Goal: Task Accomplishment & Management: Use online tool/utility

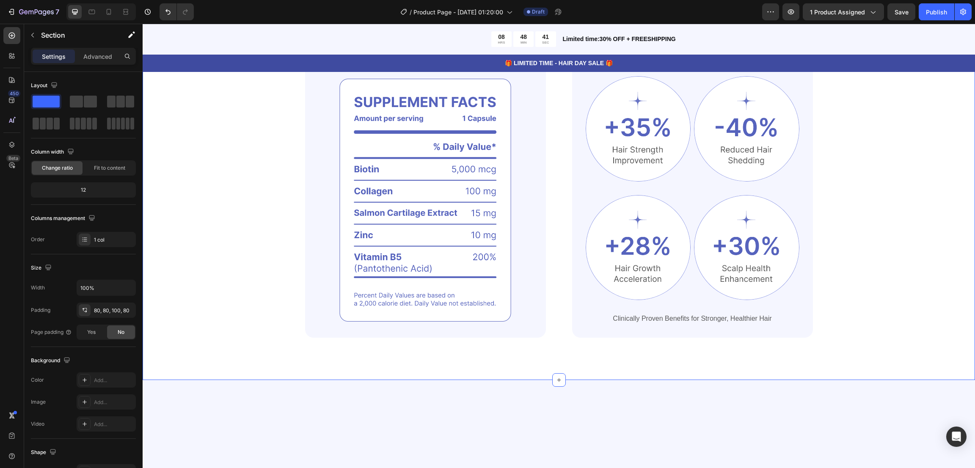
scroll to position [444, 0]
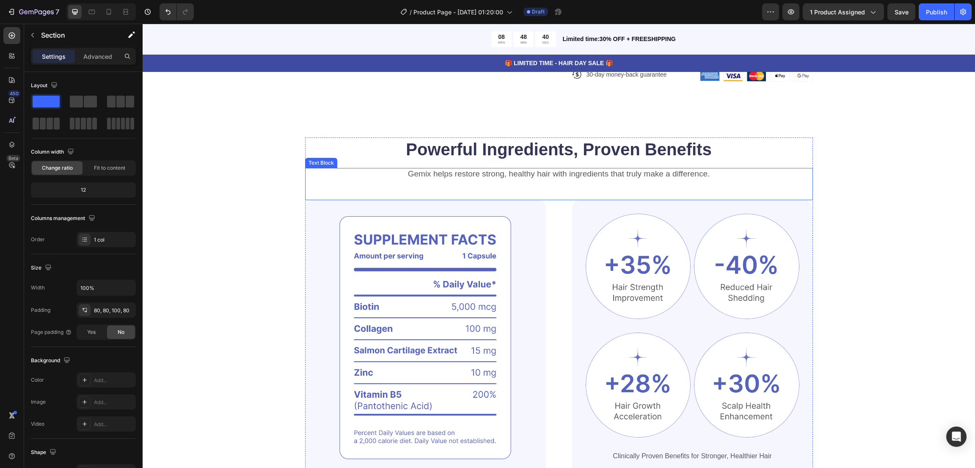
click at [619, 173] on p "Gemix helps restore strong, healthy hair with ingredients that truly make a dif…" at bounding box center [559, 174] width 506 height 11
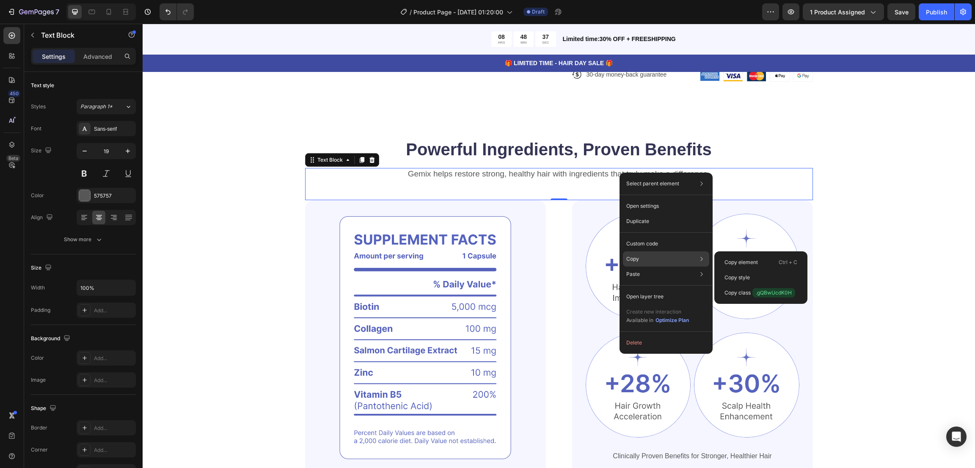
drag, startPoint x: 639, startPoint y: 252, endPoint x: 731, endPoint y: 113, distance: 166.6
click at [640, 252] on div "Copy Copy element Ctrl + C Copy style Copy class .gQBwUcdK0H" at bounding box center [666, 258] width 86 height 15
click at [874, 137] on div "Powerful Ingredients, Proven Benefits Heading Gemix helps restore strong, healt…" at bounding box center [558, 306] width 764 height 338
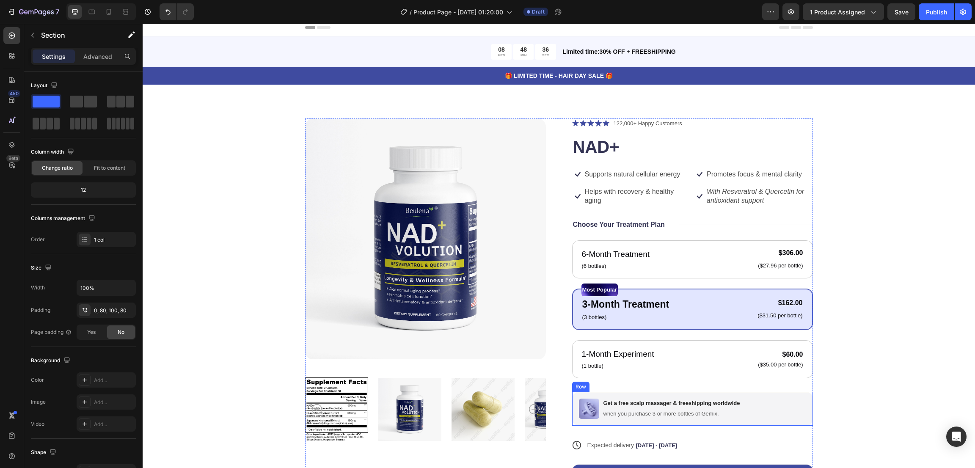
scroll to position [0, 0]
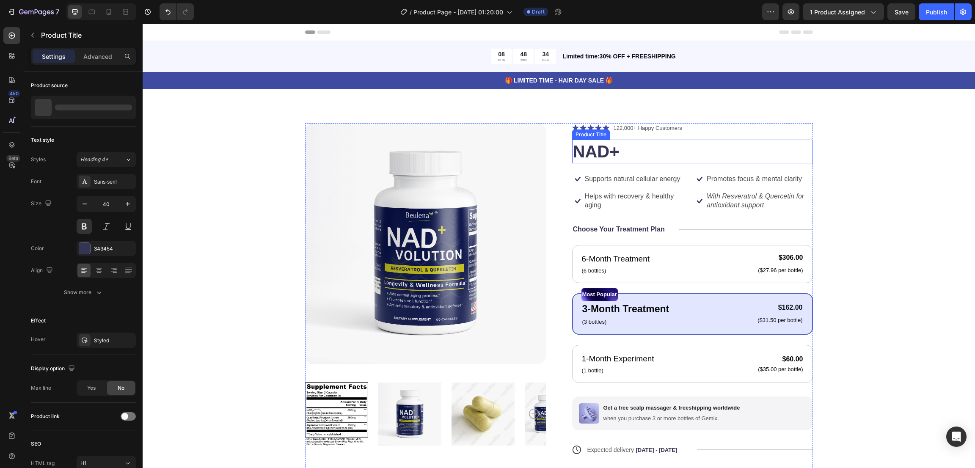
click at [690, 156] on h1 "NAD+" at bounding box center [692, 152] width 241 height 24
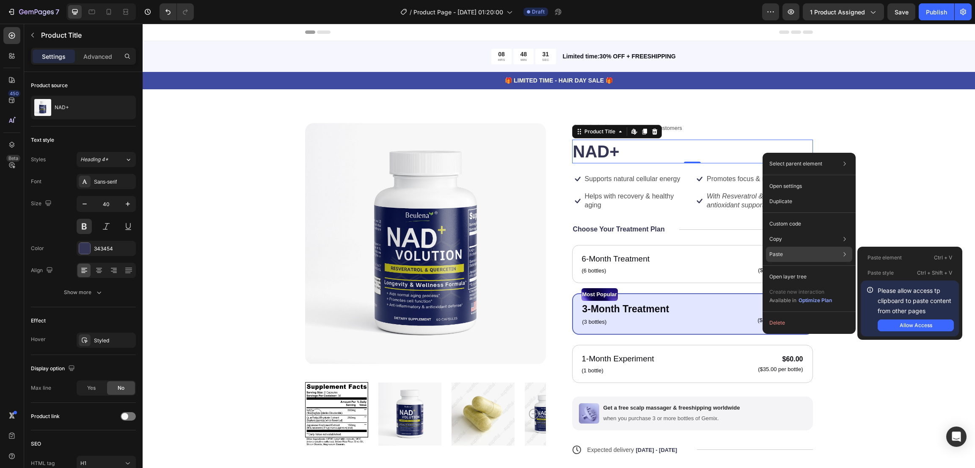
click at [791, 269] on div "Paste Paste element Ctrl + V Paste style Ctrl + Shift + V Please allow access t…" at bounding box center [809, 276] width 86 height 15
click at [916, 322] on div "Allow Access" at bounding box center [915, 326] width 33 height 8
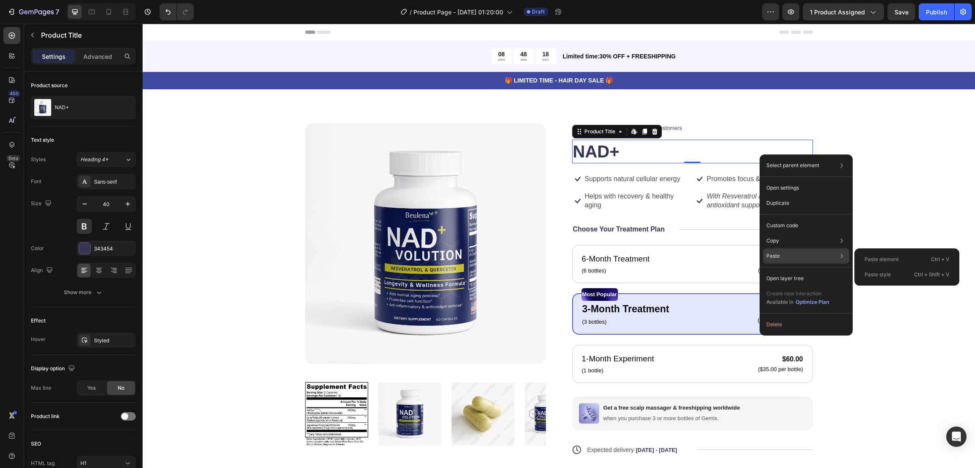
click at [804, 271] on div "Paste Paste element Ctrl + V Paste style Ctrl + Shift + V" at bounding box center [806, 278] width 86 height 15
click at [846, 271] on div "Paste Paste element Ctrl + V Paste style Ctrl + Shift + V" at bounding box center [806, 278] width 86 height 15
click at [882, 182] on div "Product Images Icon Icon Icon Icon Icon Icon List 122,000+ Happy Customers Text…" at bounding box center [558, 331] width 764 height 416
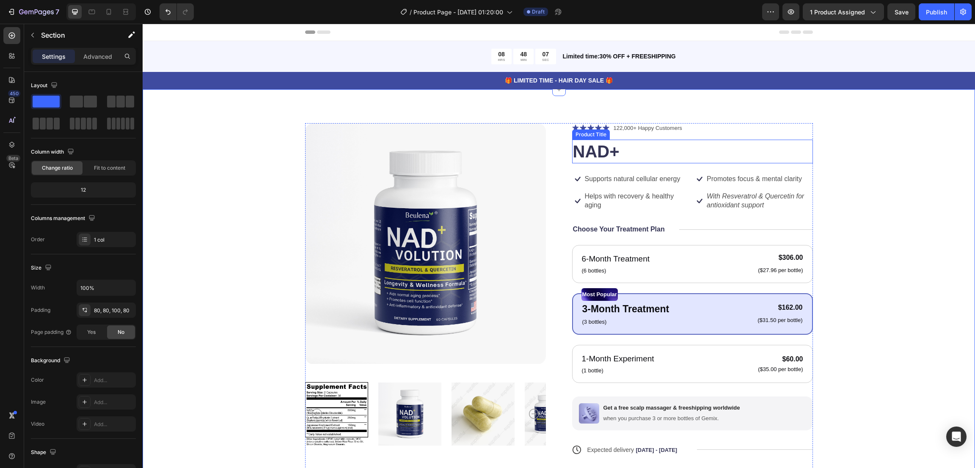
click at [734, 148] on h1 "NAD+" at bounding box center [692, 152] width 241 height 24
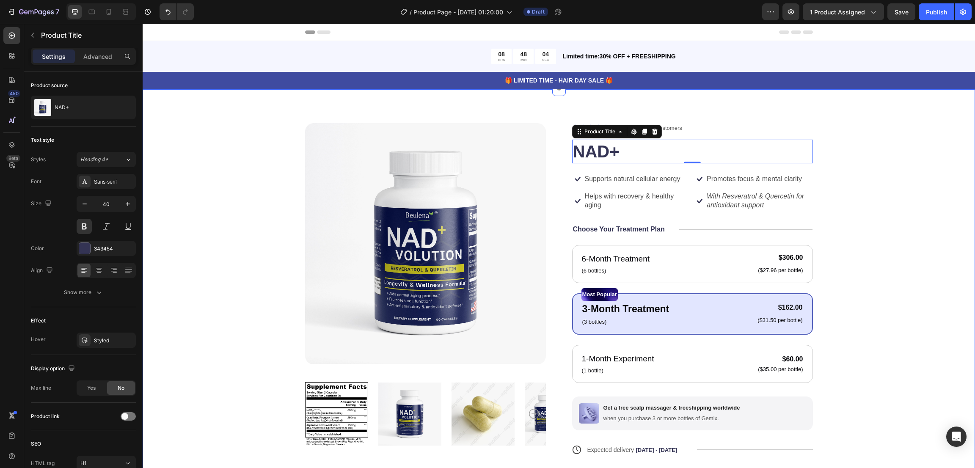
click at [837, 141] on div "Product Images Icon Icon Icon Icon Icon Icon List 122,000+ Happy Customers Text…" at bounding box center [558, 331] width 764 height 416
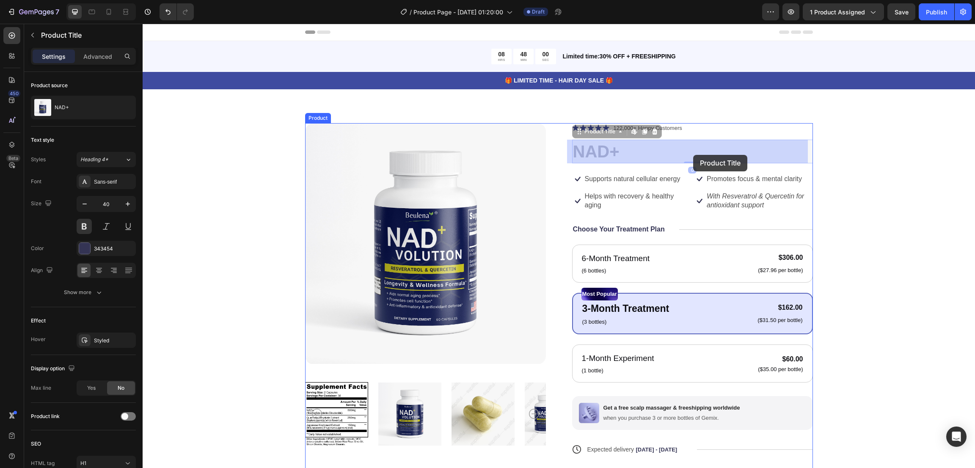
drag, startPoint x: 689, startPoint y: 152, endPoint x: 693, endPoint y: 155, distance: 4.6
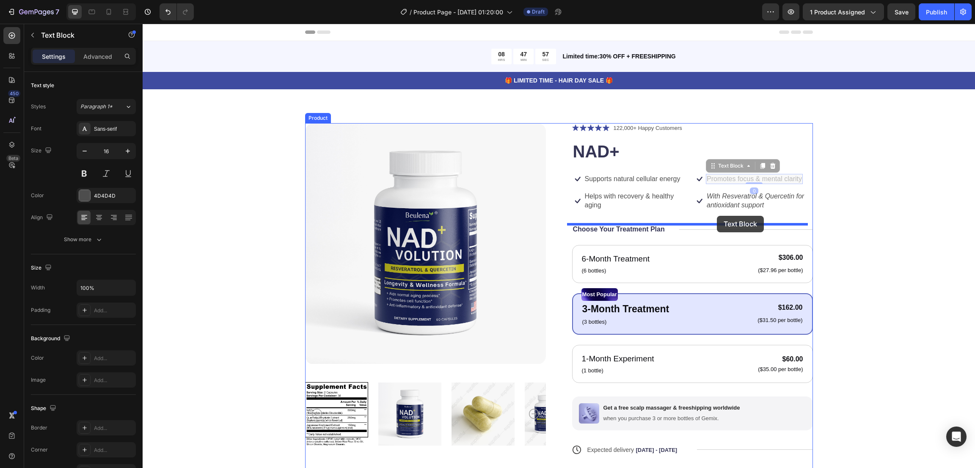
drag, startPoint x: 713, startPoint y: 183, endPoint x: 717, endPoint y: 216, distance: 33.2
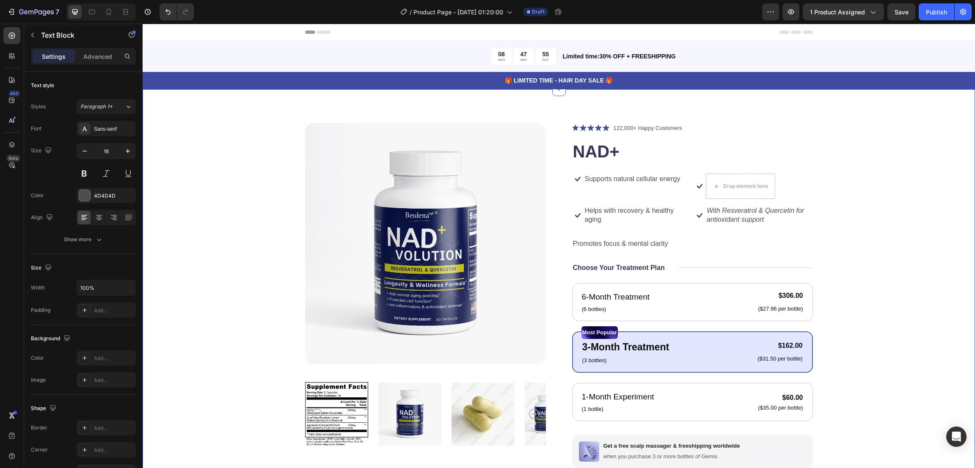
click at [834, 179] on div "Product Images Icon Icon Icon Icon Icon Icon List 122,000+ Happy Customers Text…" at bounding box center [558, 350] width 764 height 455
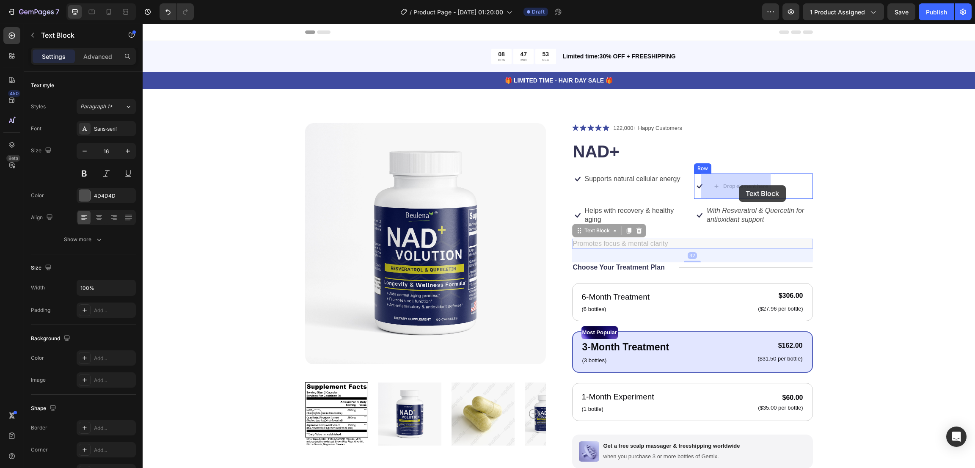
drag, startPoint x: 635, startPoint y: 242, endPoint x: 739, endPoint y: 185, distance: 118.7
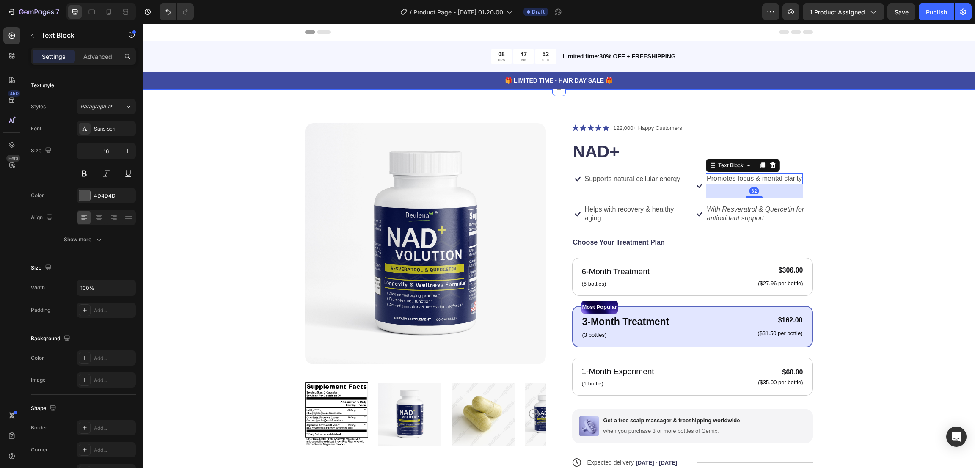
click at [848, 194] on div "Product Images Icon Icon Icon Icon Icon Icon List 122,000+ Happy Customers Text…" at bounding box center [558, 337] width 764 height 429
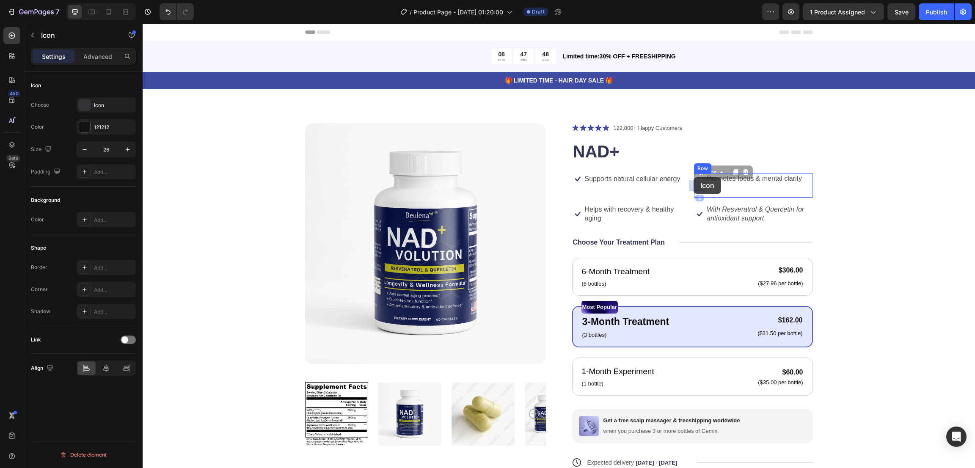
drag, startPoint x: 694, startPoint y: 187, endPoint x: 693, endPoint y: 177, distance: 9.3
click at [850, 196] on div "Product Images Icon Icon Icon Icon Icon Icon List 122,000+ Happy Customers Text…" at bounding box center [558, 337] width 764 height 429
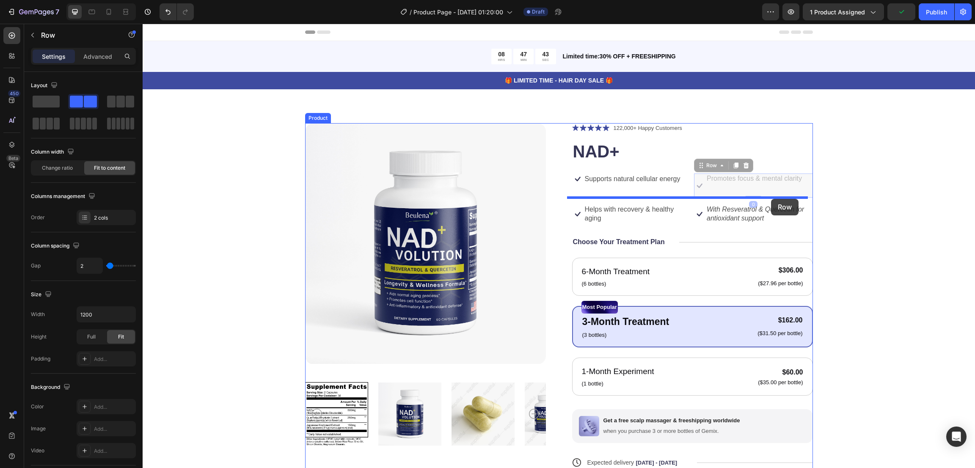
drag, startPoint x: 770, startPoint y: 187, endPoint x: 771, endPoint y: 199, distance: 12.3
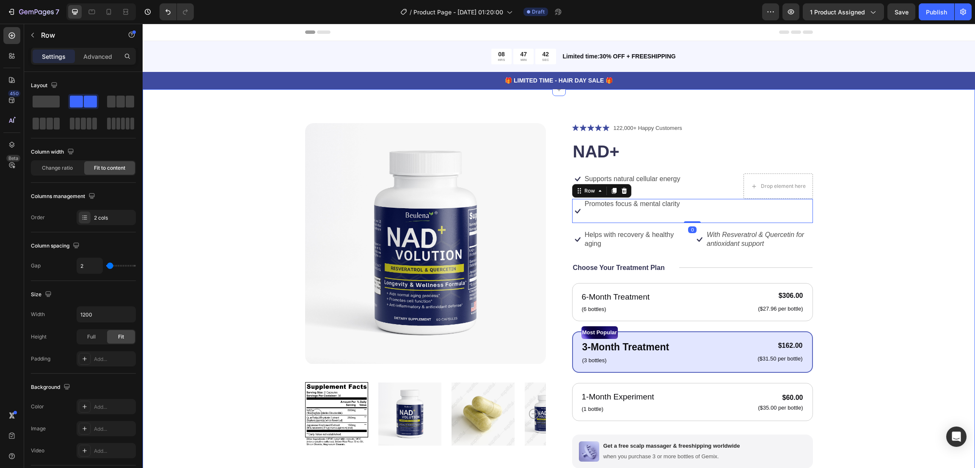
click at [856, 201] on div "Product Images Icon Icon Icon Icon Icon Icon List 122,000+ Happy Customers Text…" at bounding box center [558, 350] width 764 height 455
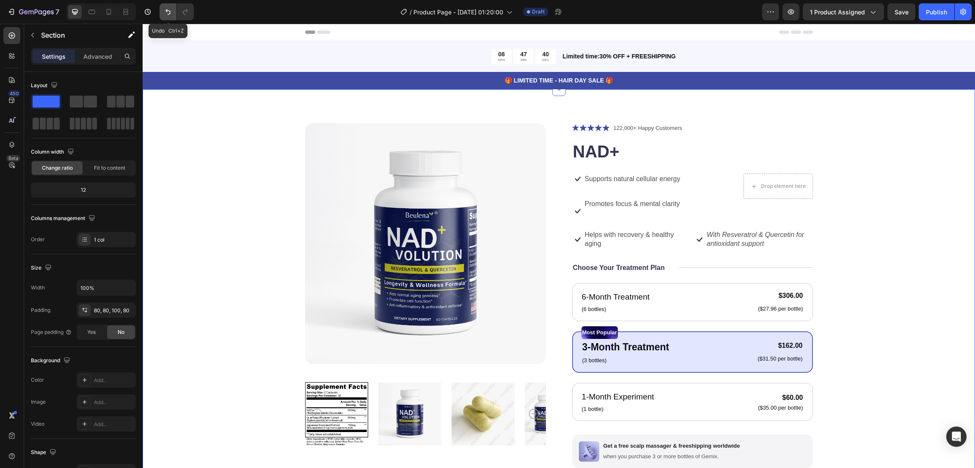
click at [165, 13] on icon "Undo/Redo" at bounding box center [168, 12] width 8 height 8
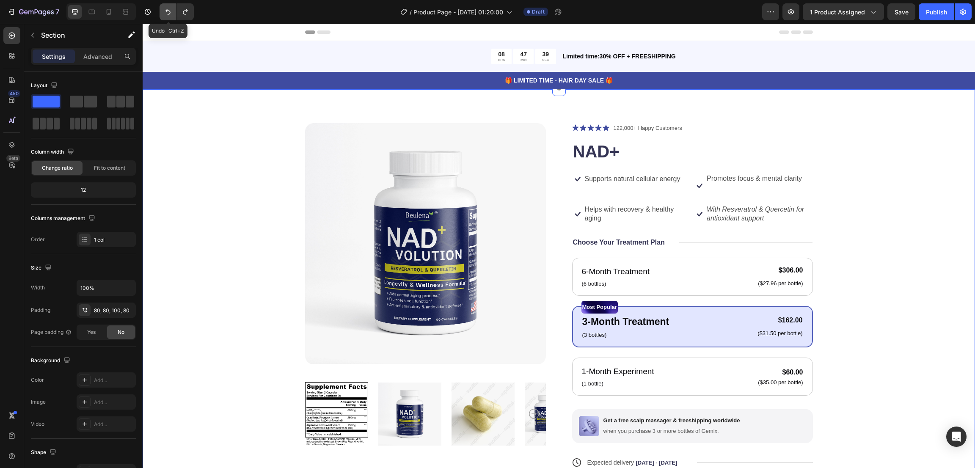
click at [165, 13] on icon "Undo/Redo" at bounding box center [168, 12] width 8 height 8
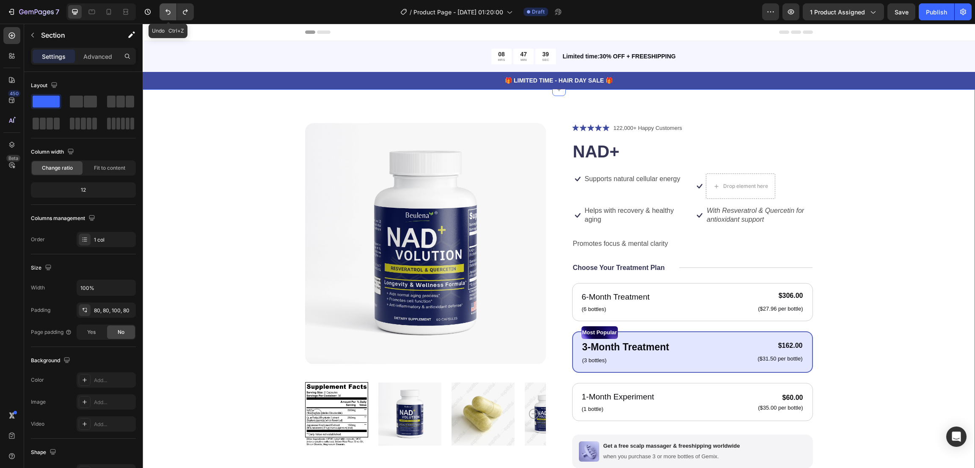
click at [165, 13] on icon "Undo/Redo" at bounding box center [168, 12] width 8 height 8
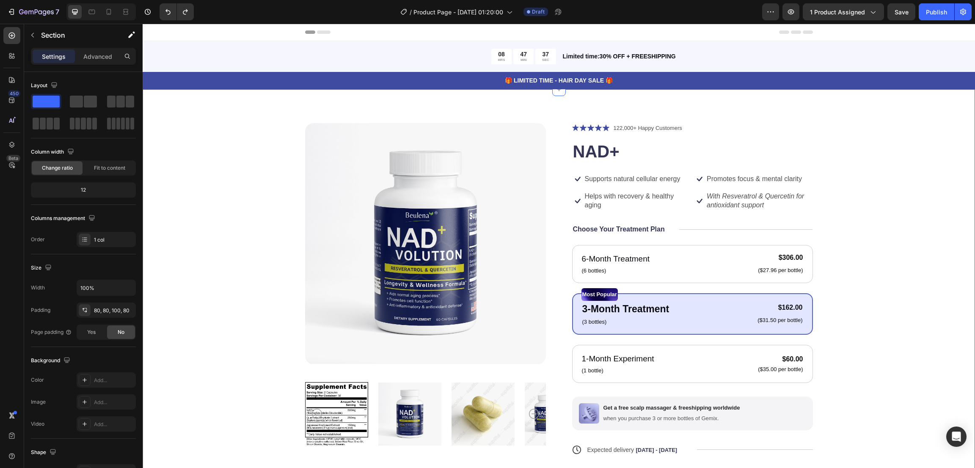
click at [900, 191] on div "Product Images Icon Icon Icon Icon Icon Icon List 122,000+ Happy Customers Text…" at bounding box center [558, 331] width 764 height 416
click at [9, 116] on icon at bounding box center [12, 120] width 8 height 8
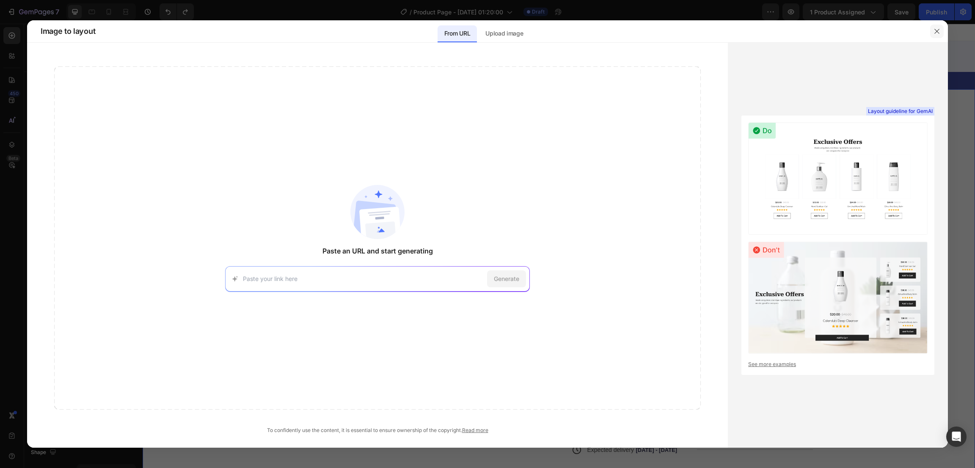
click at [934, 30] on icon "button" at bounding box center [936, 31] width 7 height 7
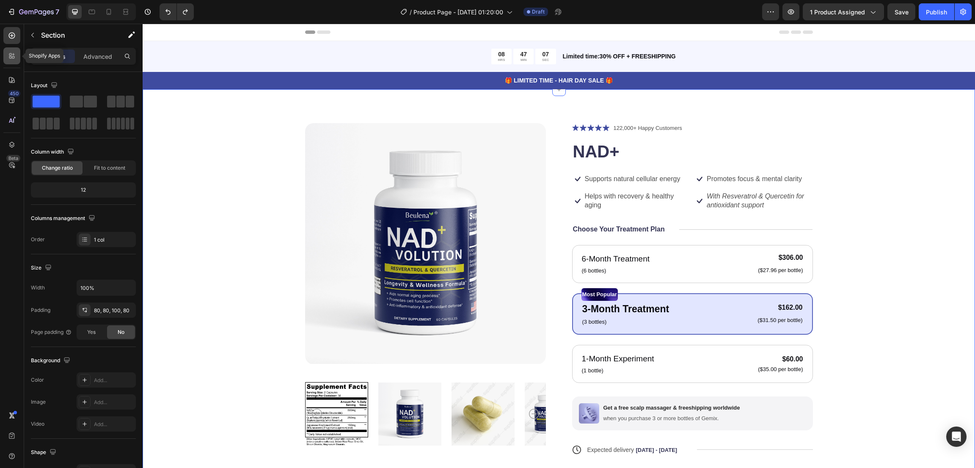
click at [11, 57] on icon at bounding box center [12, 56] width 8 height 8
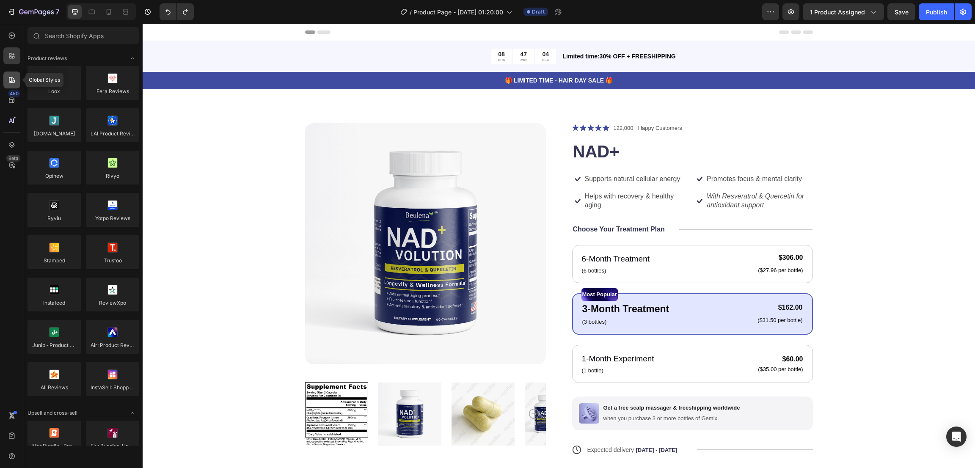
click at [8, 81] on icon at bounding box center [12, 80] width 8 height 8
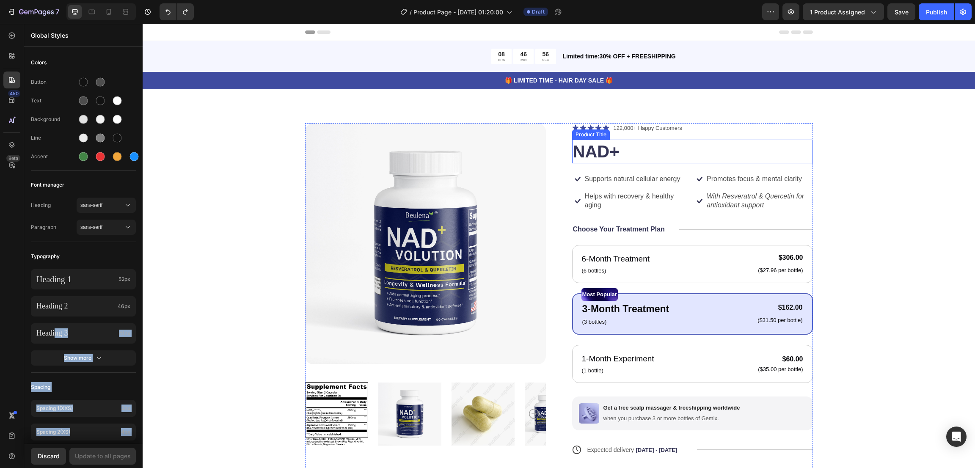
drag, startPoint x: 198, startPoint y: 354, endPoint x: 662, endPoint y: 163, distance: 502.9
click at [188, 330] on div "Product Images Icon Icon Icon Icon Icon Icon List 122,000+ Happy Customers Text…" at bounding box center [558, 331] width 764 height 416
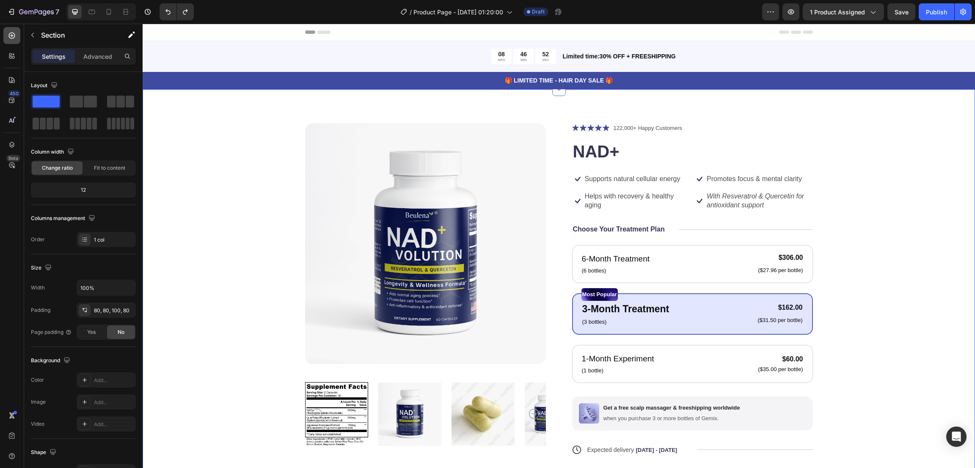
click at [11, 30] on div at bounding box center [11, 35] width 17 height 17
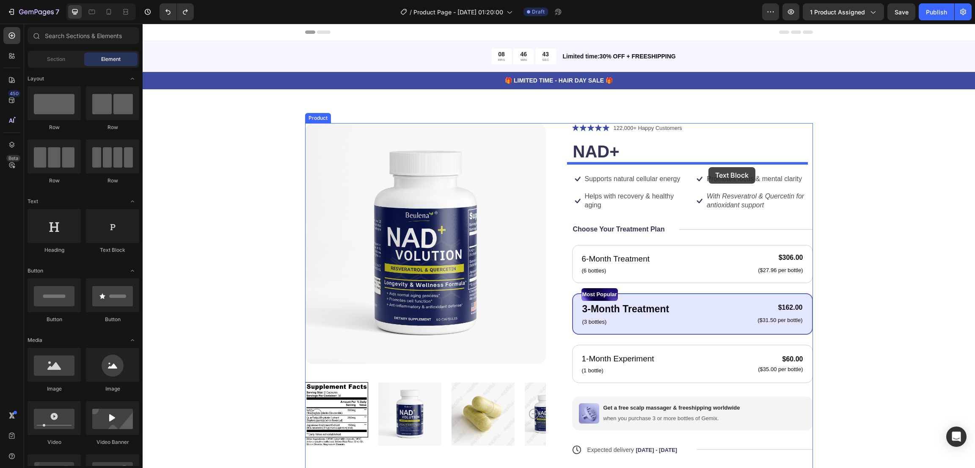
drag, startPoint x: 256, startPoint y: 258, endPoint x: 708, endPoint y: 167, distance: 461.6
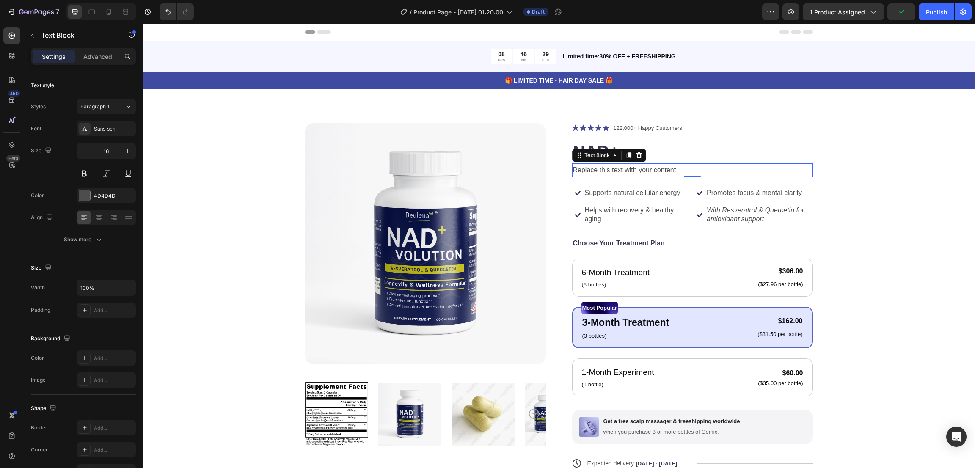
click at [642, 173] on div "Replace this text with your content" at bounding box center [692, 170] width 241 height 14
click at [642, 173] on p "Replace this text with your content" at bounding box center [692, 170] width 239 height 12
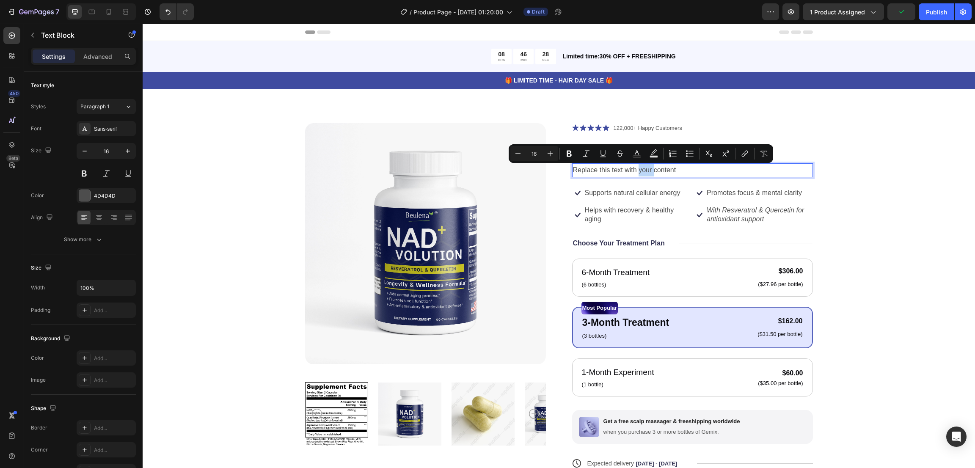
click at [642, 169] on p "Replace this text with your content" at bounding box center [692, 170] width 239 height 12
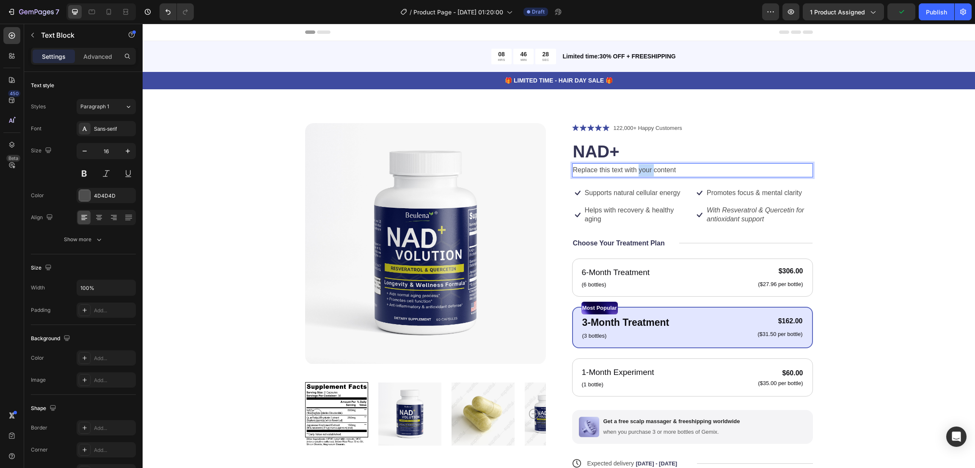
click at [642, 169] on p "Replace this text with your content" at bounding box center [692, 170] width 239 height 12
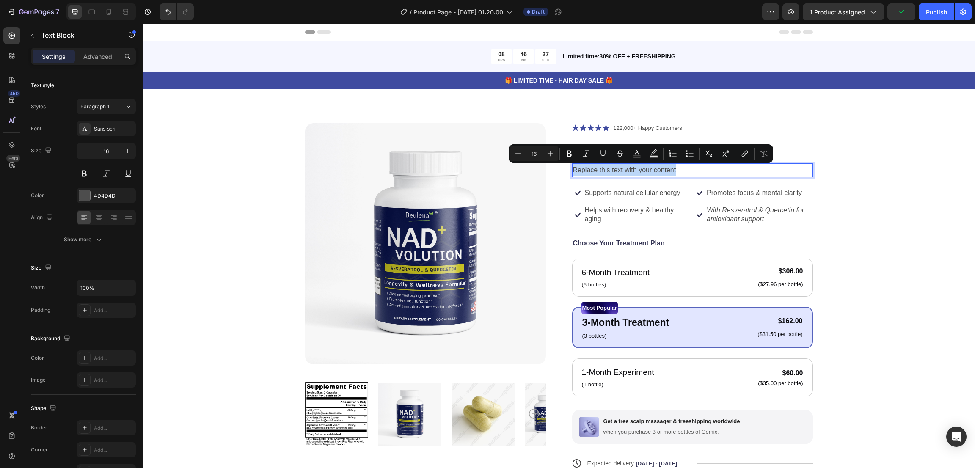
click at [642, 169] on p "Replace this text with your content" at bounding box center [692, 170] width 239 height 12
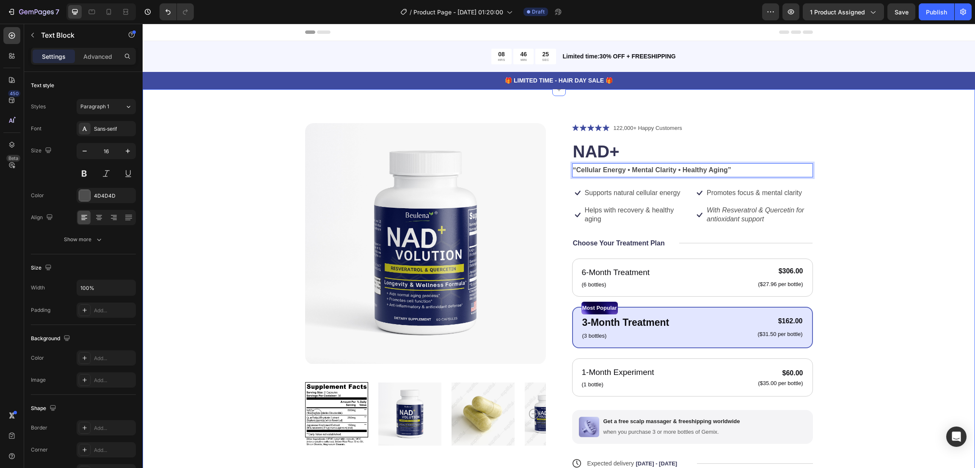
click at [850, 161] on div "Product Images Icon Icon Icon Icon Icon Icon List 122,000+ Happy Customers Text…" at bounding box center [558, 338] width 764 height 430
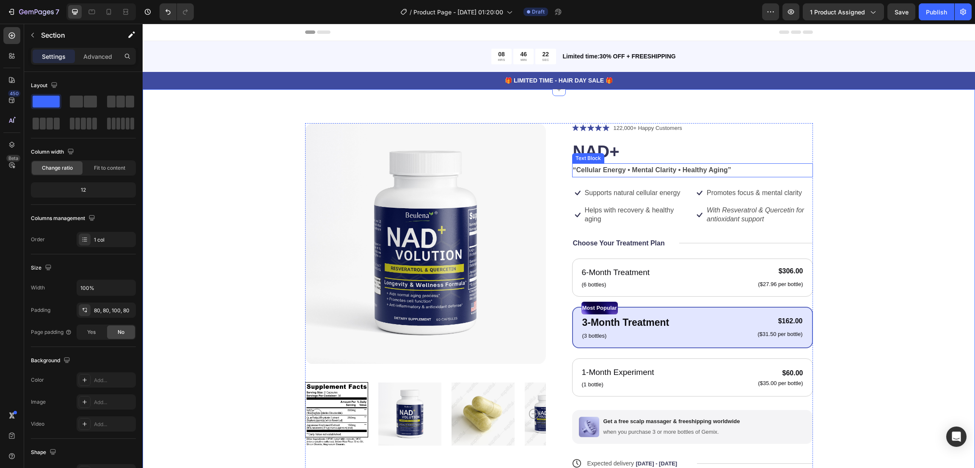
click at [642, 171] on strong "“Cellular Energy • Mental Clarity • Healthy Aging”" at bounding box center [652, 169] width 158 height 7
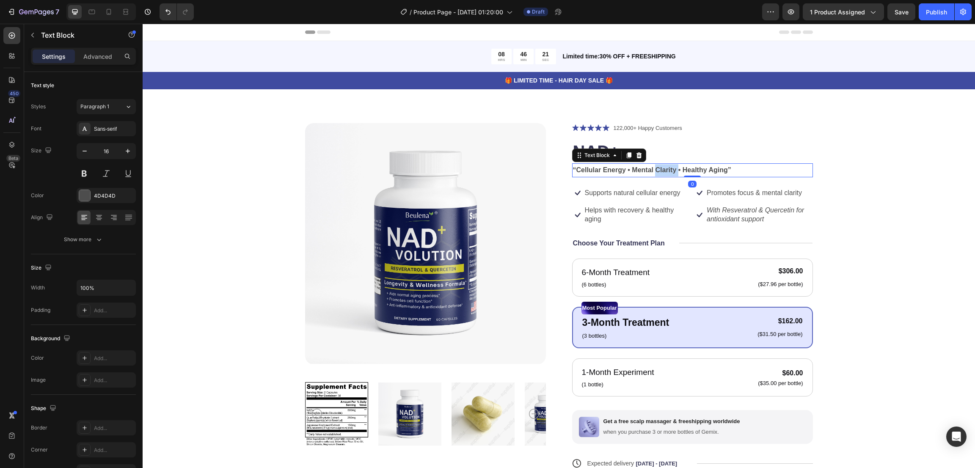
click at [656, 168] on strong "“Cellular Energy • Mental Clarity • Healthy Aging”" at bounding box center [652, 169] width 158 height 7
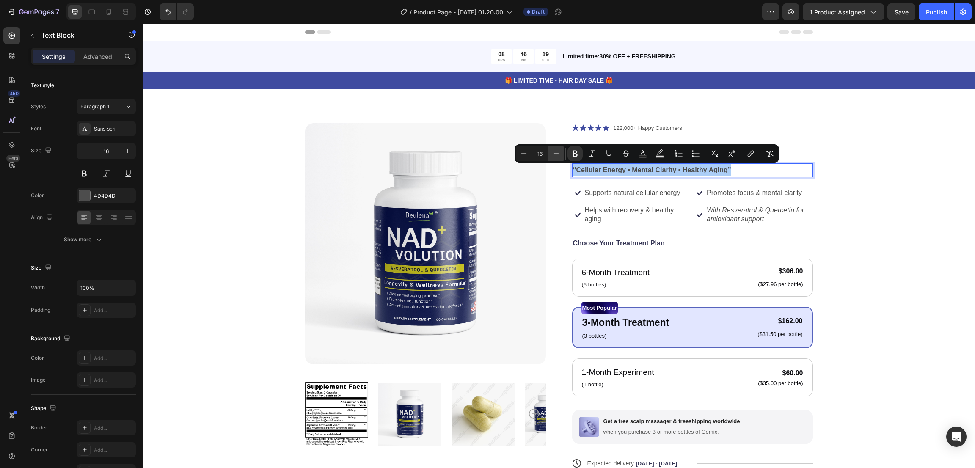
click at [558, 153] on icon "Editor contextual toolbar" at bounding box center [556, 153] width 8 height 8
type input "17"
click at [869, 192] on div "Product Images Icon Icon Icon Icon Icon Icon List 122,000+ Happy Customers Text…" at bounding box center [558, 338] width 764 height 430
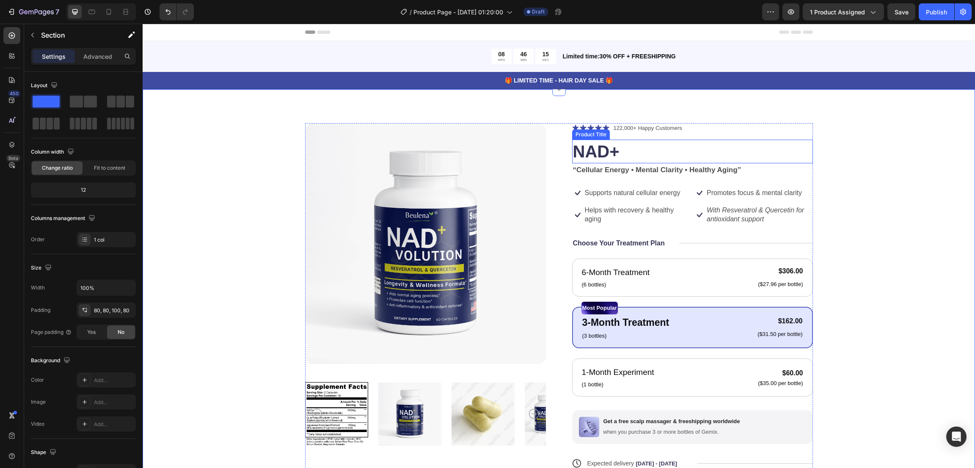
click at [592, 151] on h1 "NAD+" at bounding box center [692, 152] width 241 height 24
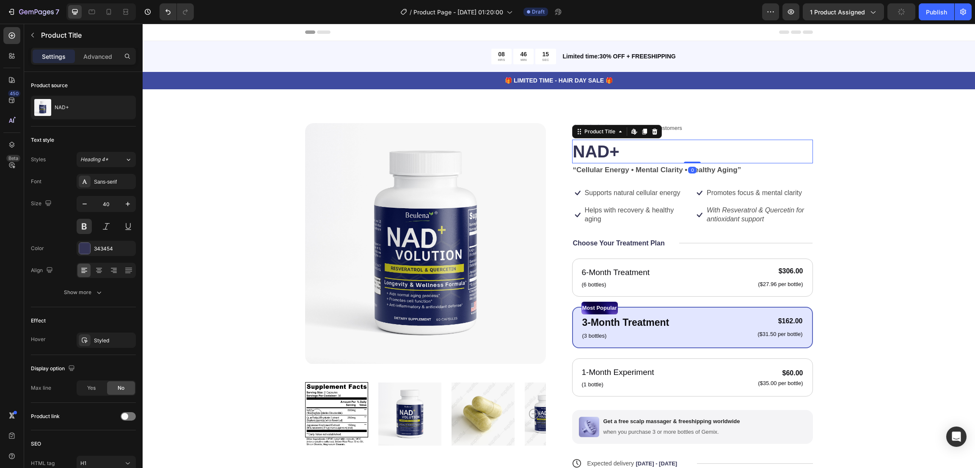
click at [592, 151] on h1 "NAD+" at bounding box center [692, 152] width 241 height 24
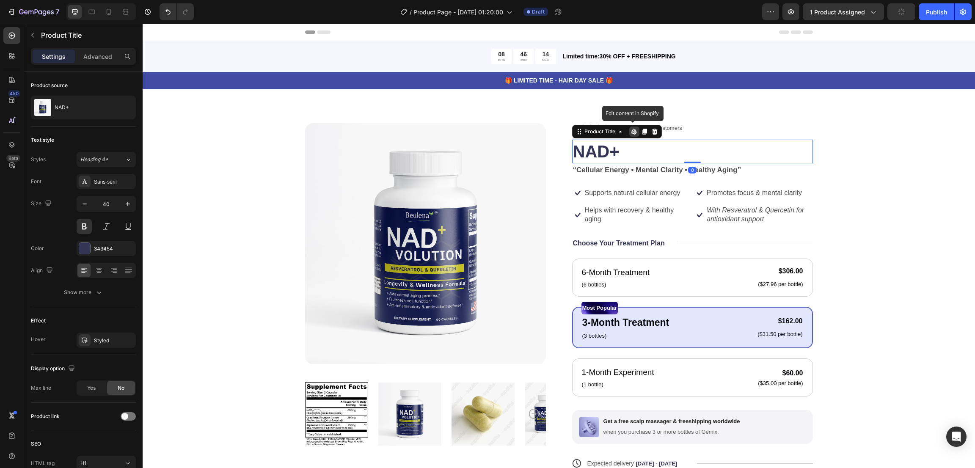
click at [592, 151] on h1 "NAD+" at bounding box center [692, 152] width 241 height 24
click at [599, 150] on h1 "NAD+" at bounding box center [692, 152] width 241 height 24
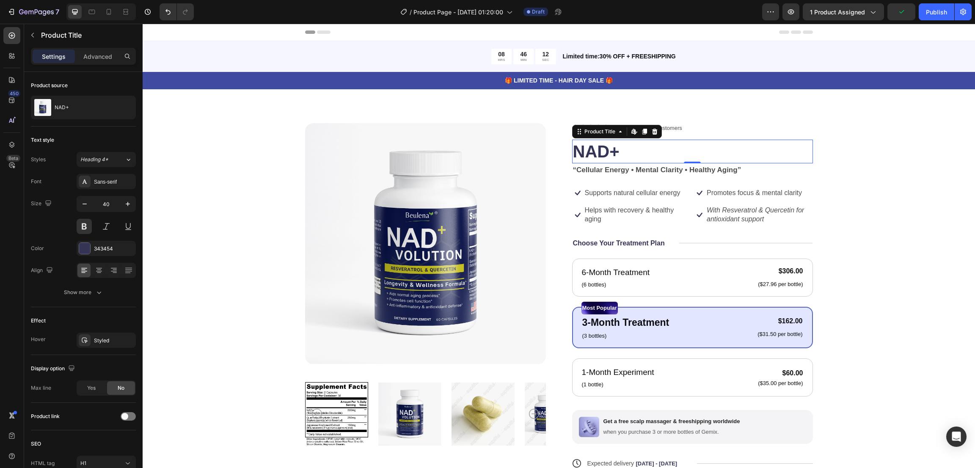
click at [599, 150] on h1 "NAD+" at bounding box center [692, 152] width 241 height 24
click at [130, 201] on icon "button" at bounding box center [128, 204] width 8 height 8
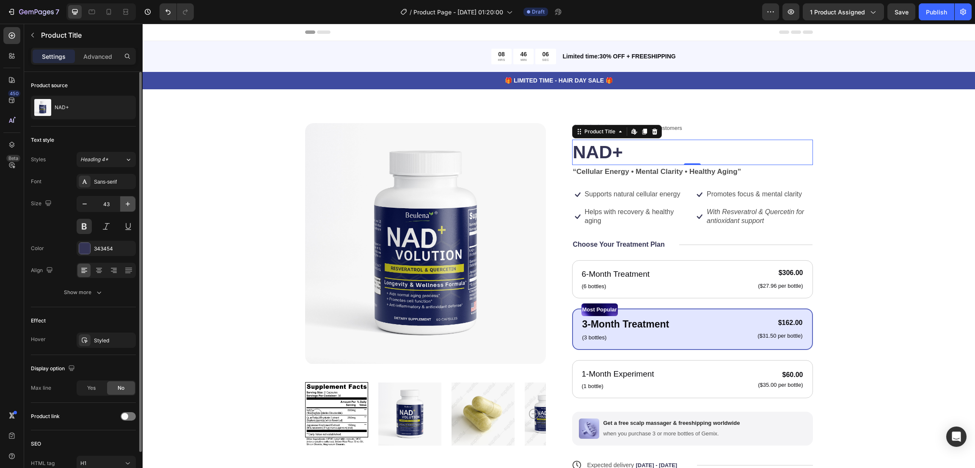
click at [130, 201] on icon "button" at bounding box center [128, 204] width 8 height 8
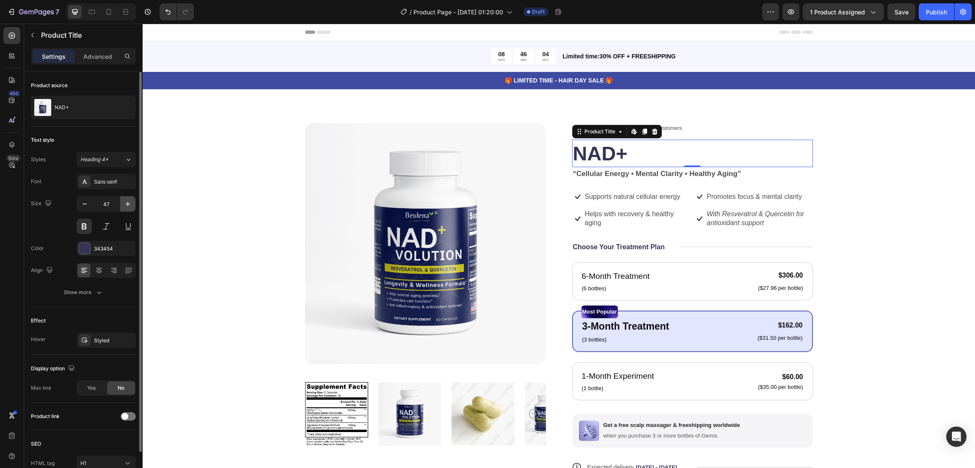
click at [130, 201] on icon "button" at bounding box center [128, 204] width 8 height 8
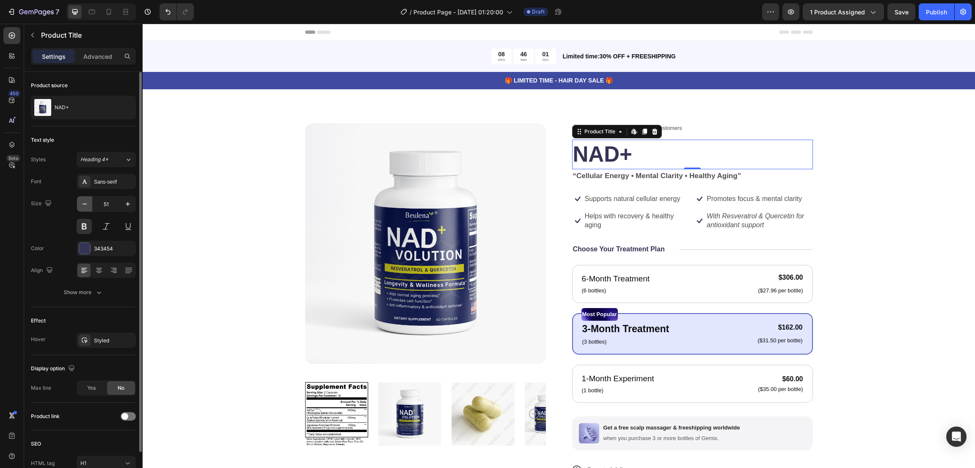
click at [91, 206] on button "button" at bounding box center [84, 203] width 15 height 15
type input "50"
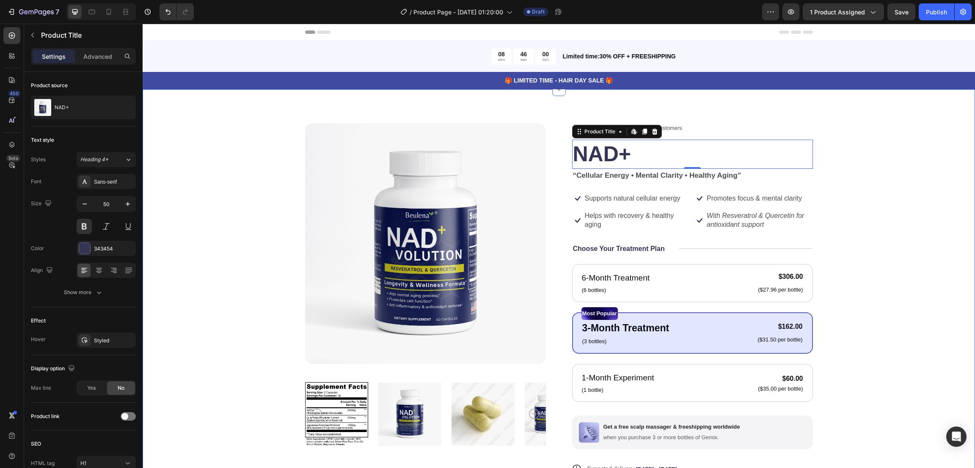
click at [851, 196] on div "Product Images Icon Icon Icon Icon Icon Icon List 122,000+ Happy Customers Text…" at bounding box center [558, 341] width 764 height 436
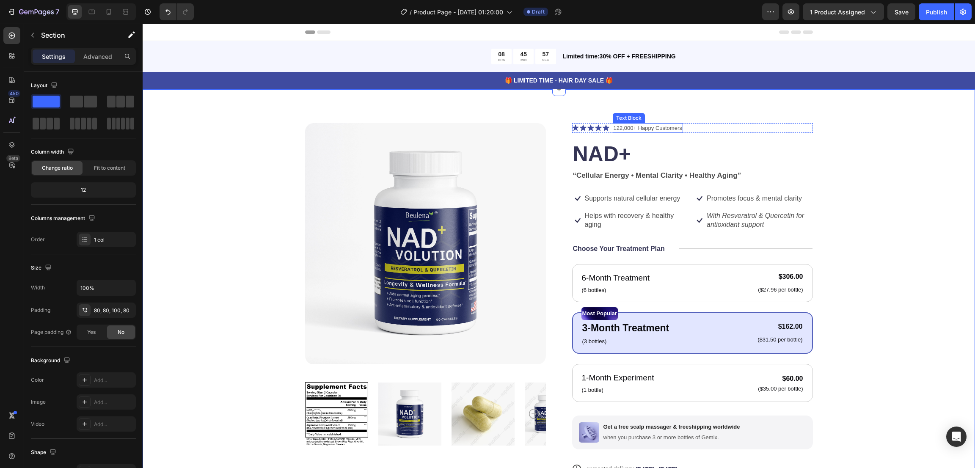
click at [655, 130] on p "122,000+ Happy Customers" at bounding box center [647, 128] width 69 height 8
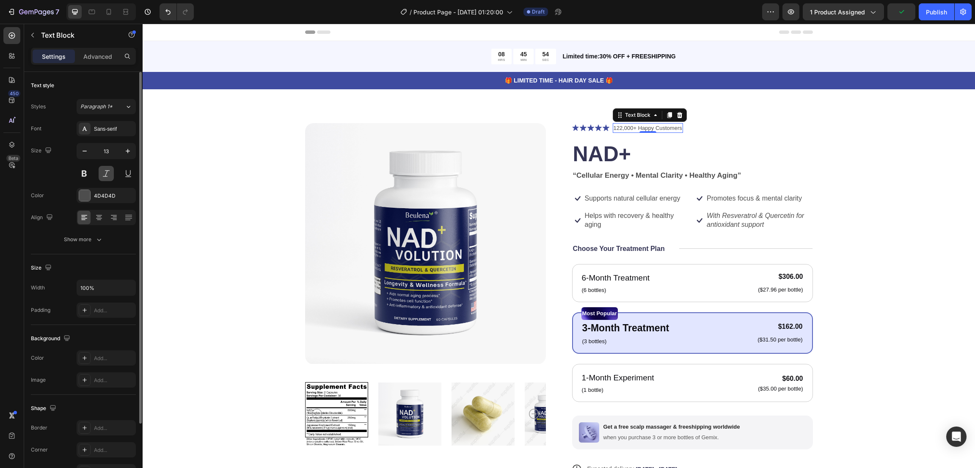
click at [106, 174] on button at bounding box center [106, 173] width 15 height 15
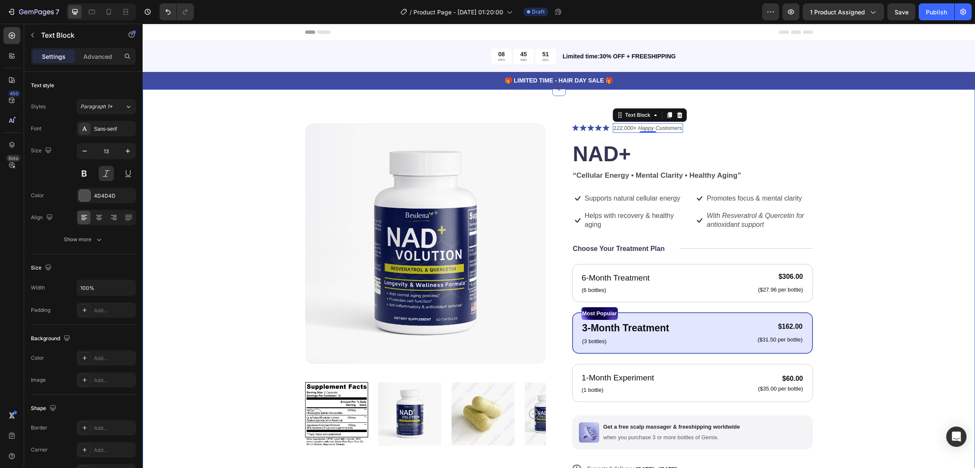
click at [889, 204] on div "Product Images Icon Icon Icon Icon Icon Icon List 122,000+ Happy Customers Text…" at bounding box center [558, 341] width 764 height 436
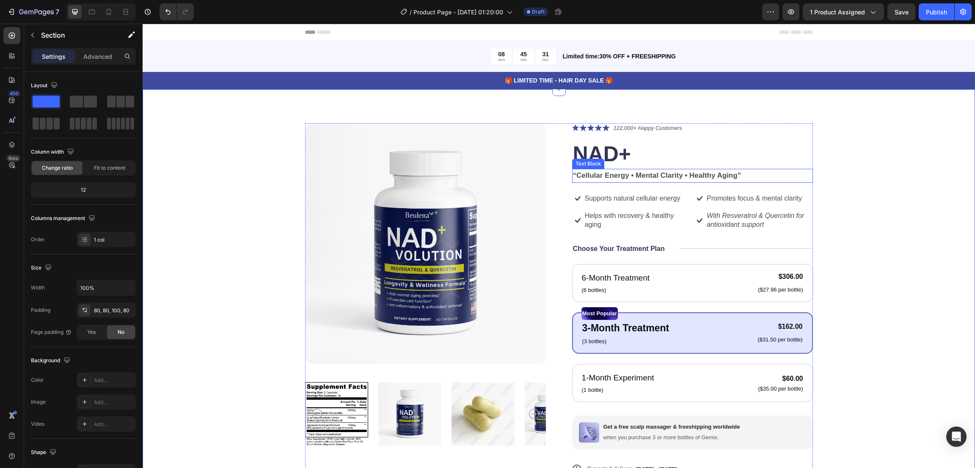
click at [683, 178] on strong "“Cellular Energy • Mental Clarity • Healthy Aging”" at bounding box center [657, 175] width 168 height 8
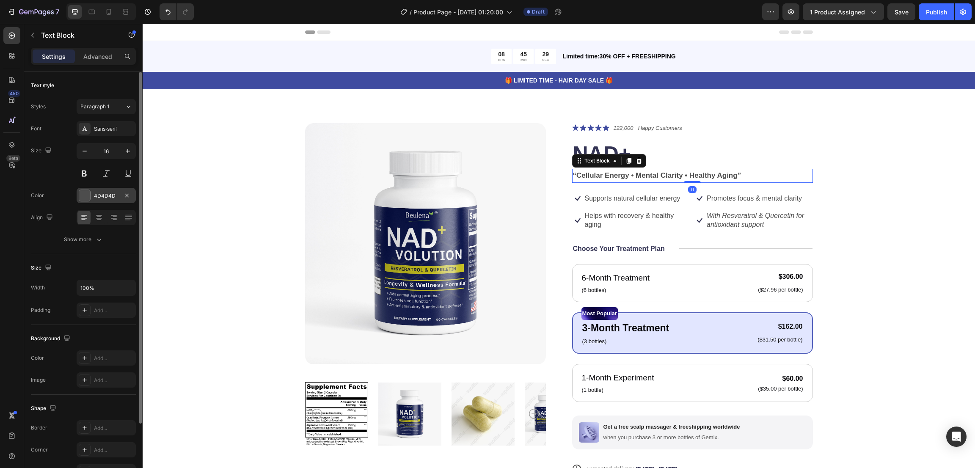
click at [86, 190] on div at bounding box center [84, 195] width 11 height 11
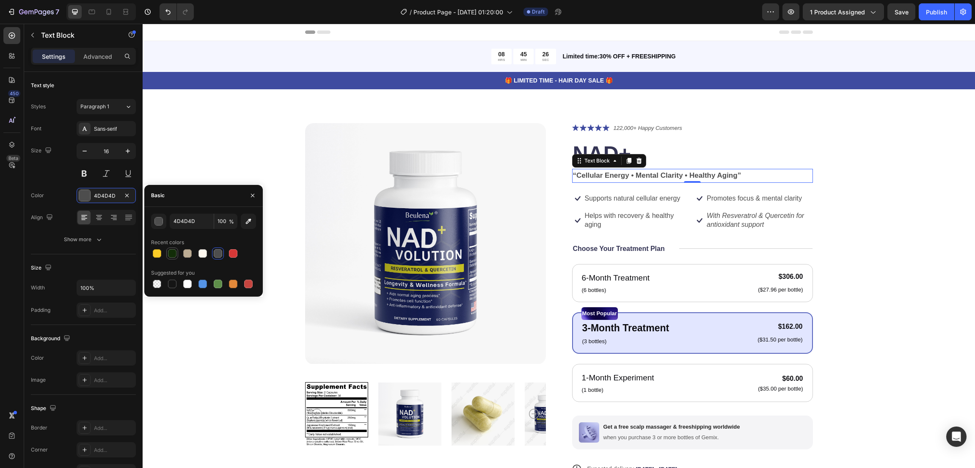
click at [173, 252] on div at bounding box center [172, 253] width 8 height 8
click at [233, 254] on div at bounding box center [233, 253] width 8 height 8
click at [157, 255] on div at bounding box center [157, 253] width 8 height 8
click at [198, 283] on div at bounding box center [202, 284] width 8 height 8
click at [236, 282] on div at bounding box center [233, 284] width 8 height 8
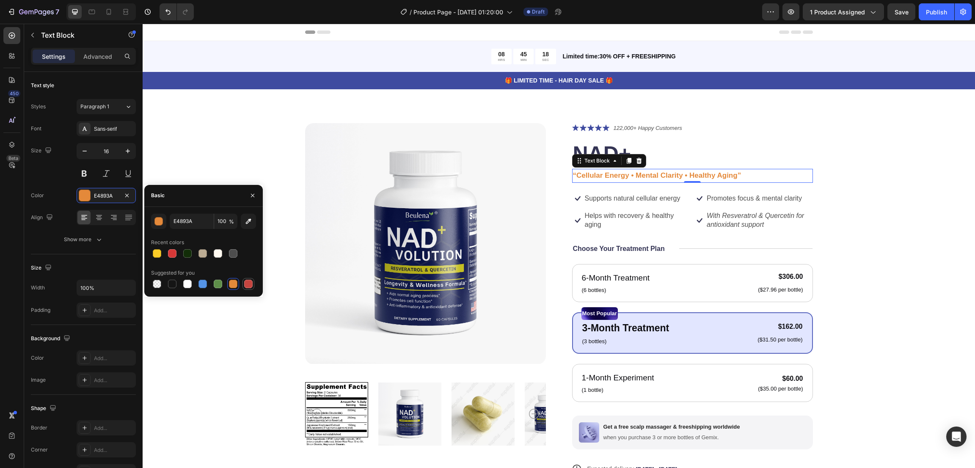
click at [255, 282] on div at bounding box center [203, 284] width 105 height 12
click at [249, 284] on div at bounding box center [248, 284] width 8 height 8
click at [204, 284] on div at bounding box center [202, 284] width 8 height 8
click at [217, 284] on div at bounding box center [218, 284] width 8 height 8
click at [187, 282] on div at bounding box center [187, 284] width 8 height 8
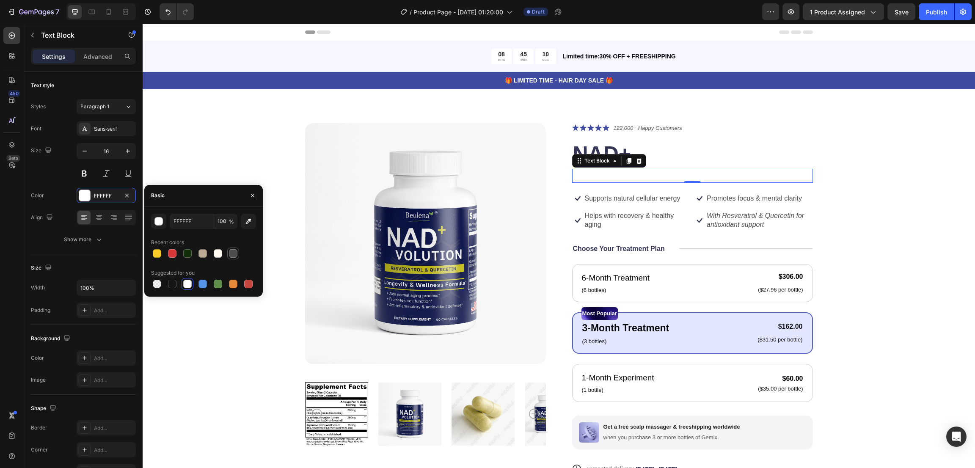
click at [229, 254] on div at bounding box center [233, 253] width 8 height 8
click at [197, 252] on div at bounding box center [203, 253] width 12 height 12
click at [231, 248] on div at bounding box center [233, 253] width 10 height 10
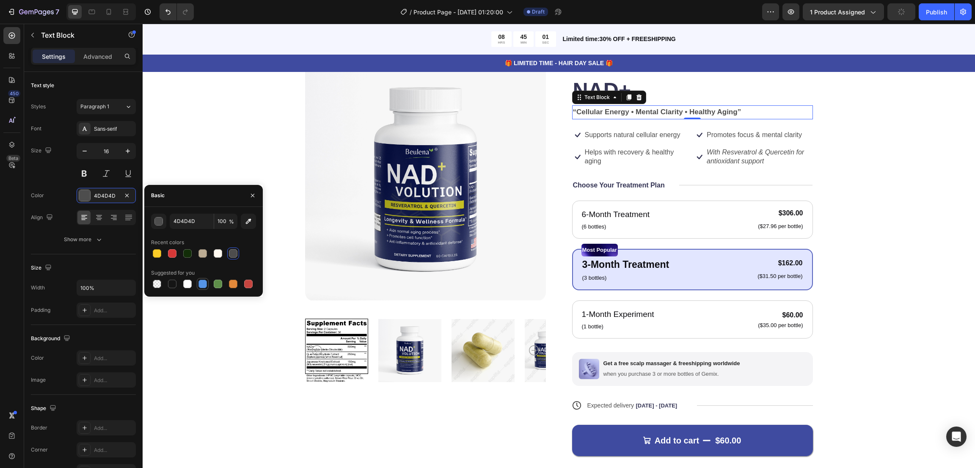
click at [204, 282] on div at bounding box center [202, 284] width 8 height 8
click at [232, 280] on div at bounding box center [233, 284] width 8 height 8
click at [249, 284] on div at bounding box center [248, 284] width 8 height 8
click at [219, 282] on div at bounding box center [218, 284] width 8 height 8
click at [239, 284] on div at bounding box center [203, 284] width 105 height 12
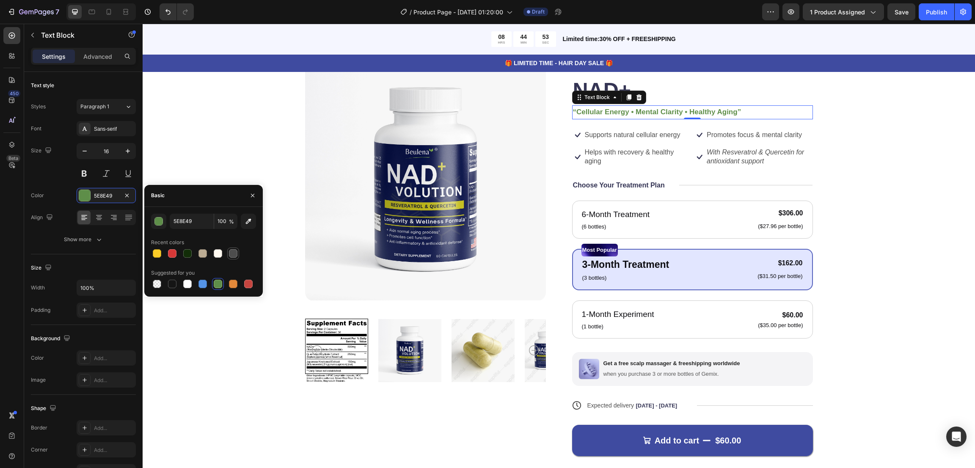
click at [231, 254] on div at bounding box center [233, 253] width 8 height 8
click at [249, 222] on icon "button" at bounding box center [248, 221] width 8 height 8
click at [231, 254] on div at bounding box center [233, 253] width 8 height 8
click at [230, 253] on div at bounding box center [233, 253] width 8 height 8
click at [252, 220] on icon "button" at bounding box center [248, 221] width 8 height 8
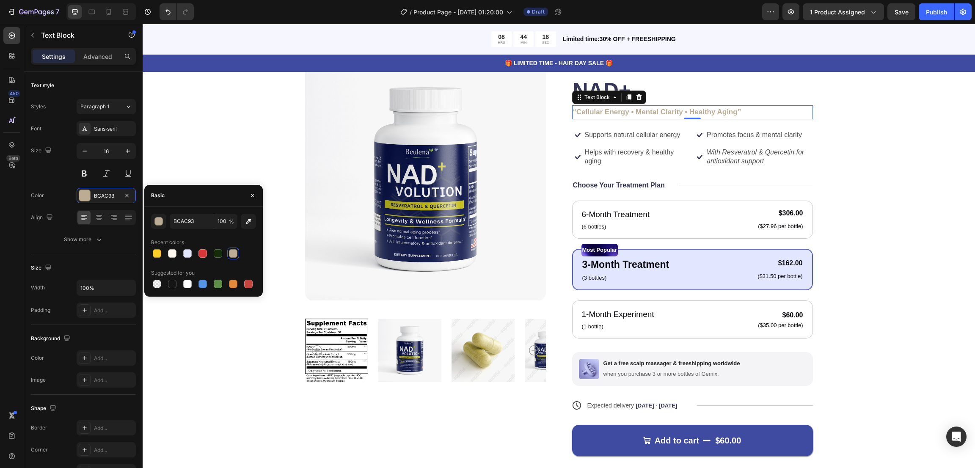
type input "8185A1"
click at [897, 189] on div "Product Images Icon Icon Icon Icon Icon Icon List 122,000+ Happy Customers Text…" at bounding box center [558, 278] width 764 height 436
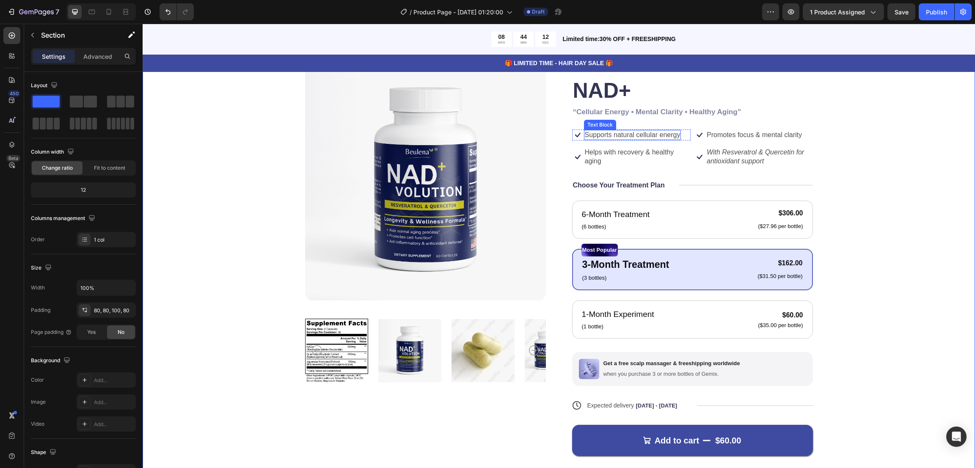
click at [621, 138] on p "Supports natural cellular energy" at bounding box center [633, 135] width 96 height 9
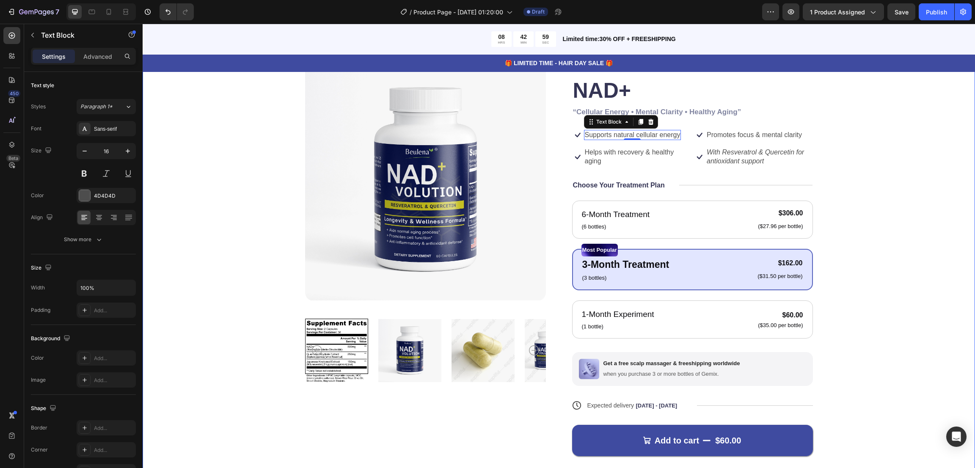
click at [869, 138] on div "Product Images Icon Icon Icon Icon Icon Icon List 122,000+ Happy Customers Text…" at bounding box center [558, 278] width 764 height 436
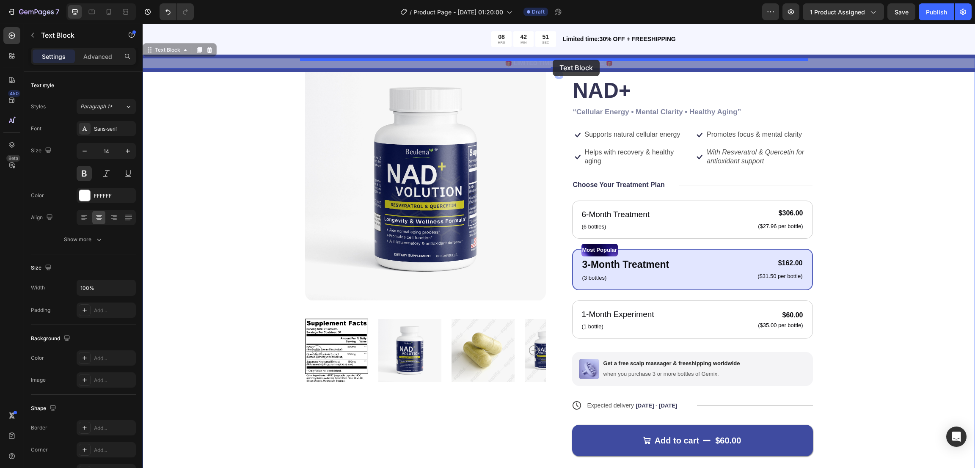
drag, startPoint x: 615, startPoint y: 62, endPoint x: 552, endPoint y: 60, distance: 62.2
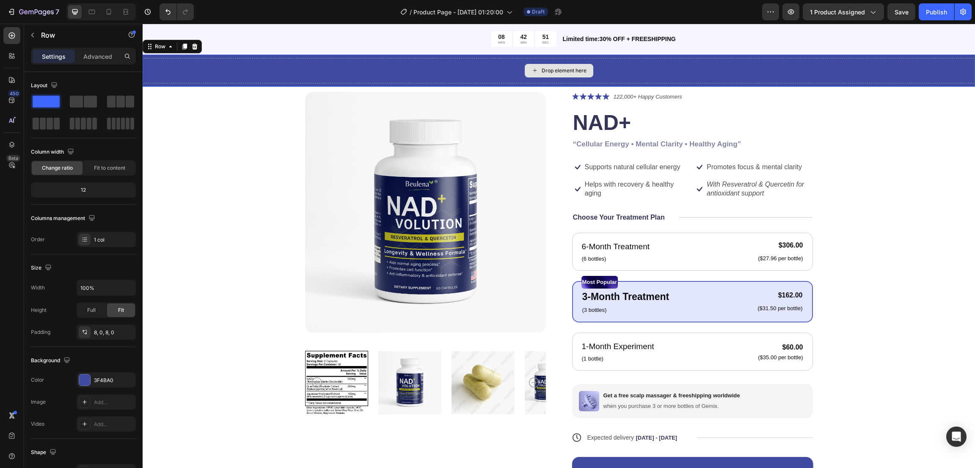
scroll to position [95, 0]
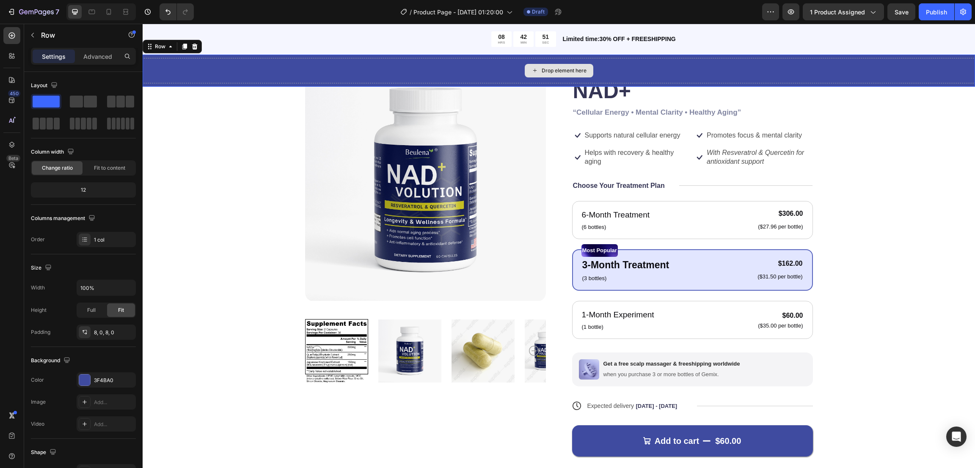
click at [552, 60] on div "Drop element here" at bounding box center [559, 70] width 832 height 25
click at [876, 175] on div "🎁 LIMITED TIME - HAIR DAY SALE 🎁 Text Block Product Images Icon Icon Icon Icon …" at bounding box center [558, 269] width 764 height 453
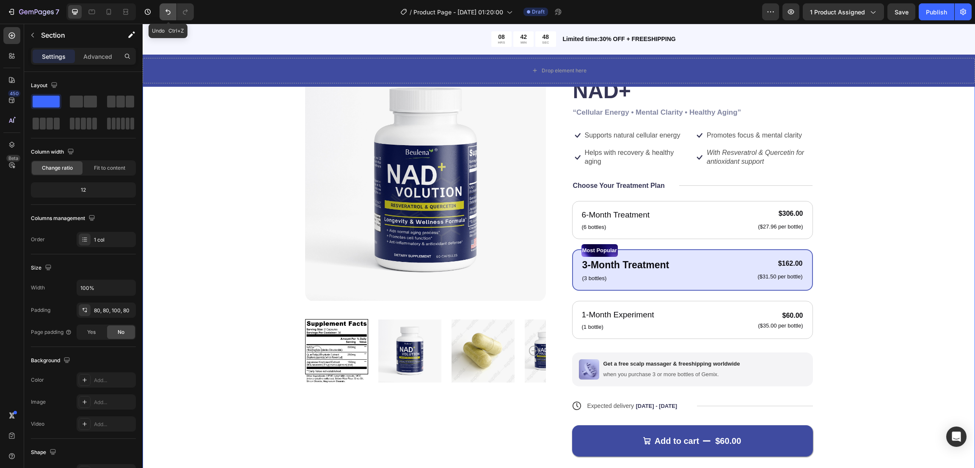
click at [170, 8] on icon "Undo/Redo" at bounding box center [168, 12] width 8 height 8
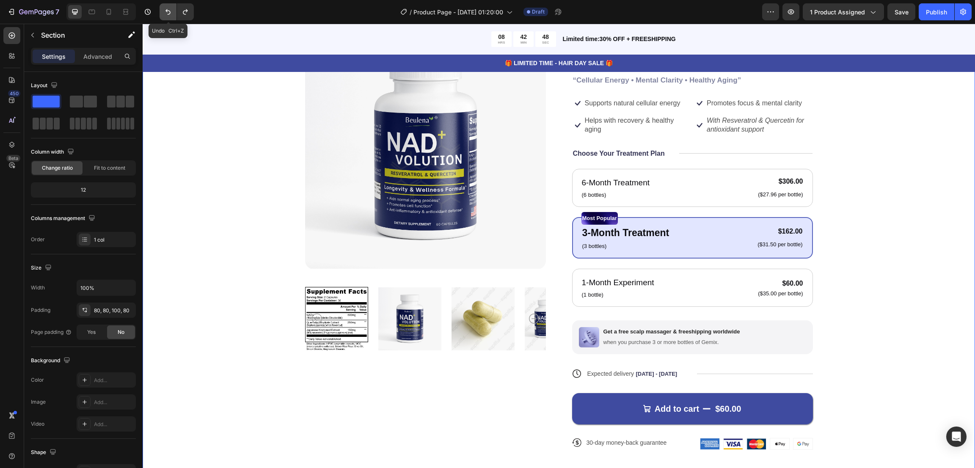
scroll to position [63, 0]
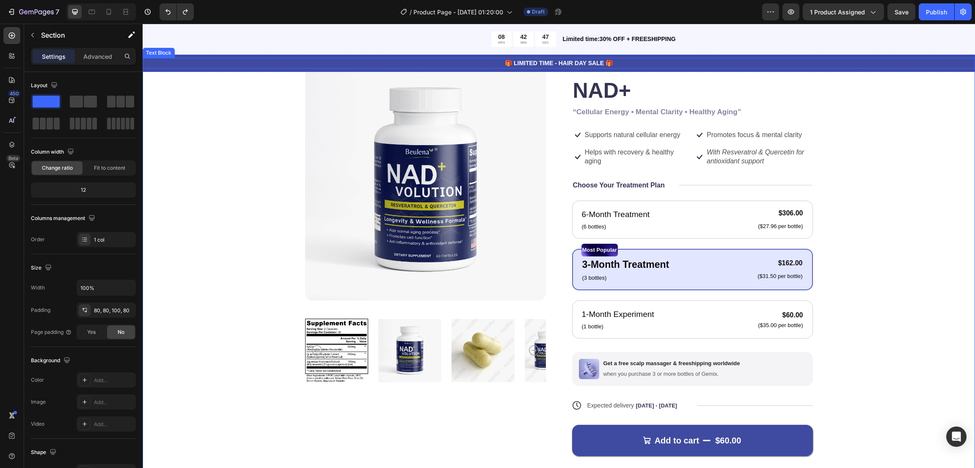
click at [565, 66] on p "🎁 LIMITED TIME - HAIR DAY SALE 🎁" at bounding box center [558, 63] width 830 height 9
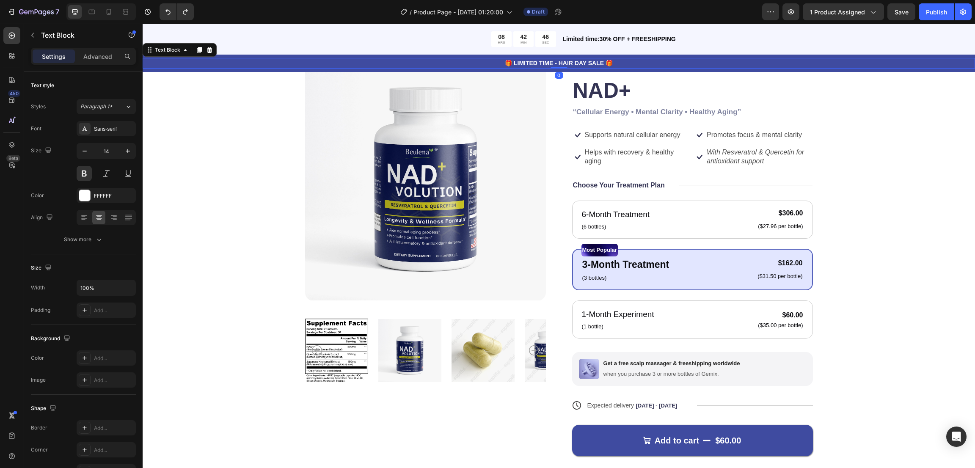
click at [563, 59] on p "🎁 LIMITED TIME - HAIR DAY SALE 🎁" at bounding box center [558, 63] width 830 height 9
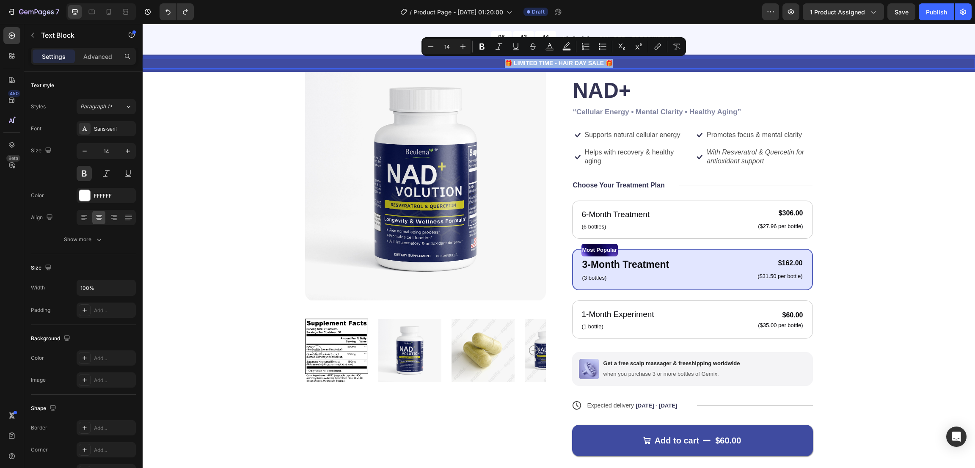
copy p "🎁 LIMITED TIME - HAIR DAY SALE 🎁"
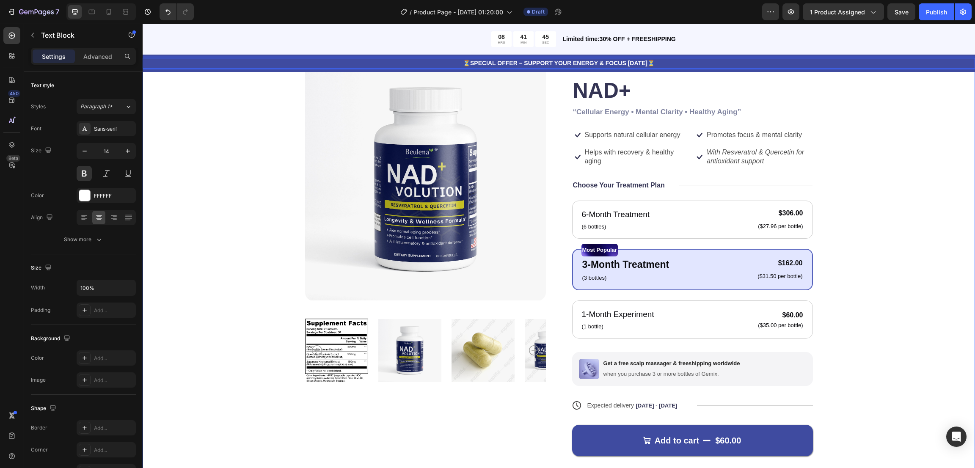
click at [915, 166] on div "Product Images Icon Icon Icon Icon Icon Icon List 122,000+ Happy Customers Text…" at bounding box center [558, 278] width 764 height 436
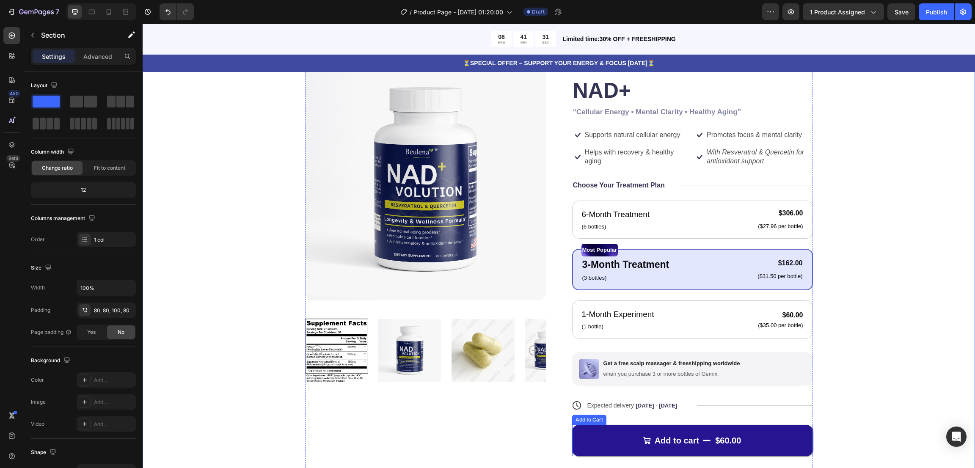
click at [770, 434] on button "Add to cart $60.00" at bounding box center [692, 440] width 241 height 31
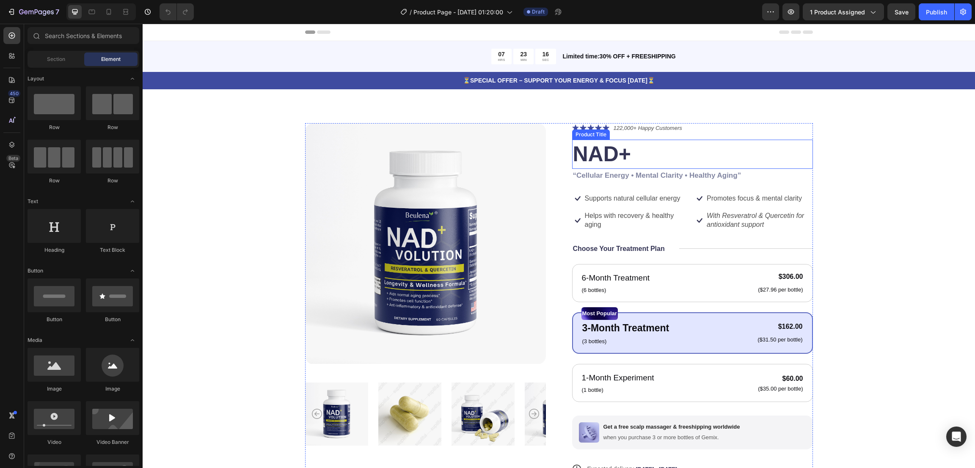
click at [615, 152] on h1 "NAD+" at bounding box center [692, 154] width 241 height 29
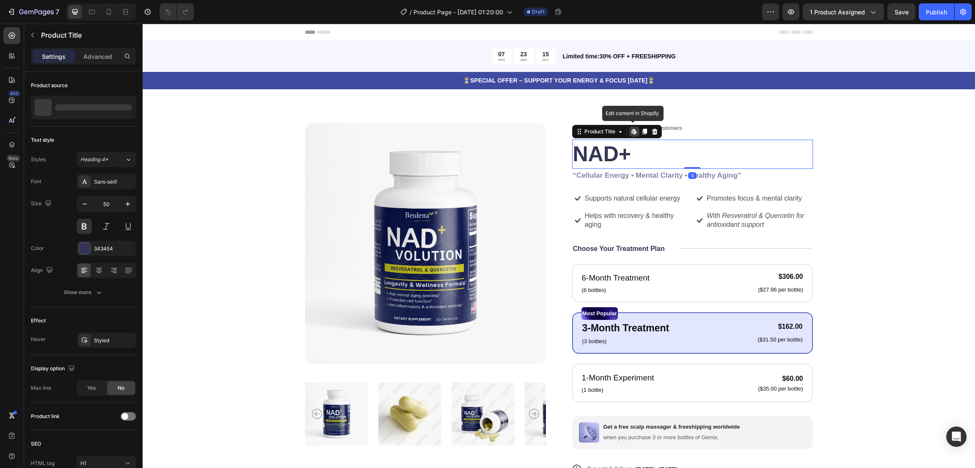
click at [615, 152] on h1 "NAD+" at bounding box center [692, 154] width 241 height 29
click at [607, 152] on h1 "NAD+" at bounding box center [692, 154] width 241 height 29
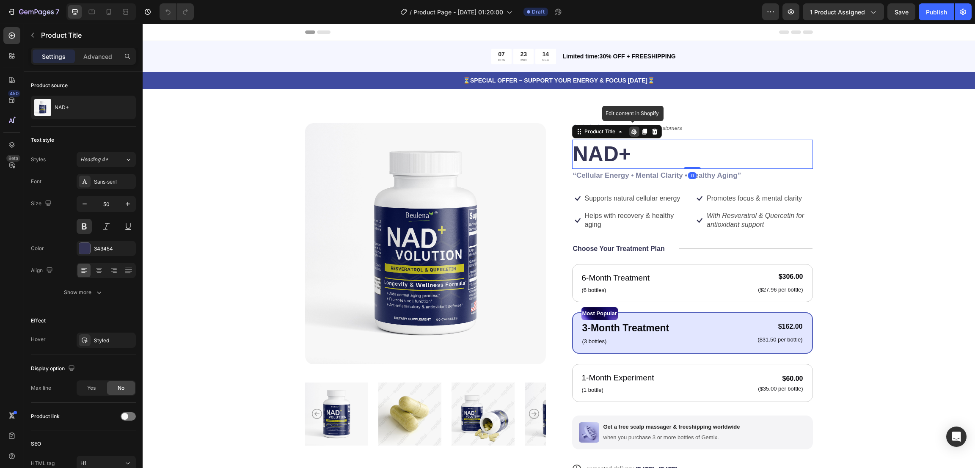
click at [607, 152] on h1 "NAD+" at bounding box center [692, 154] width 241 height 29
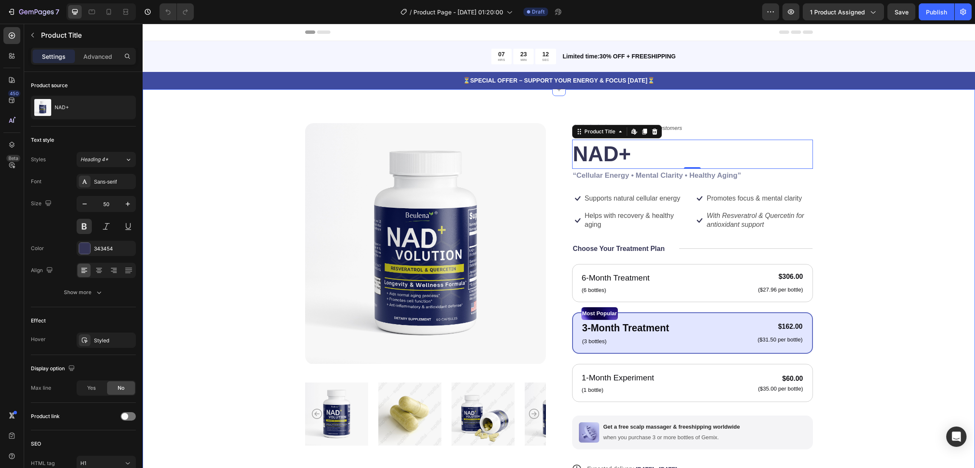
click at [853, 153] on div "Product Images Icon Icon Icon Icon Icon Icon List 122,000+ Happy Customers Text…" at bounding box center [558, 335] width 764 height 425
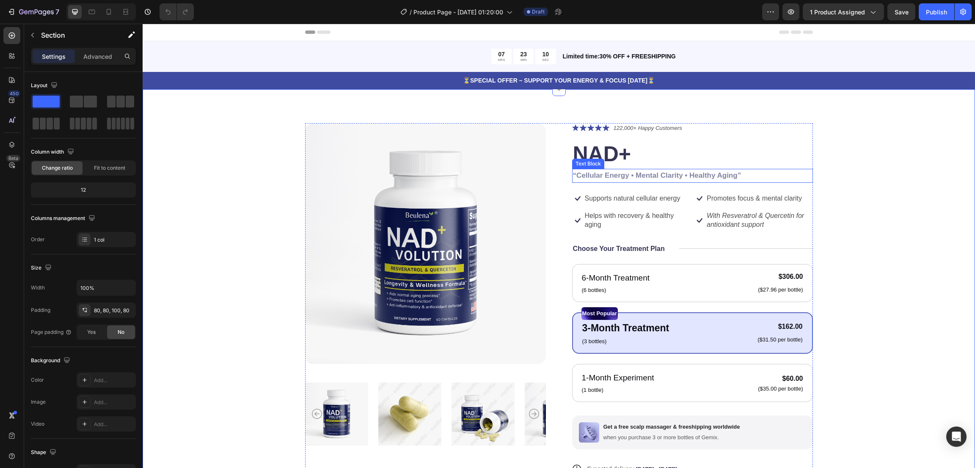
click at [624, 176] on strong "“Cellular Energy • Mental Clarity • Healthy Aging”" at bounding box center [657, 175] width 168 height 8
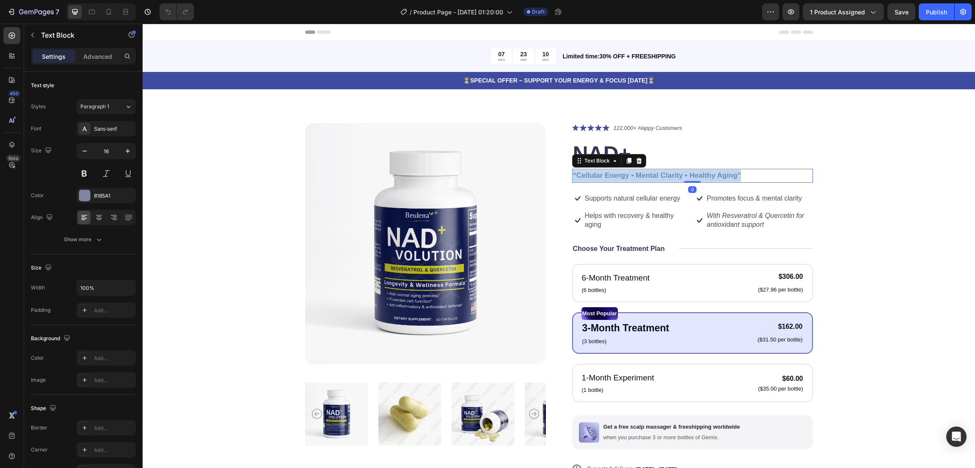
click at [624, 176] on strong "“Cellular Energy • Mental Clarity • Healthy Aging”" at bounding box center [657, 175] width 168 height 8
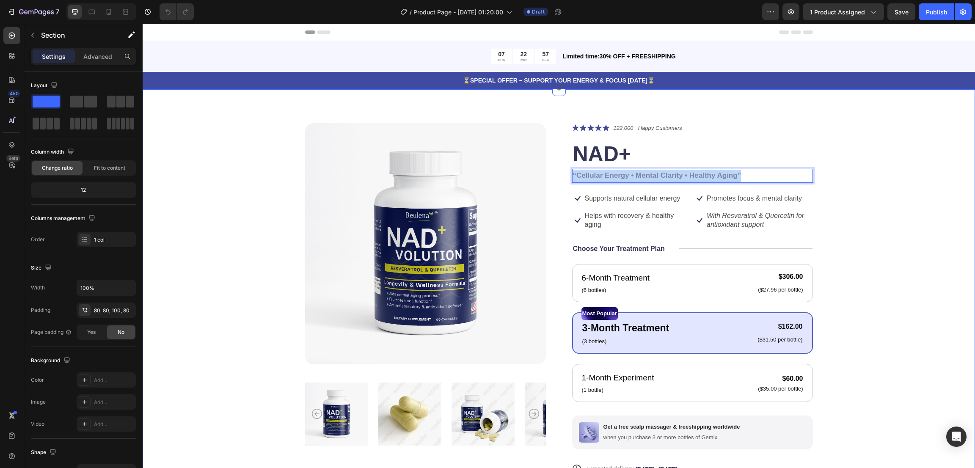
click at [866, 207] on div "Product Images Icon Icon Icon Icon Icon Icon List 122,000+ Happy Customers Text…" at bounding box center [558, 335] width 764 height 425
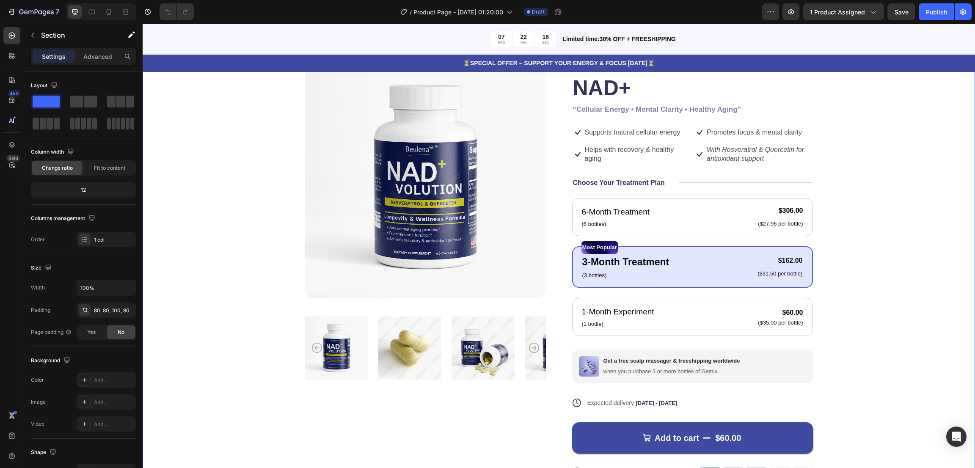
scroll to position [63, 0]
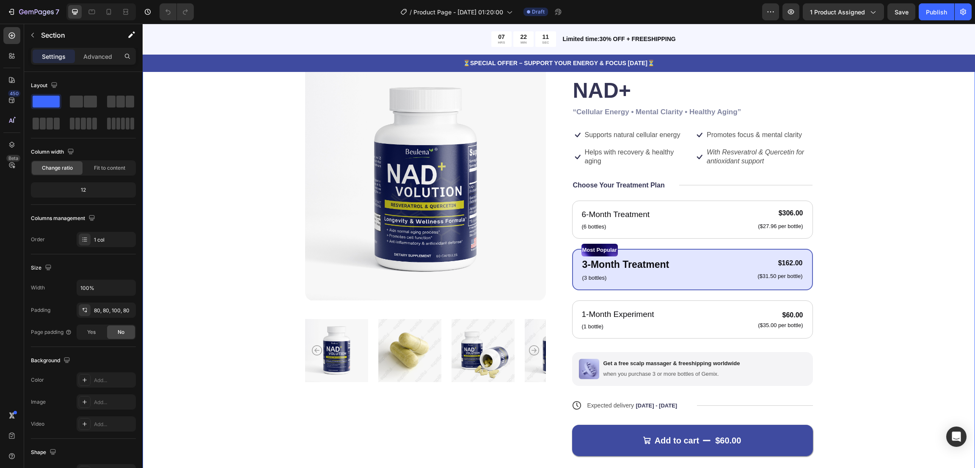
click at [909, 248] on div "Product Images Icon Icon Icon Icon Icon Icon List 122,000+ Happy Customers Text…" at bounding box center [558, 278] width 764 height 436
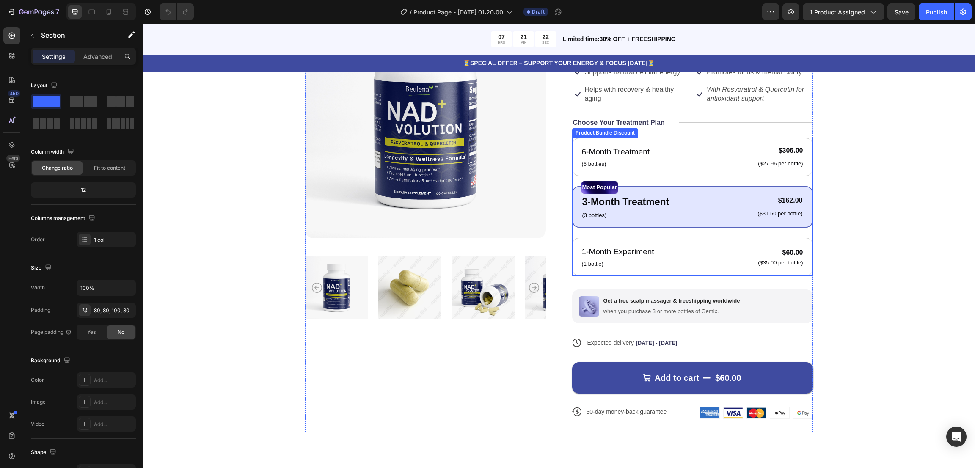
scroll to position [127, 0]
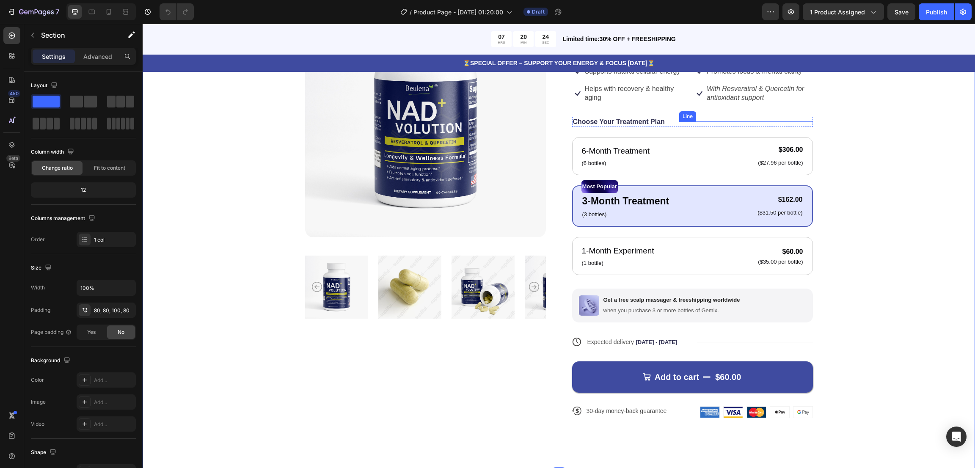
click at [706, 122] on div at bounding box center [746, 121] width 134 height 0
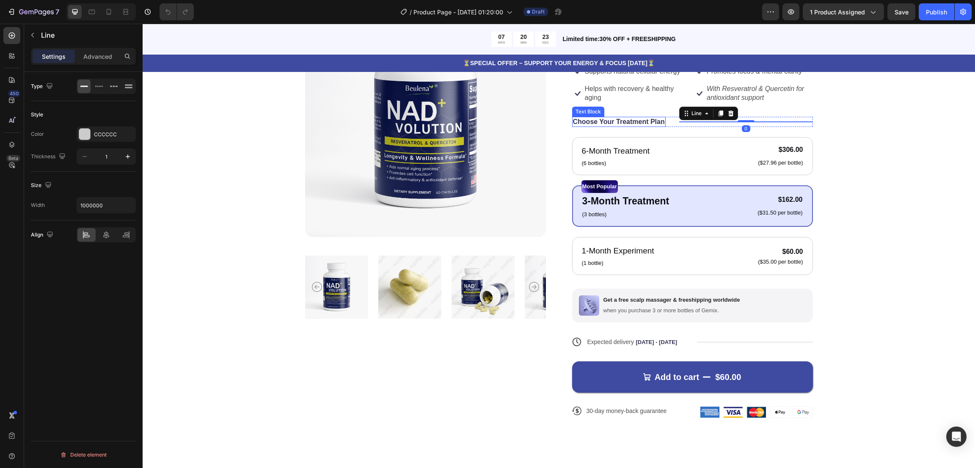
click at [636, 121] on p "Choose Your Treatment Plan" at bounding box center [619, 122] width 92 height 9
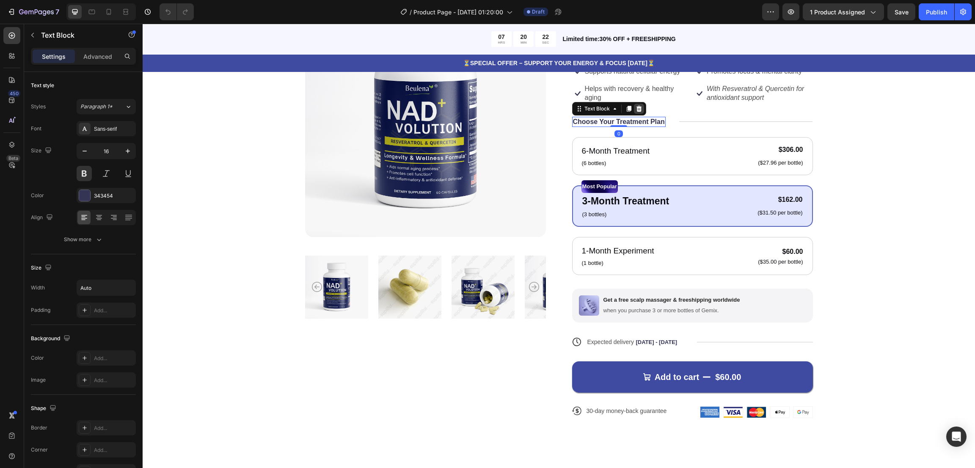
click at [635, 107] on icon at bounding box center [638, 108] width 7 height 7
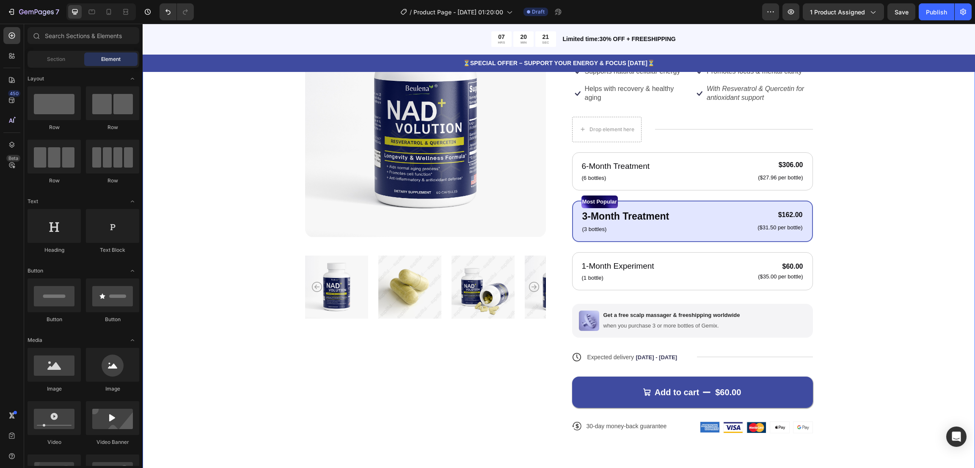
click at [853, 144] on div "Product Images Icon Icon Icon Icon Icon Icon List 122,000+ Happy Customers Text…" at bounding box center [558, 221] width 764 height 451
click at [595, 125] on div "Drop element here" at bounding box center [606, 130] width 69 height 14
click at [597, 125] on div "Drop element here" at bounding box center [606, 130] width 69 height 14
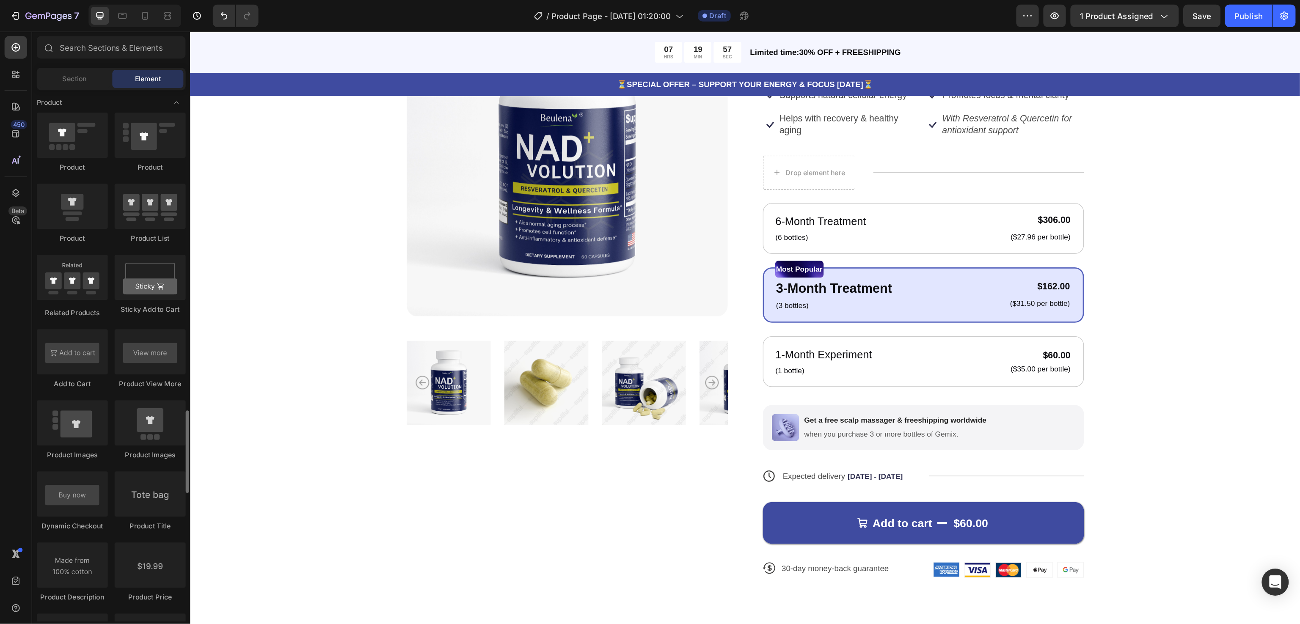
scroll to position [1142, 0]
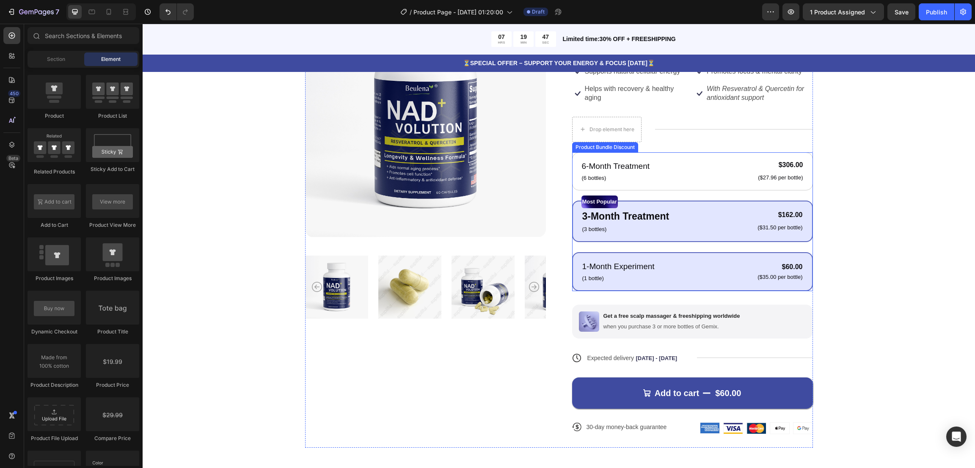
click at [740, 255] on div "1-Month Experiment Text Block (1 bottle) Text Block $60.00 Product Price Produc…" at bounding box center [692, 271] width 241 height 39
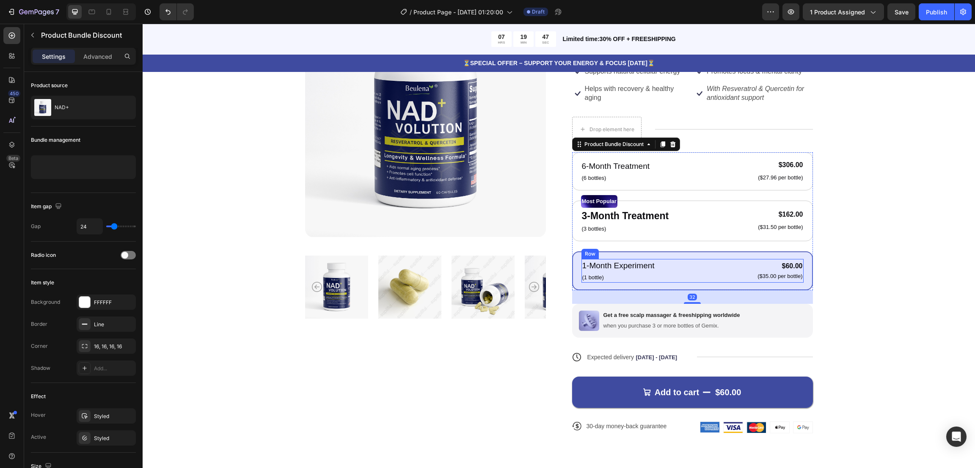
click at [738, 259] on div "1-Month Experiment Text Block (1 bottle) Text Block $60.00 Product Price Produc…" at bounding box center [692, 271] width 222 height 24
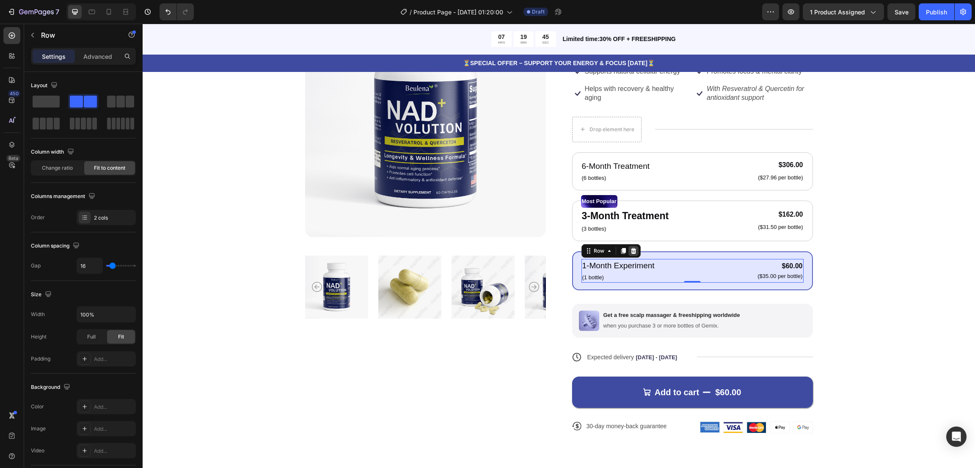
click at [630, 251] on icon at bounding box center [632, 250] width 5 height 6
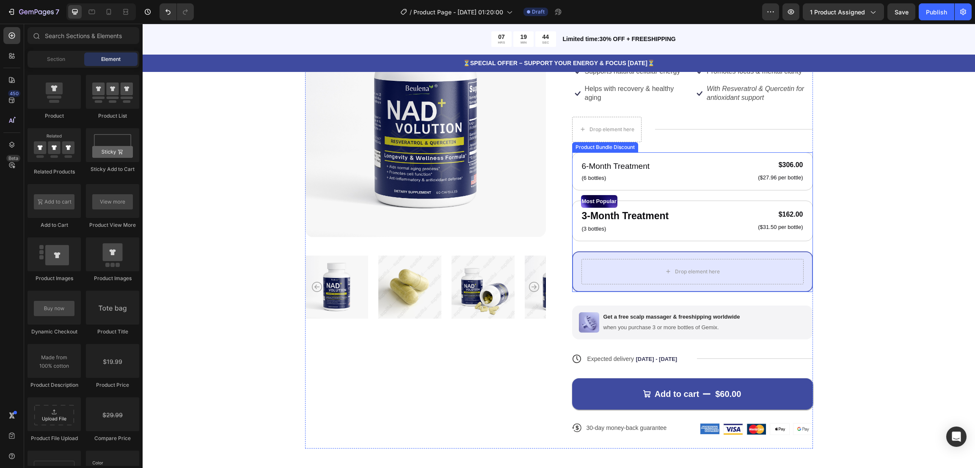
click at [660, 255] on div "Drop element here" at bounding box center [692, 271] width 241 height 41
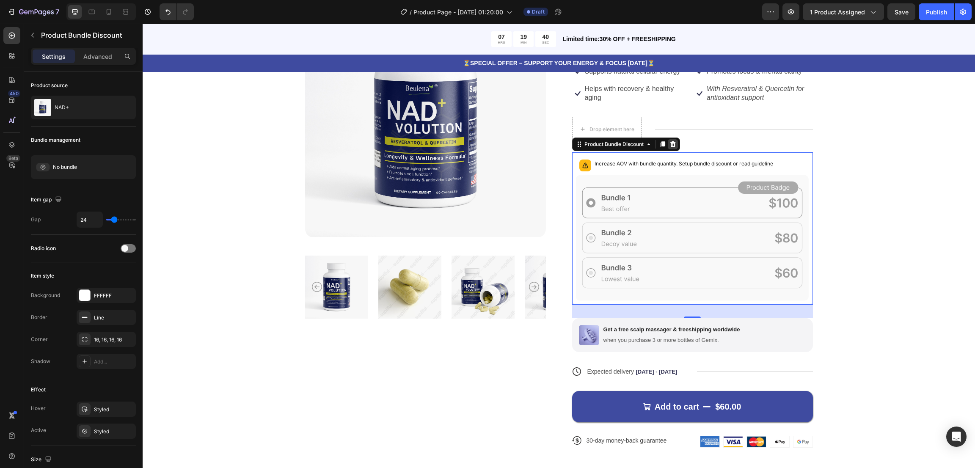
click at [670, 142] on icon at bounding box center [672, 144] width 5 height 6
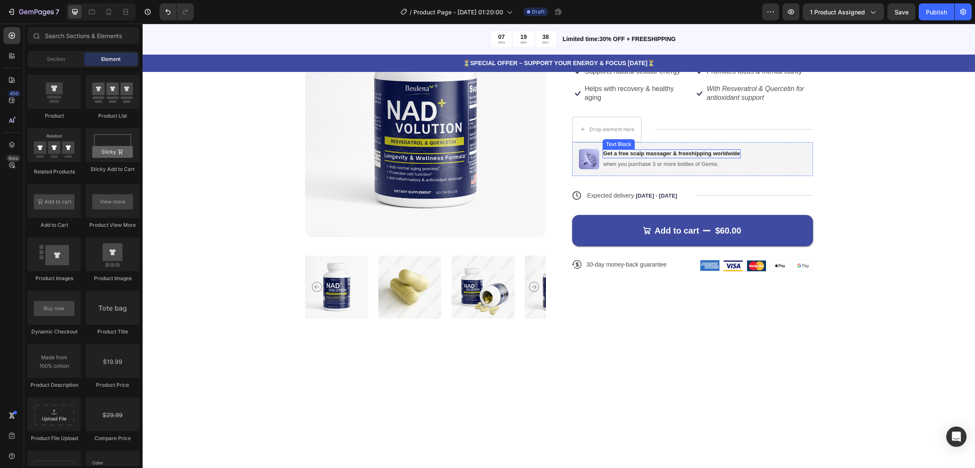
click at [712, 149] on div "Get a free scalp massager & freeshipping worldwide" at bounding box center [671, 153] width 138 height 9
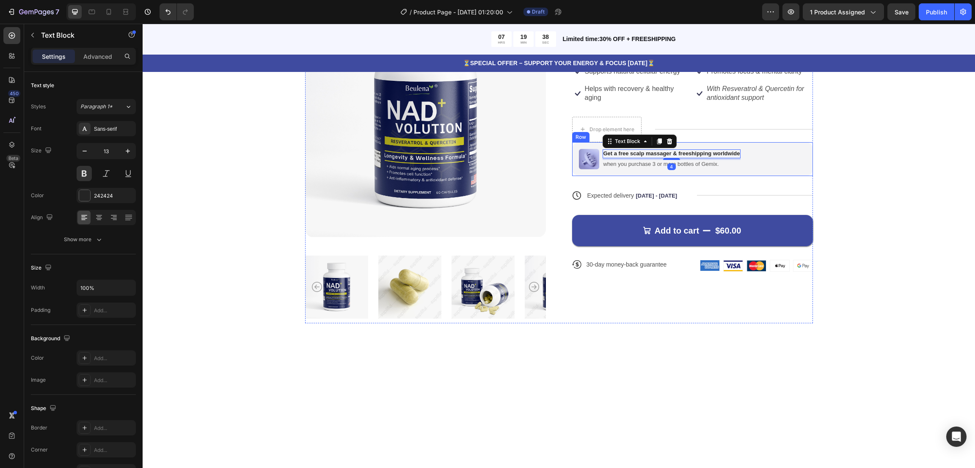
click at [753, 148] on div "Image Get a free scalp massager & freeshipping worldwide Text Block 4 when you …" at bounding box center [692, 159] width 241 height 34
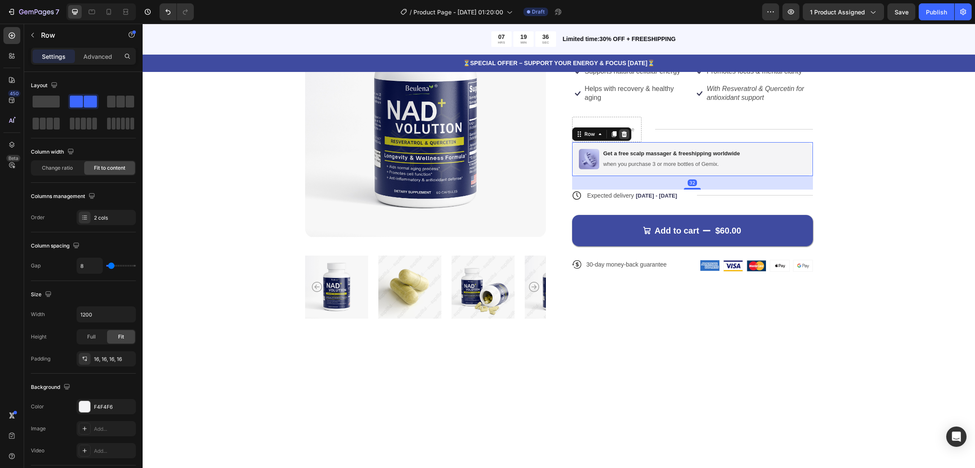
click at [621, 133] on icon at bounding box center [623, 134] width 5 height 6
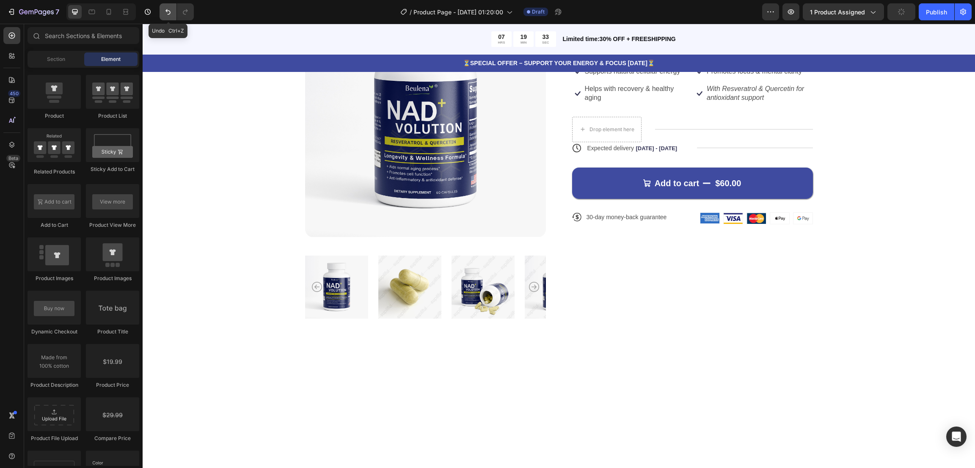
click at [166, 12] on icon "Undo/Redo" at bounding box center [168, 12] width 8 height 8
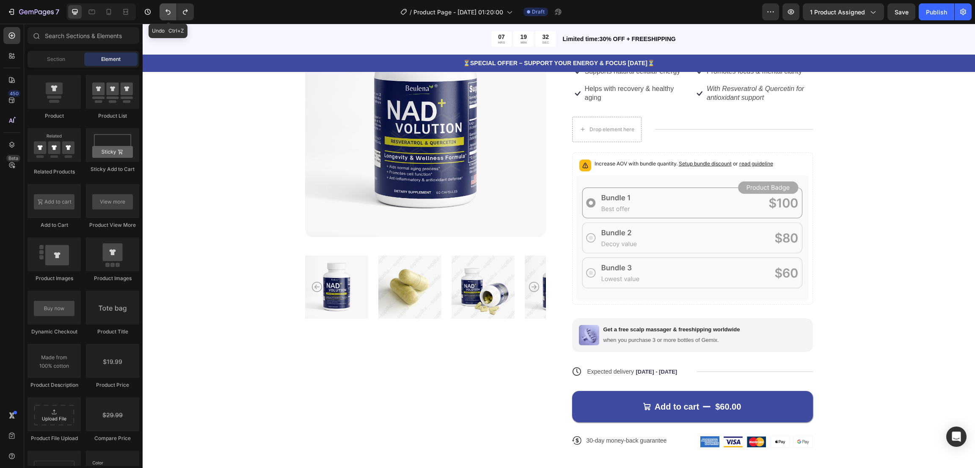
click at [166, 12] on icon "Undo/Redo" at bounding box center [168, 12] width 8 height 8
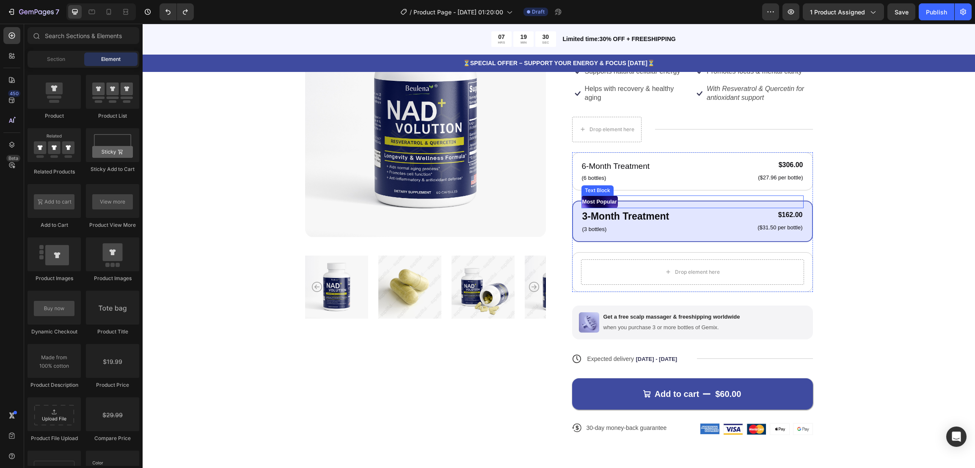
click at [614, 201] on p "Most Popular" at bounding box center [599, 201] width 35 height 11
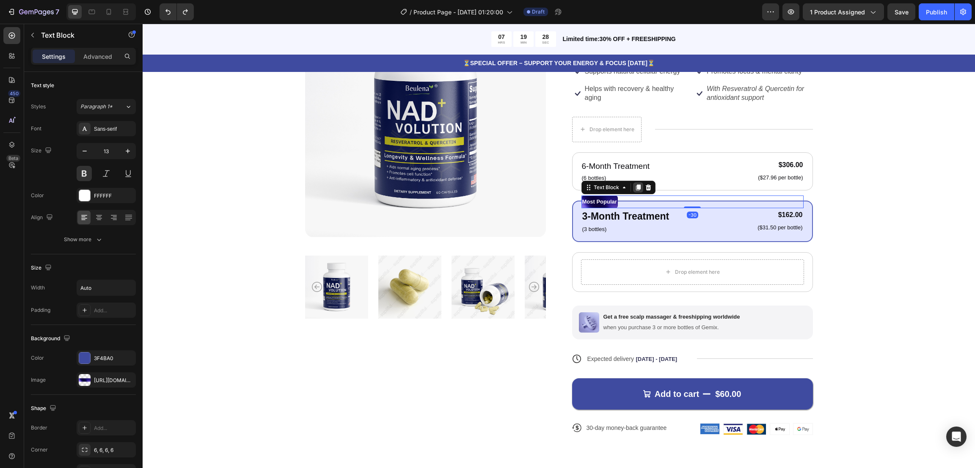
click at [635, 184] on icon at bounding box center [638, 187] width 7 height 7
drag, startPoint x: 602, startPoint y: 198, endPoint x: 618, endPoint y: 222, distance: 29.2
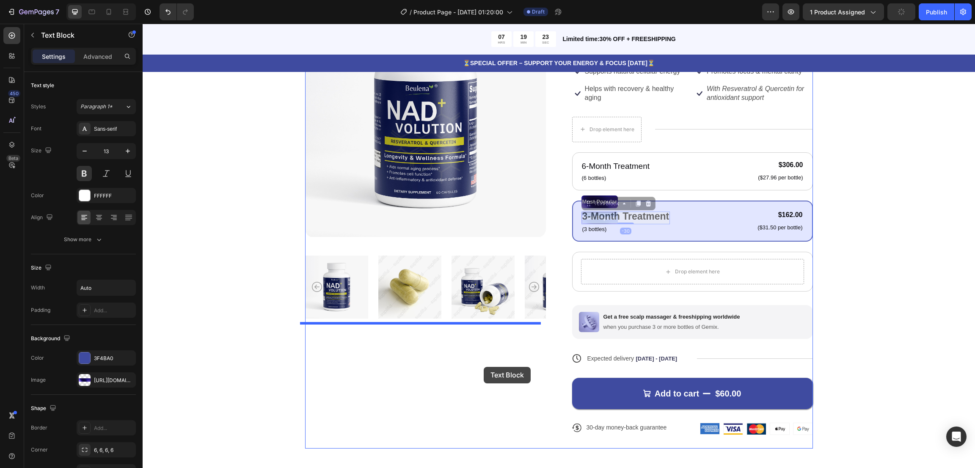
drag, startPoint x: 602, startPoint y: 217, endPoint x: 484, endPoint y: 367, distance: 190.9
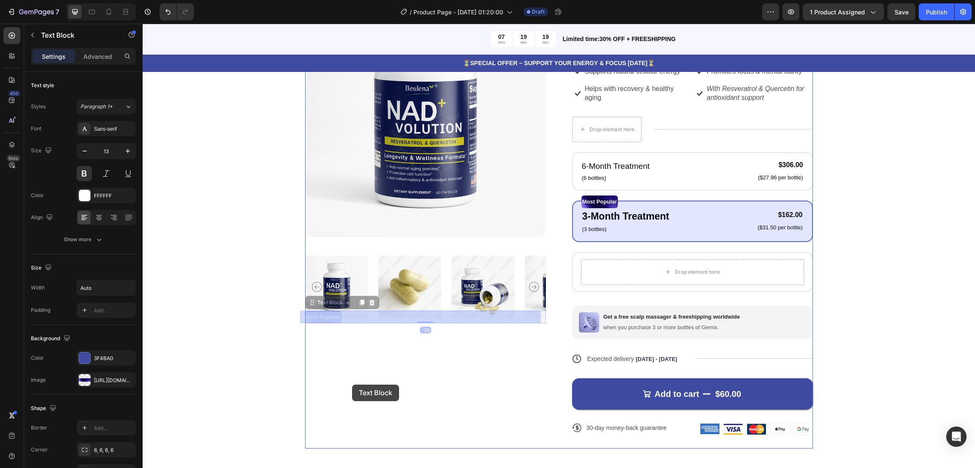
drag, startPoint x: 332, startPoint y: 315, endPoint x: 352, endPoint y: 385, distance: 72.3
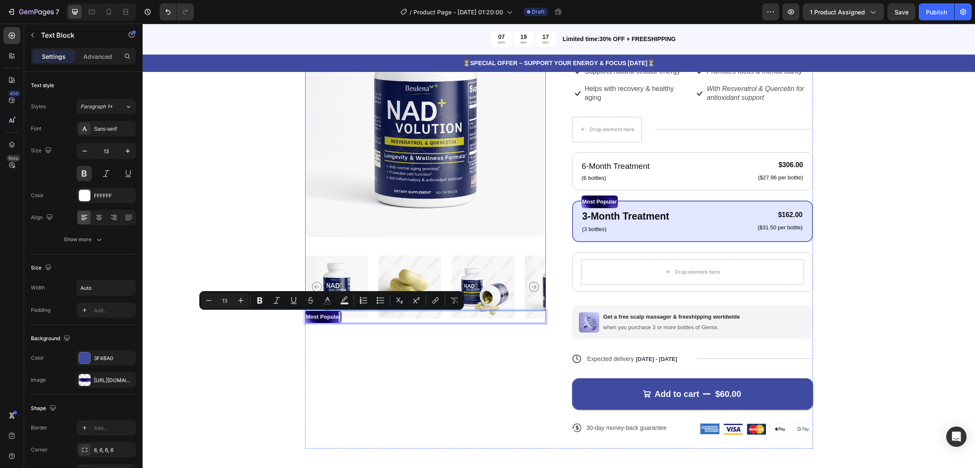
drag, startPoint x: 332, startPoint y: 315, endPoint x: 331, endPoint y: 198, distance: 116.8
click at [374, 412] on div "Product Images Most Popular Text Block -30" at bounding box center [425, 222] width 241 height 452
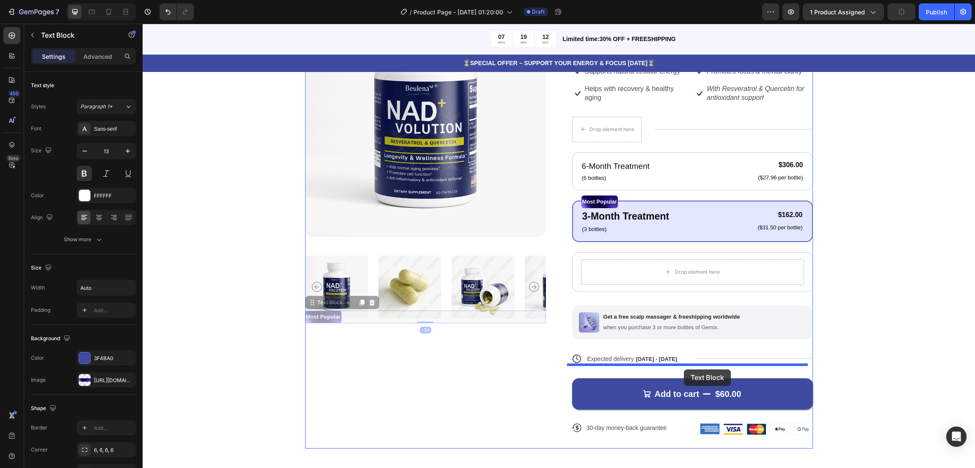
drag, startPoint x: 331, startPoint y: 316, endPoint x: 684, endPoint y: 369, distance: 356.8
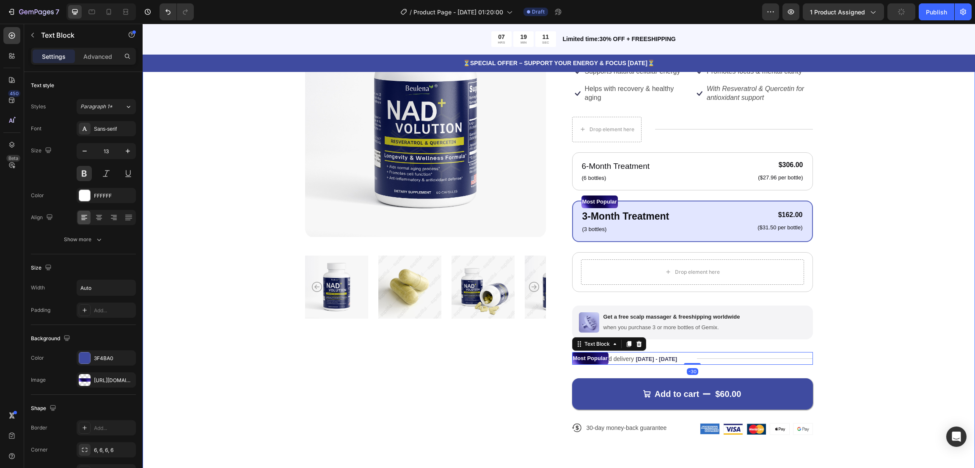
click at [879, 310] on div "Product Images Icon Icon Icon Icon Icon Icon List 122,000+ Happy Customers Text…" at bounding box center [558, 222] width 764 height 452
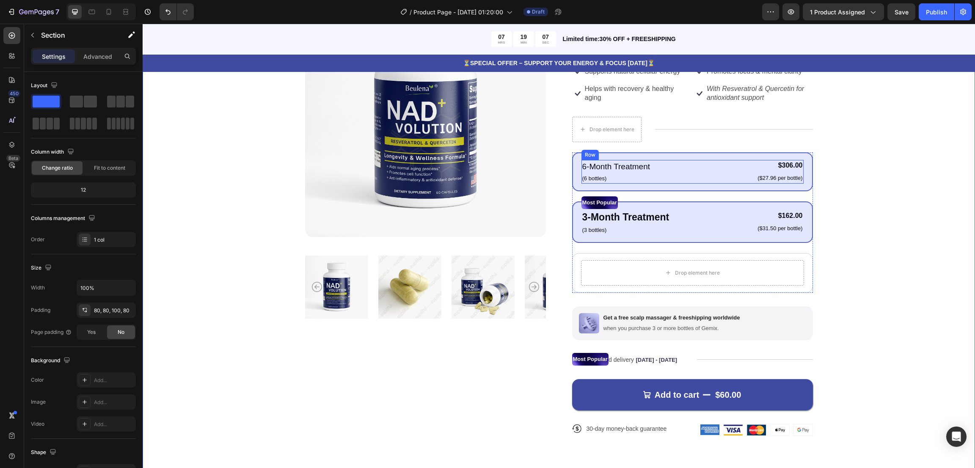
click at [736, 163] on div "6-Month Treatment Text Block (6 bottles) Text Block $306.00 Product Price Produ…" at bounding box center [692, 172] width 222 height 24
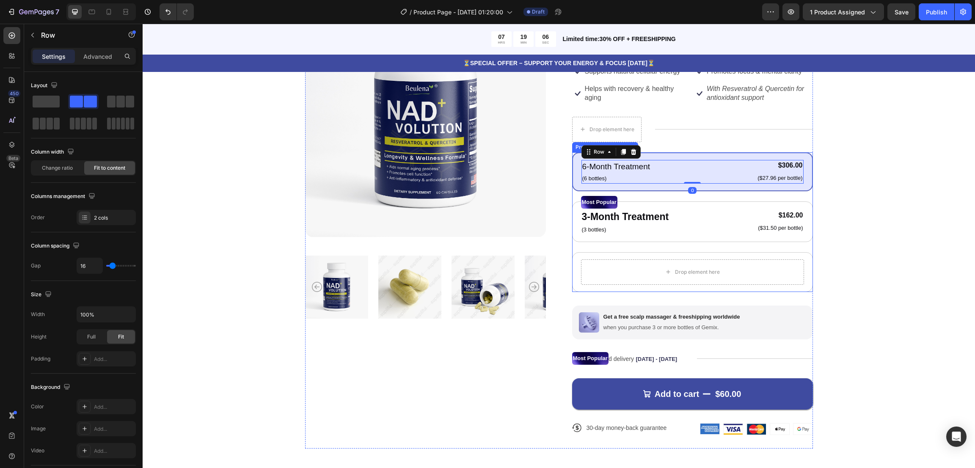
click at [740, 153] on div "6-Month Treatment Text Block (6 bottles) Text Block $306.00 Product Price Produ…" at bounding box center [692, 171] width 241 height 39
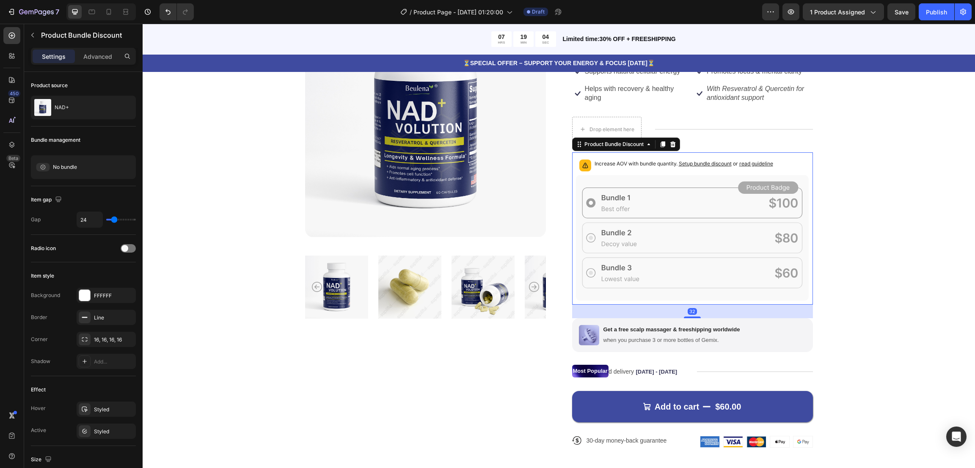
click at [733, 172] on div "Increase AOV with bundle quantity. Setup bundle discount or read guideline" at bounding box center [692, 165] width 233 height 19
click at [163, 10] on button "Undo/Redo" at bounding box center [167, 11] width 17 height 17
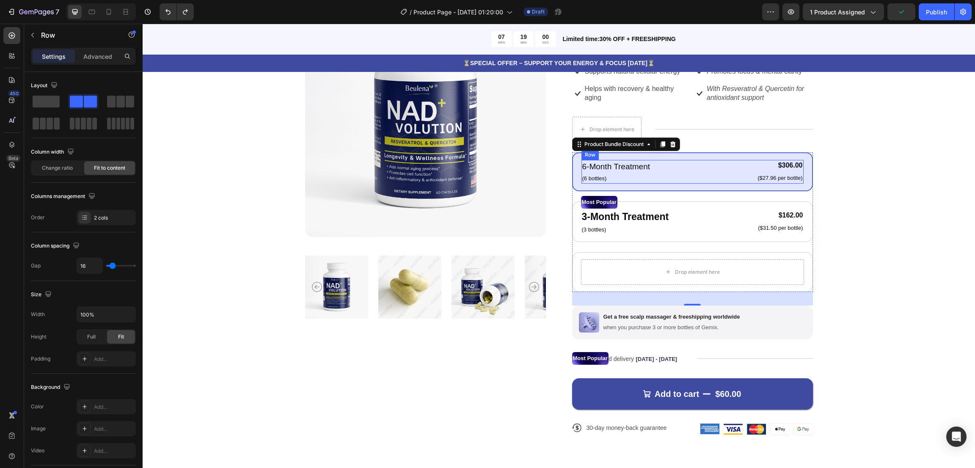
click at [715, 178] on div "6-Month Treatment Text Block (6 bottles) Text Block $306.00 Product Price Produ…" at bounding box center [692, 172] width 222 height 24
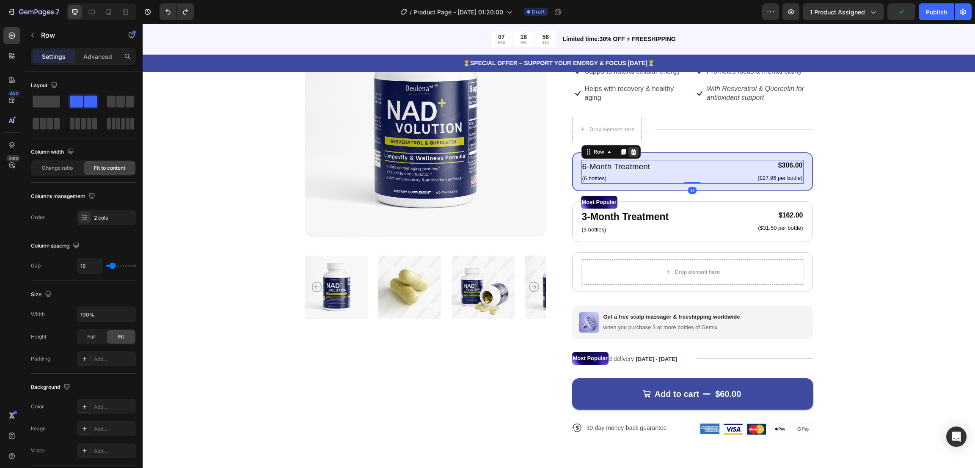
click at [630, 151] on icon at bounding box center [633, 151] width 7 height 7
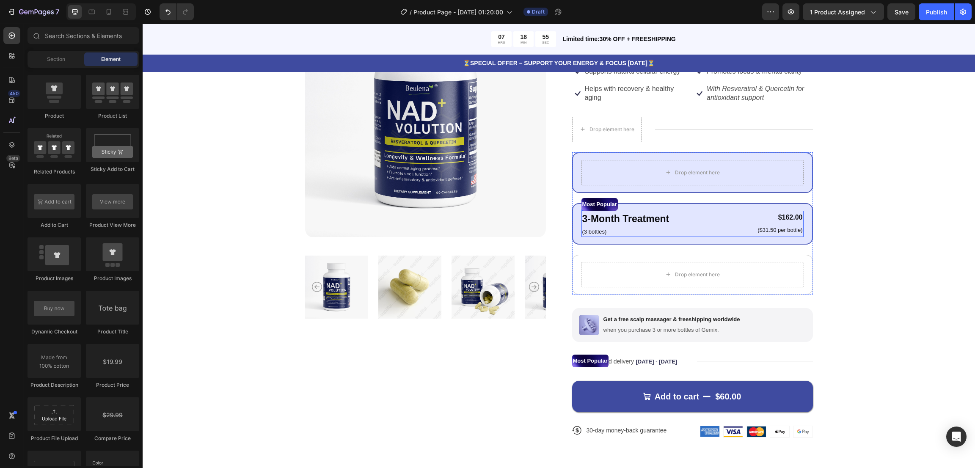
click at [734, 221] on div "3-Month Treatment Text Block (3 bottles) Text Block $162.00 Product Price Produ…" at bounding box center [692, 224] width 222 height 26
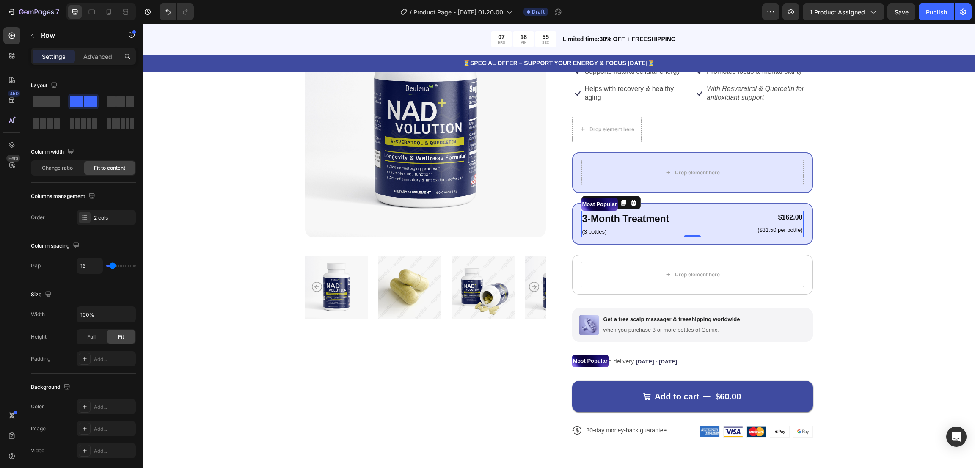
click at [734, 221] on div "3-Month Treatment Text Block (3 bottles) Text Block $162.00 Product Price Produ…" at bounding box center [692, 224] width 222 height 26
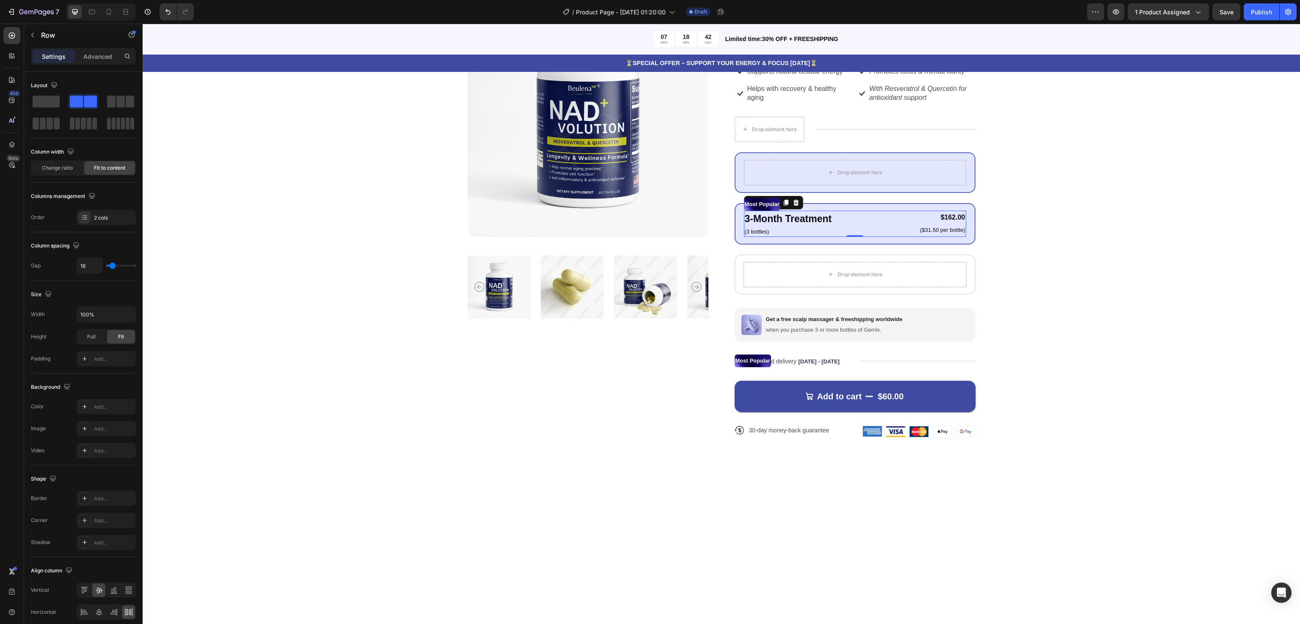
scroll to position [126, 0]
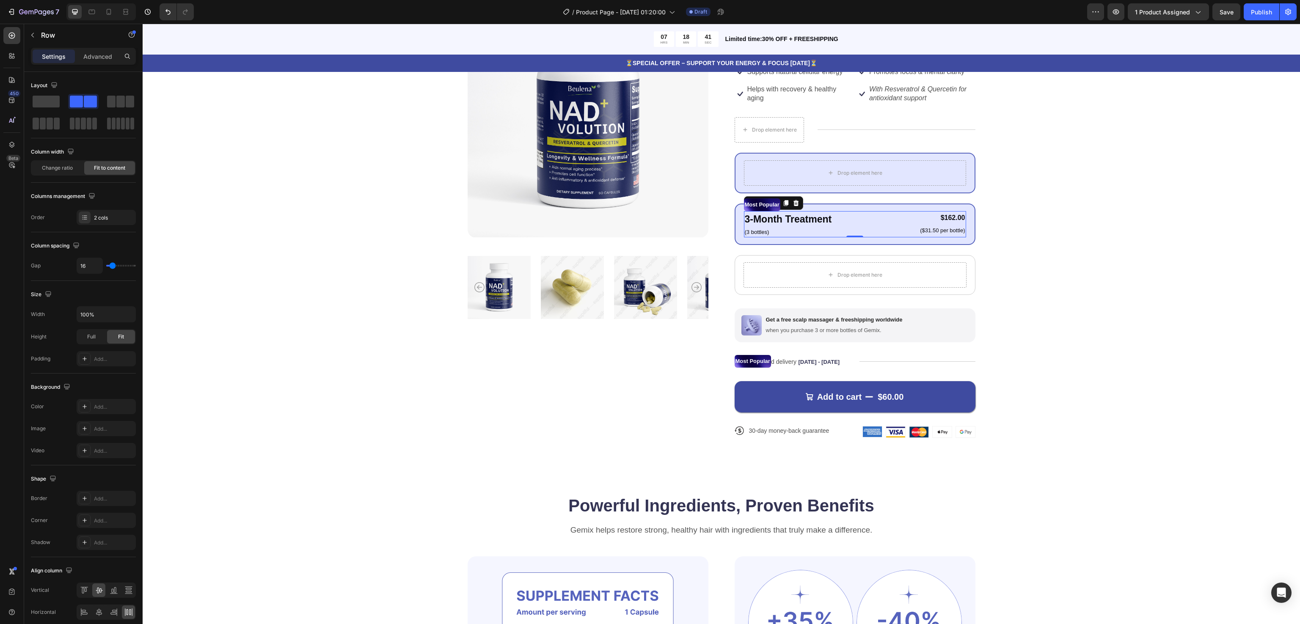
drag, startPoint x: 1091, startPoint y: 26, endPoint x: 384, endPoint y: 502, distance: 852.2
click at [350, 467] on div "Product Images Icon Icon Icon Icon Icon Icon List 122,000+ Happy Customers Text…" at bounding box center [721, 228] width 1157 height 531
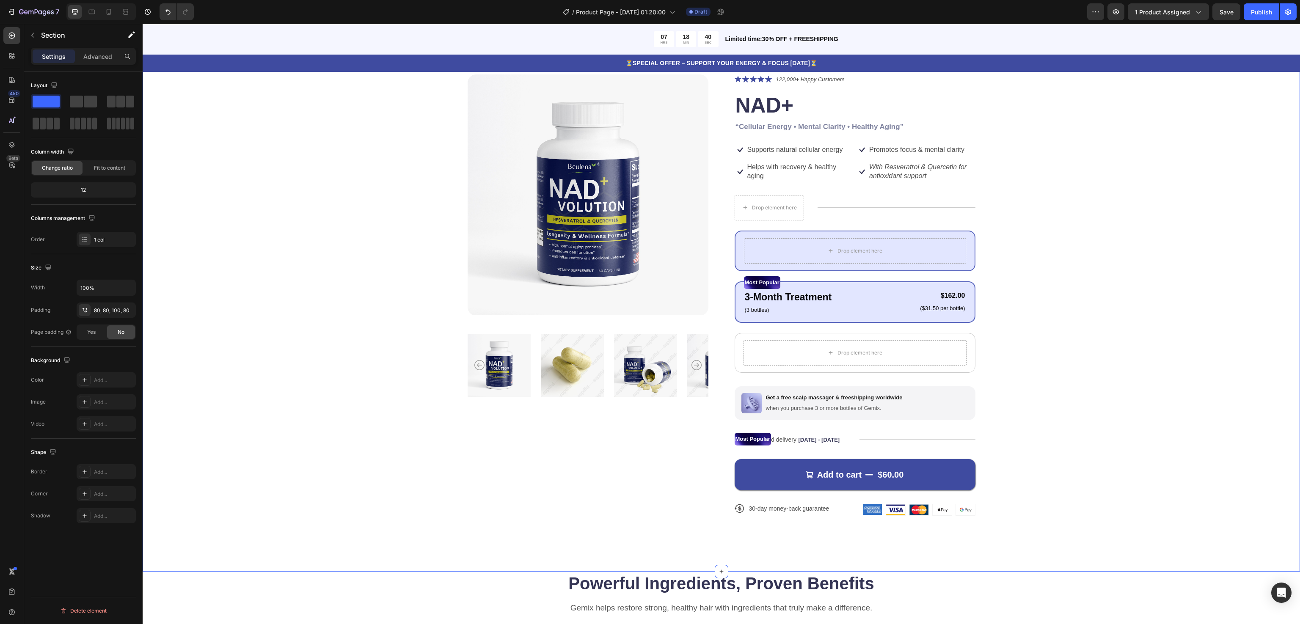
scroll to position [42, 0]
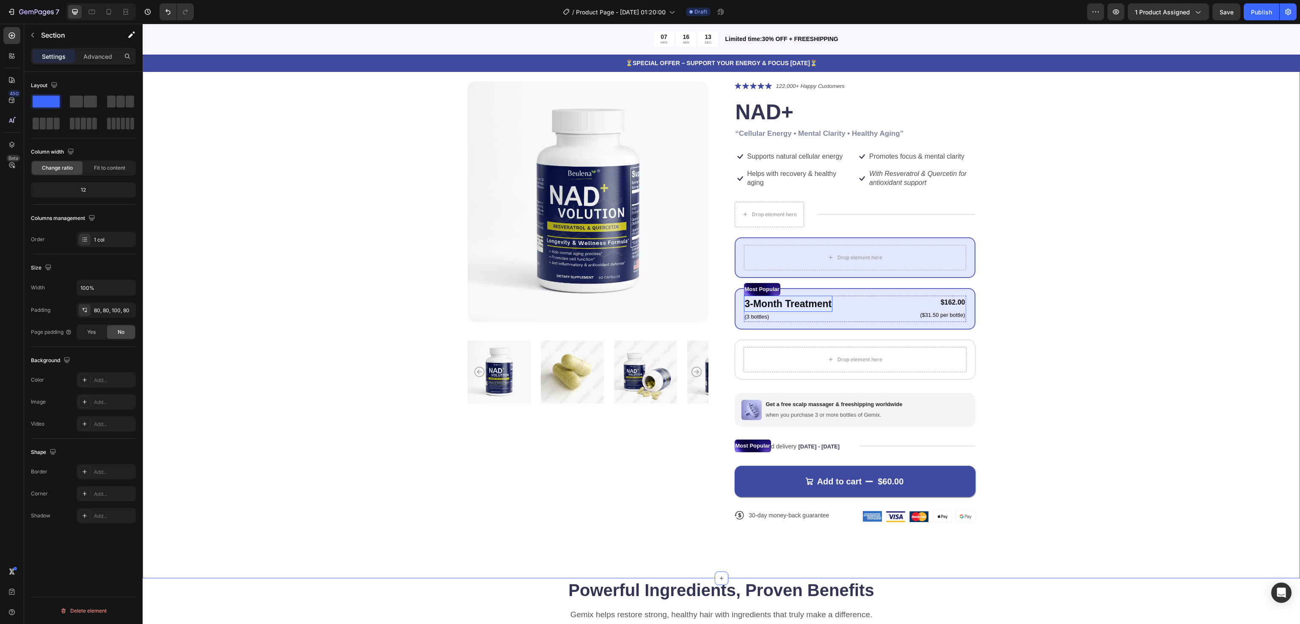
click at [799, 303] on p "3-Month Treatment" at bounding box center [788, 304] width 87 height 15
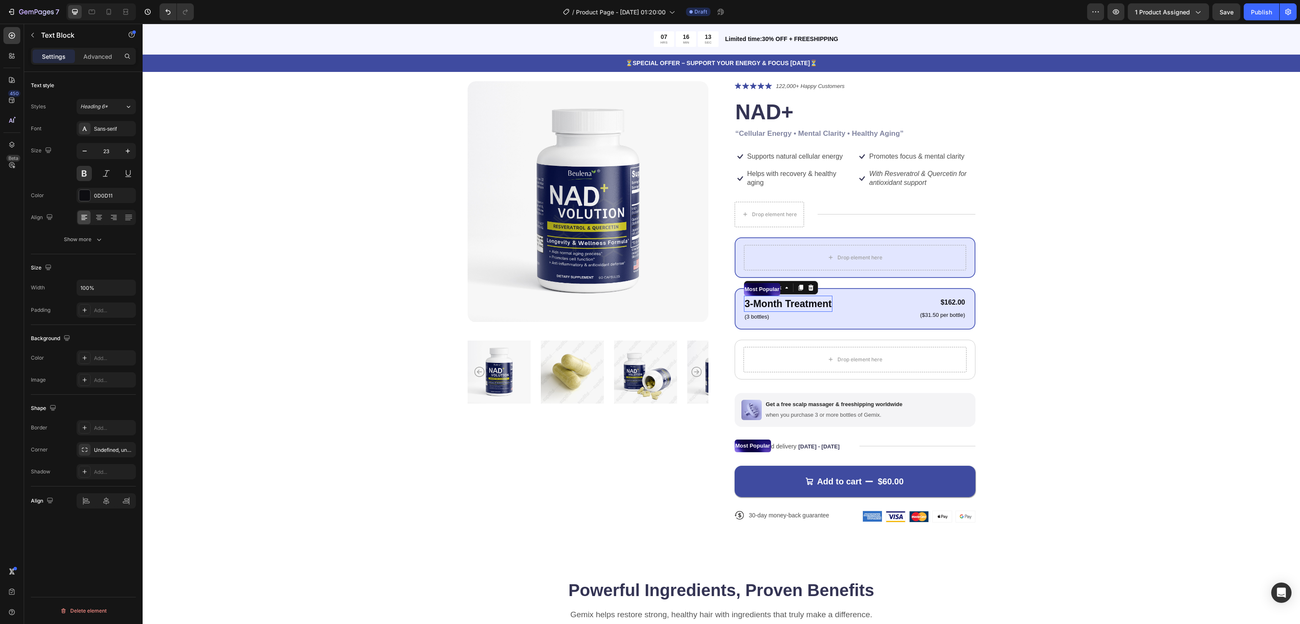
click at [799, 303] on p "3-Month Treatment" at bounding box center [788, 304] width 87 height 15
click at [974, 341] on div "Product Images Icon Icon Icon Icon Icon Icon List 122,000+ Happy Customers Text…" at bounding box center [720, 308] width 1089 height 455
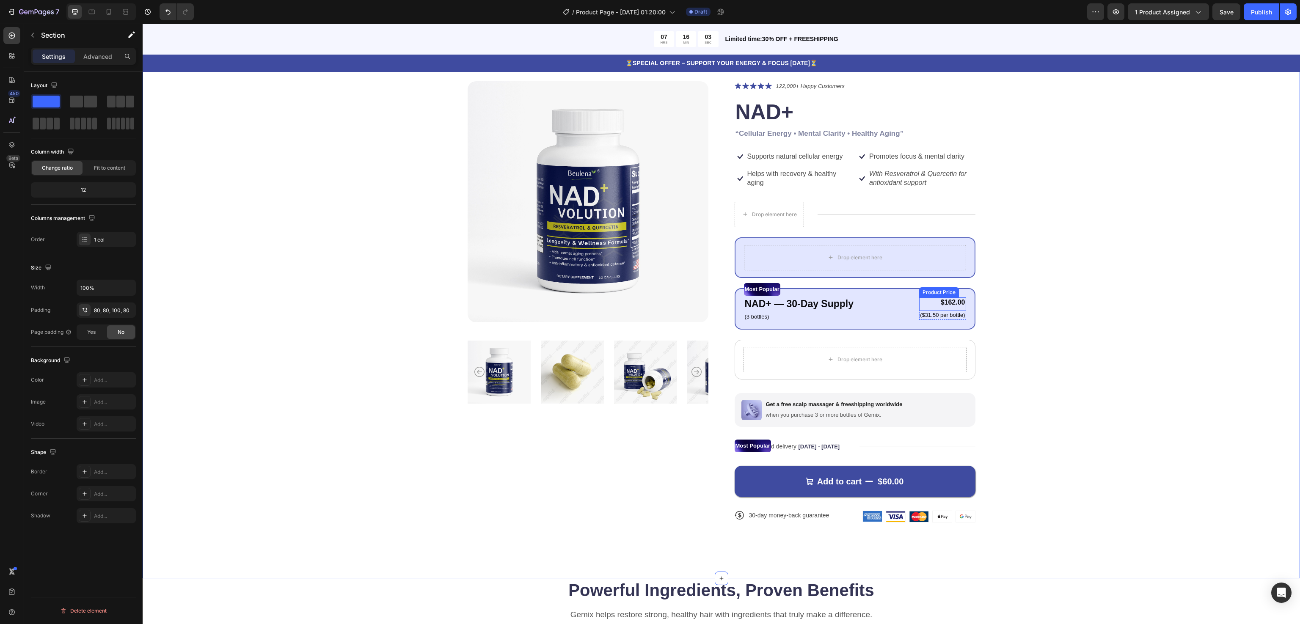
click at [958, 300] on div "$162.00" at bounding box center [942, 302] width 47 height 11
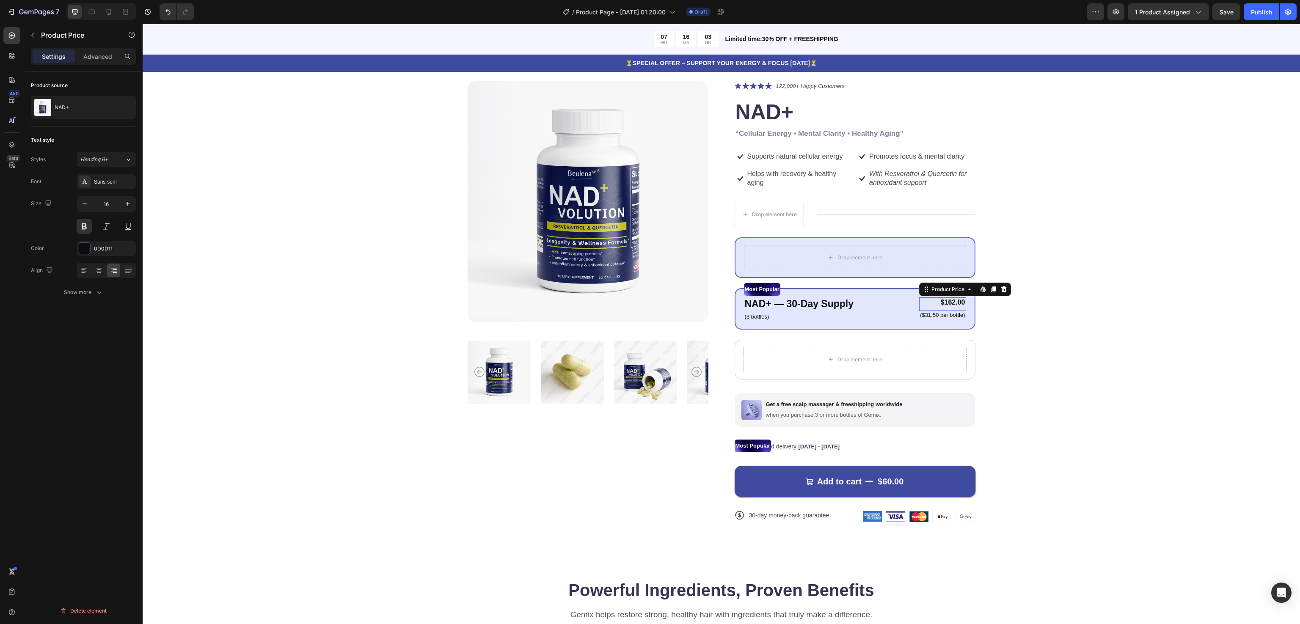
click at [958, 300] on div "$162.00" at bounding box center [942, 302] width 47 height 11
click at [951, 301] on div "$162.00" at bounding box center [942, 302] width 47 height 11
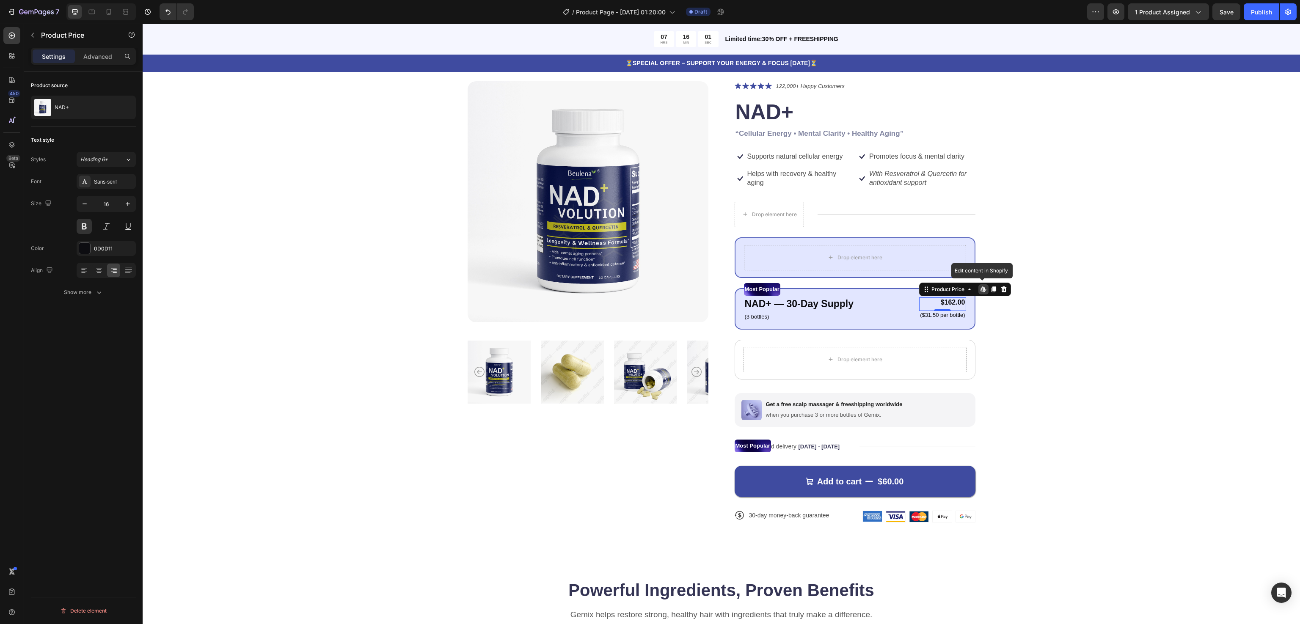
click at [942, 300] on div "$162.00" at bounding box center [942, 302] width 47 height 11
click at [943, 300] on div "$162.00" at bounding box center [942, 302] width 47 height 11
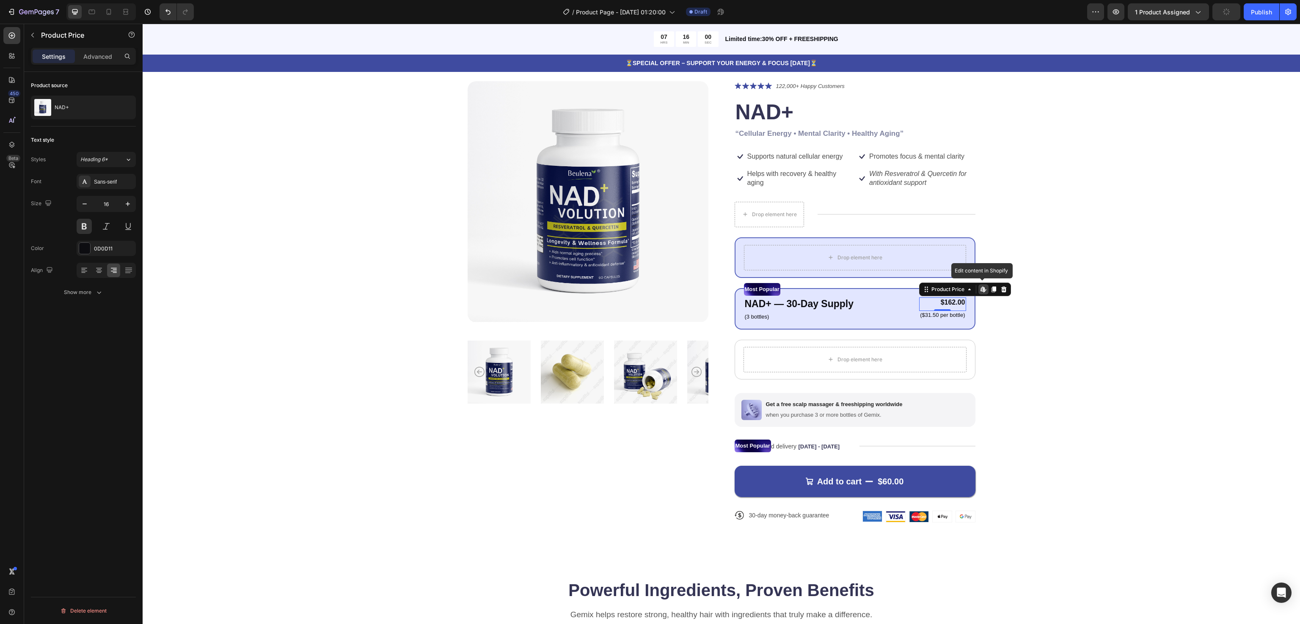
click at [943, 300] on div "$162.00" at bounding box center [942, 302] width 47 height 11
click at [974, 285] on div "Edit content in Shopify" at bounding box center [983, 289] width 10 height 10
click at [949, 292] on div "Most Popular" at bounding box center [855, 289] width 222 height 13
click at [944, 308] on div "$162.00 Product Price Product Price" at bounding box center [942, 304] width 47 height 14
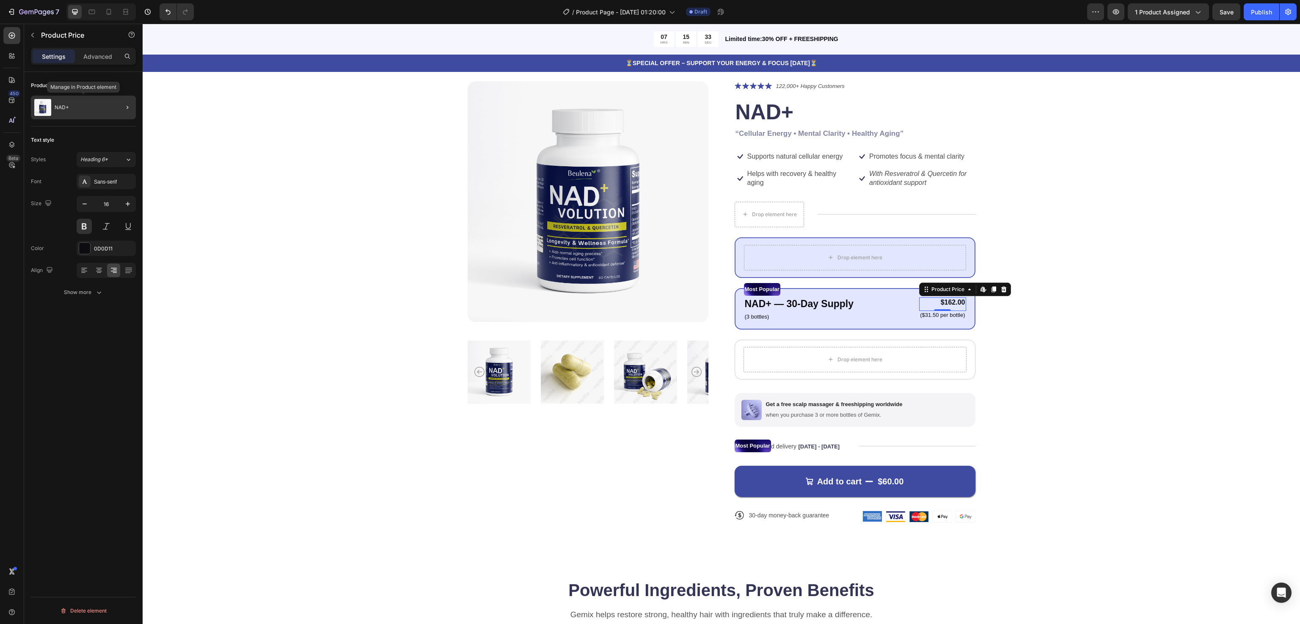
click at [49, 106] on img at bounding box center [42, 107] width 17 height 17
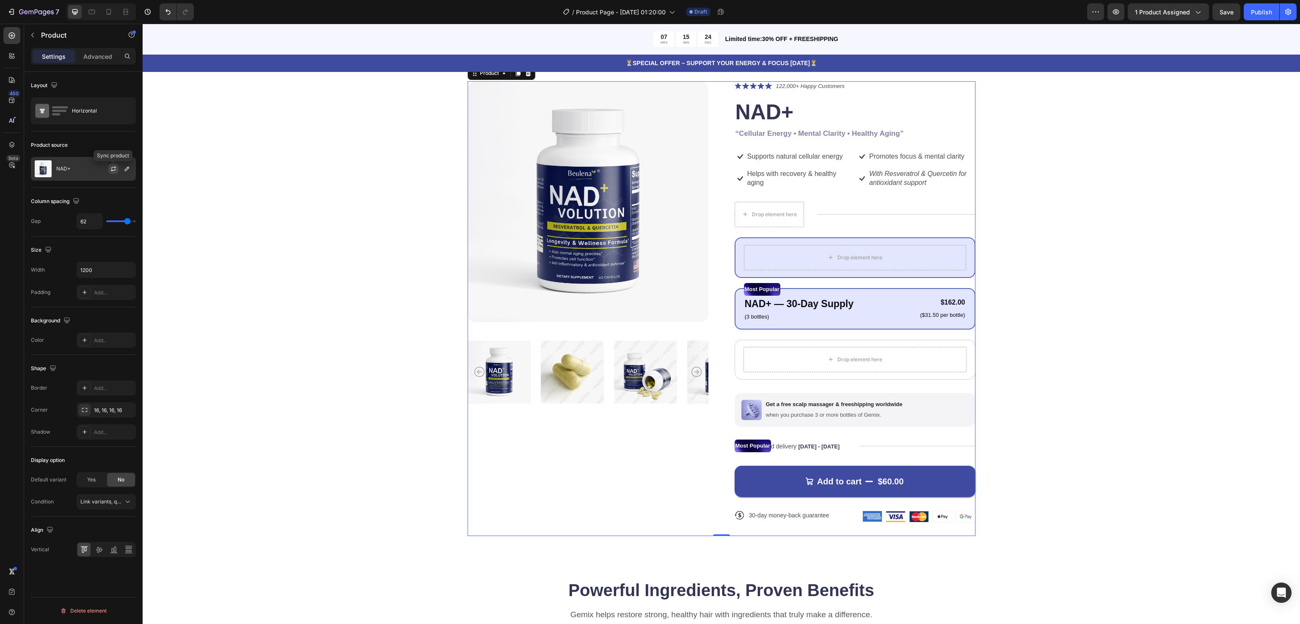
click at [113, 169] on icon "button" at bounding box center [113, 168] width 7 height 7
click at [95, 171] on div "NAD+" at bounding box center [83, 169] width 105 height 24
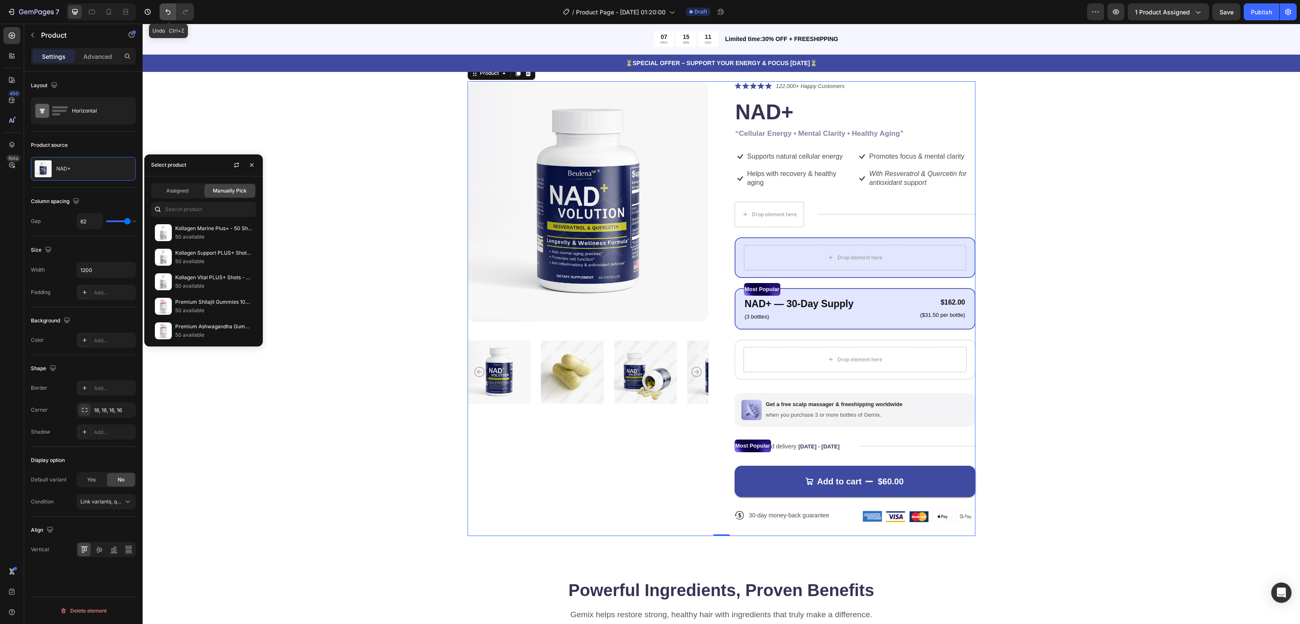
click at [170, 12] on icon "Undo/Redo" at bounding box center [168, 12] width 8 height 8
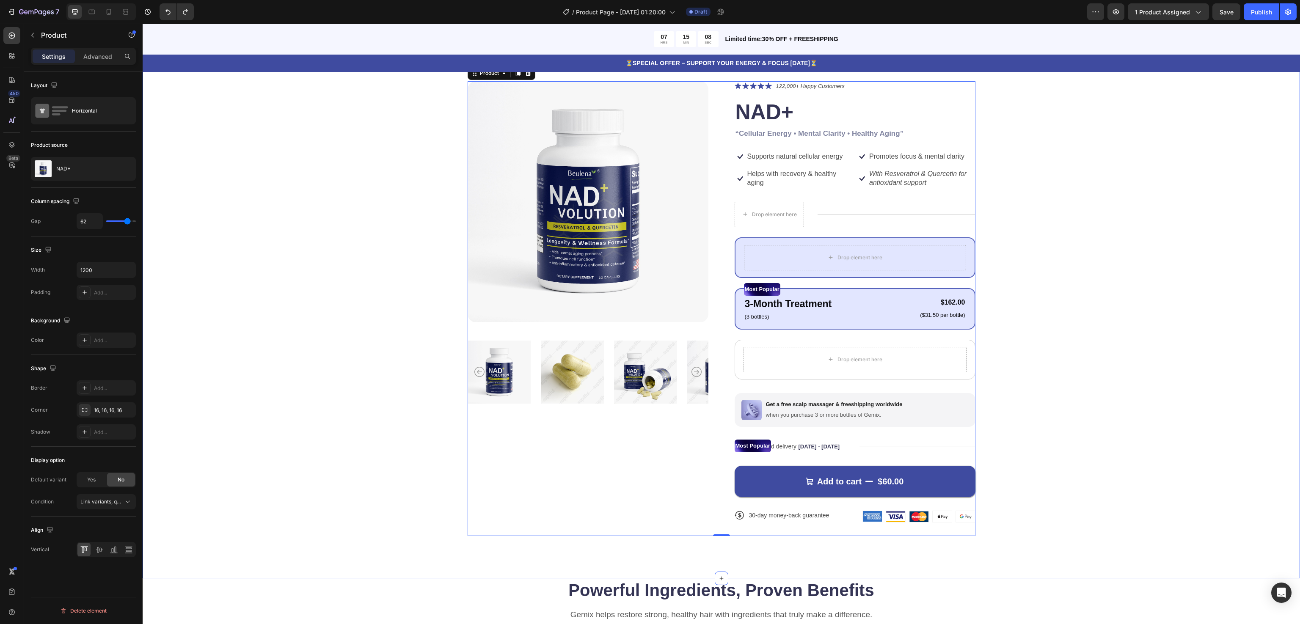
click at [220, 163] on div "Product Images Icon Icon Icon Icon Icon Icon List 122,000+ Happy Customers Text…" at bounding box center [720, 308] width 1089 height 455
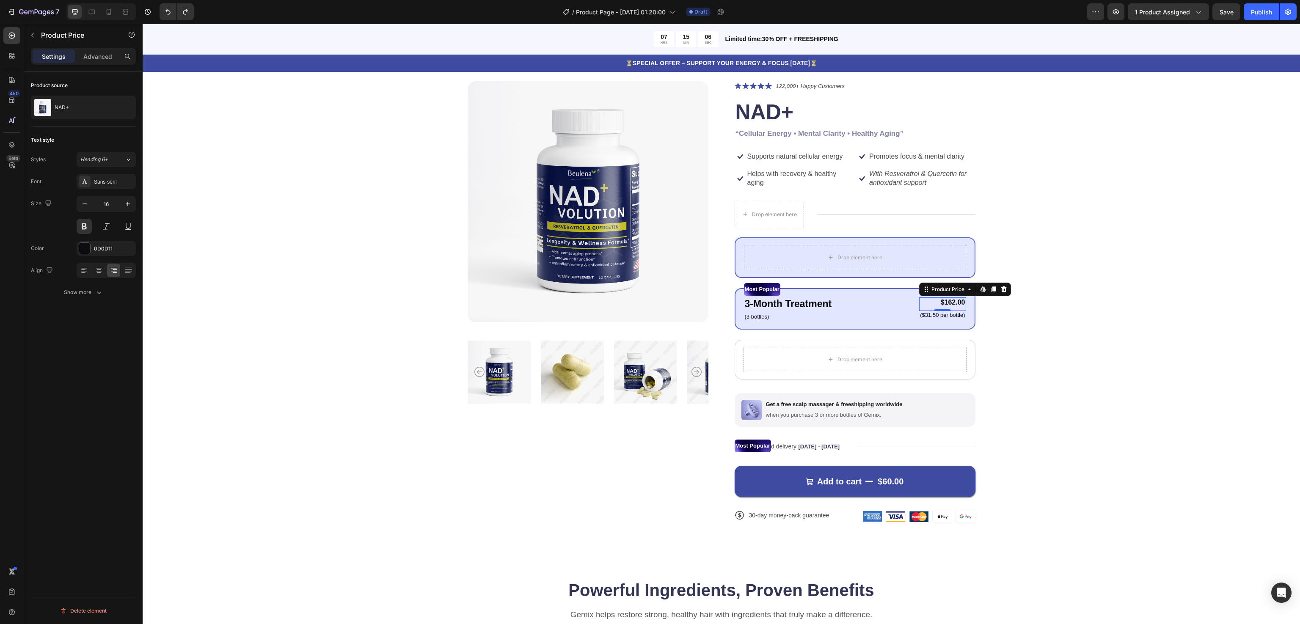
click at [943, 305] on div "$162.00" at bounding box center [942, 302] width 47 height 11
click at [974, 286] on icon at bounding box center [1003, 289] width 7 height 7
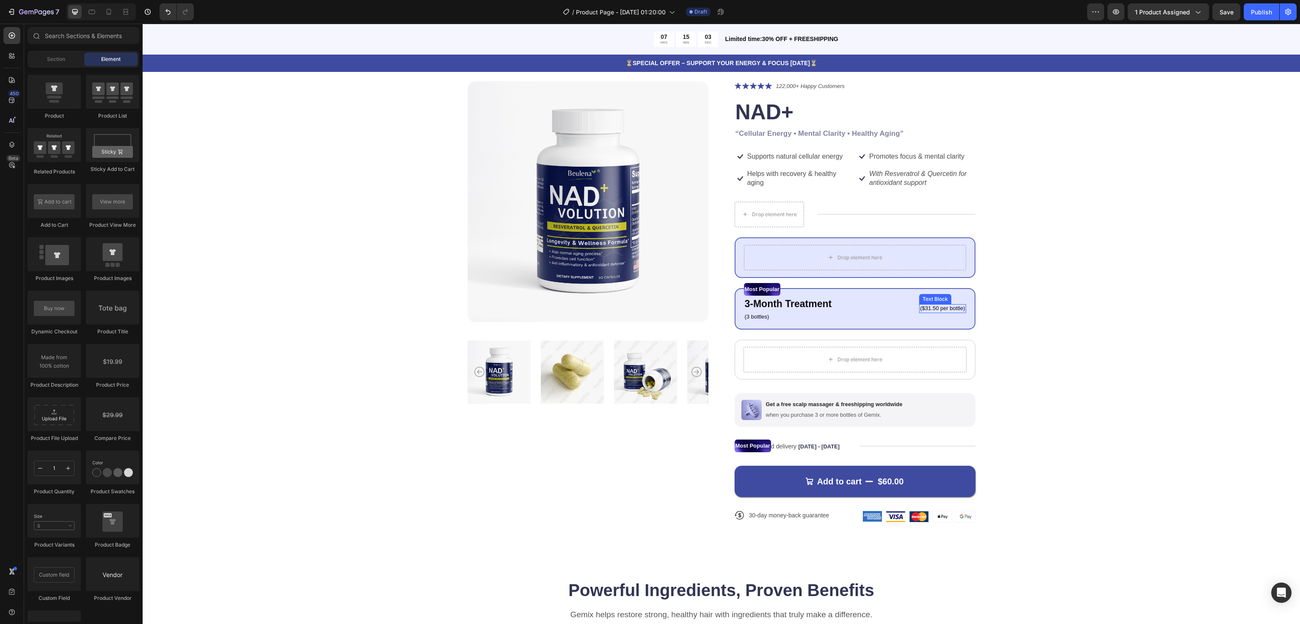
click at [945, 309] on p "($31.50 per bottle)" at bounding box center [942, 308] width 45 height 7
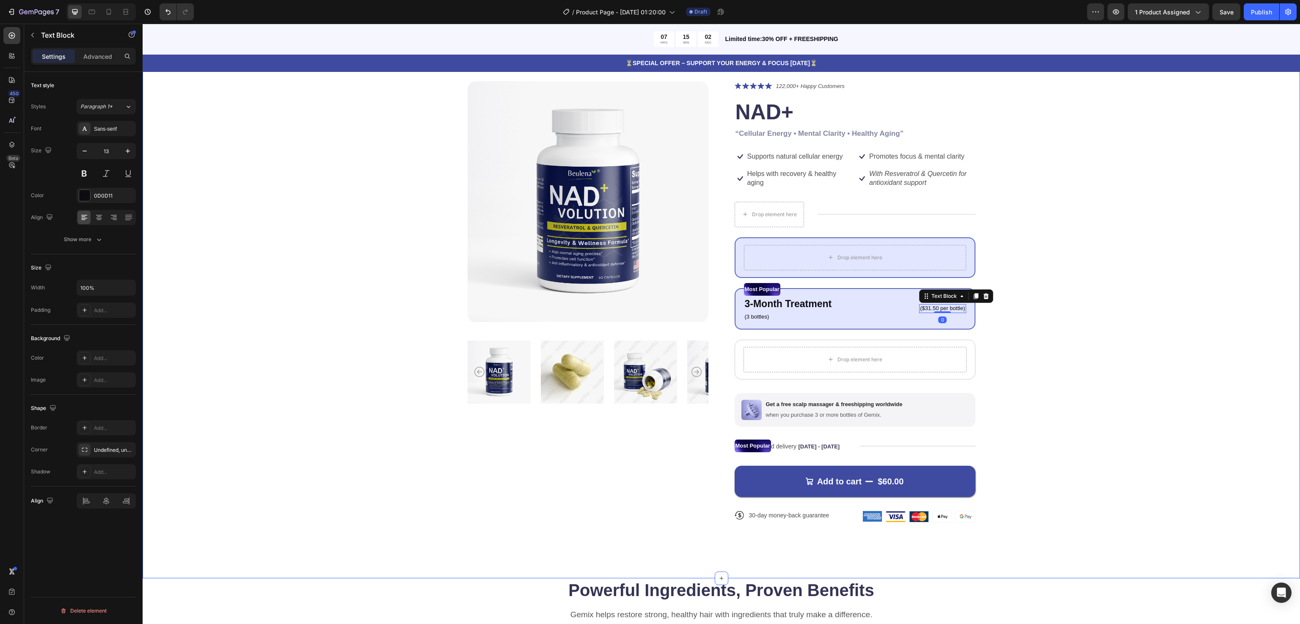
click at [974, 331] on div "Product Images Icon Icon Icon Icon Icon Icon List 122,000+ Happy Customers Text…" at bounding box center [720, 308] width 1089 height 455
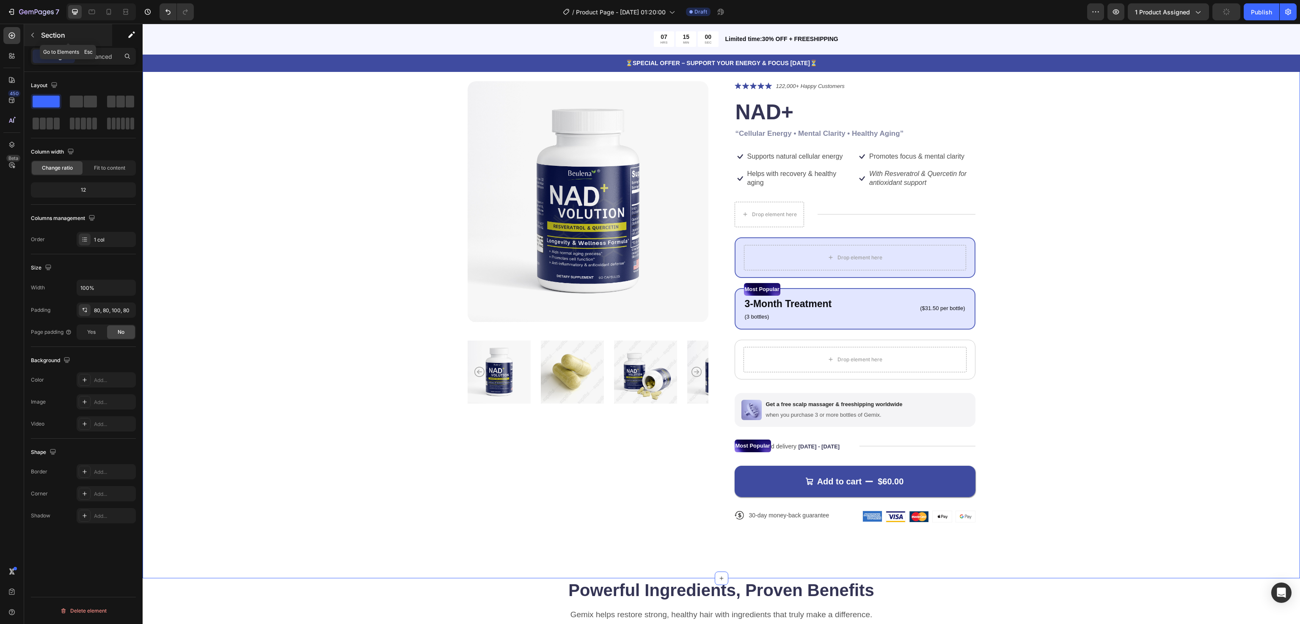
click at [24, 31] on div "Section" at bounding box center [68, 35] width 88 height 22
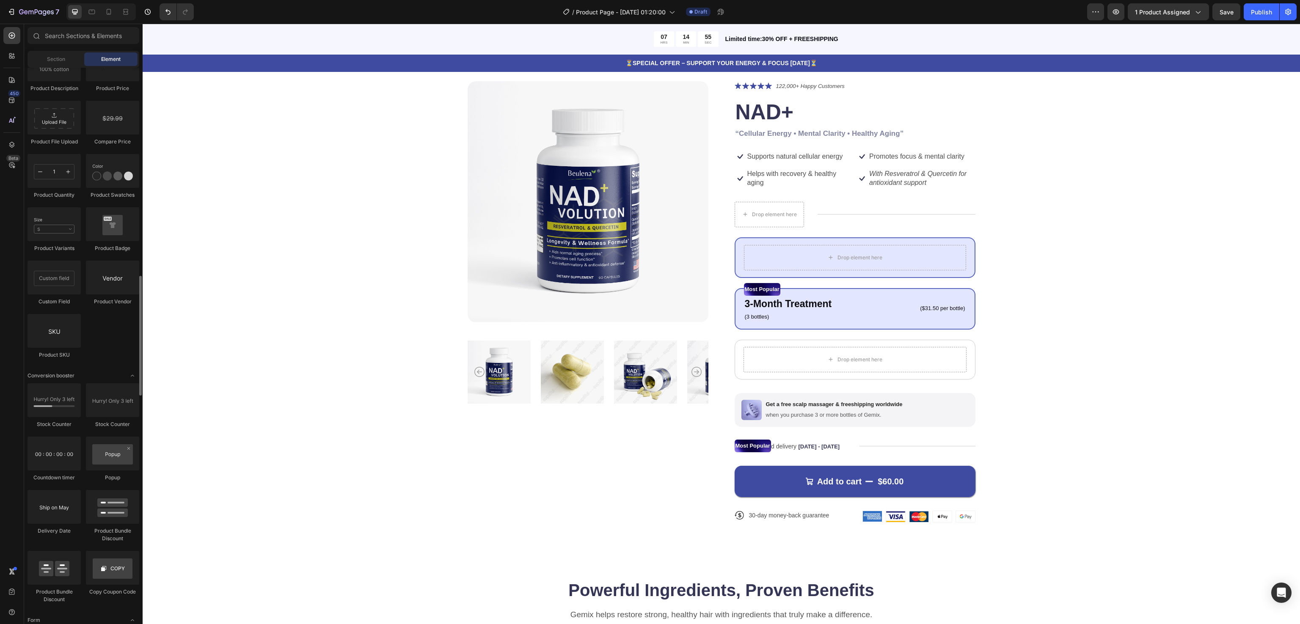
scroll to position [1354, 0]
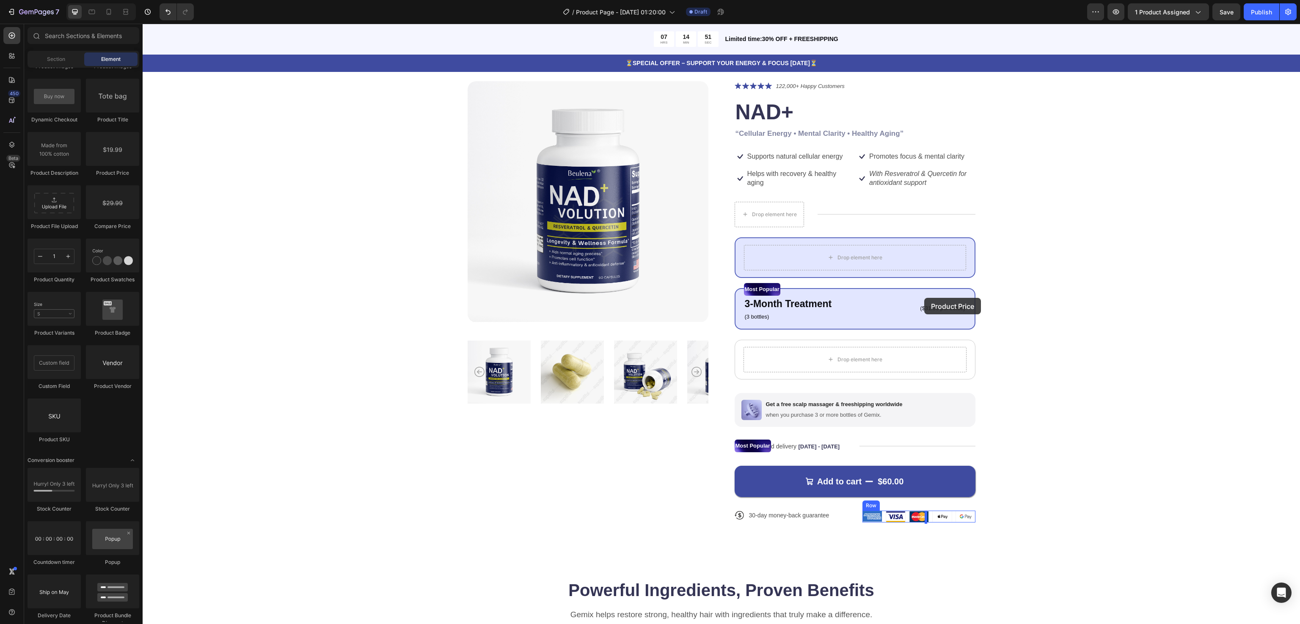
drag, startPoint x: 261, startPoint y: 181, endPoint x: 924, endPoint y: 298, distance: 672.7
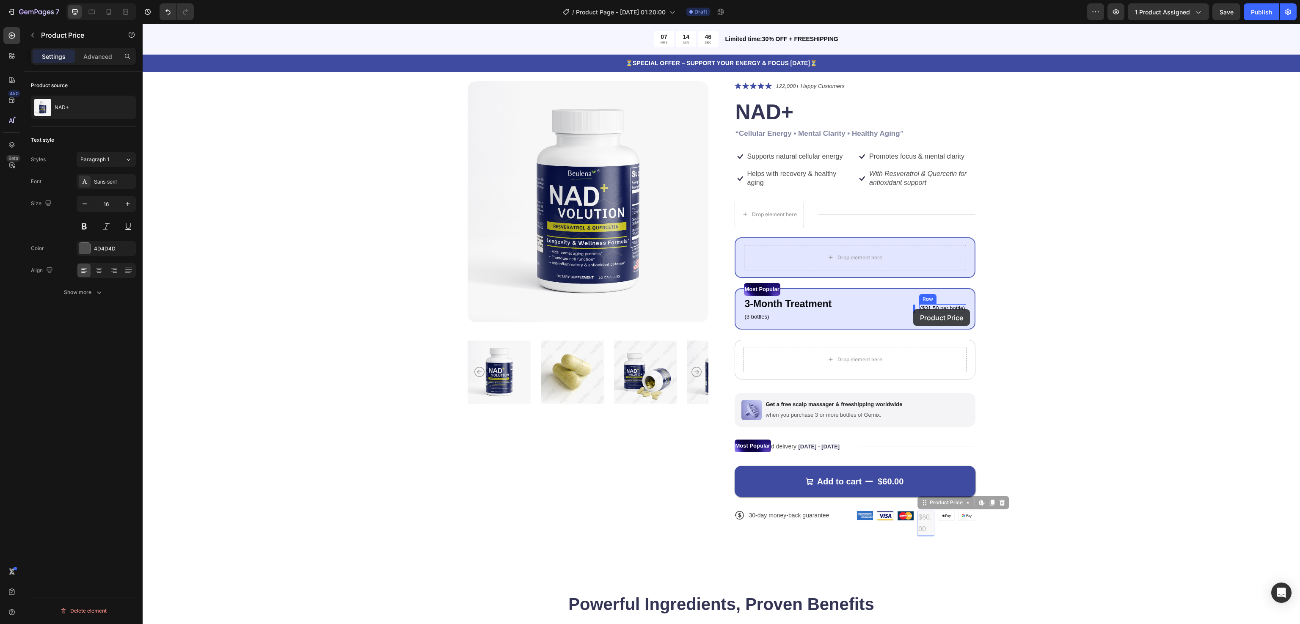
drag, startPoint x: 918, startPoint y: 529, endPoint x: 913, endPoint y: 309, distance: 220.0
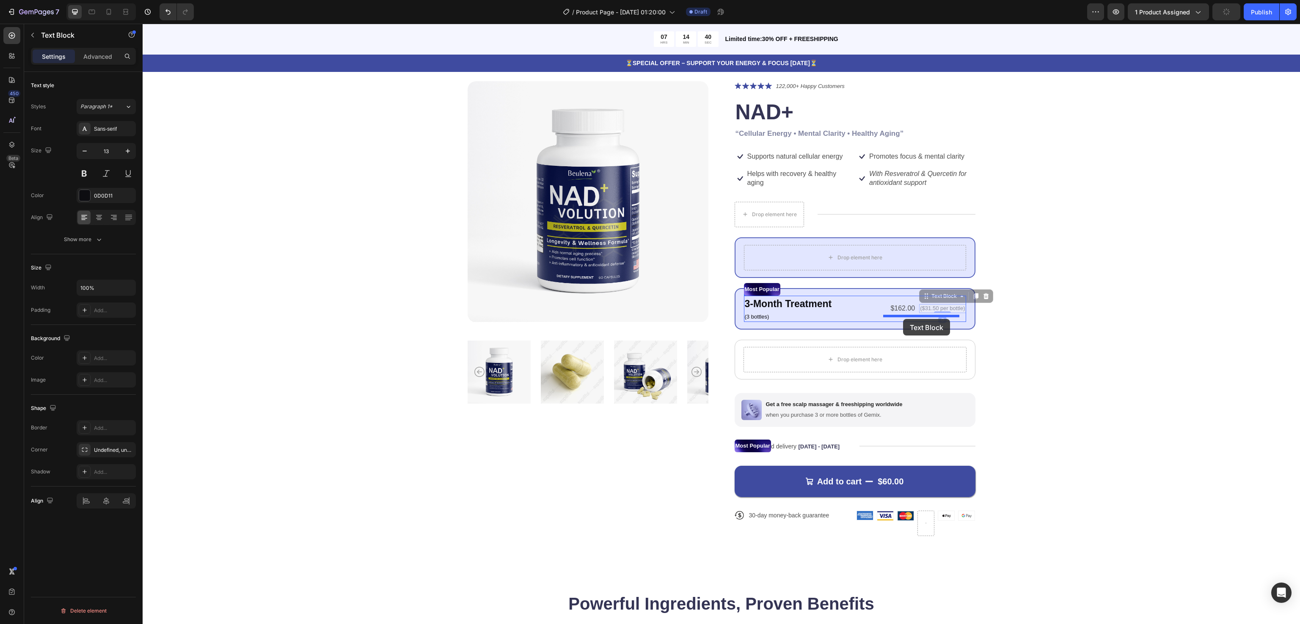
drag, startPoint x: 938, startPoint y: 309, endPoint x: 903, endPoint y: 319, distance: 36.4
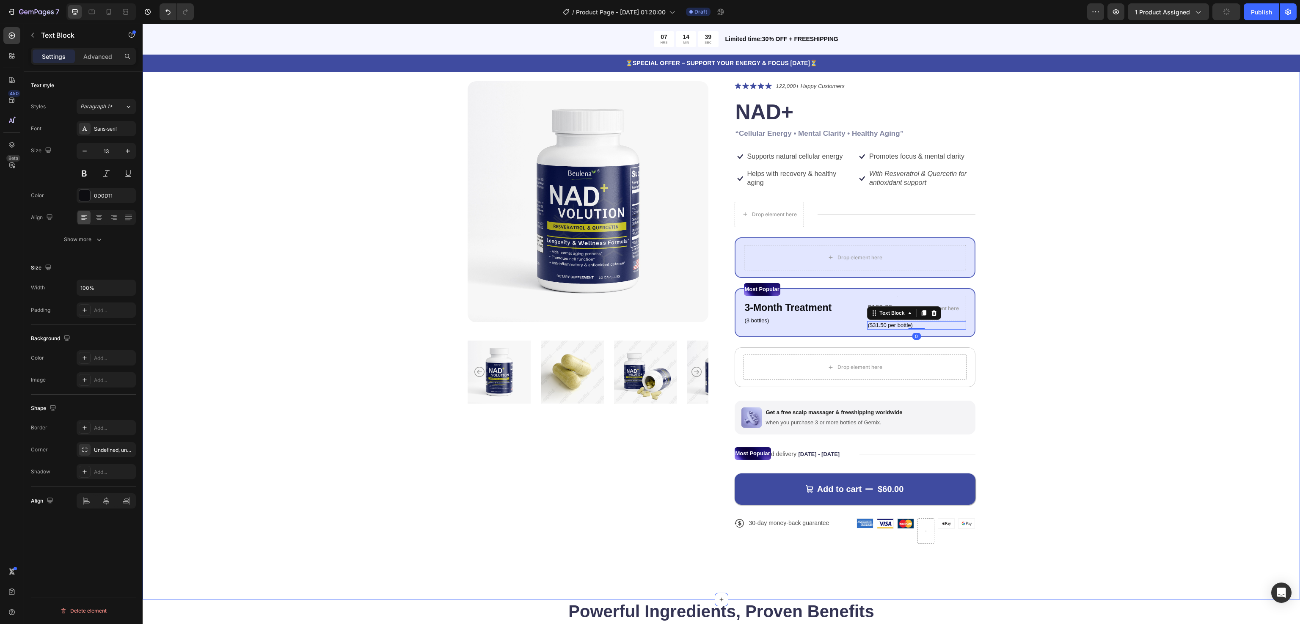
click at [974, 282] on div "Product Images Icon Icon Icon Icon Icon Icon List 122,000+ Happy Customers Text…" at bounding box center [720, 319] width 1089 height 476
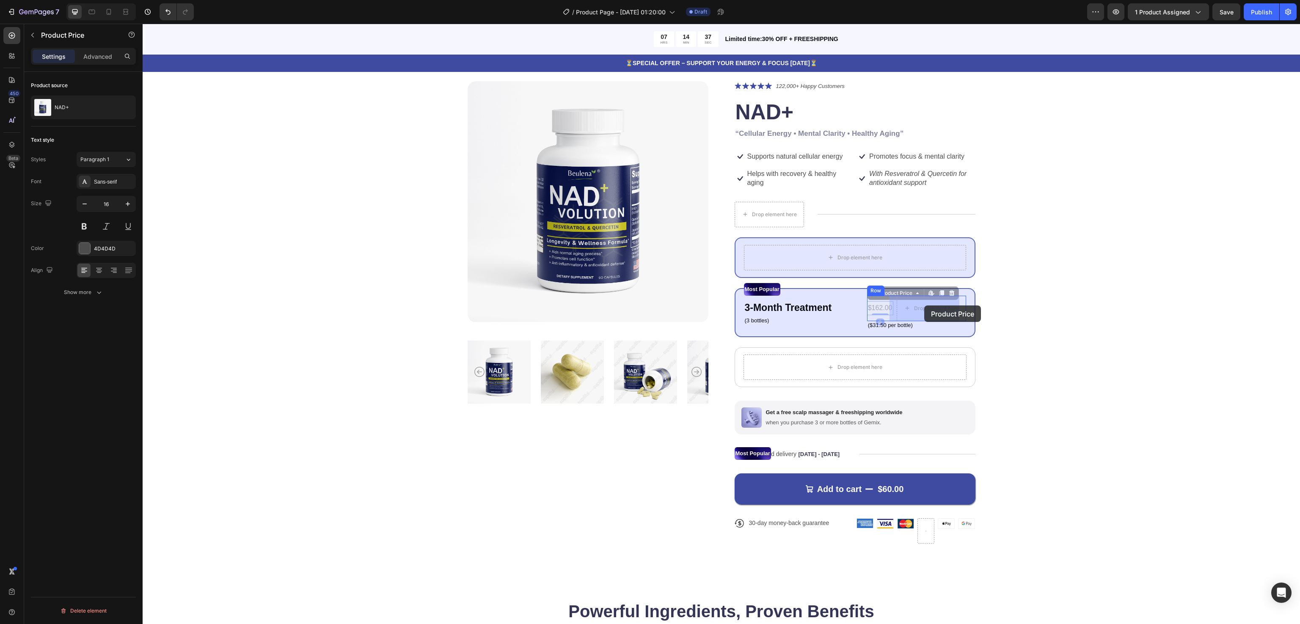
drag, startPoint x: 877, startPoint y: 307, endPoint x: 924, endPoint y: 305, distance: 47.4
click at [974, 310] on div "Product Images Icon Icon Icon Icon Icon Icon List 122,000+ Happy Customers Text…" at bounding box center [720, 319] width 1089 height 476
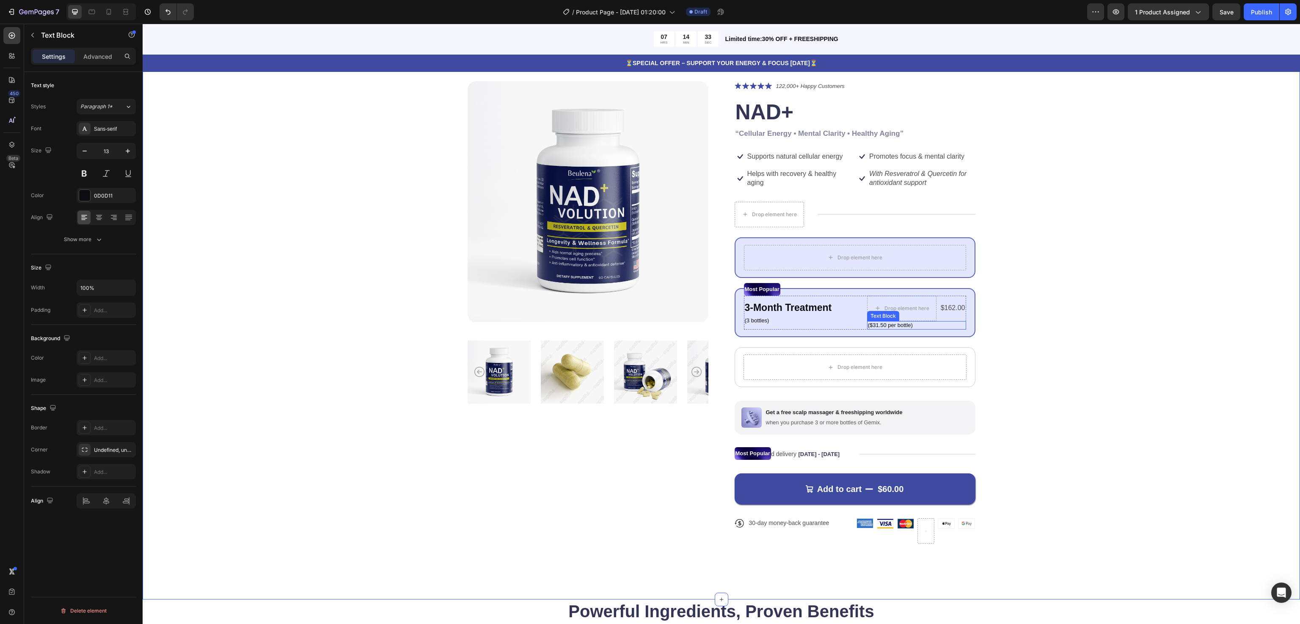
click at [897, 323] on p "($31.50 per bottle)" at bounding box center [916, 325] width 97 height 7
click at [930, 309] on div at bounding box center [934, 313] width 10 height 10
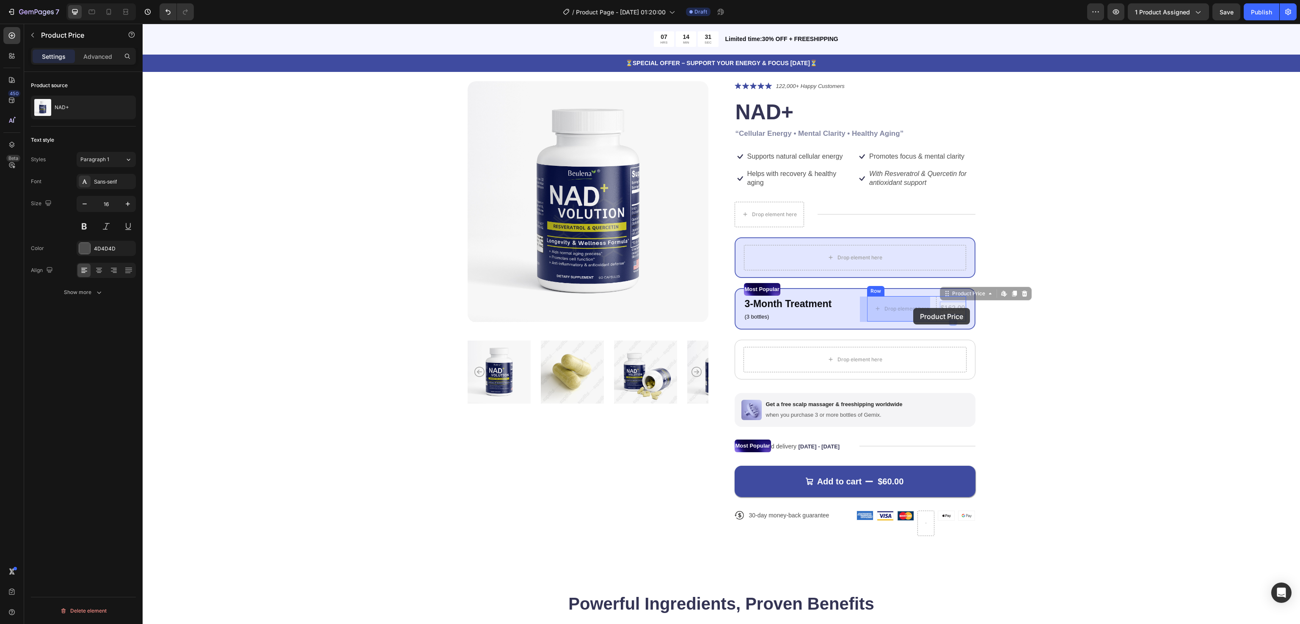
drag, startPoint x: 941, startPoint y: 309, endPoint x: 921, endPoint y: 308, distance: 19.9
click at [974, 299] on div "Product Images Icon Icon Icon Icon Icon Icon List 122,000+ Happy Customers Text…" at bounding box center [720, 315] width 1089 height 468
drag, startPoint x: 878, startPoint y: 304, endPoint x: 917, endPoint y: 297, distance: 39.9
click at [942, 306] on div "$162.00" at bounding box center [953, 309] width 26 height 14
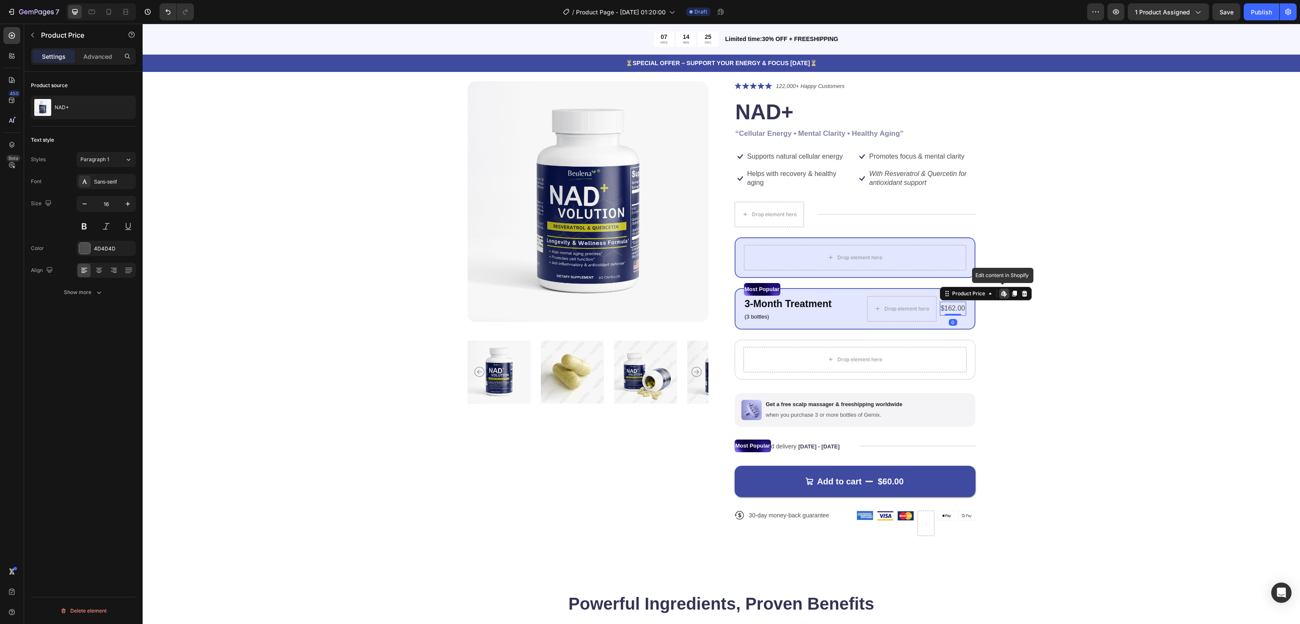
click at [942, 306] on div "$162.00" at bounding box center [953, 309] width 26 height 14
click at [948, 306] on div "$162.00" at bounding box center [953, 309] width 26 height 14
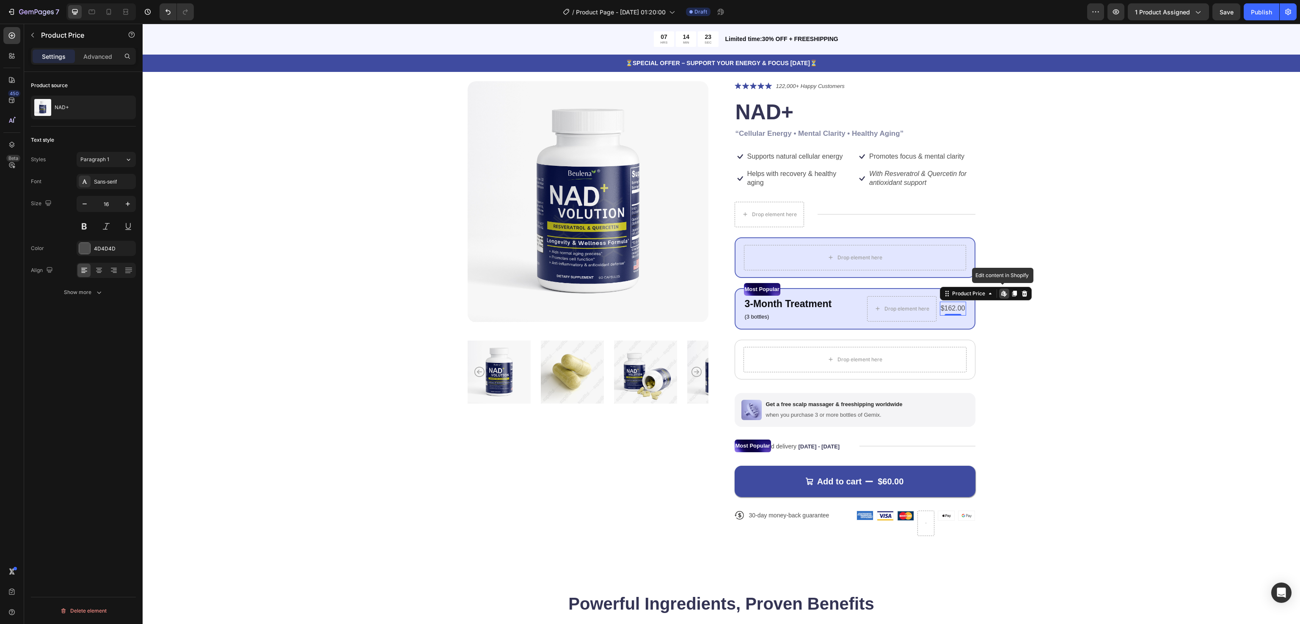
click at [951, 309] on div "$162.00" at bounding box center [953, 309] width 26 height 14
click at [974, 332] on div "Product Images Icon Icon Icon Icon Icon Icon List 122,000+ Happy Customers Text…" at bounding box center [720, 315] width 1089 height 468
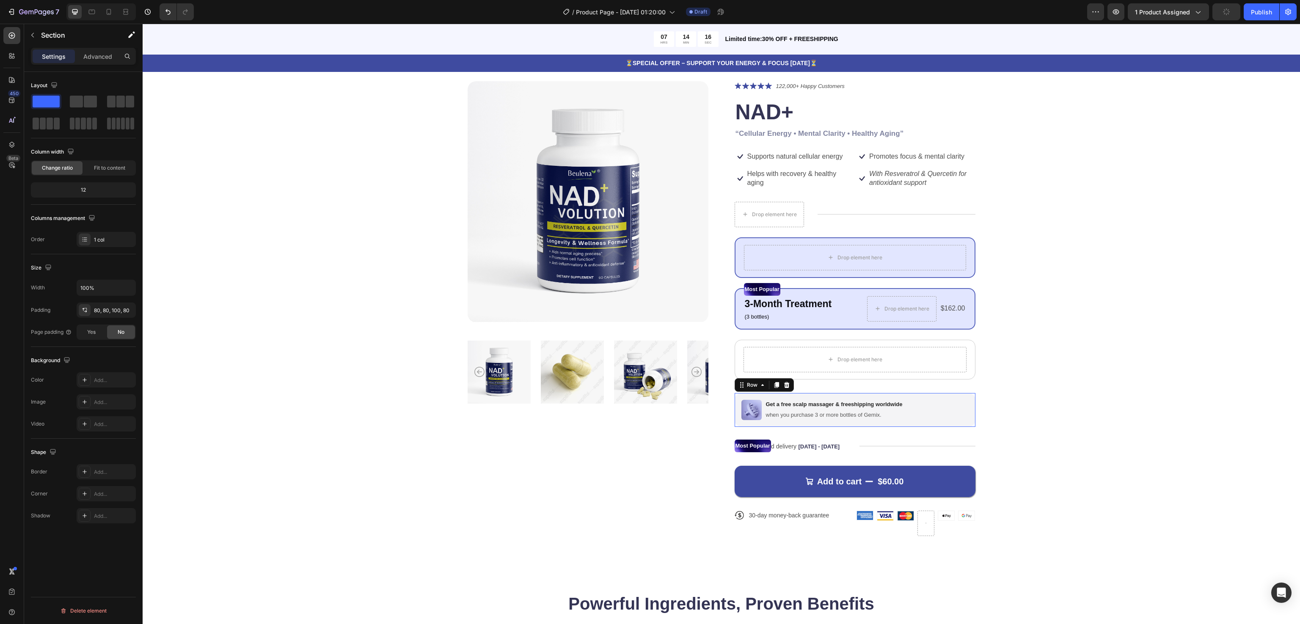
click at [905, 412] on div "Image Get a free scalp massager & freeshipping worldwide Text Block when you pu…" at bounding box center [854, 410] width 241 height 34
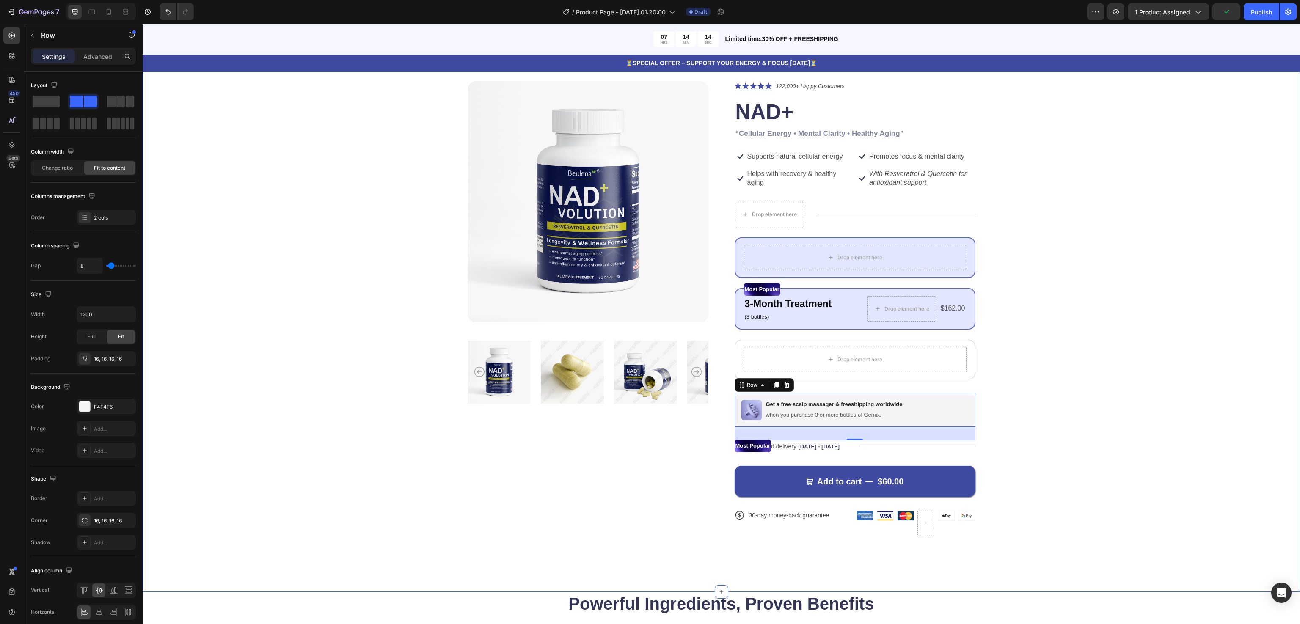
click at [974, 371] on div "Product Images Icon Icon Icon Icon Icon Icon List 122,000+ Happy Customers Text…" at bounding box center [720, 315] width 1089 height 468
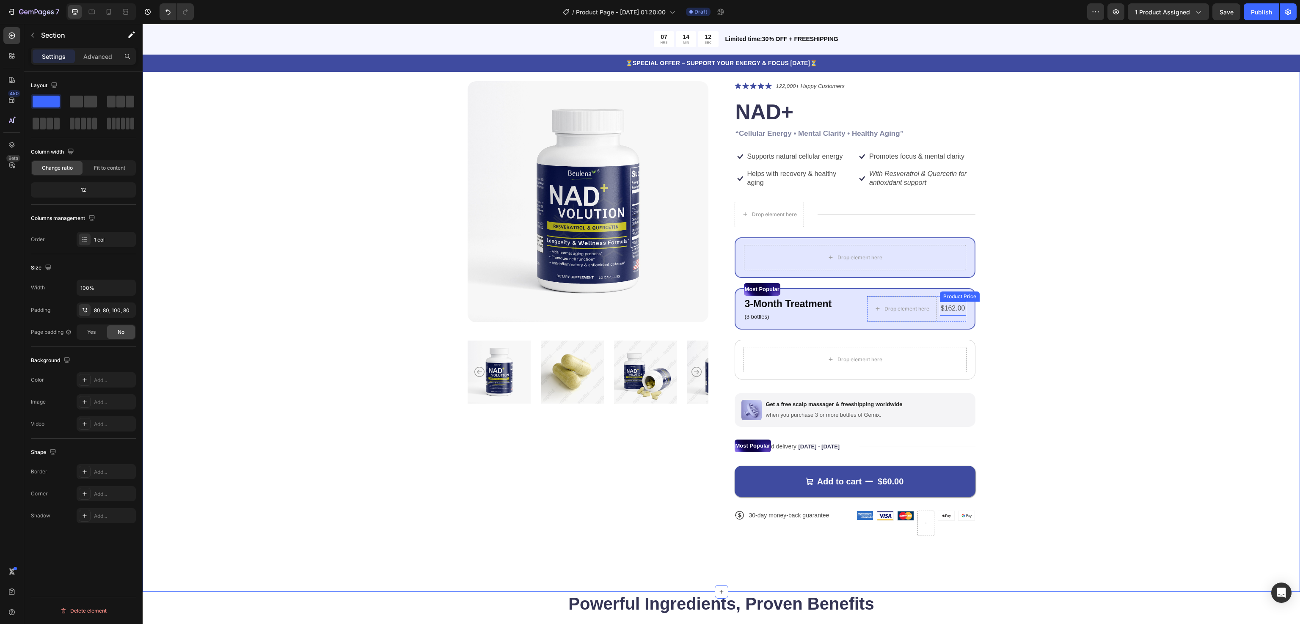
click at [950, 305] on div "$162.00" at bounding box center [953, 309] width 26 height 14
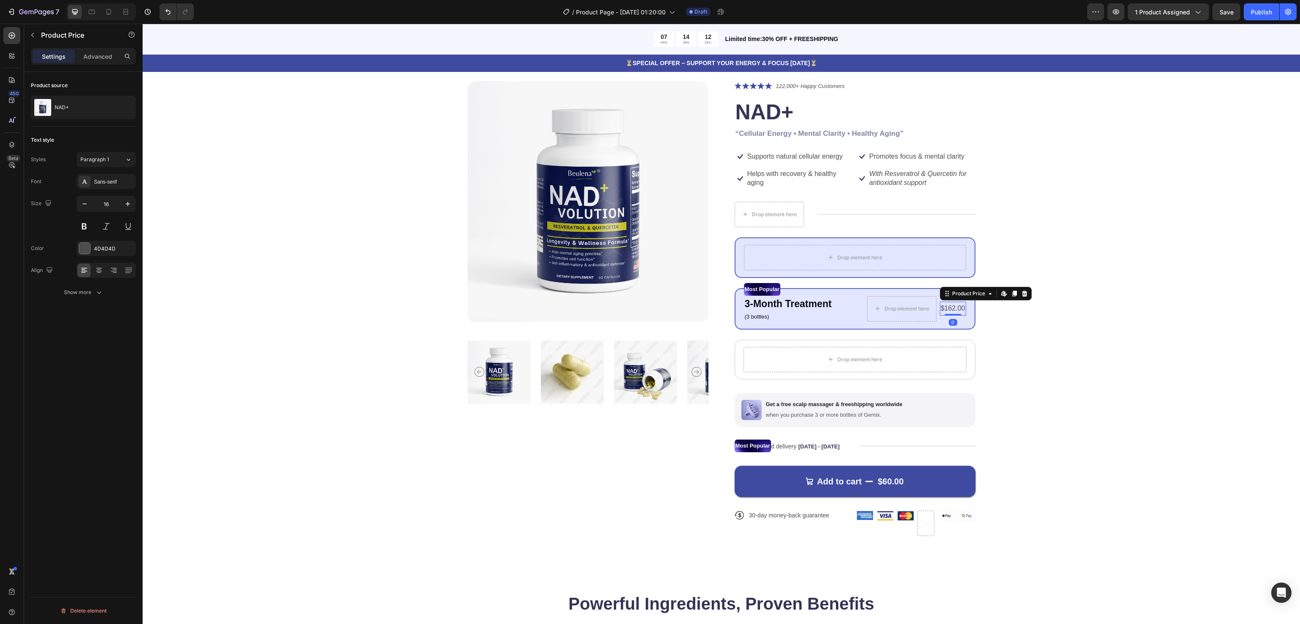
click at [950, 305] on div "$162.00" at bounding box center [953, 309] width 26 height 14
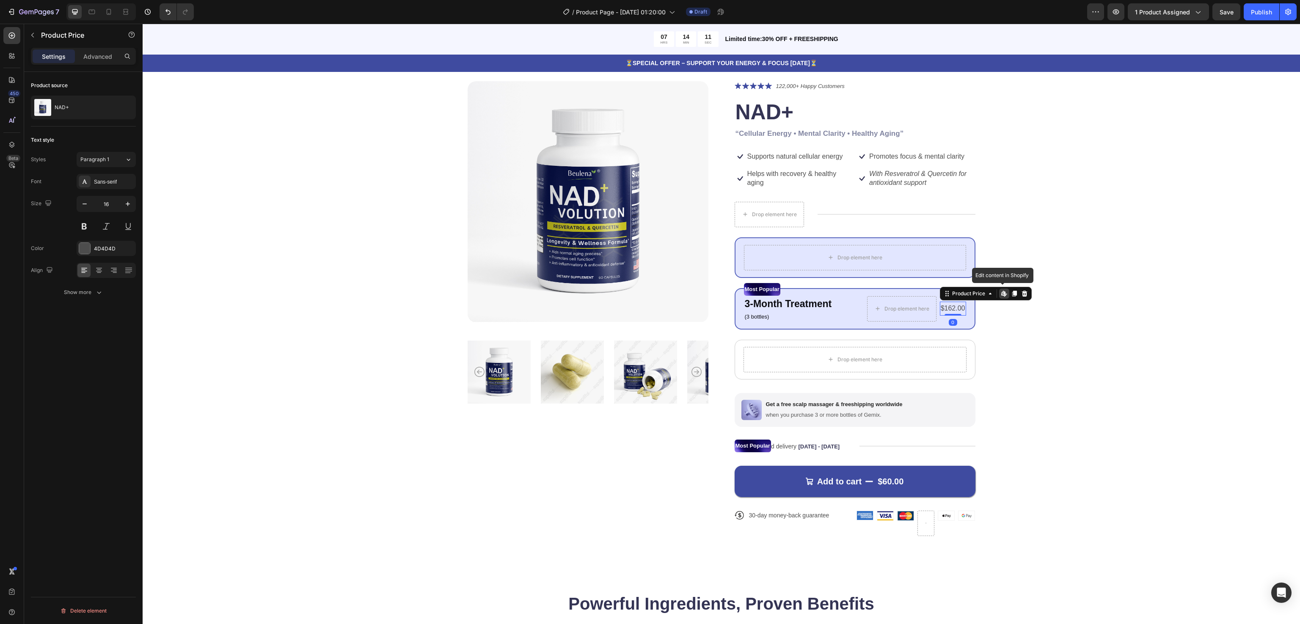
click at [950, 305] on div "$162.00" at bounding box center [953, 309] width 26 height 14
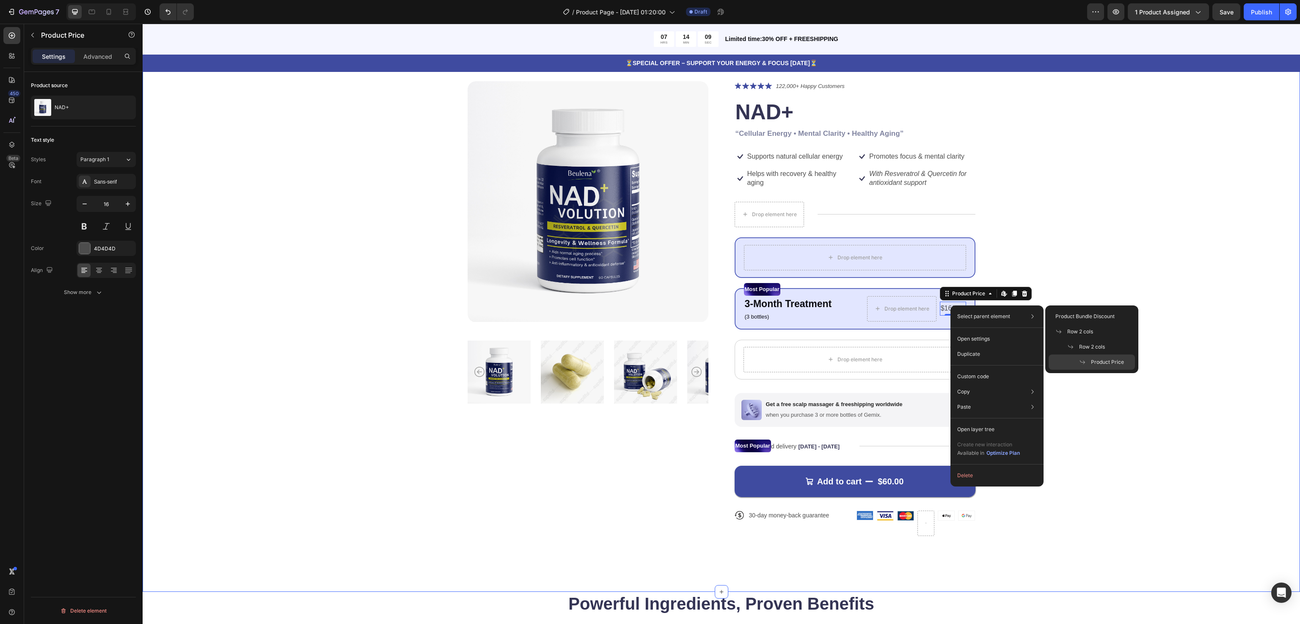
click at [974, 225] on div "Product Images Icon Icon Icon Icon Icon Icon List 122,000+ Happy Customers Text…" at bounding box center [720, 315] width 1089 height 468
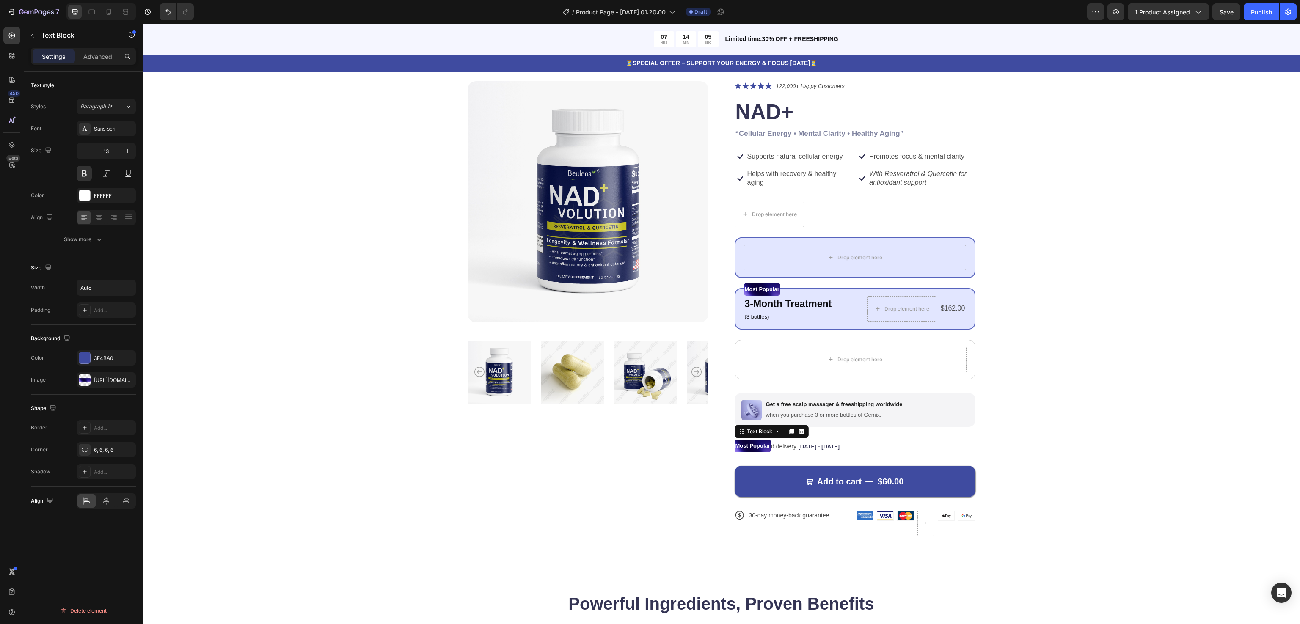
click at [761, 445] on p "Most Popular" at bounding box center [752, 445] width 35 height 11
drag, startPoint x: 756, startPoint y: 447, endPoint x: 819, endPoint y: 391, distance: 83.6
click at [798, 374] on icon at bounding box center [801, 372] width 7 height 7
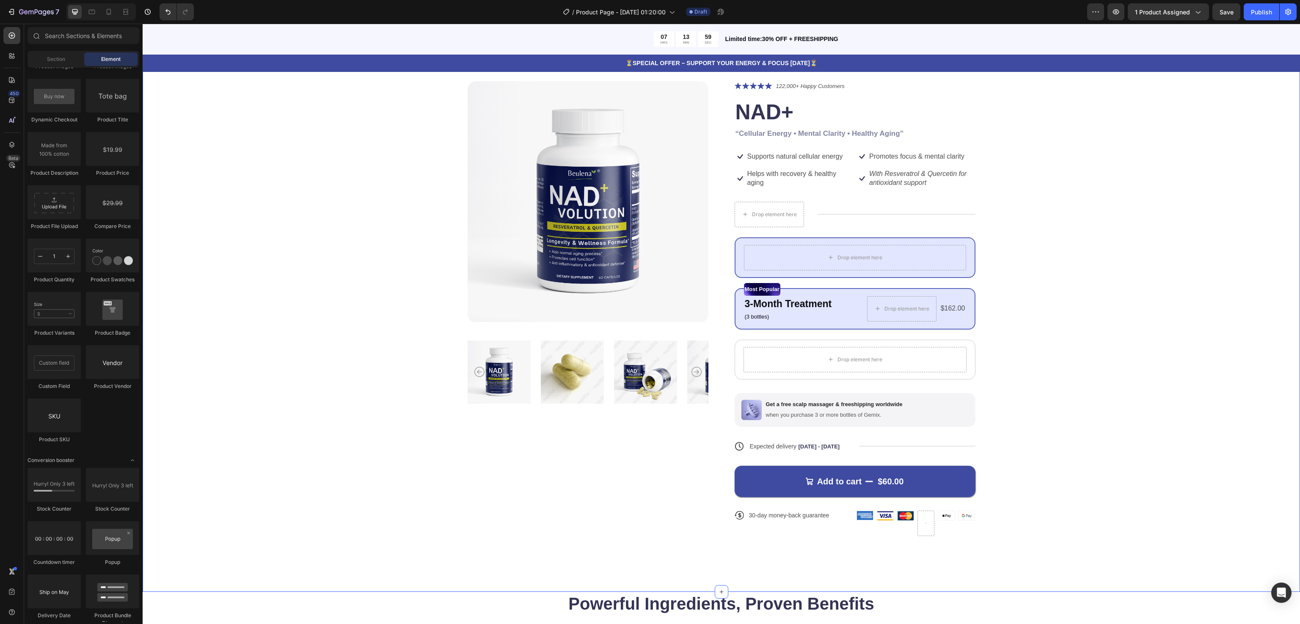
click at [974, 406] on div "Product Images Icon Icon Icon Icon Icon Icon List 122,000+ Happy Customers Text…" at bounding box center [720, 315] width 1089 height 468
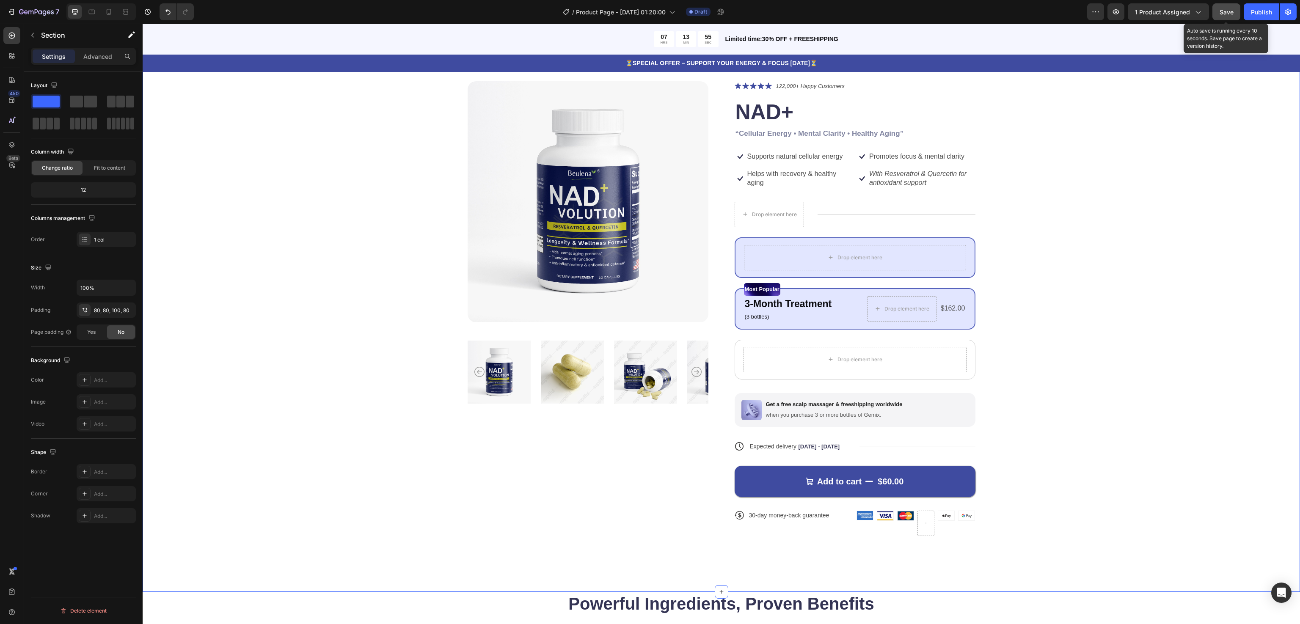
click at [974, 11] on span "Save" at bounding box center [1226, 11] width 14 height 7
click at [974, 11] on icon "button" at bounding box center [1115, 12] width 8 height 8
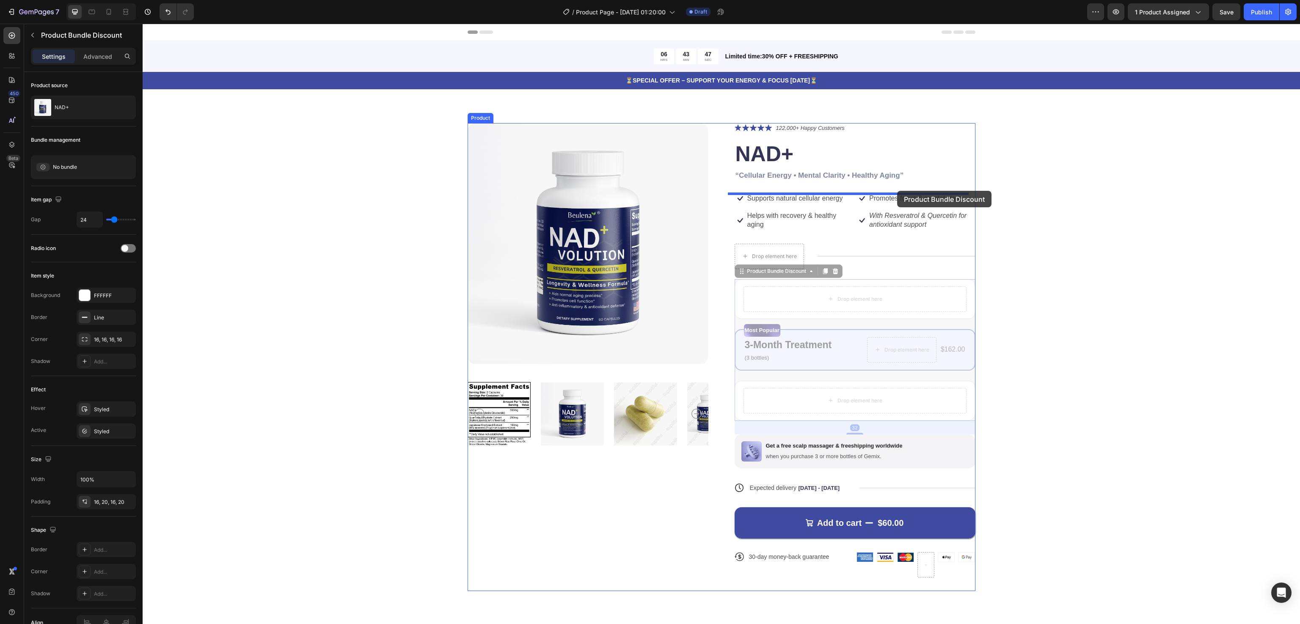
drag, startPoint x: 904, startPoint y: 296, endPoint x: 897, endPoint y: 191, distance: 105.2
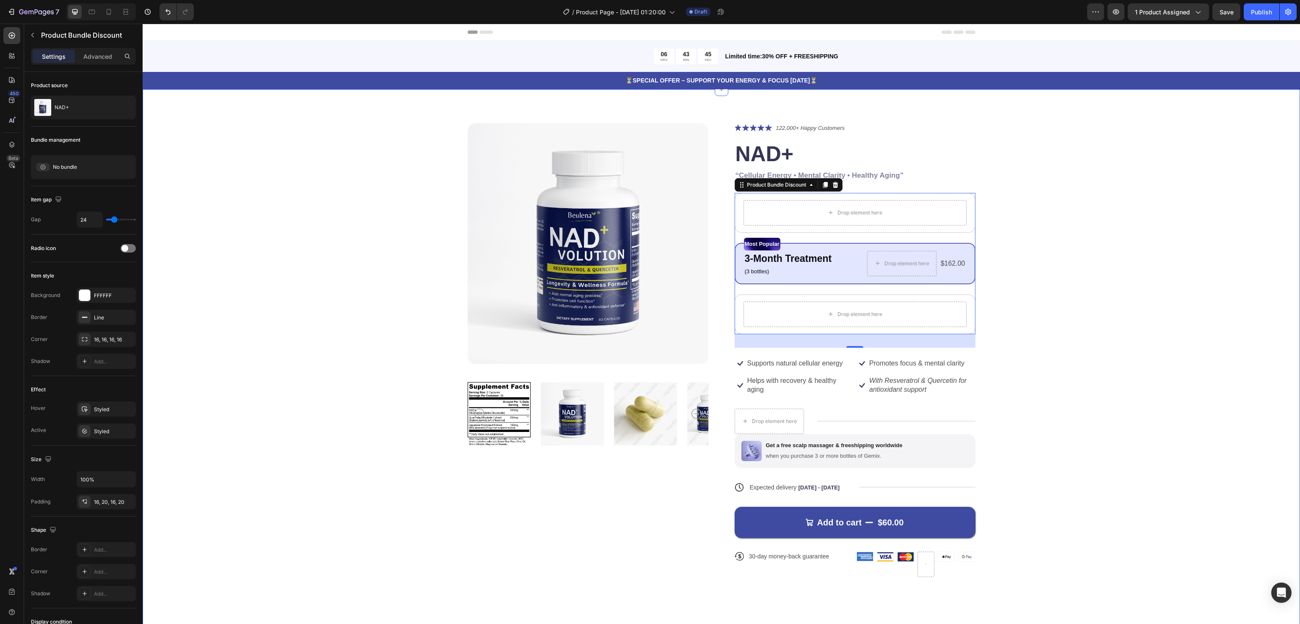
click at [1032, 265] on div "Product Images Icon Icon Icon Icon Icon Icon List 122,000+ Happy Customers Text…" at bounding box center [720, 356] width 1089 height 467
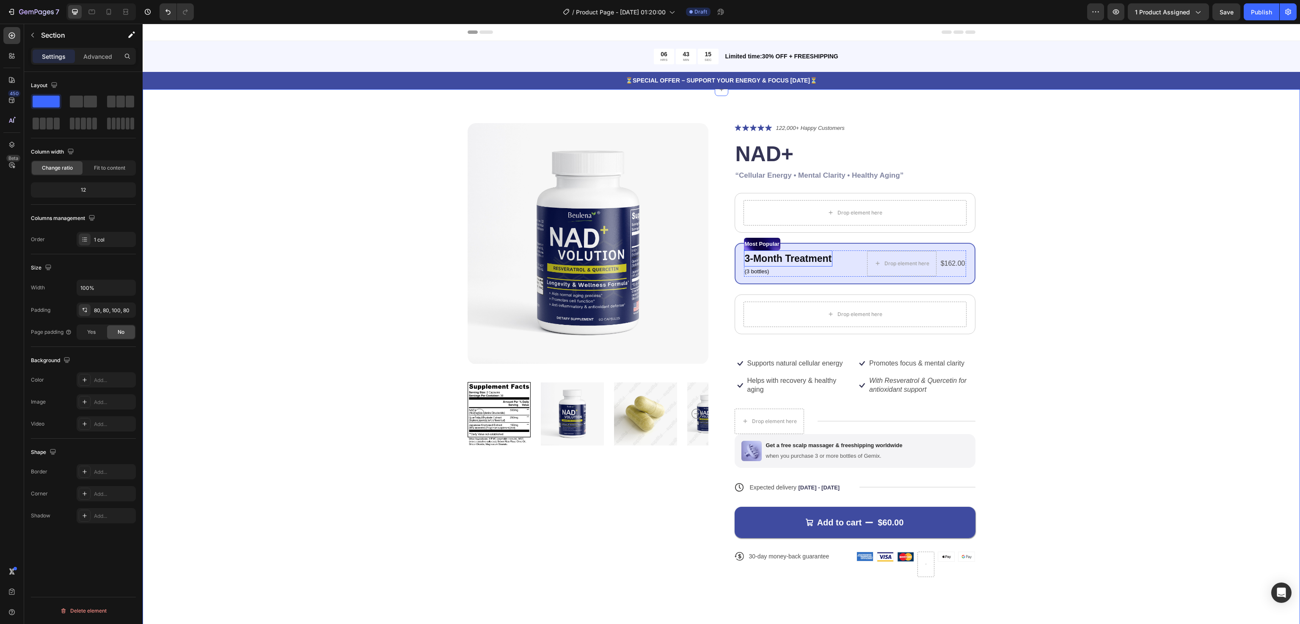
click at [796, 261] on p "3-Month Treatment" at bounding box center [788, 258] width 87 height 15
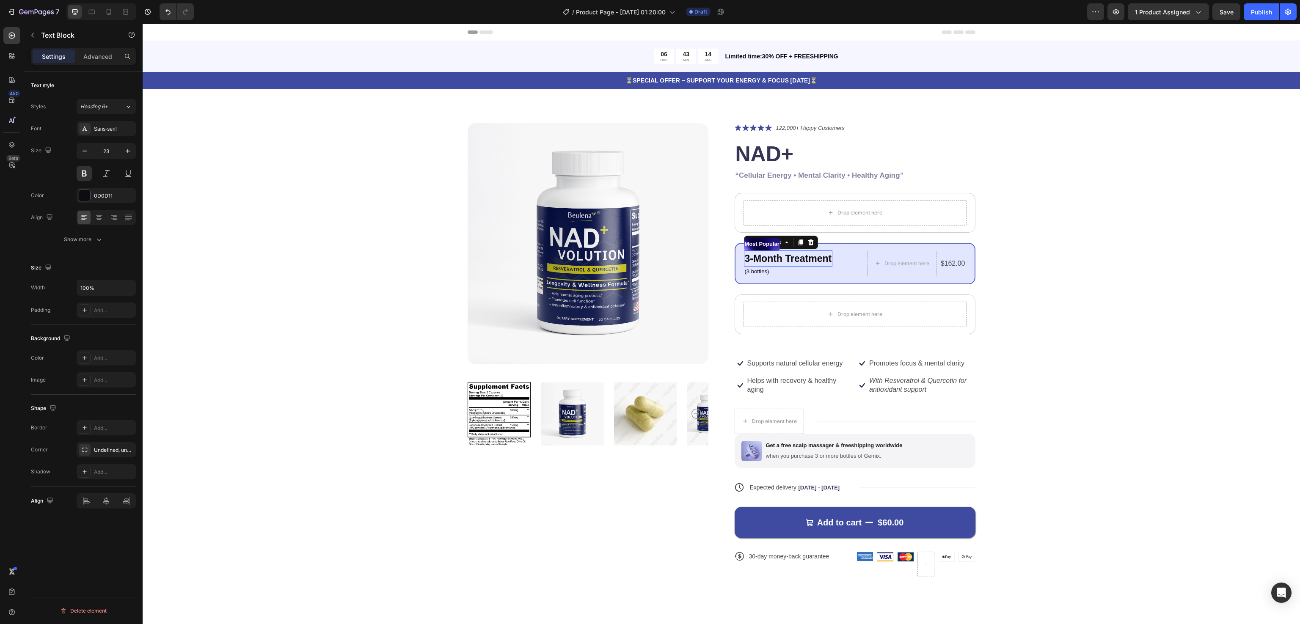
click at [796, 261] on p "3-Month Treatment" at bounding box center [788, 258] width 87 height 15
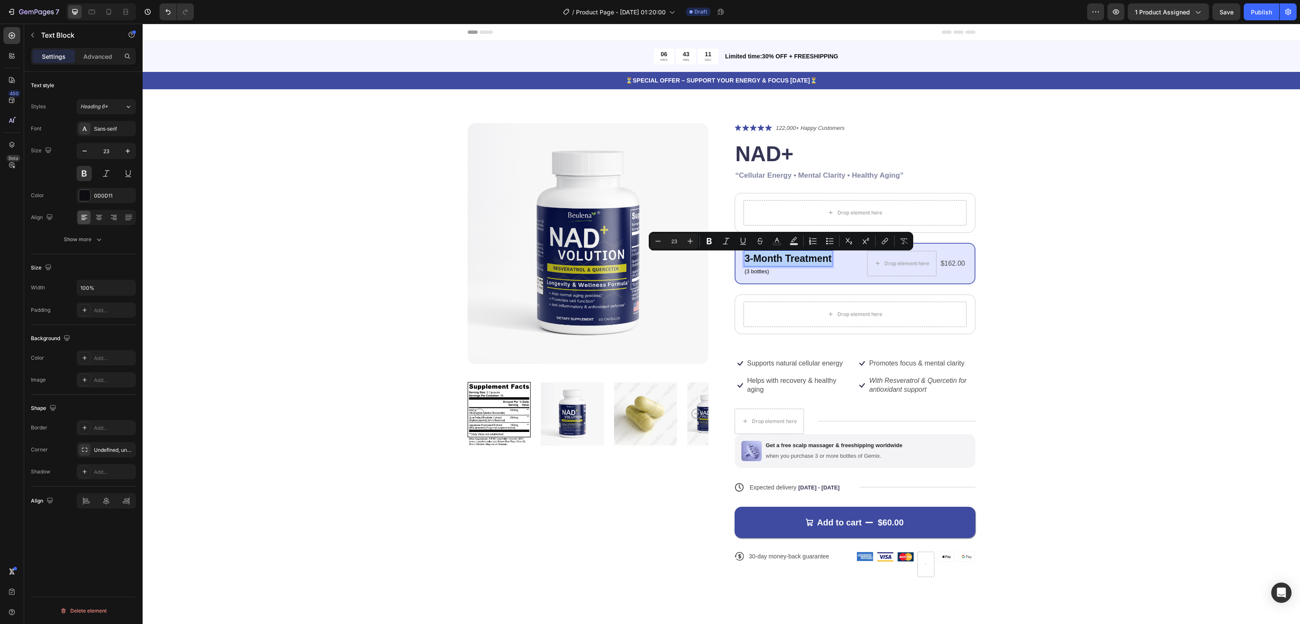
drag, startPoint x: 795, startPoint y: 261, endPoint x: 1110, endPoint y: 243, distance: 315.7
click at [1110, 243] on div "Product Images Icon Icon Icon Icon Icon Icon List 122,000+ Happy Customers Text…" at bounding box center [720, 356] width 1089 height 467
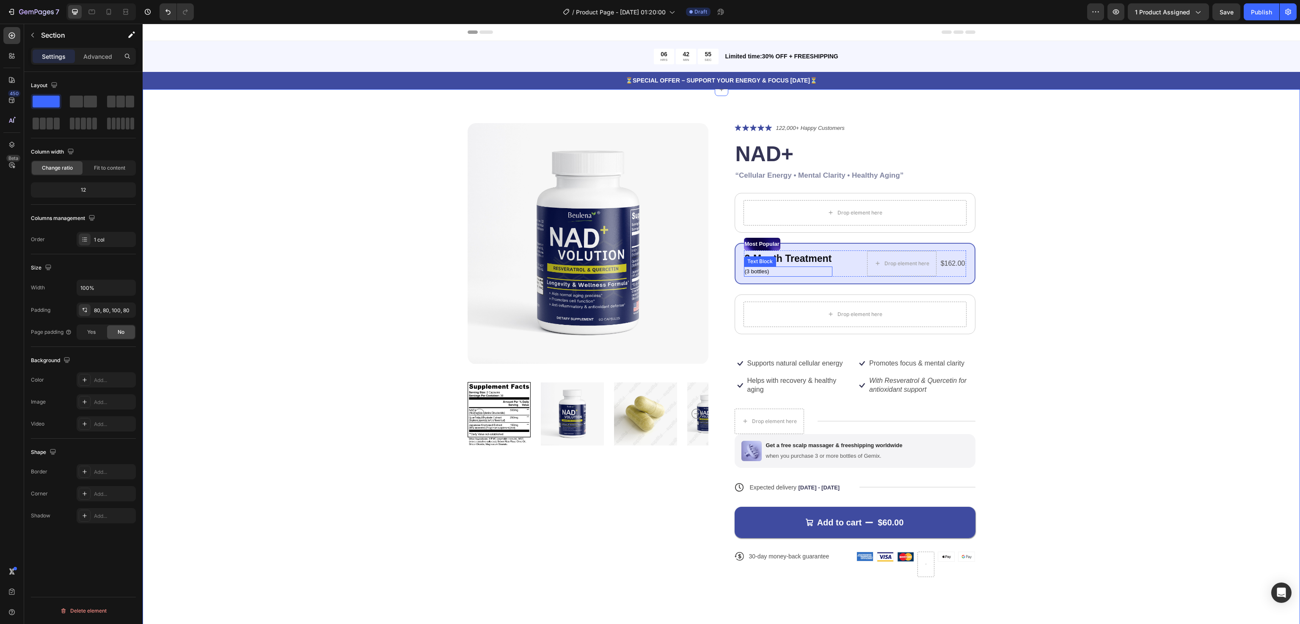
click at [772, 253] on p "3-Month Treatment" at bounding box center [788, 258] width 87 height 15
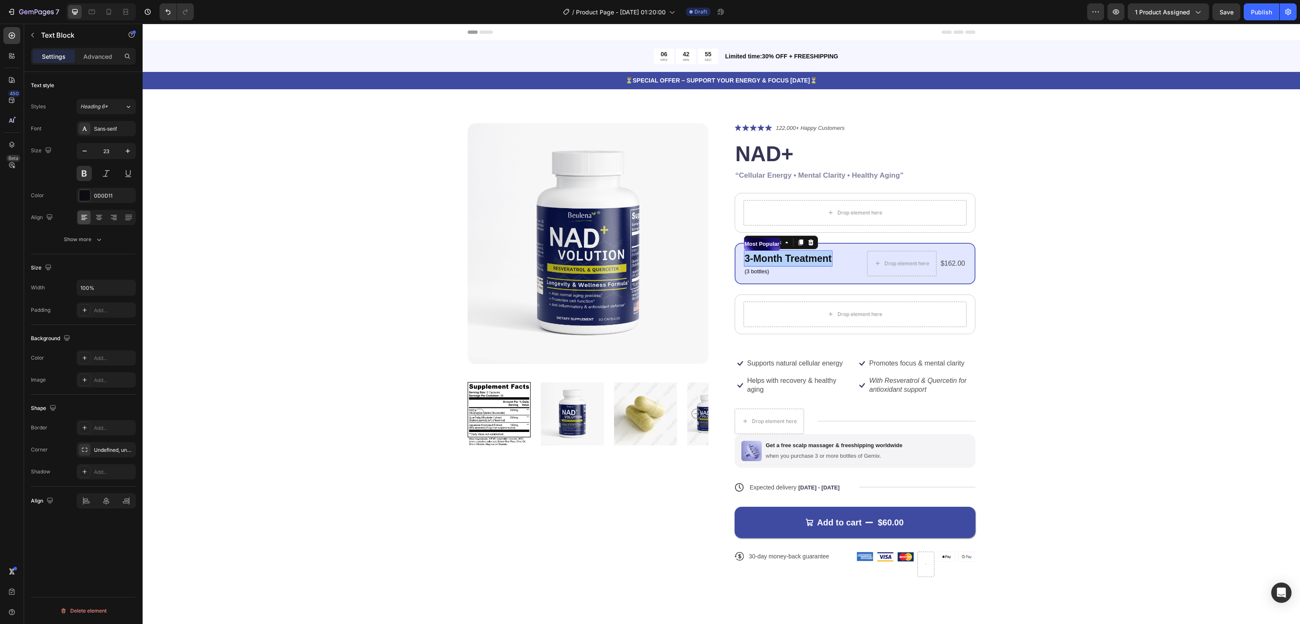
click at [772, 253] on p "3-Month Treatment" at bounding box center [788, 258] width 87 height 15
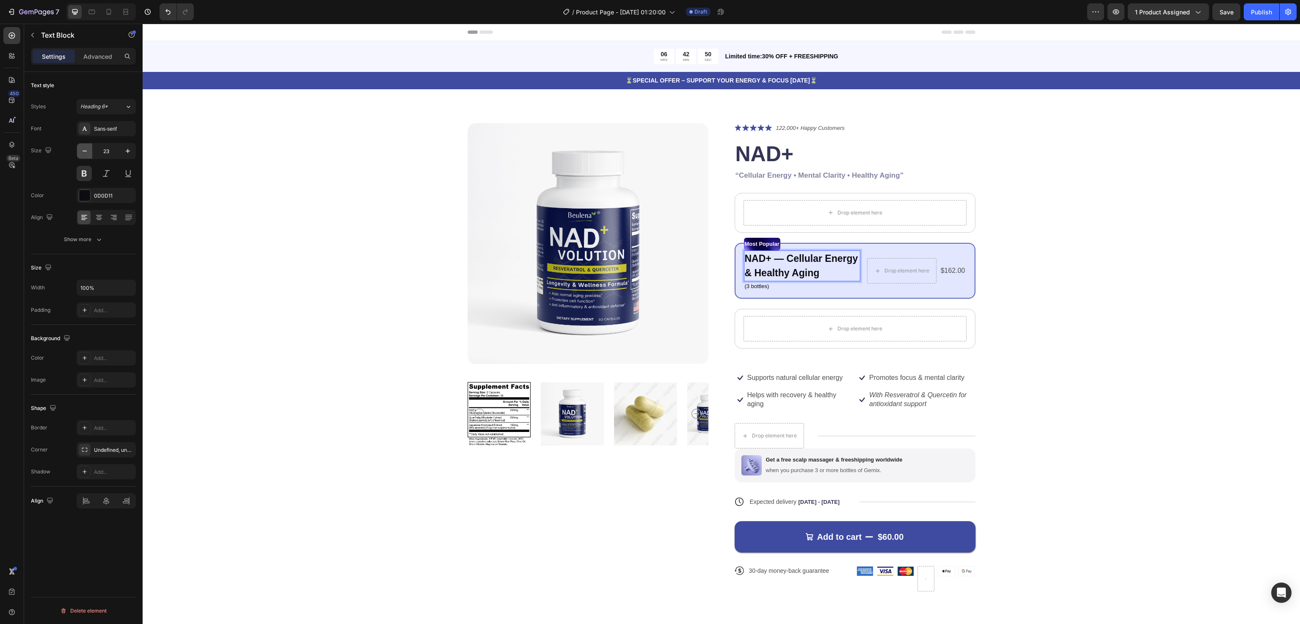
click at [84, 153] on icon "button" at bounding box center [84, 151] width 8 height 8
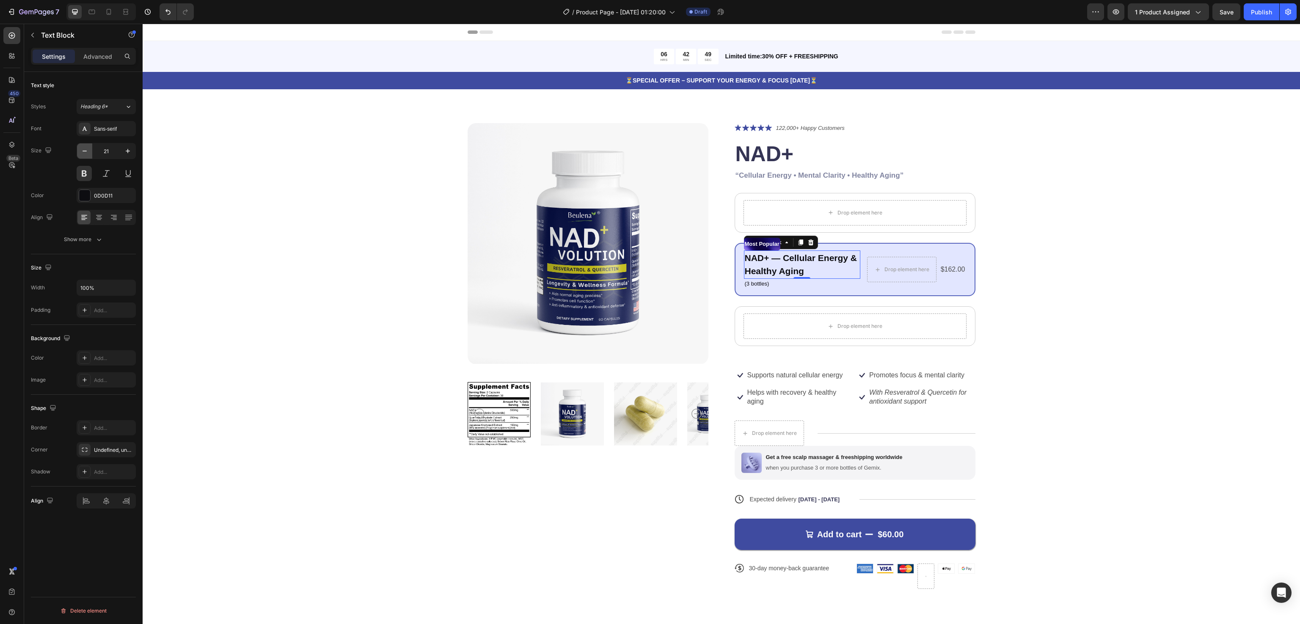
click at [84, 153] on icon "button" at bounding box center [84, 151] width 8 height 8
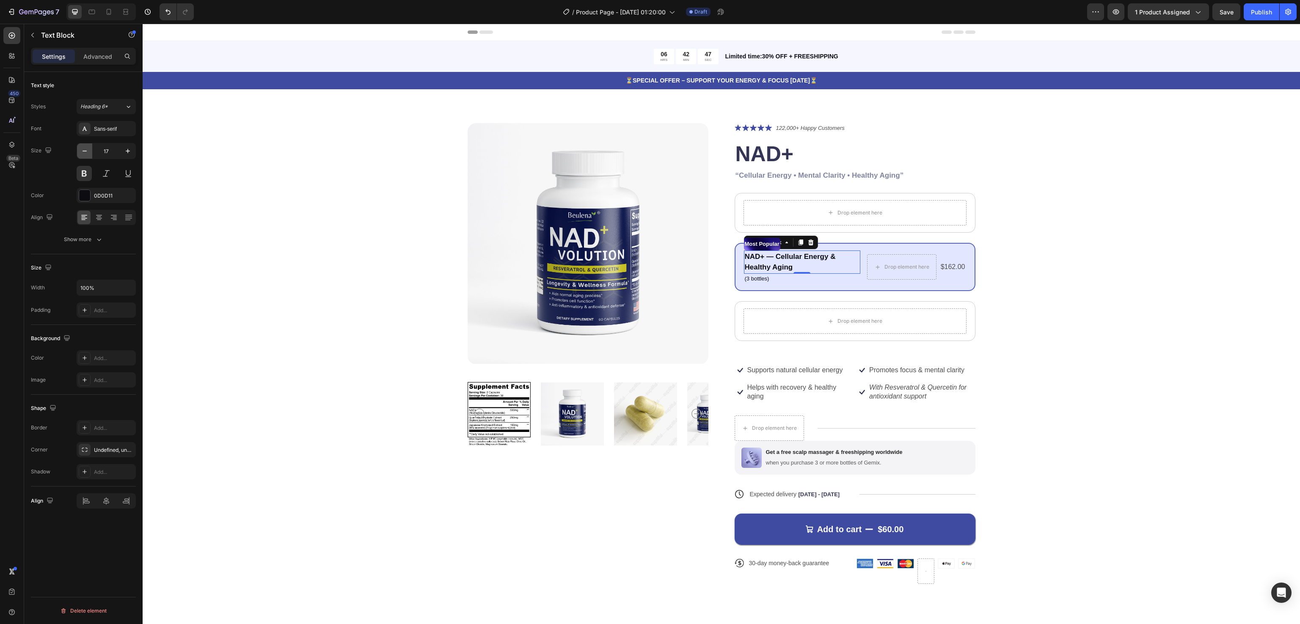
click at [84, 153] on icon "button" at bounding box center [84, 151] width 8 height 8
click at [137, 150] on div "Text style Styles Heading 6* Font Sans-serif Size 16 Color 0D0D11 Align Show mo…" at bounding box center [83, 360] width 118 height 576
click at [124, 154] on icon "button" at bounding box center [128, 151] width 8 height 8
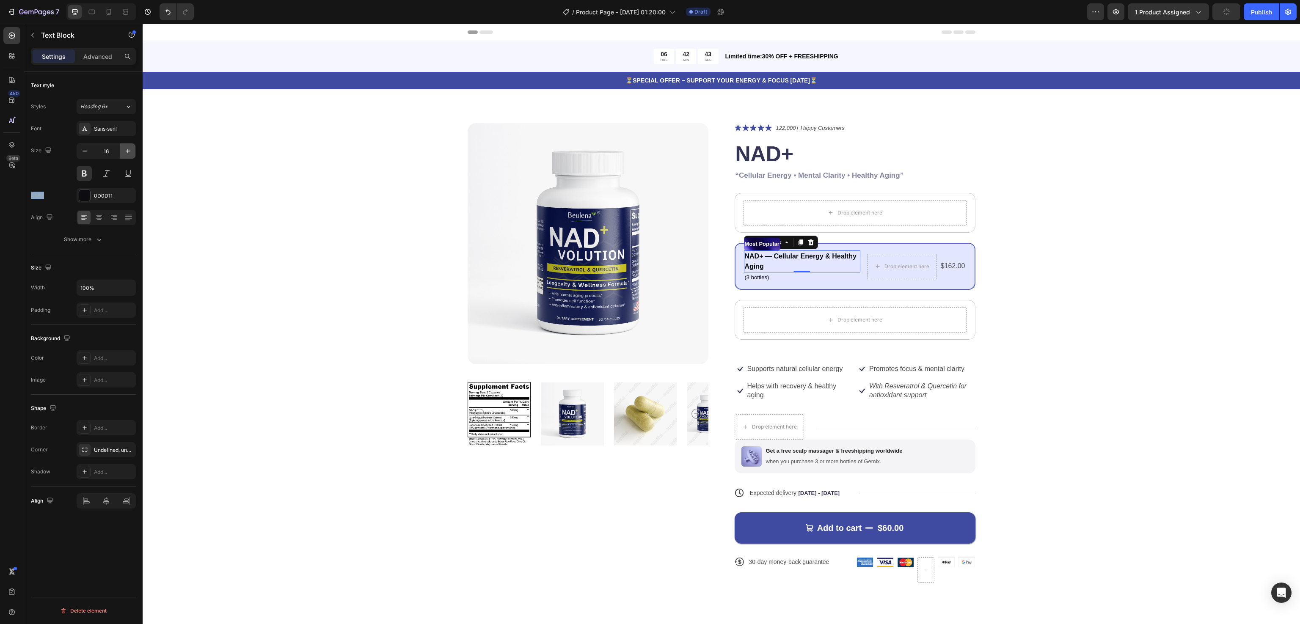
click at [124, 154] on icon "button" at bounding box center [128, 151] width 8 height 8
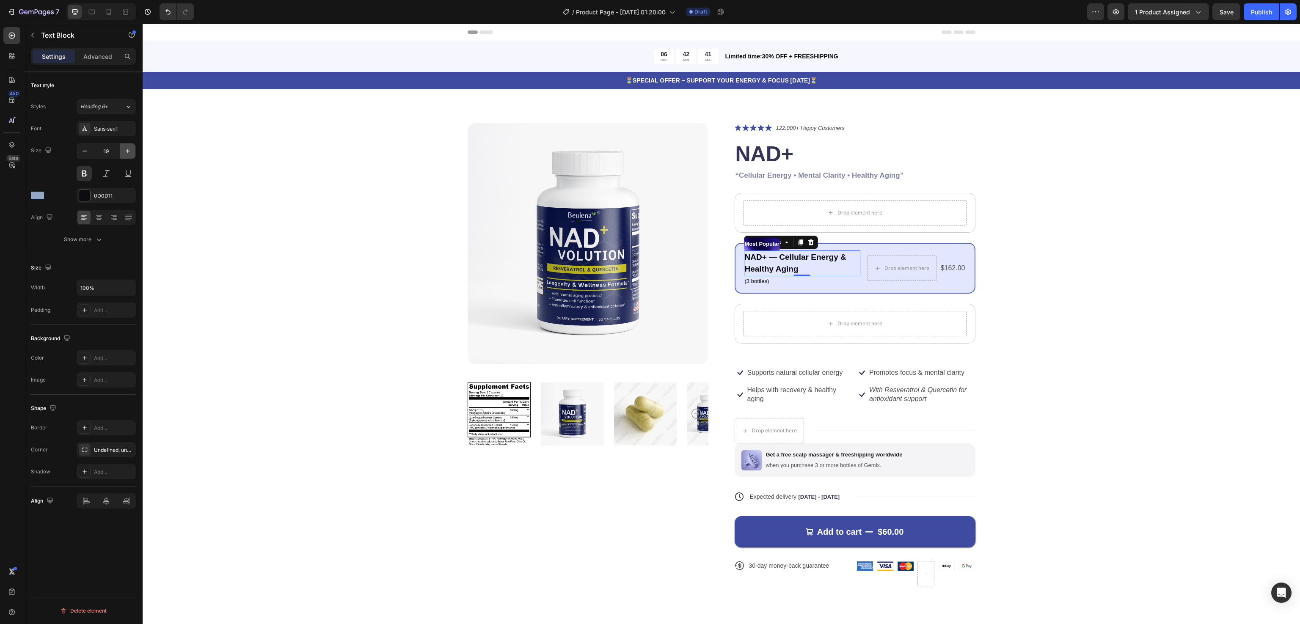
click at [124, 154] on icon "button" at bounding box center [128, 151] width 8 height 8
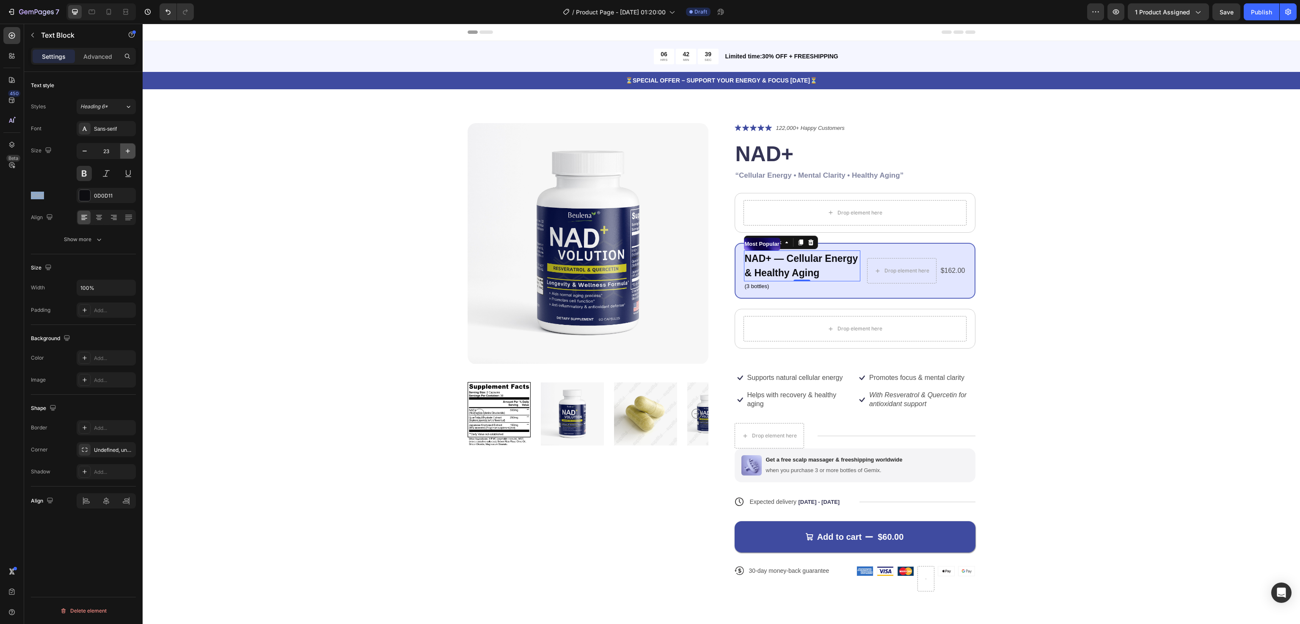
click at [124, 154] on icon "button" at bounding box center [128, 151] width 8 height 8
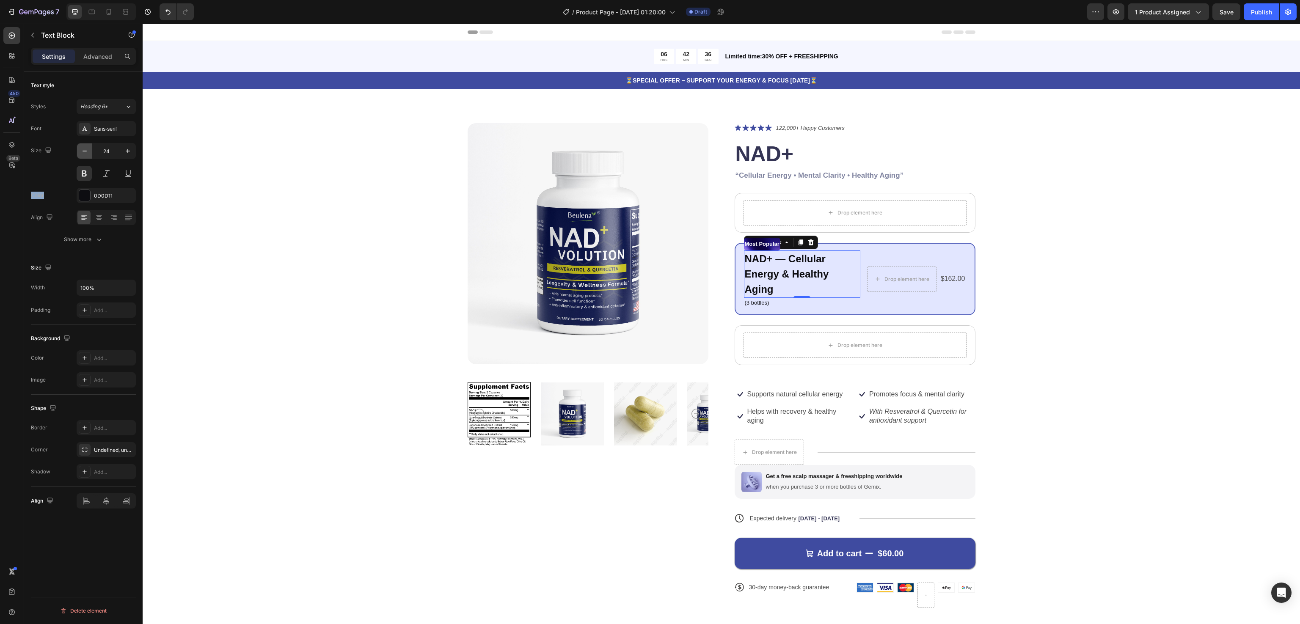
click at [89, 154] on button "button" at bounding box center [84, 150] width 15 height 15
type input "23"
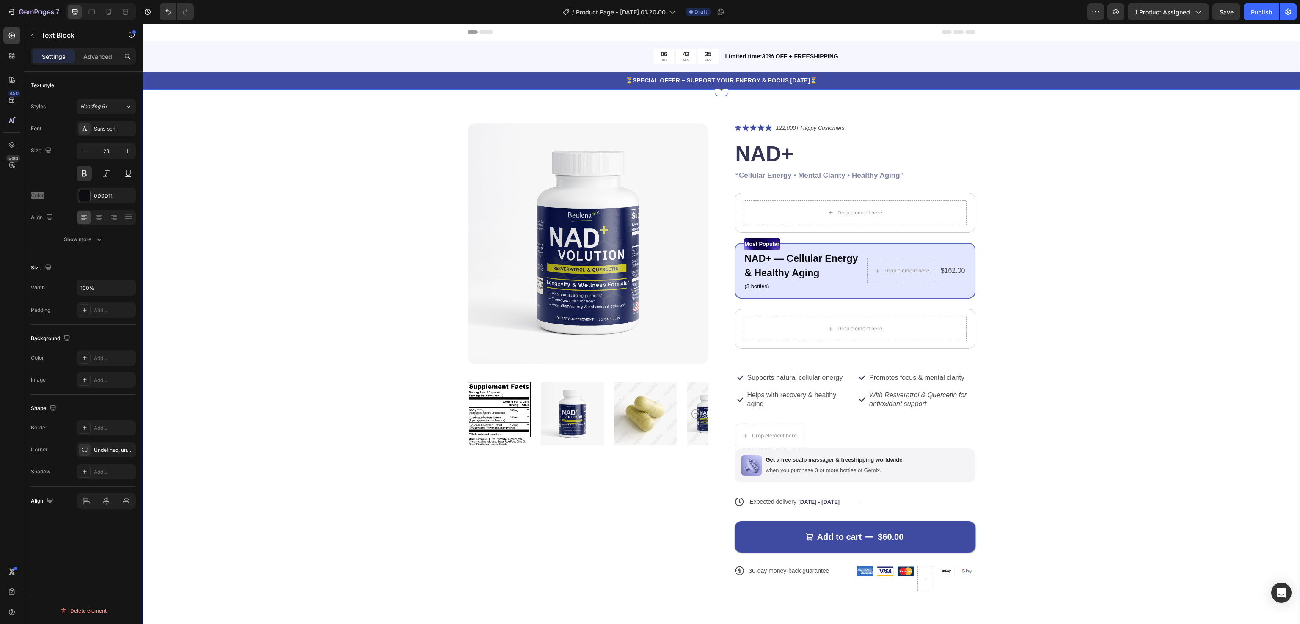
click at [1077, 245] on div "Product Images Icon Icon Icon Icon Icon Icon List 122,000+ Happy Customers Text…" at bounding box center [720, 364] width 1089 height 482
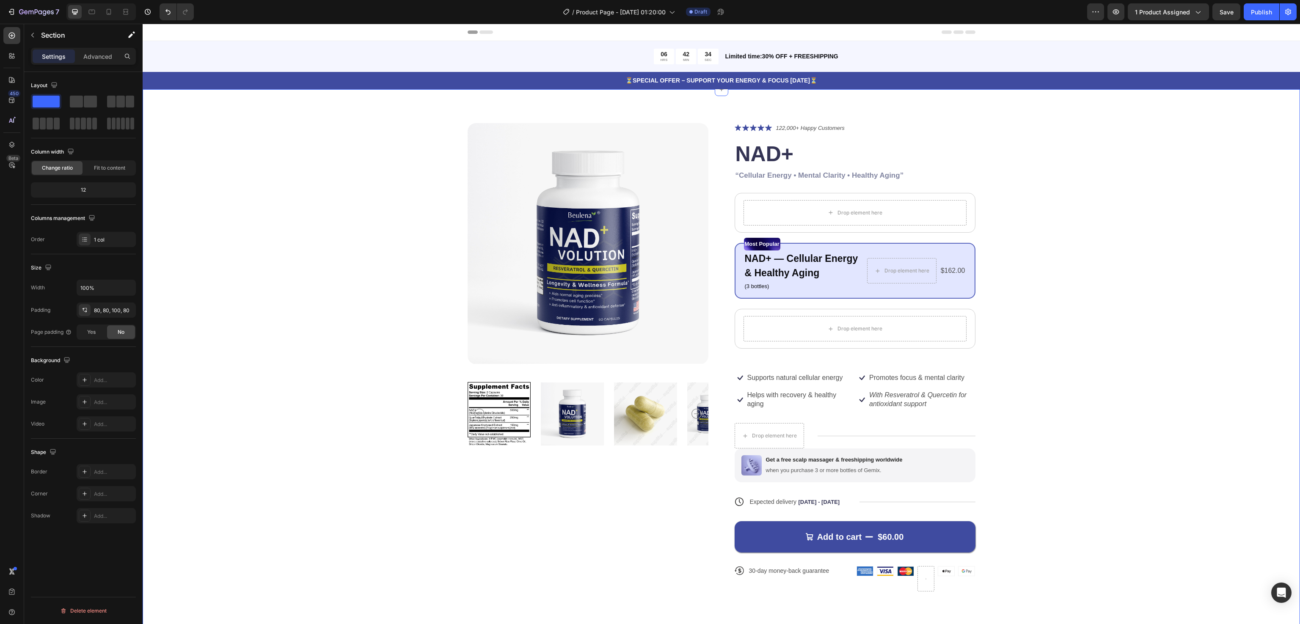
click at [1077, 258] on div "Product Images Icon Icon Icon Icon Icon Icon List 122,000+ Happy Customers Text…" at bounding box center [720, 364] width 1089 height 482
click at [790, 267] on p "NAD+ — Cellular Energy & Healthy Aging" at bounding box center [802, 265] width 115 height 29
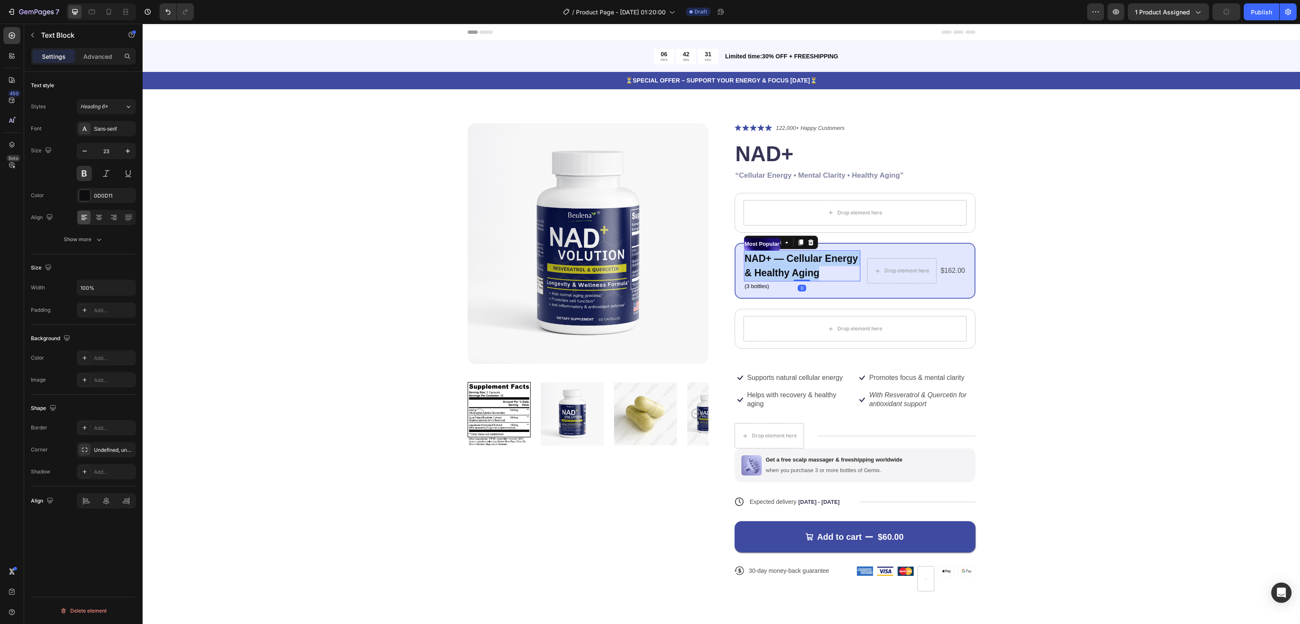
click at [790, 267] on p "NAD+ — Cellular Energy & Healthy Aging" at bounding box center [802, 265] width 115 height 29
drag, startPoint x: 822, startPoint y: 278, endPoint x: 746, endPoint y: 267, distance: 76.4
click at [746, 267] on p "NAD+ — Cellular Energy & Healthy Aging" at bounding box center [802, 265] width 115 height 29
click at [772, 267] on p "NAD+ — Cellular Energy & Healthy Aging" at bounding box center [802, 265] width 115 height 29
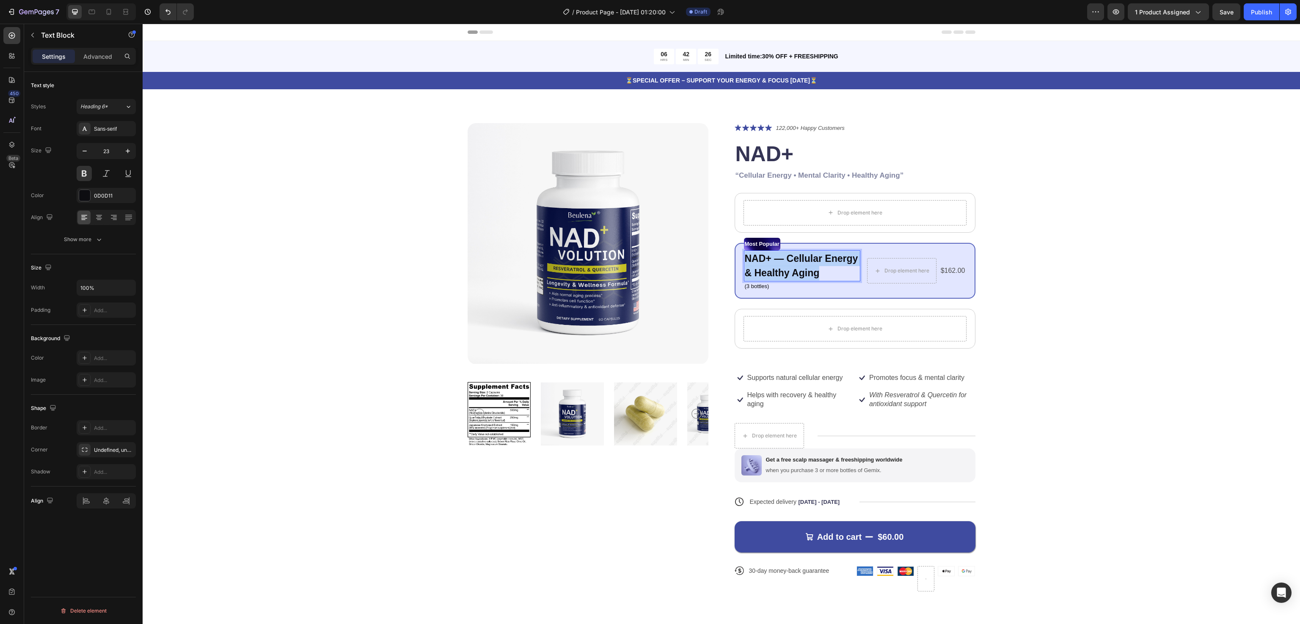
click at [772, 267] on p "NAD+ — Cellular Energy & Healthy Aging" at bounding box center [802, 265] width 115 height 29
copy p "NAD+ — Cellular Energy & Healthy Aging"
click at [777, 265] on p "NAD+ — Cellular Energy & Healthy Aging" at bounding box center [802, 265] width 115 height 29
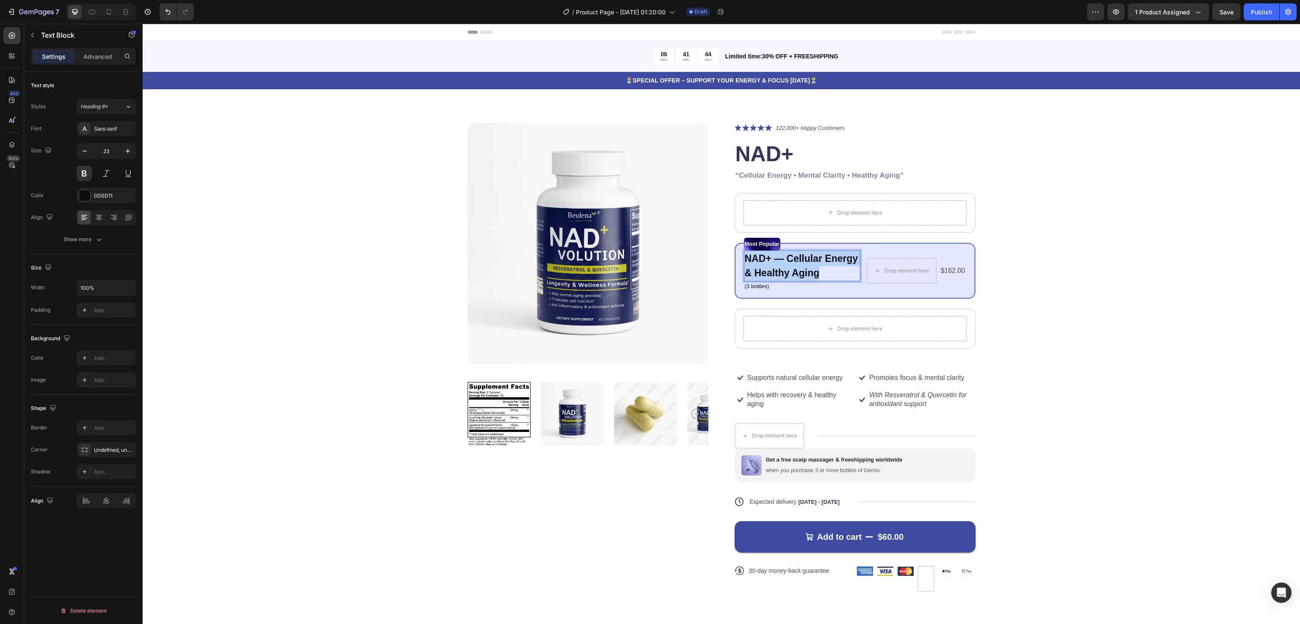
click at [777, 265] on p "NAD+ — Cellular Energy & Healthy Aging" at bounding box center [802, 265] width 115 height 29
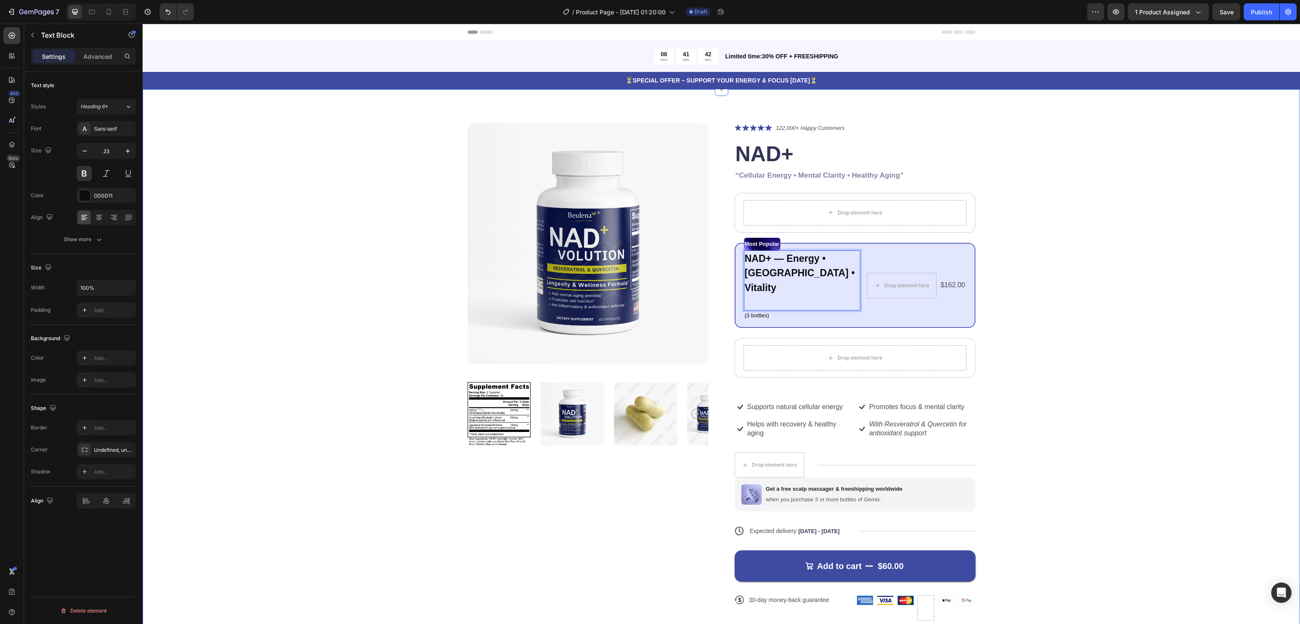
click at [1124, 248] on div "Product Images Icon Icon Icon Icon Icon Icon List 122,000+ Happy Customers Text…" at bounding box center [720, 378] width 1089 height 511
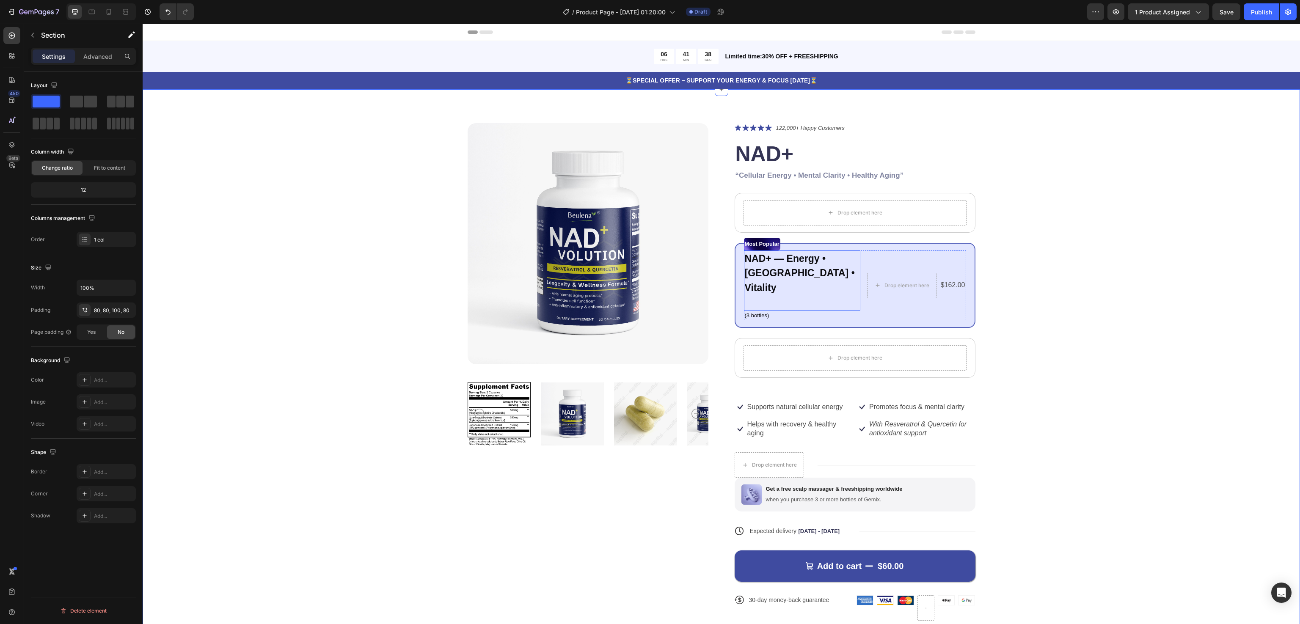
click at [772, 295] on p "Rich Text Editor. Editing area: main" at bounding box center [802, 302] width 115 height 15
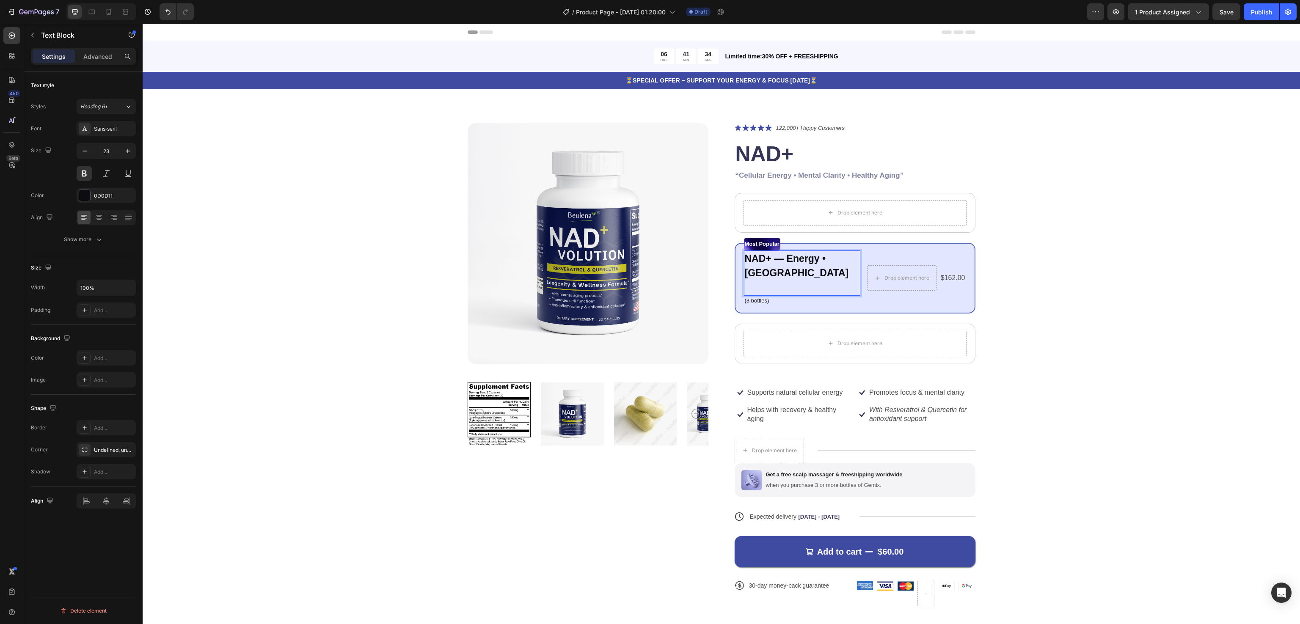
click at [827, 267] on p "NAD+ — Energy • Clarity" at bounding box center [802, 265] width 115 height 29
click at [745, 277] on strong "NAD+ — Energy • Clarity" at bounding box center [797, 266] width 104 height 26
click at [1096, 246] on div "Product Images Icon Icon Icon Icon Icon Icon List 122,000+ Happy Customers Text…" at bounding box center [720, 371] width 1089 height 497
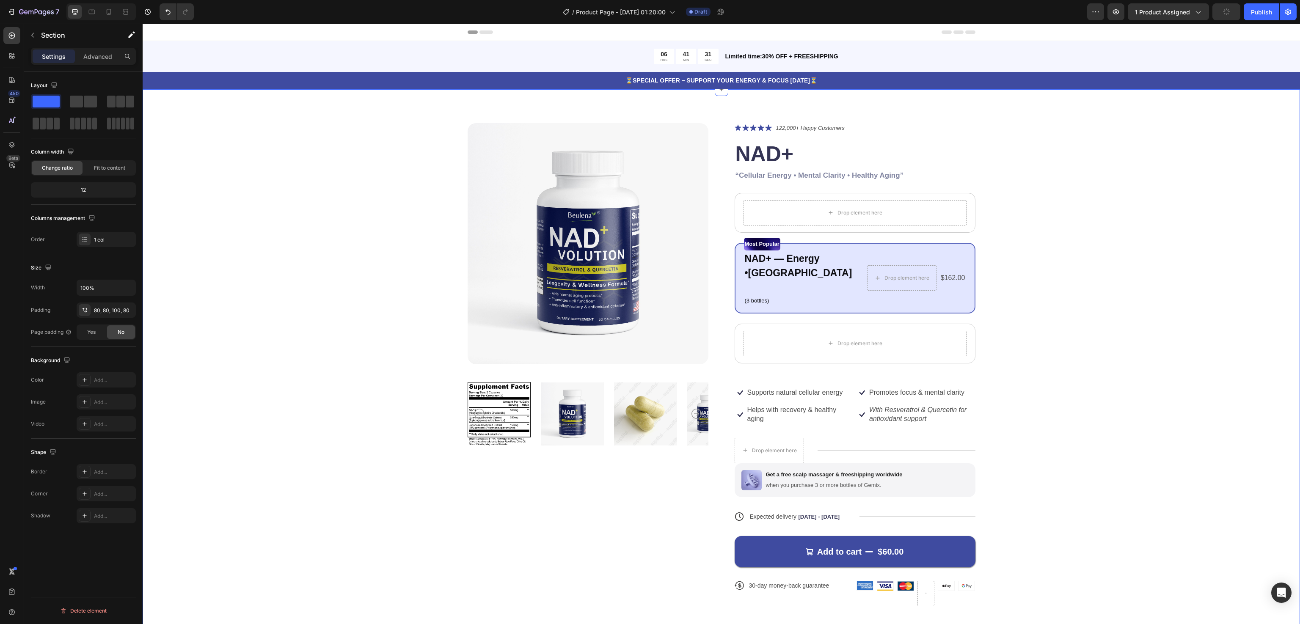
click at [1096, 246] on div "Product Images Icon Icon Icon Icon Icon Icon List 122,000+ Happy Customers Text…" at bounding box center [720, 371] width 1089 height 497
click at [794, 259] on strong "NAD+ — Energy •Clarity" at bounding box center [798, 266] width 107 height 26
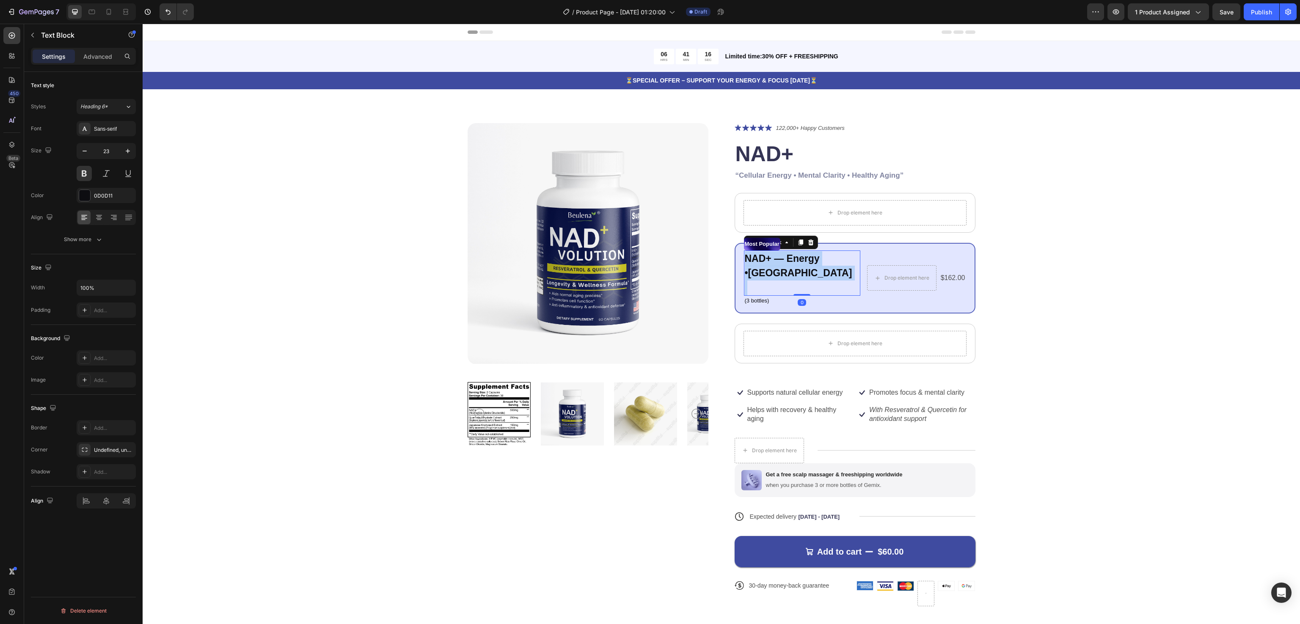
click at [794, 259] on strong "NAD+ — Energy •Clarity" at bounding box center [798, 266] width 107 height 26
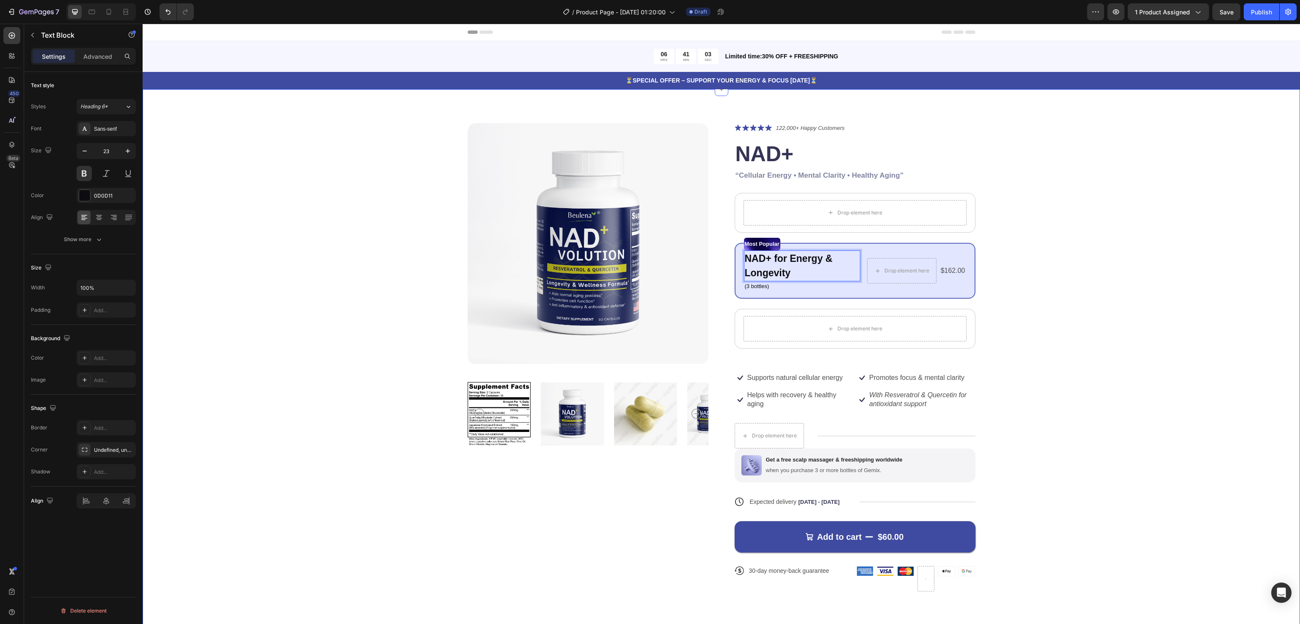
click at [1105, 248] on div "Product Images Icon Icon Icon Icon Icon Icon List 122,000+ Happy Customers Text…" at bounding box center [720, 364] width 1089 height 482
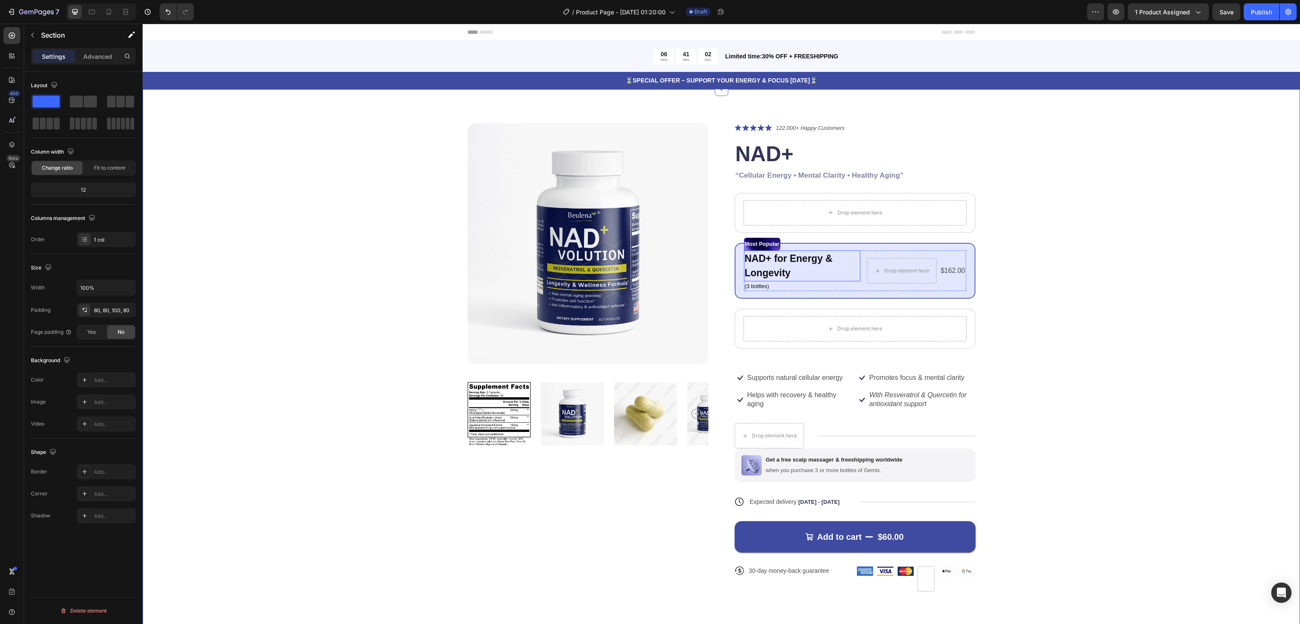
click at [782, 258] on strong "NAD+ for Energy & Longevity" at bounding box center [789, 266] width 88 height 26
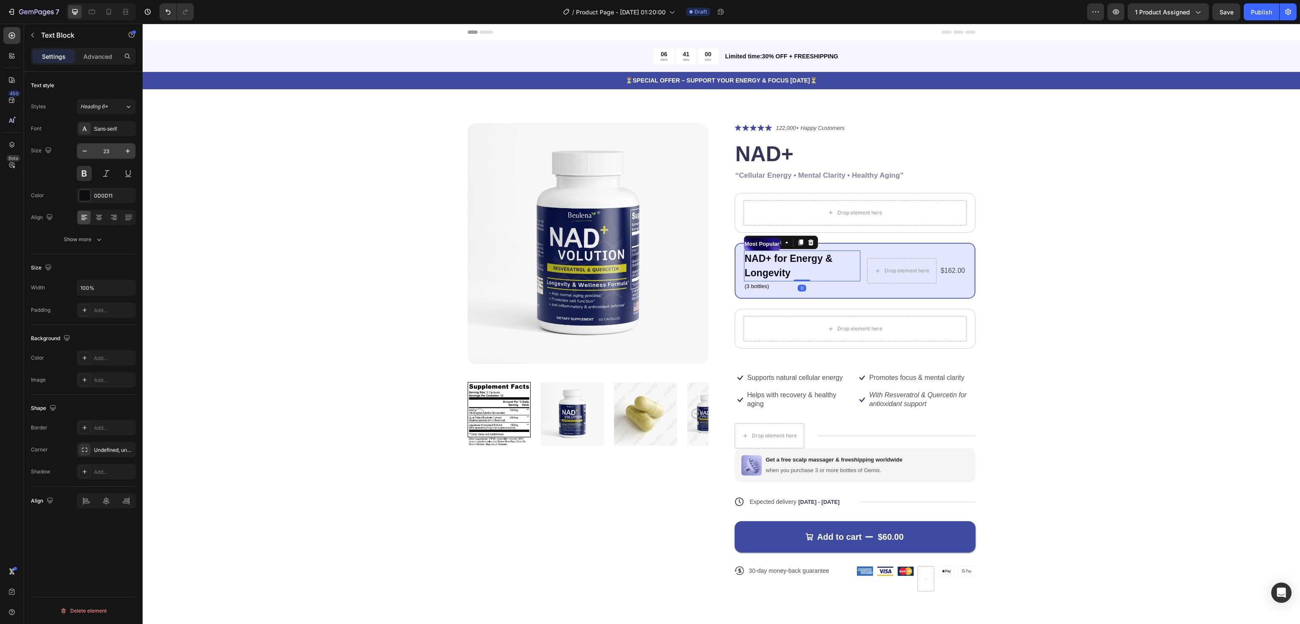
click at [77, 155] on div "23" at bounding box center [106, 151] width 59 height 16
click at [128, 155] on icon "button" at bounding box center [128, 151] width 8 height 8
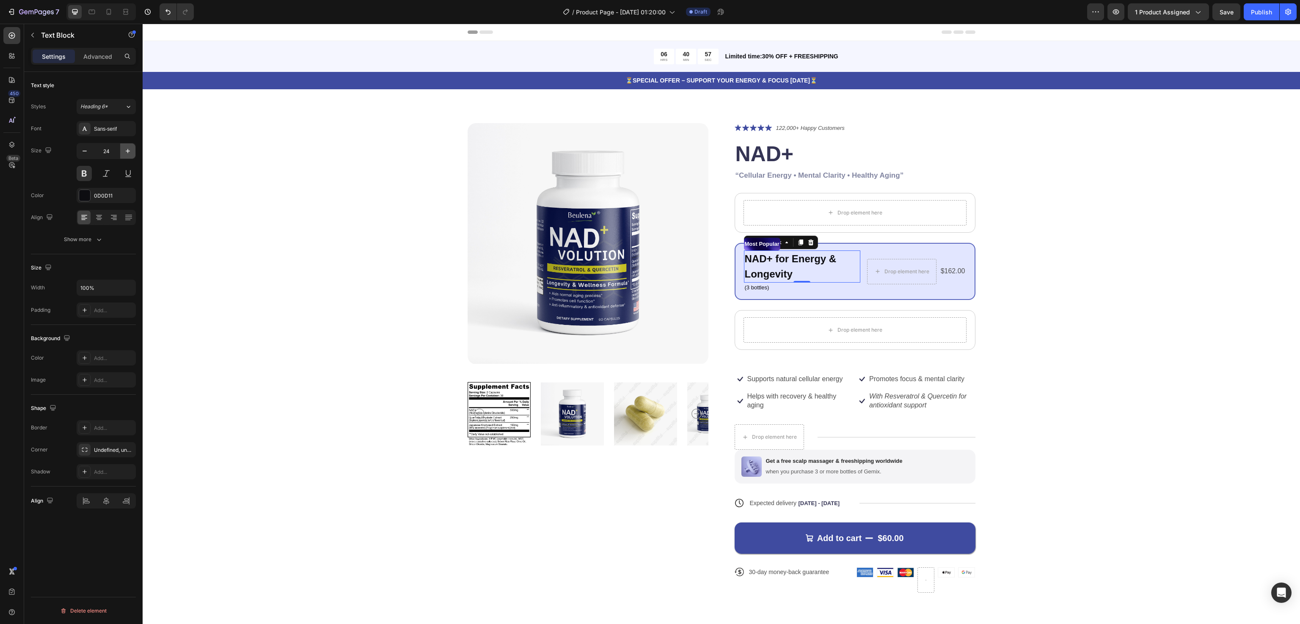
click at [128, 155] on icon "button" at bounding box center [128, 151] width 8 height 8
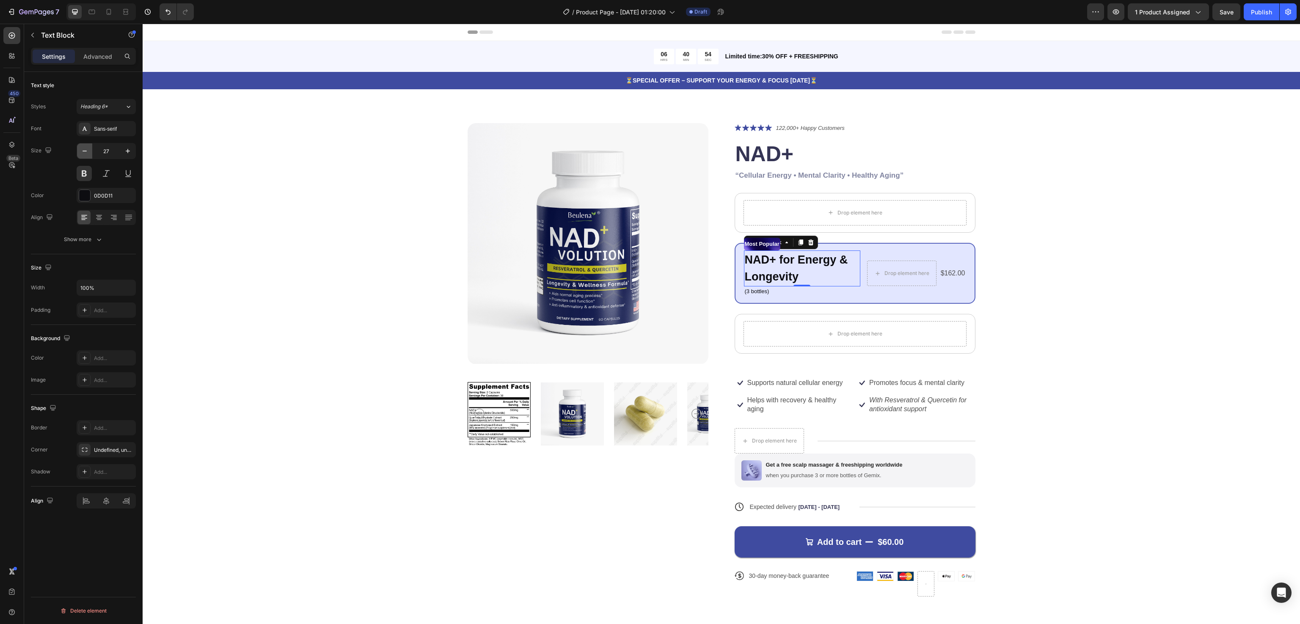
click at [81, 151] on icon "button" at bounding box center [84, 151] width 8 height 8
type input "25"
click at [1150, 278] on div "Product Images Icon Icon Icon Icon Icon Icon List 122,000+ Happy Customers Text…" at bounding box center [720, 365] width 1089 height 484
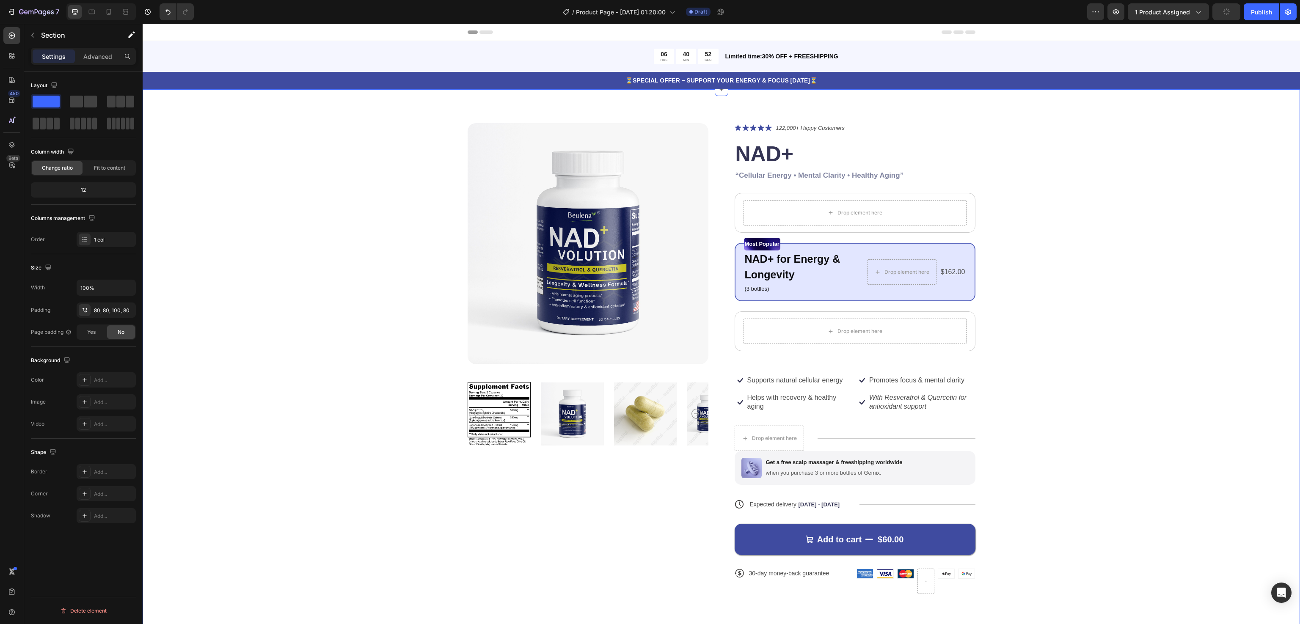
click at [1150, 278] on div "Product Images Icon Icon Icon Icon Icon Icon List 122,000+ Happy Customers Text…" at bounding box center [720, 365] width 1089 height 484
click at [164, 8] on icon "Undo/Redo" at bounding box center [168, 12] width 8 height 8
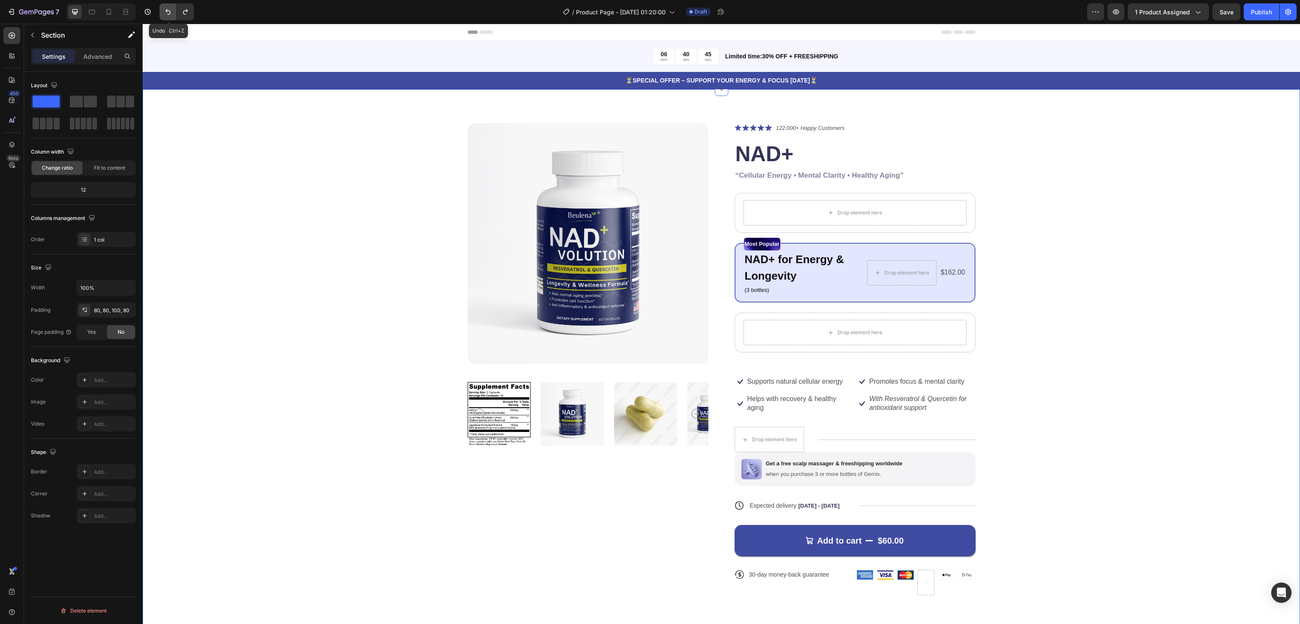
click at [164, 8] on icon "Undo/Redo" at bounding box center [168, 12] width 8 height 8
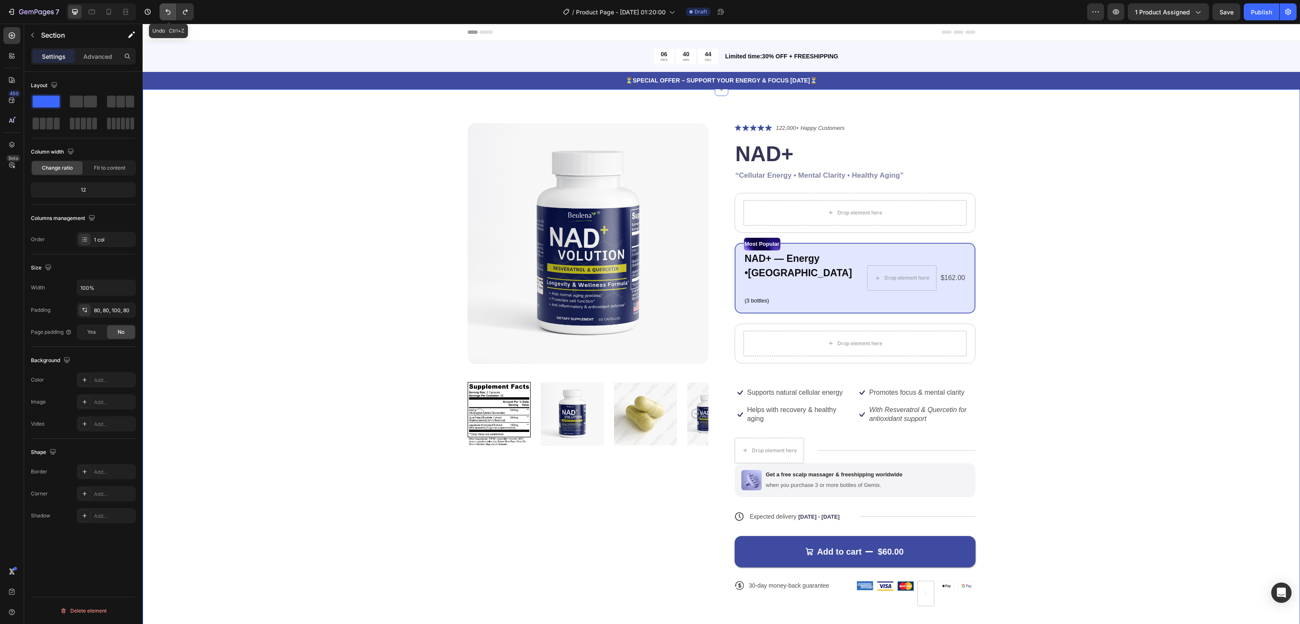
click at [164, 8] on icon "Undo/Redo" at bounding box center [168, 12] width 8 height 8
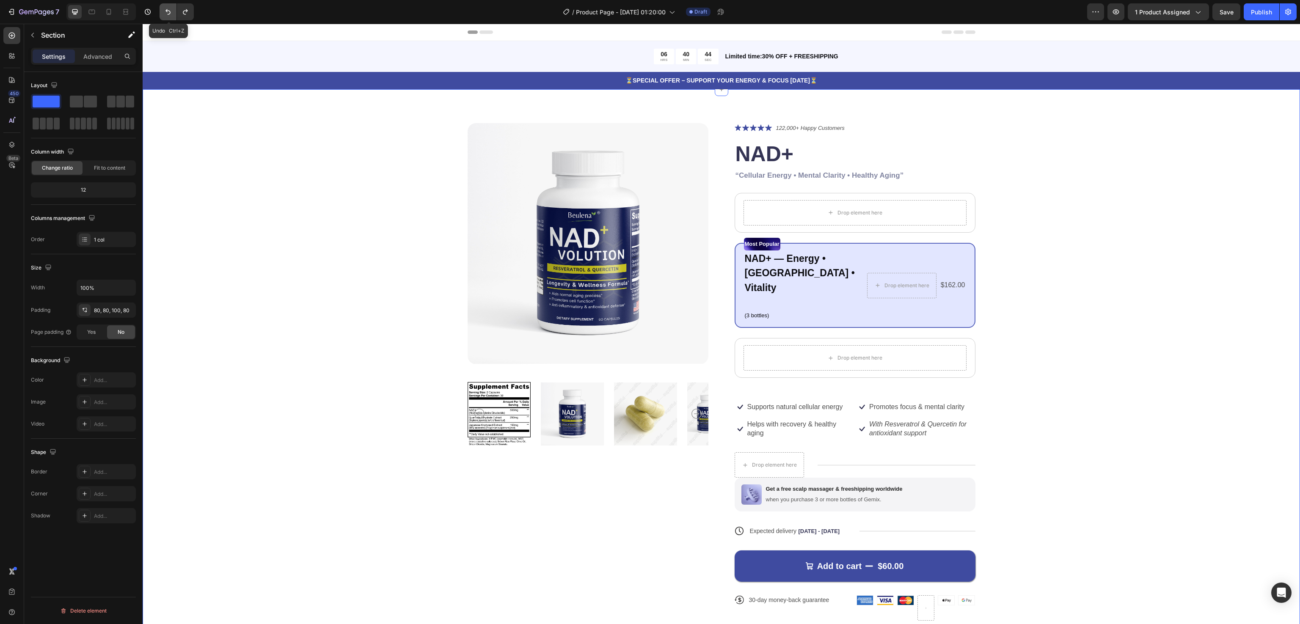
click at [164, 8] on icon "Undo/Redo" at bounding box center [168, 12] width 8 height 8
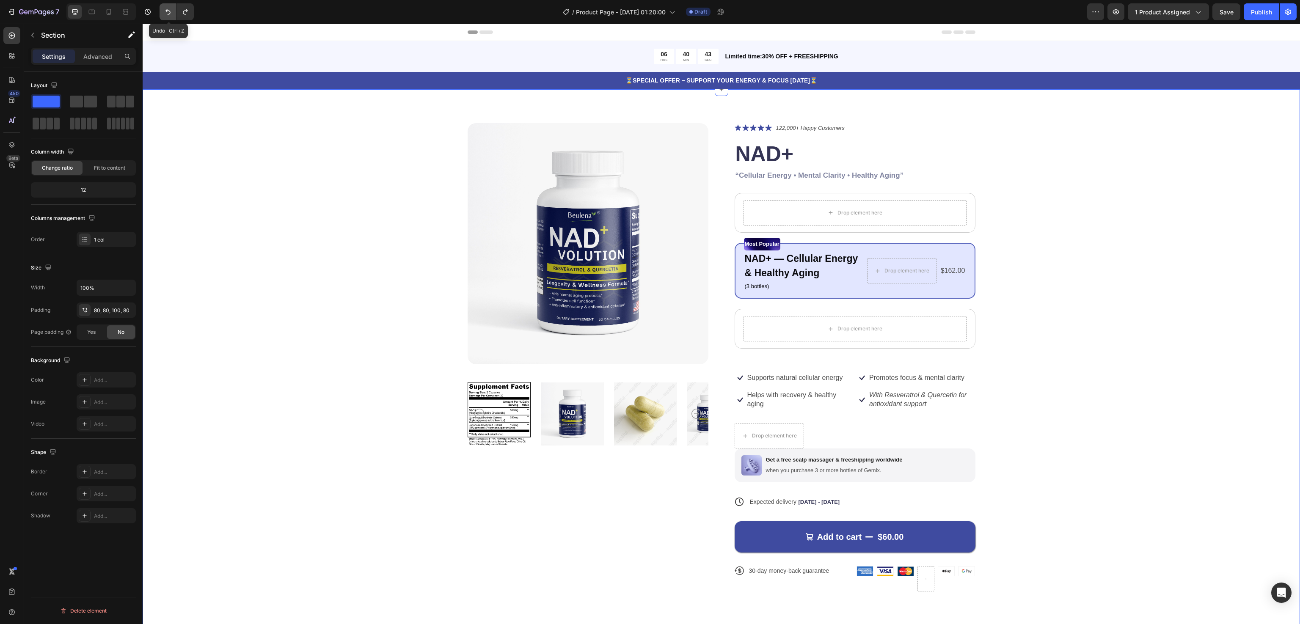
click at [164, 8] on icon "Undo/Redo" at bounding box center [168, 12] width 8 height 8
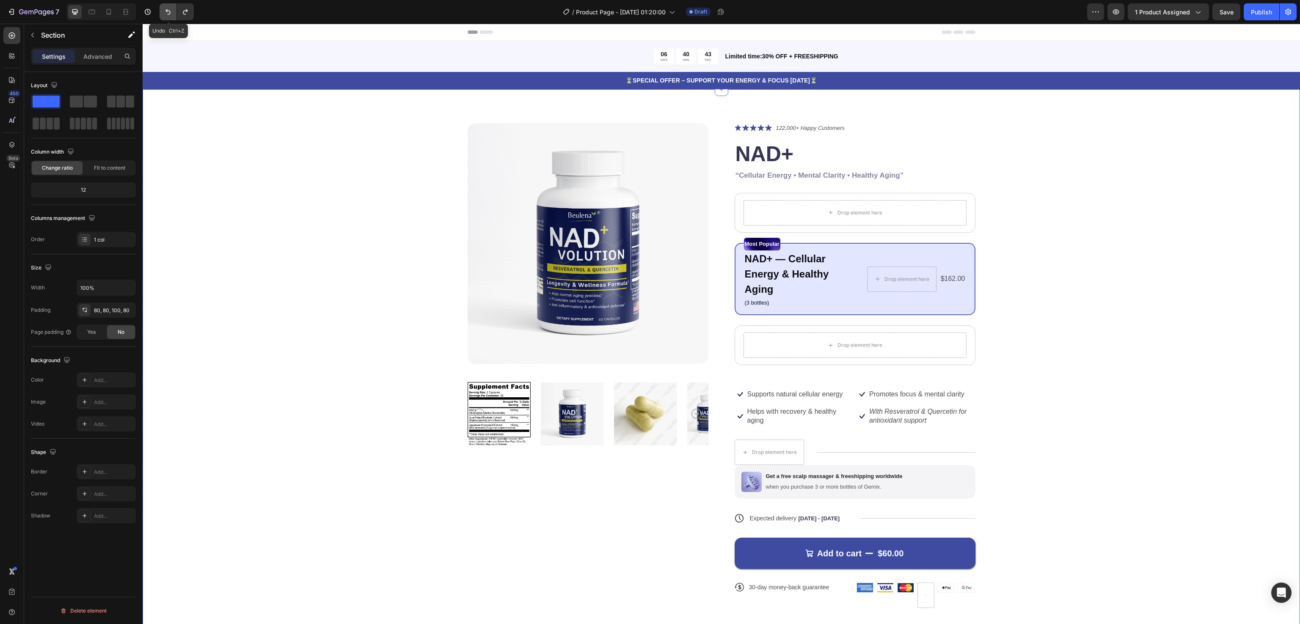
click at [164, 8] on icon "Undo/Redo" at bounding box center [168, 12] width 8 height 8
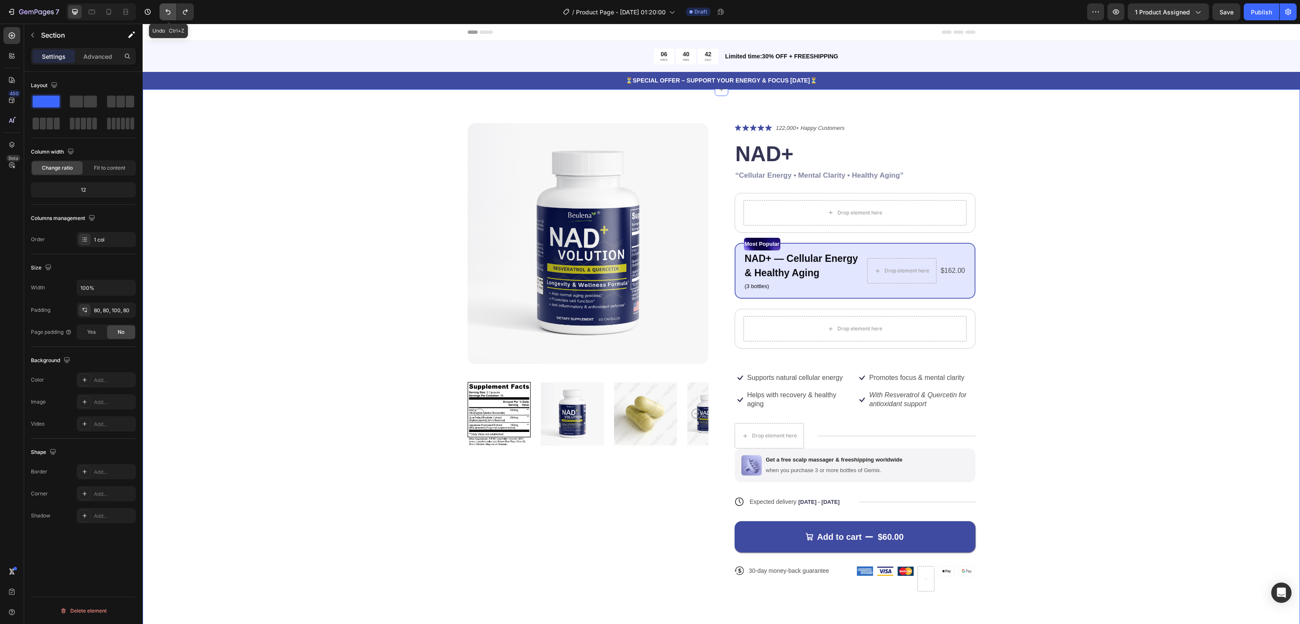
click at [164, 8] on icon "Undo/Redo" at bounding box center [168, 12] width 8 height 8
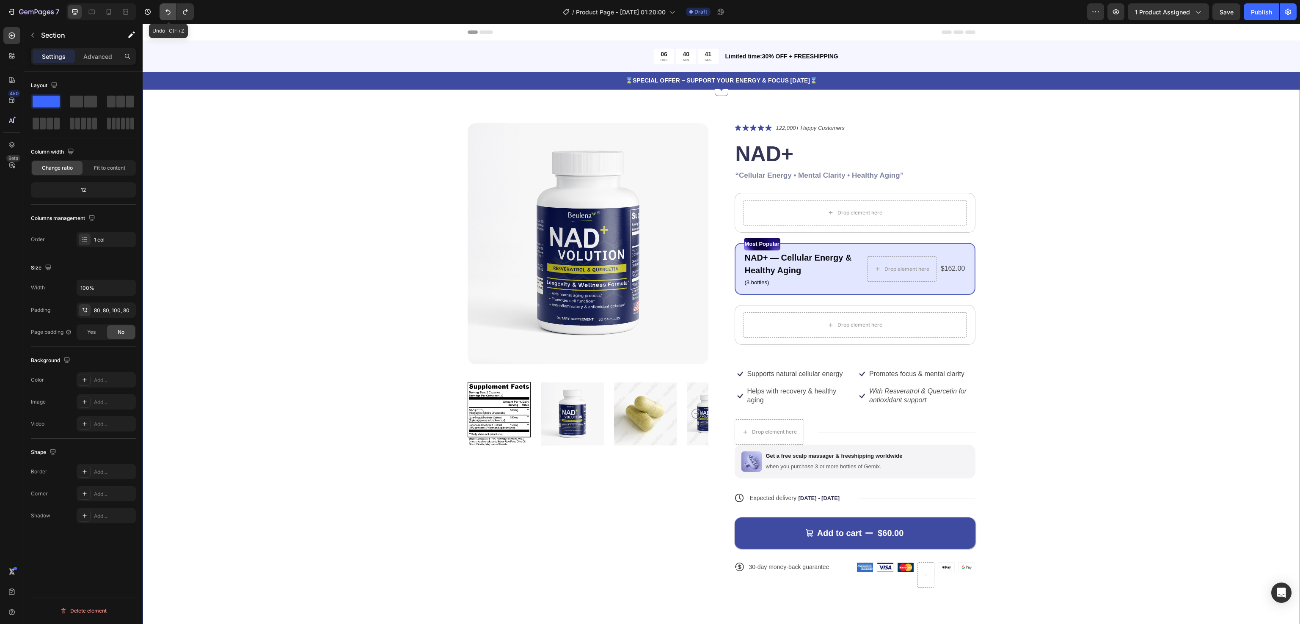
click at [164, 8] on icon "Undo/Redo" at bounding box center [168, 12] width 8 height 8
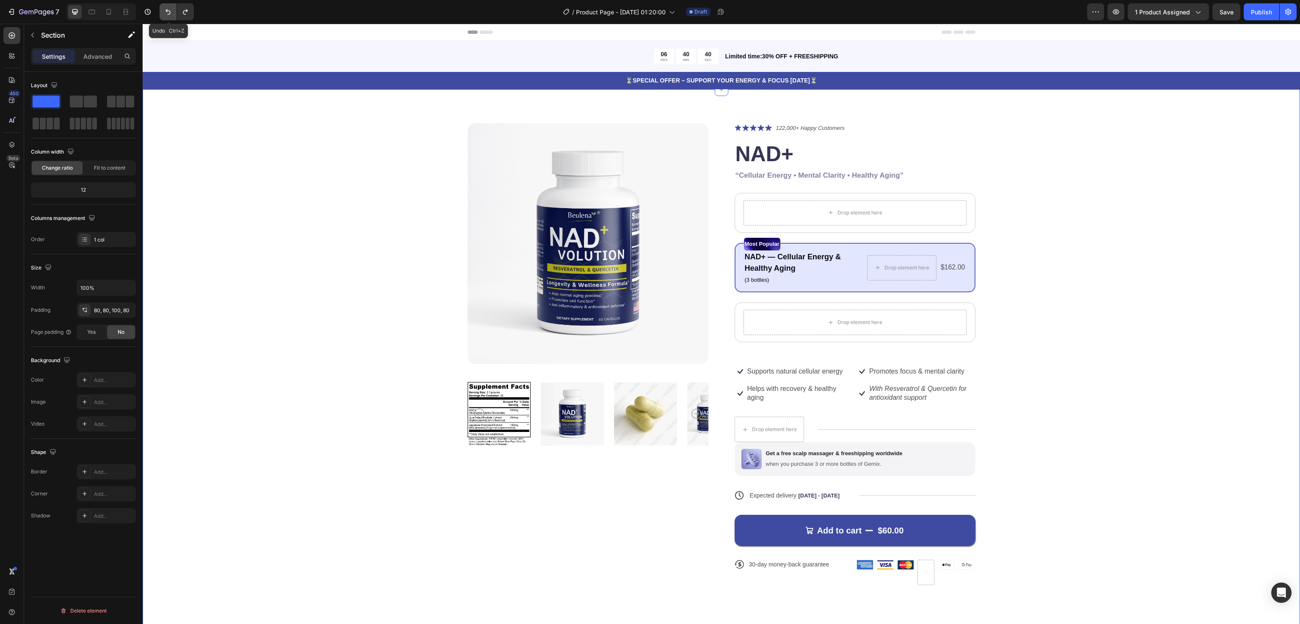
click at [164, 8] on icon "Undo/Redo" at bounding box center [168, 12] width 8 height 8
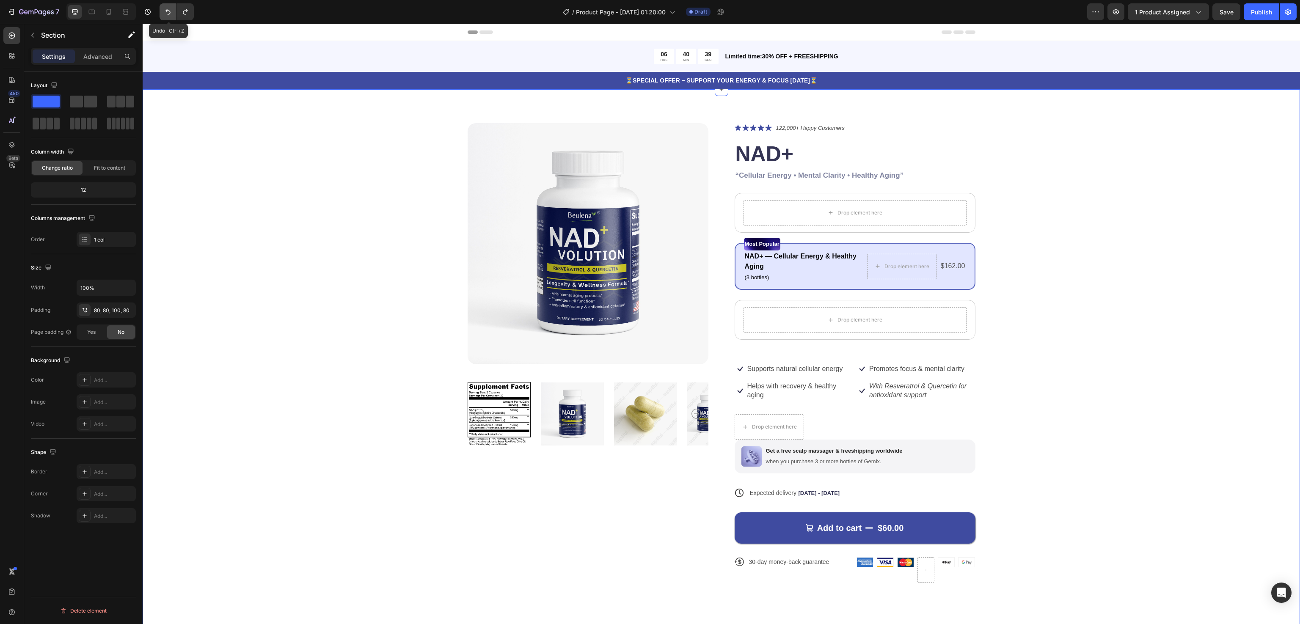
click at [164, 8] on icon "Undo/Redo" at bounding box center [168, 12] width 8 height 8
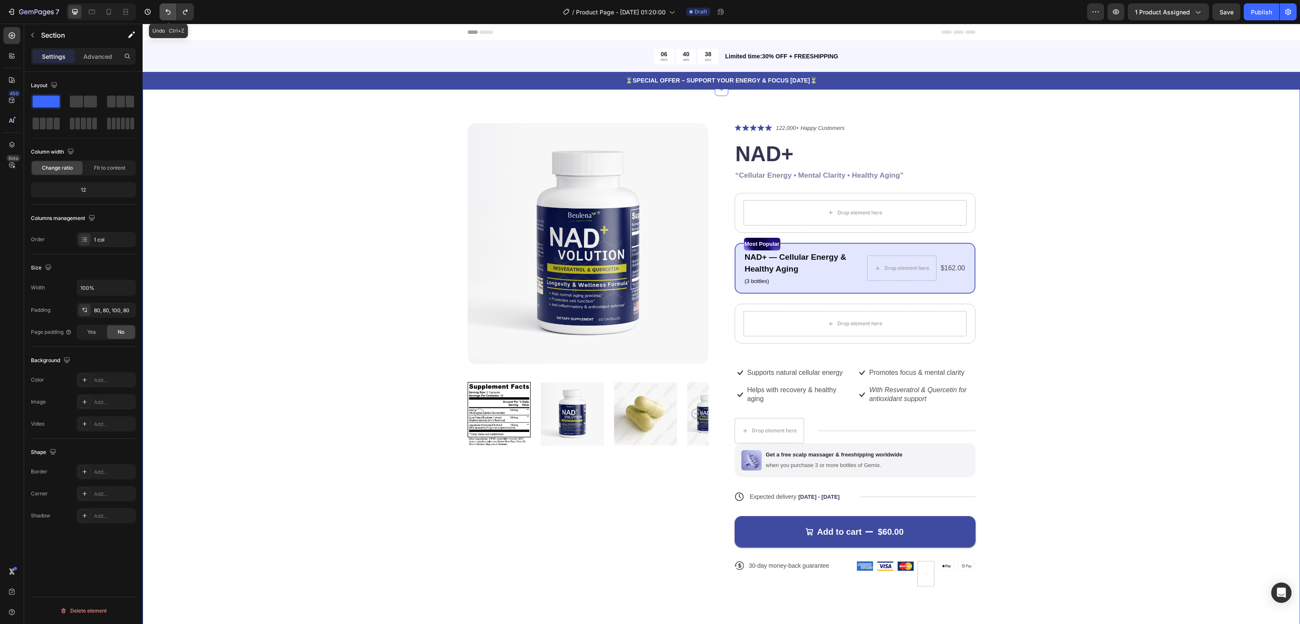
click at [164, 8] on icon "Undo/Redo" at bounding box center [168, 12] width 8 height 8
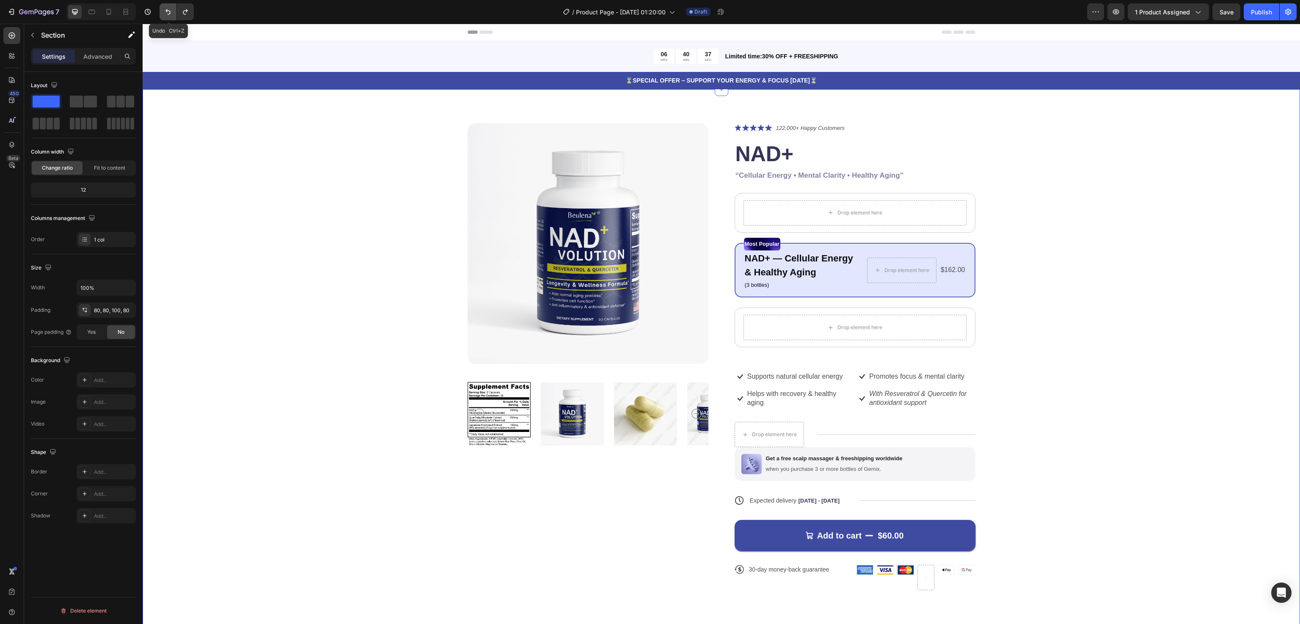
click at [164, 8] on icon "Undo/Redo" at bounding box center [168, 12] width 8 height 8
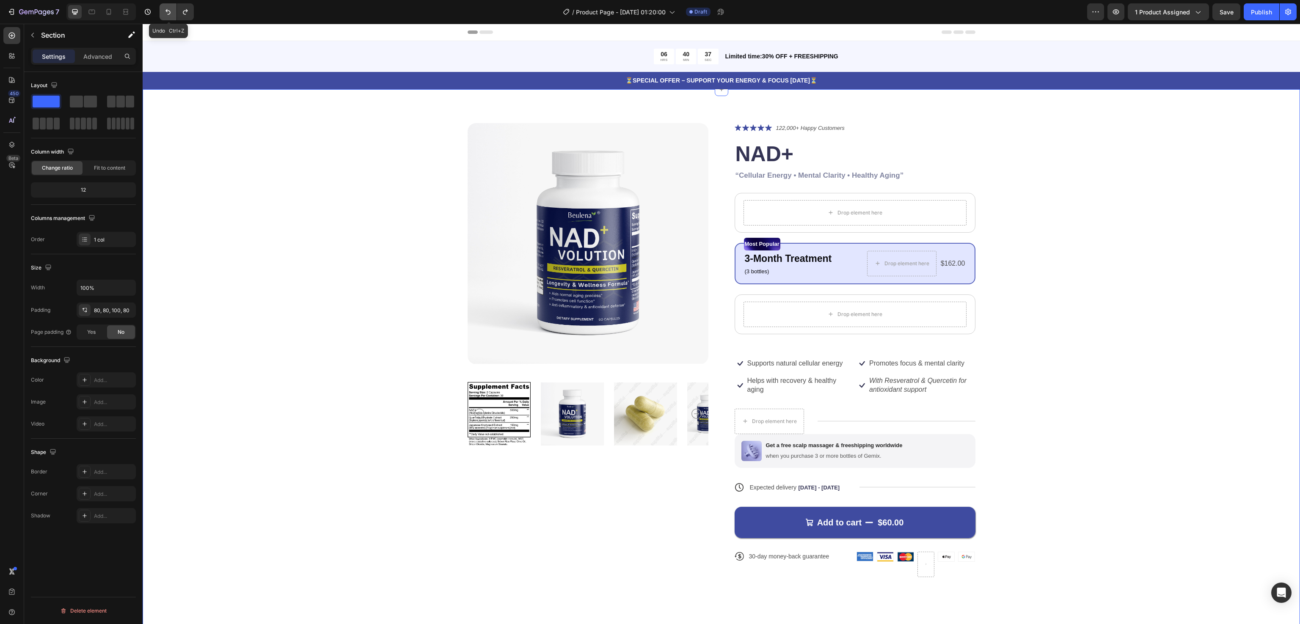
click at [164, 8] on icon "Undo/Redo" at bounding box center [168, 12] width 8 height 8
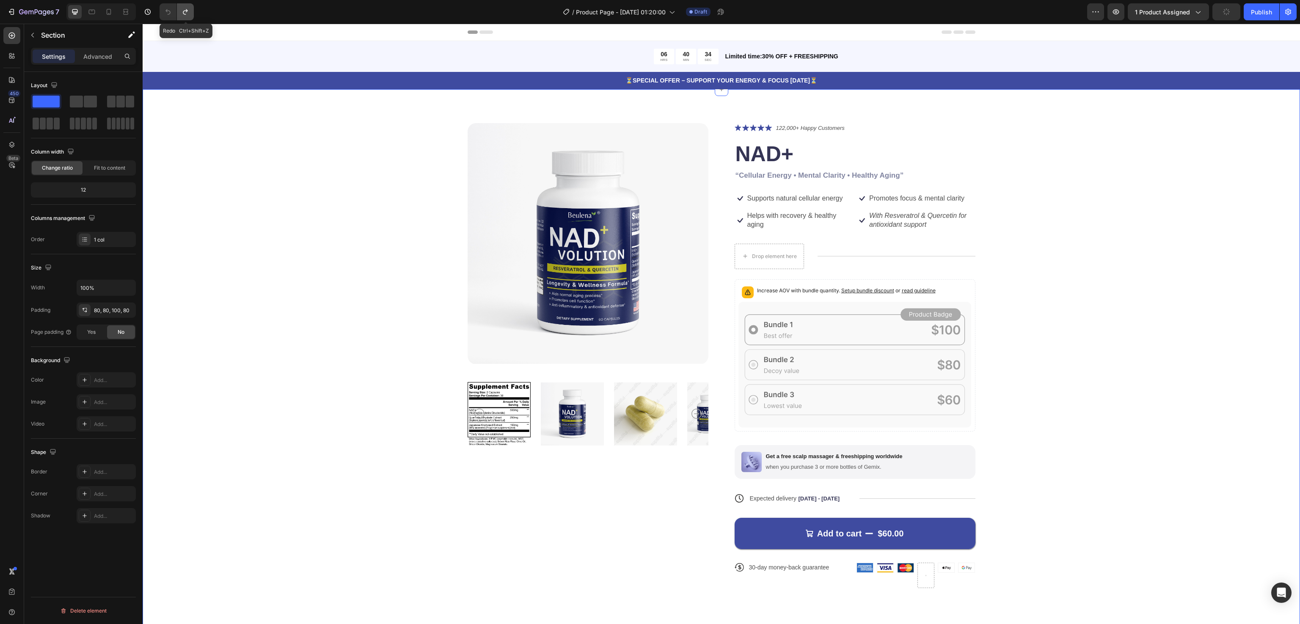
click at [188, 18] on button "Undo/Redo" at bounding box center [185, 11] width 17 height 17
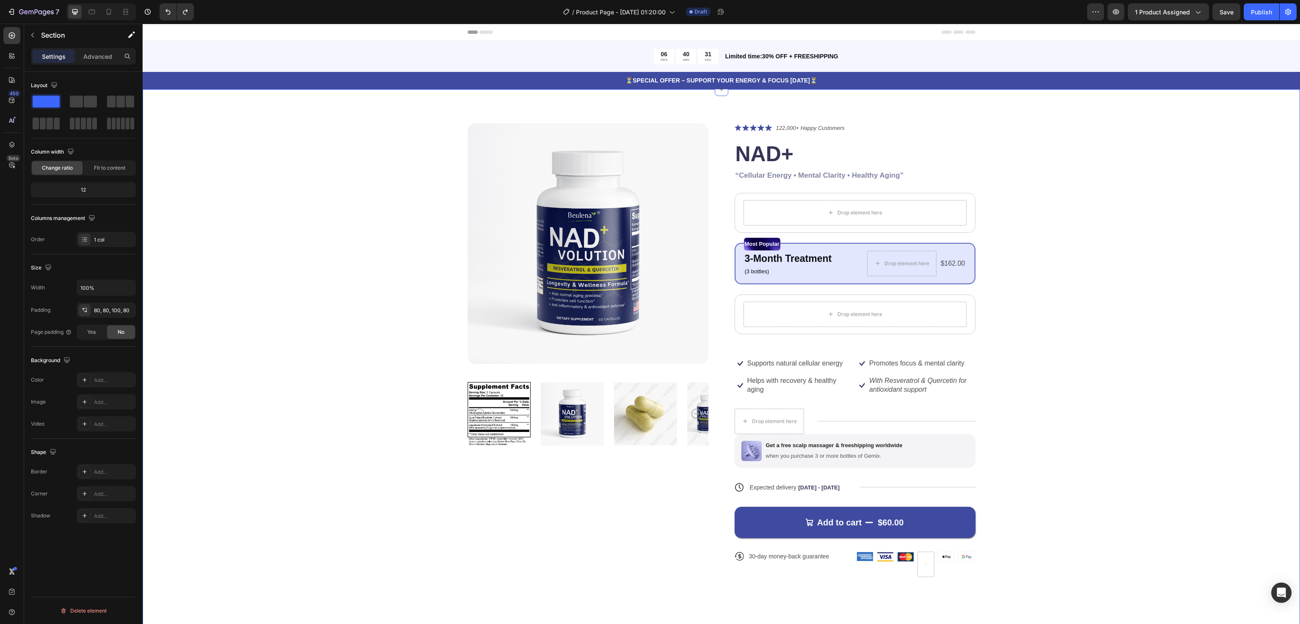
click at [1121, 408] on div "Product Images Icon Icon Icon Icon Icon Icon List 122,000+ Happy Customers Text…" at bounding box center [720, 356] width 1089 height 467
click at [911, 351] on div "Icon Icon Icon Icon Icon Icon List 122,000+ Happy Customers Text Block Row NAD+…" at bounding box center [854, 356] width 241 height 467
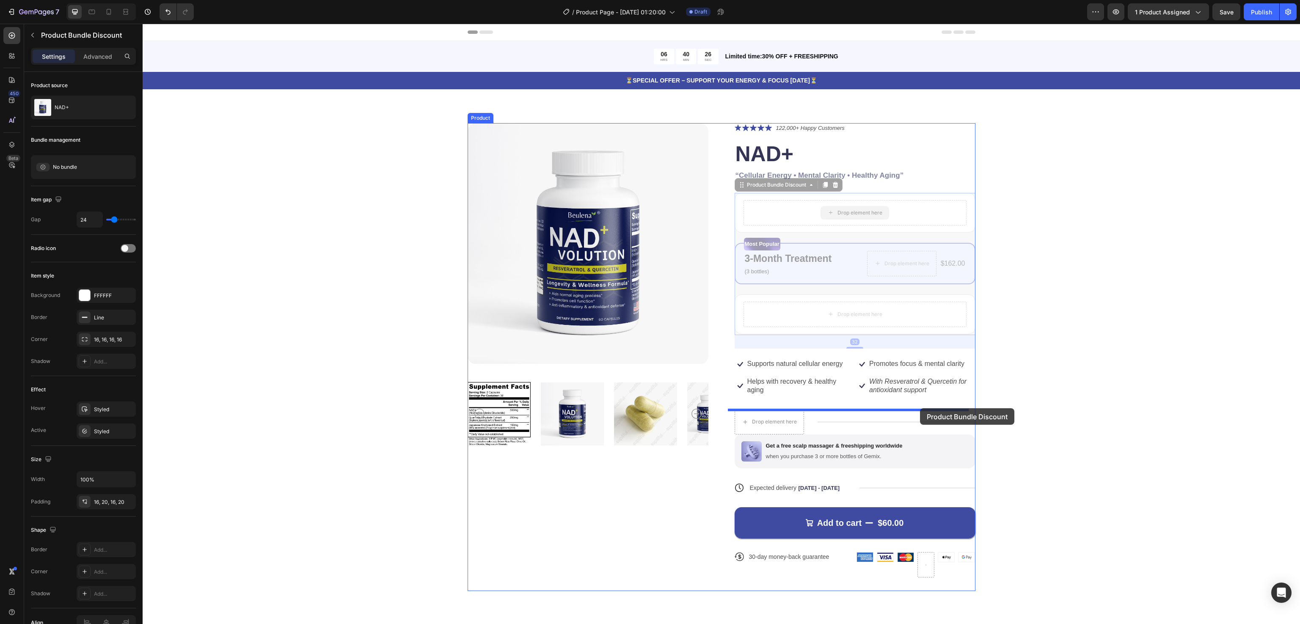
drag, startPoint x: 922, startPoint y: 203, endPoint x: 920, endPoint y: 408, distance: 205.2
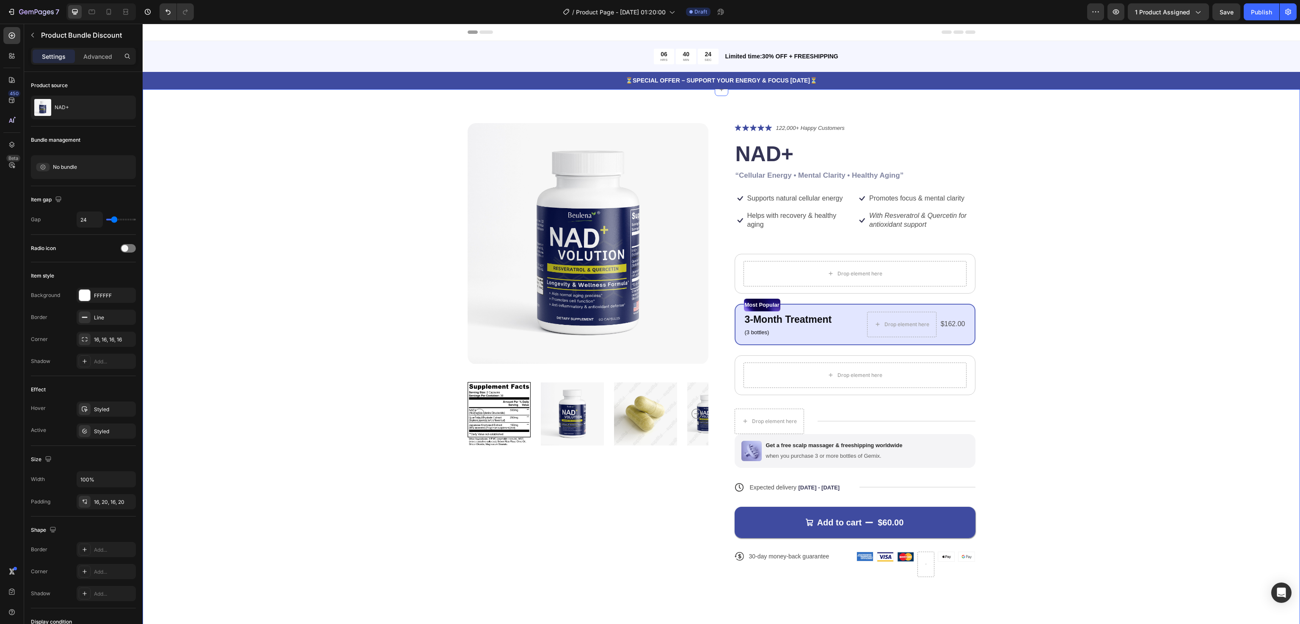
click at [1103, 331] on div "Product Images Icon Icon Icon Icon Icon Icon List 122,000+ Happy Customers Text…" at bounding box center [720, 356] width 1089 height 467
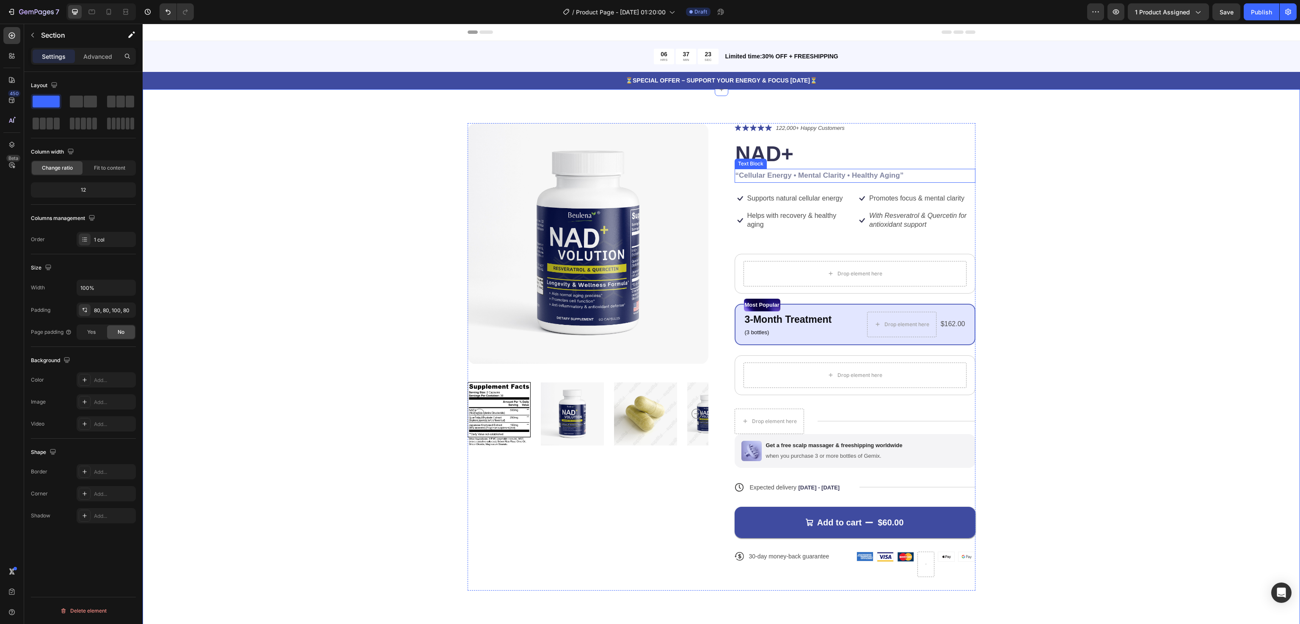
click at [799, 172] on strong "“Cellular Energy • Mental Clarity • Healthy Aging”" at bounding box center [819, 175] width 168 height 8
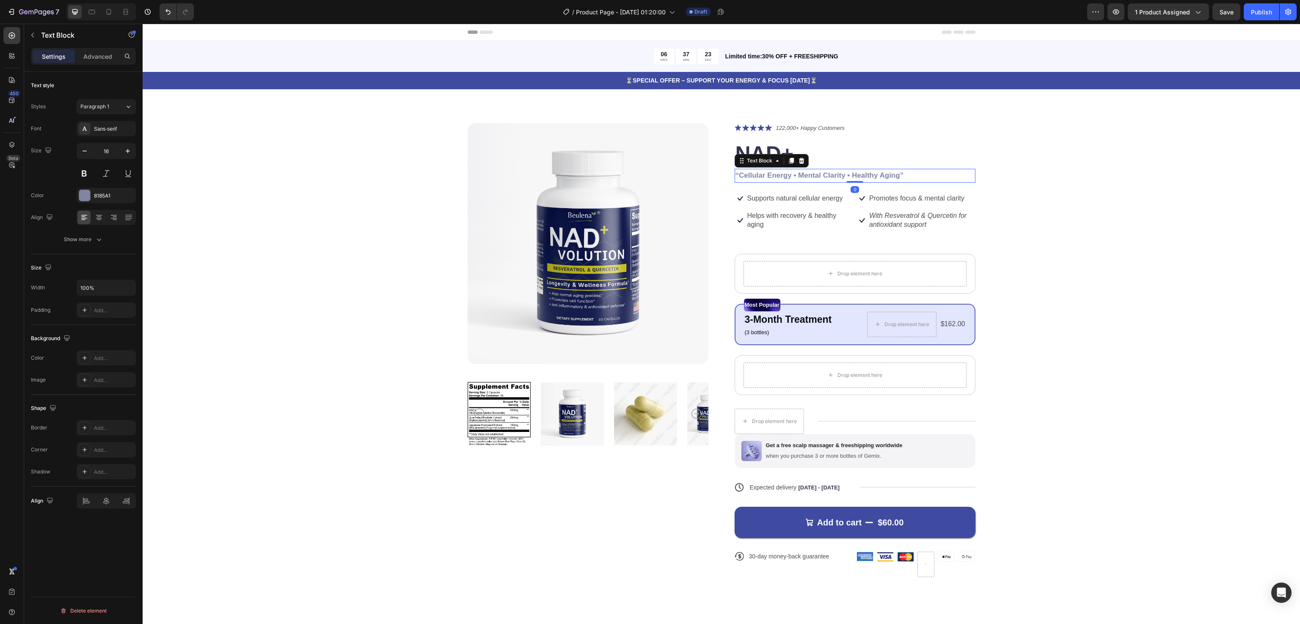
click at [799, 172] on strong "“Cellular Energy • Mental Clarity • Healthy Aging”" at bounding box center [819, 175] width 168 height 8
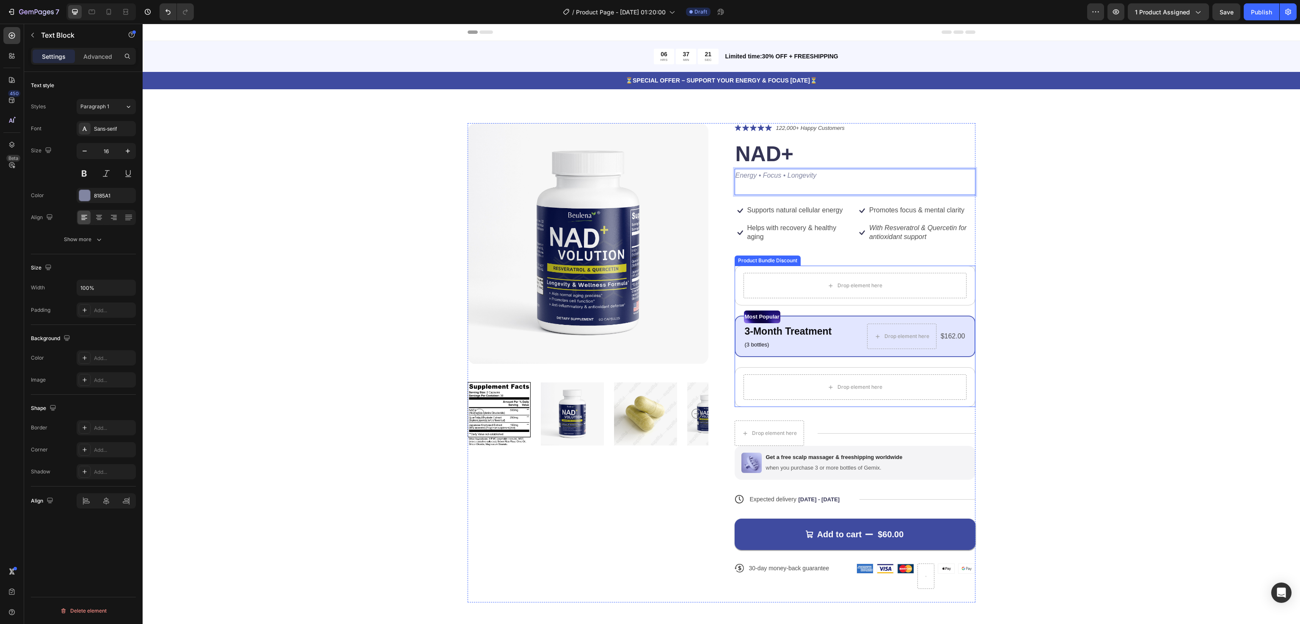
click at [1090, 200] on div "Product Images Icon Icon Icon Icon Icon Icon List 122,000+ Happy Customers Text…" at bounding box center [720, 363] width 1089 height 480
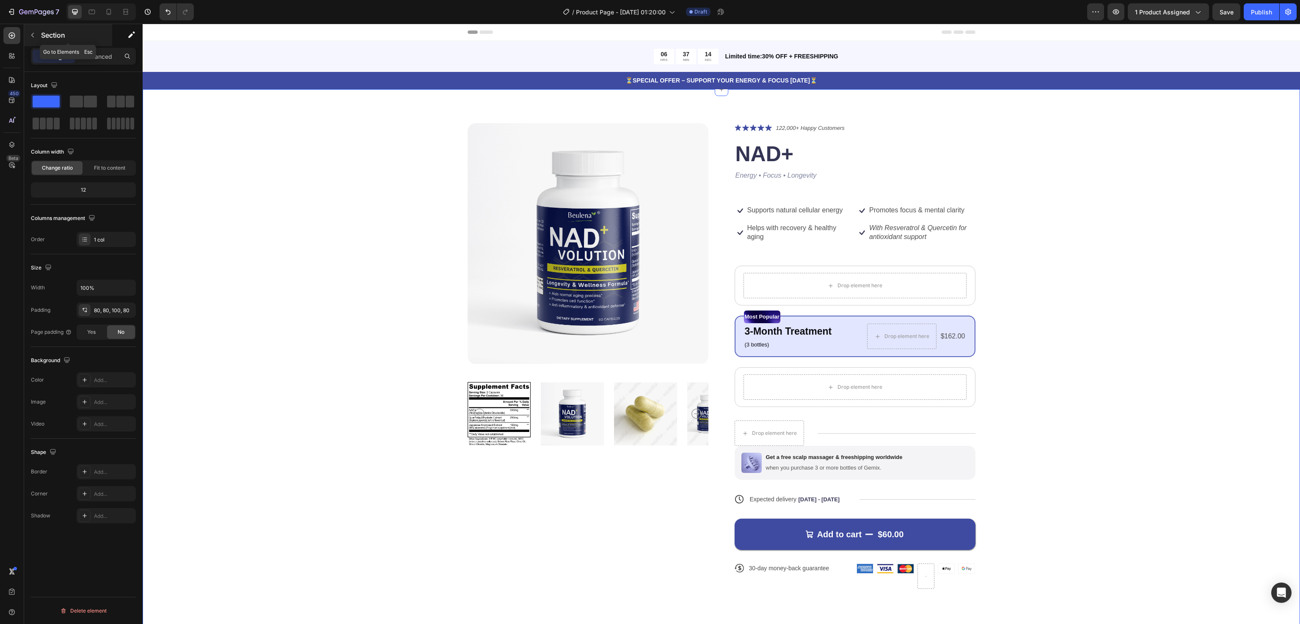
click at [32, 38] on icon "button" at bounding box center [32, 35] width 7 height 7
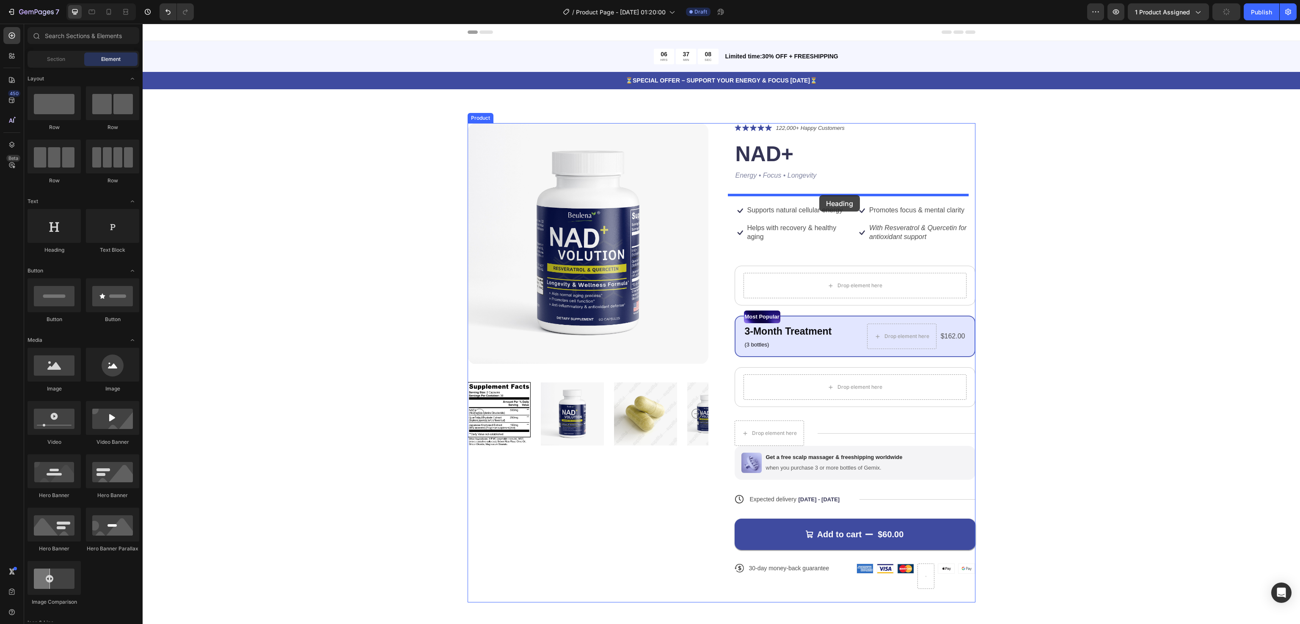
drag, startPoint x: 204, startPoint y: 255, endPoint x: 819, endPoint y: 195, distance: 618.0
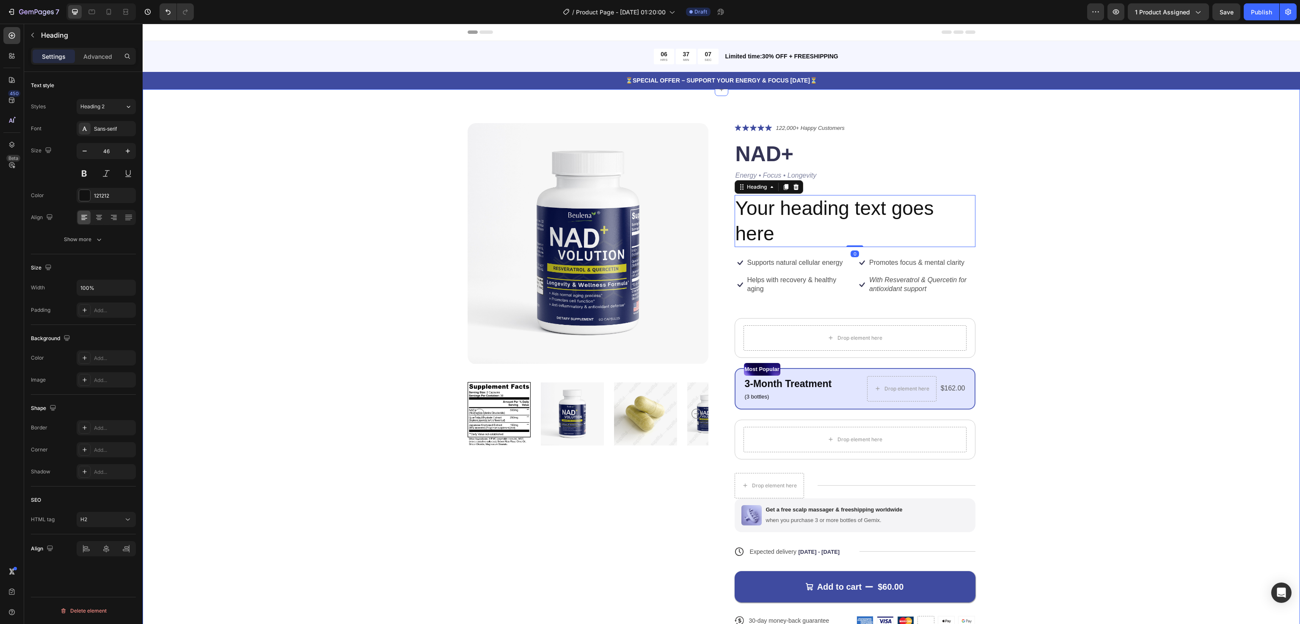
click at [1212, 266] on div "Product Images Icon Icon Icon Icon Icon Icon List 122,000+ Happy Customers Text…" at bounding box center [720, 389] width 1089 height 532
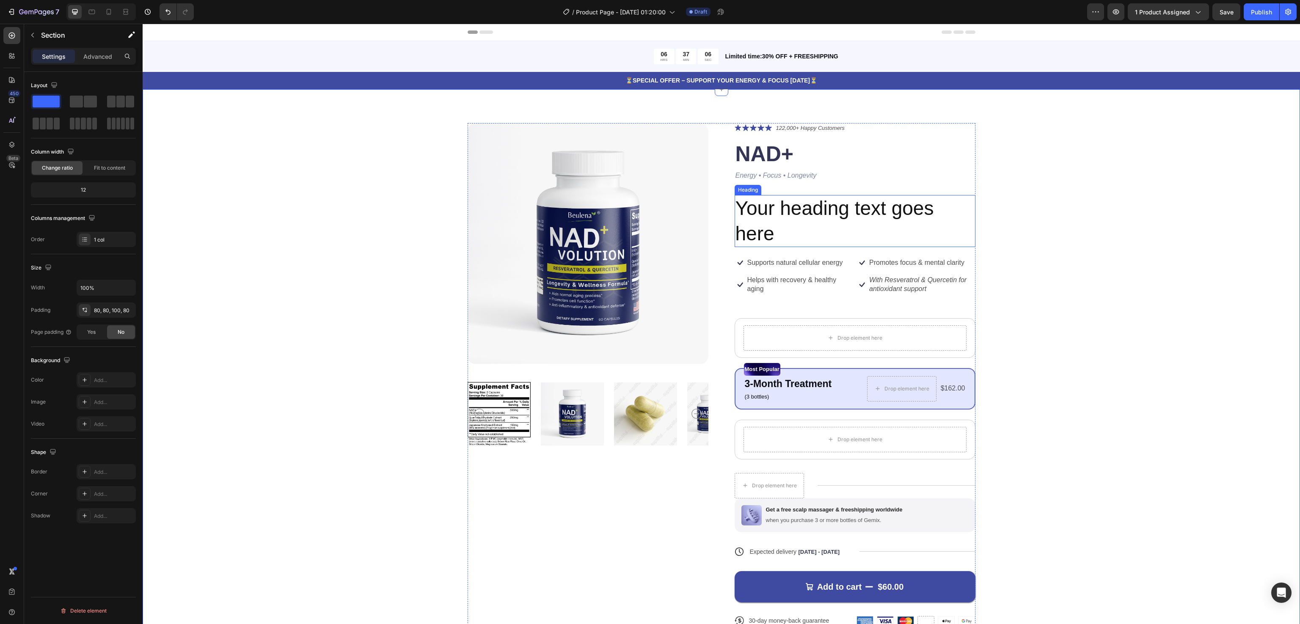
click at [822, 221] on h2 "Your heading text goes here" at bounding box center [854, 221] width 241 height 52
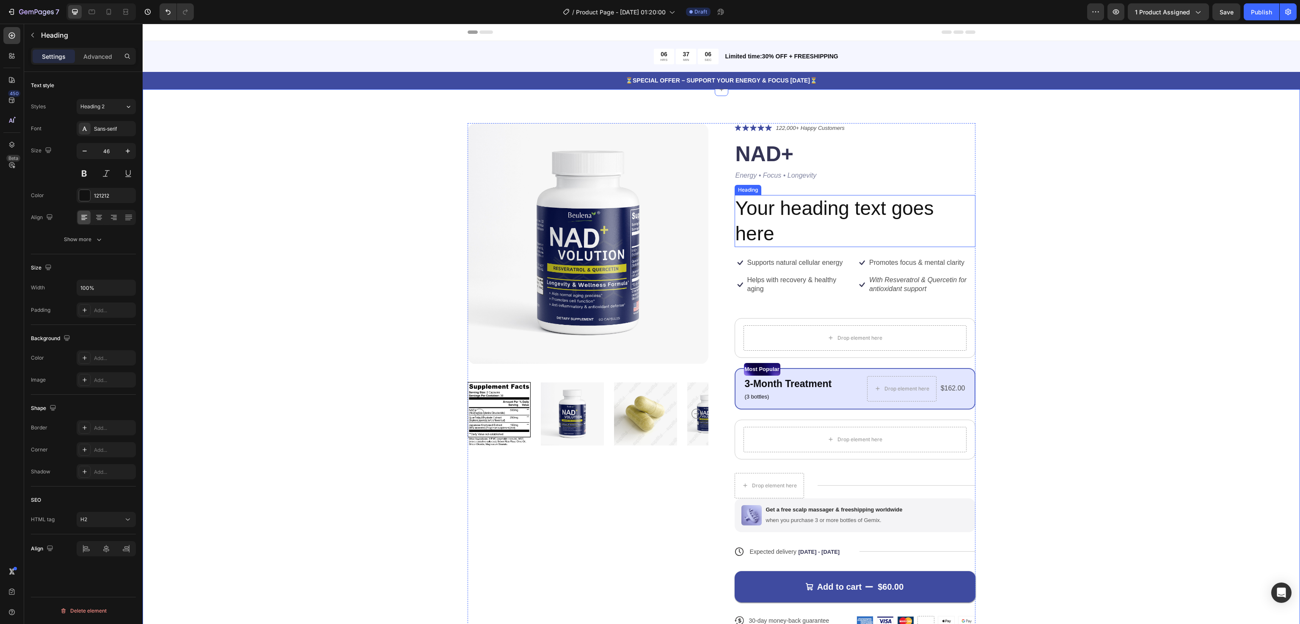
click at [822, 221] on h2 "Your heading text goes here" at bounding box center [854, 221] width 241 height 52
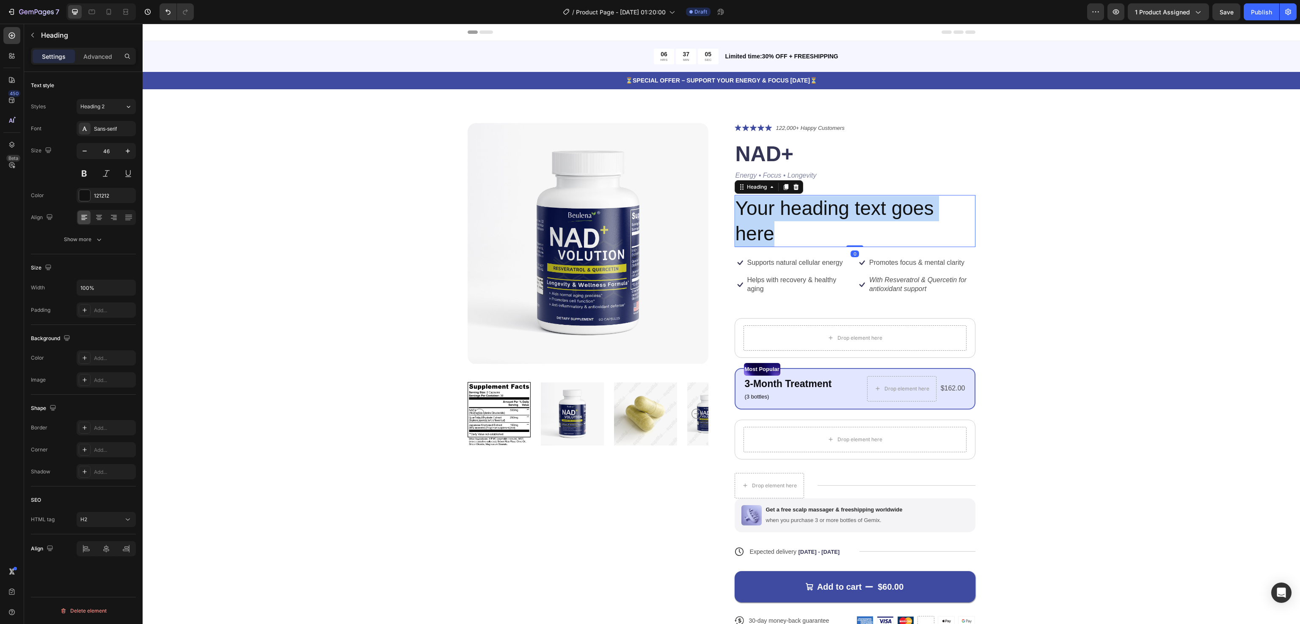
click at [822, 221] on p "Your heading text goes here" at bounding box center [854, 221] width 239 height 51
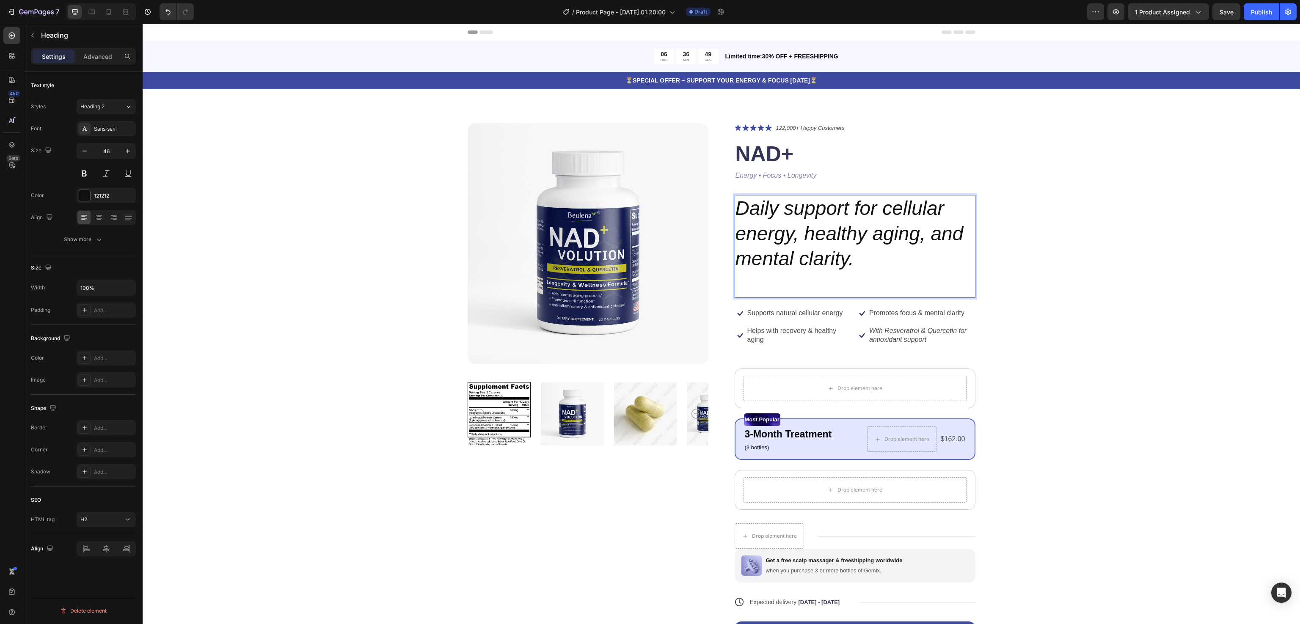
click at [860, 242] on icon "Daily support for cellular energy, healthy aging, and mental clarity." at bounding box center [849, 233] width 228 height 73
click at [1124, 254] on div "Product Images Icon Icon Icon Icon Icon Icon List 122,000+ Happy Customers Text…" at bounding box center [720, 414] width 1089 height 583
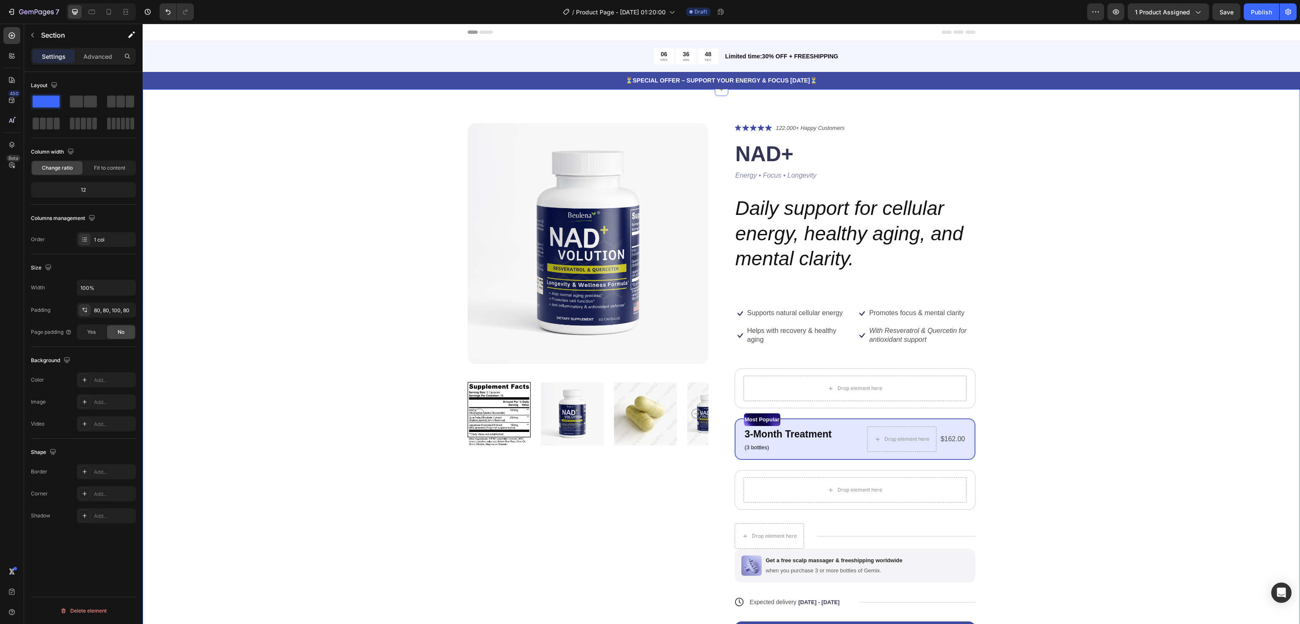
click at [937, 205] on p "⁠⁠⁠⁠⁠⁠⁠ Daily support for cellular energy, healthy aging, and mental clarity." at bounding box center [854, 246] width 239 height 101
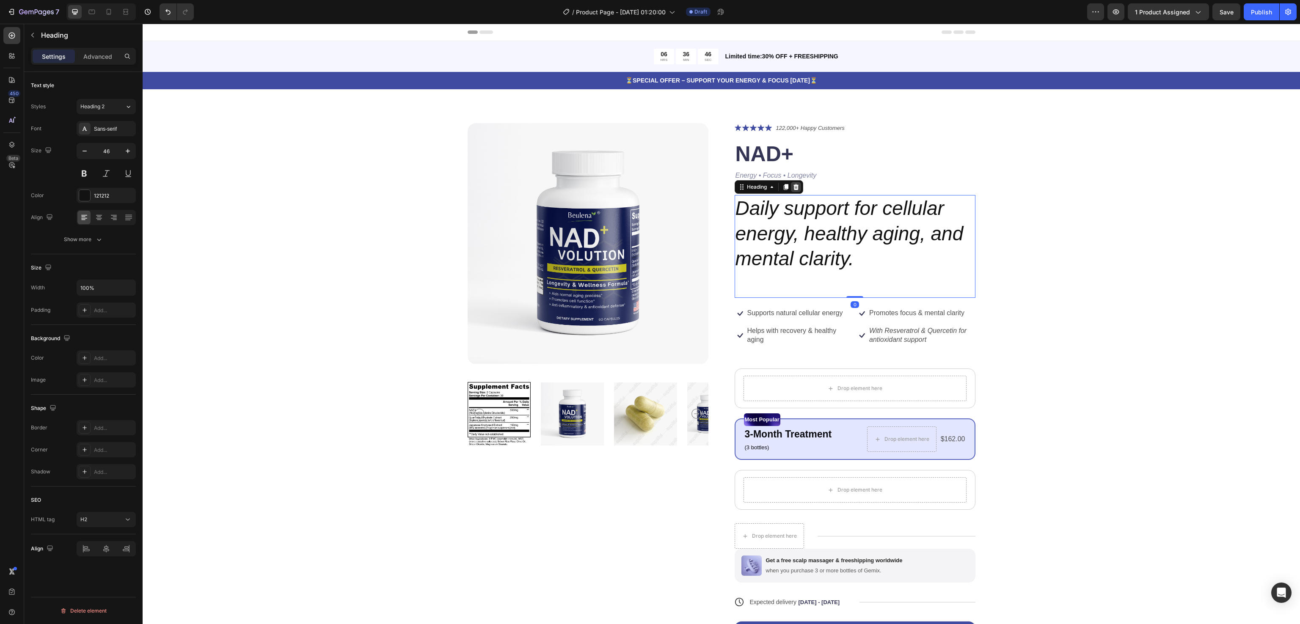
click at [792, 185] on icon at bounding box center [795, 187] width 7 height 7
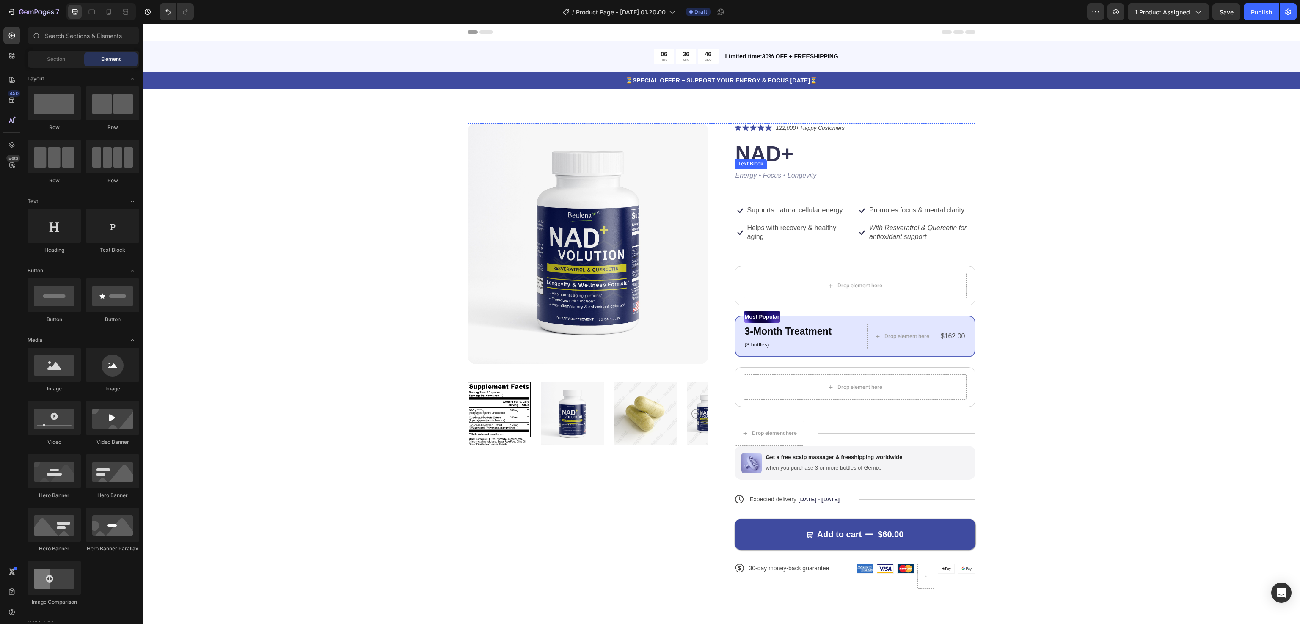
click at [789, 175] on icon "Energy • Focus • Longevity" at bounding box center [775, 175] width 81 height 7
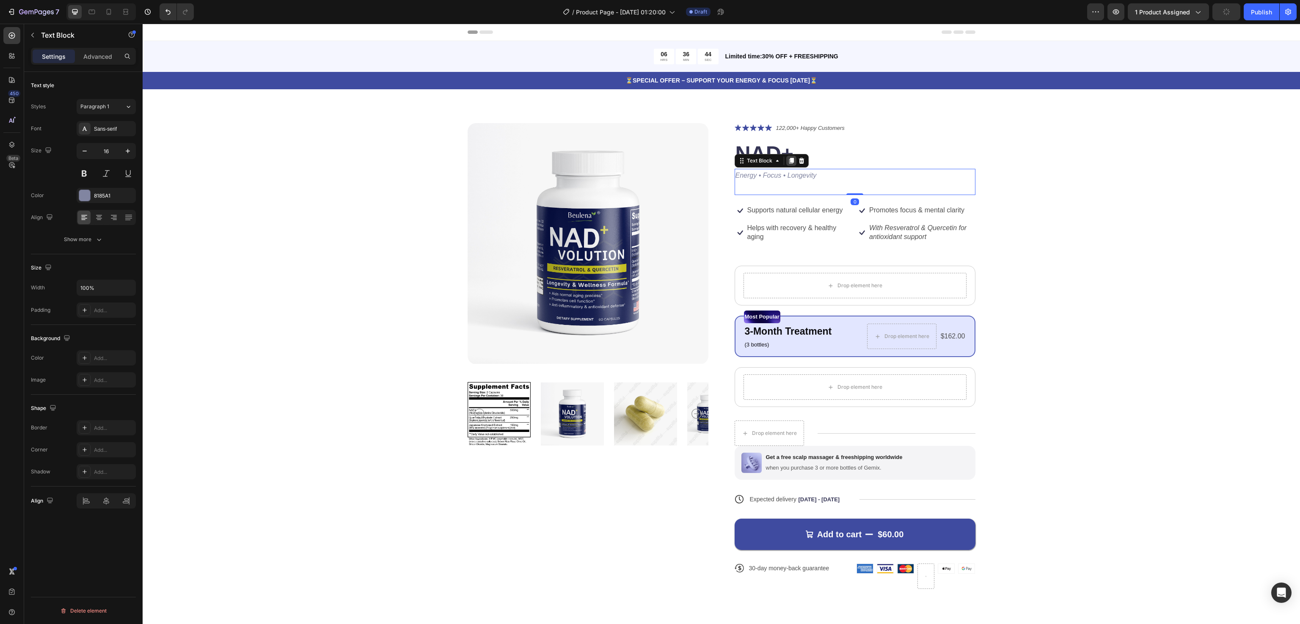
click at [789, 158] on icon at bounding box center [791, 161] width 5 height 6
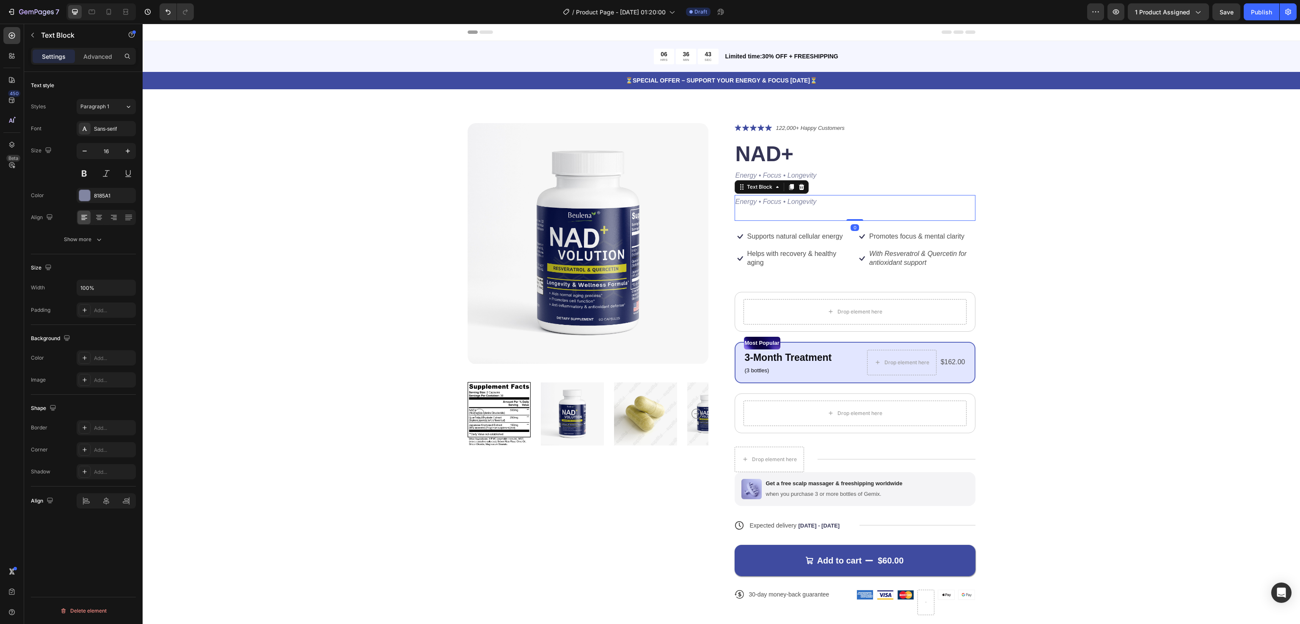
click at [799, 204] on icon "Energy • Focus • Longevity" at bounding box center [775, 201] width 81 height 7
click at [126, 150] on icon "button" at bounding box center [128, 151] width 8 height 8
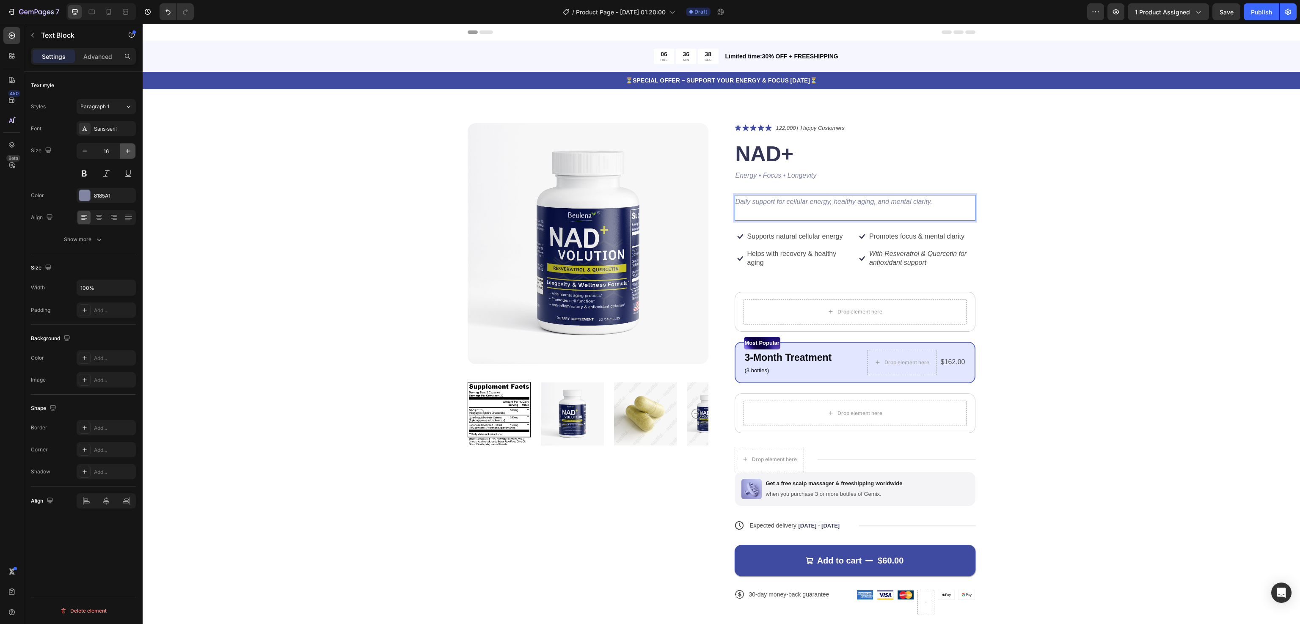
click at [126, 150] on icon "button" at bounding box center [128, 151] width 8 height 8
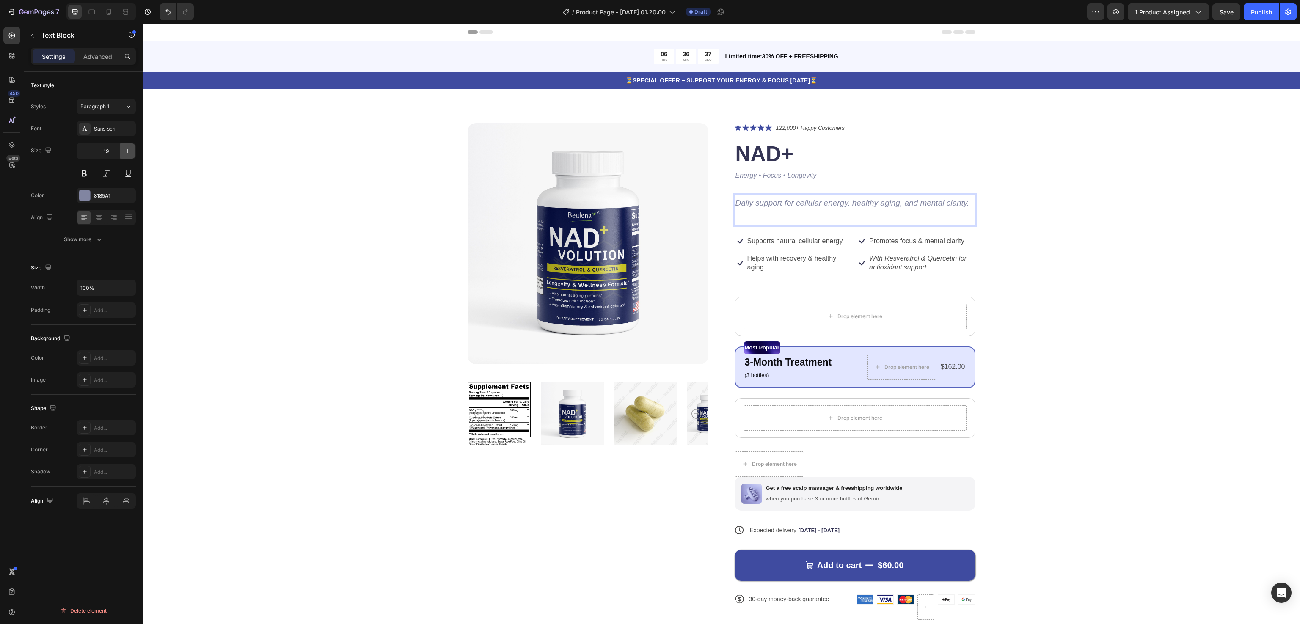
click at [126, 150] on icon "button" at bounding box center [128, 151] width 8 height 8
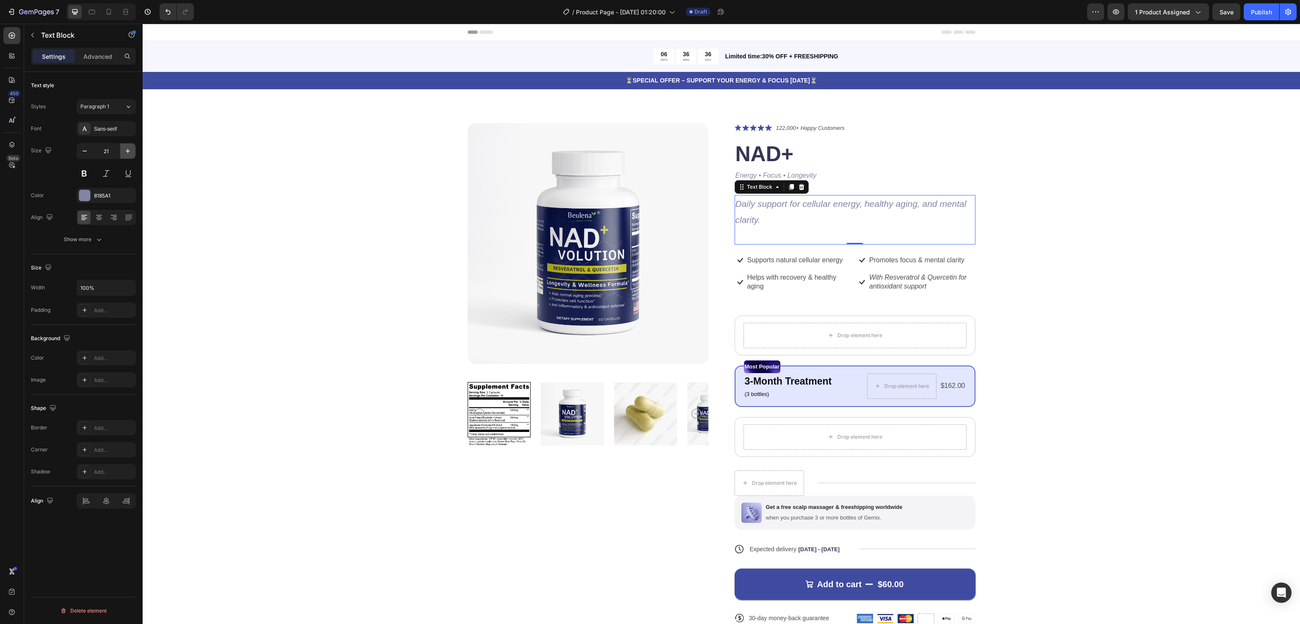
click at [126, 150] on icon "button" at bounding box center [128, 151] width 8 height 8
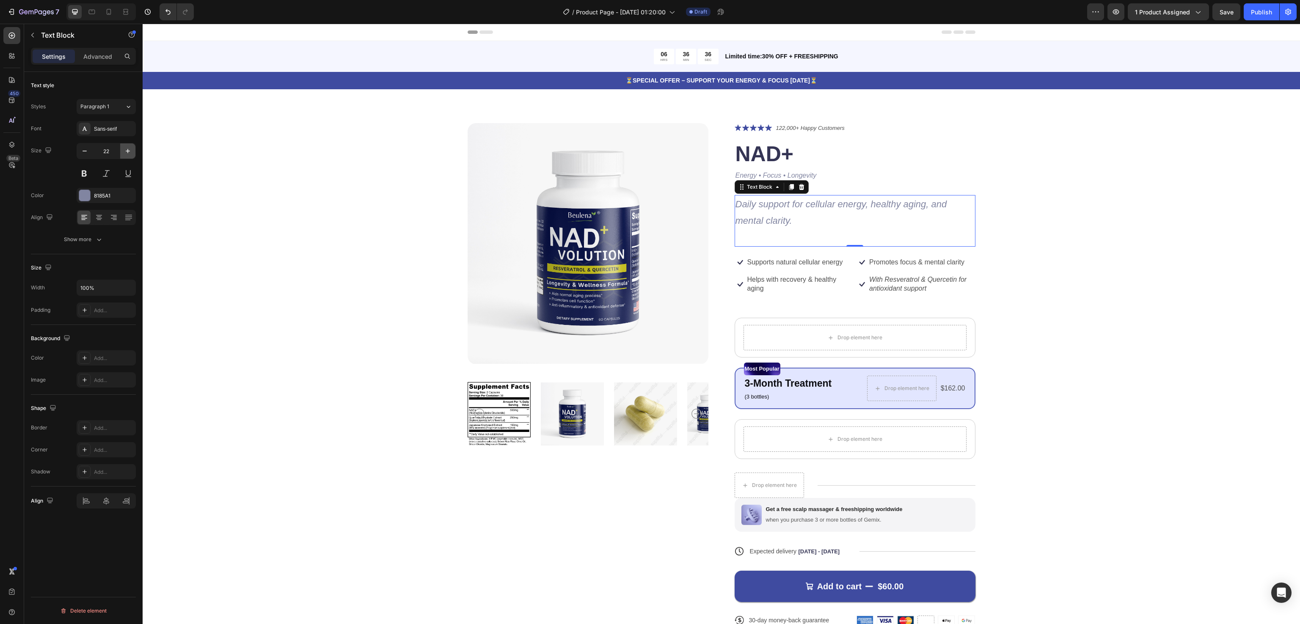
type input "23"
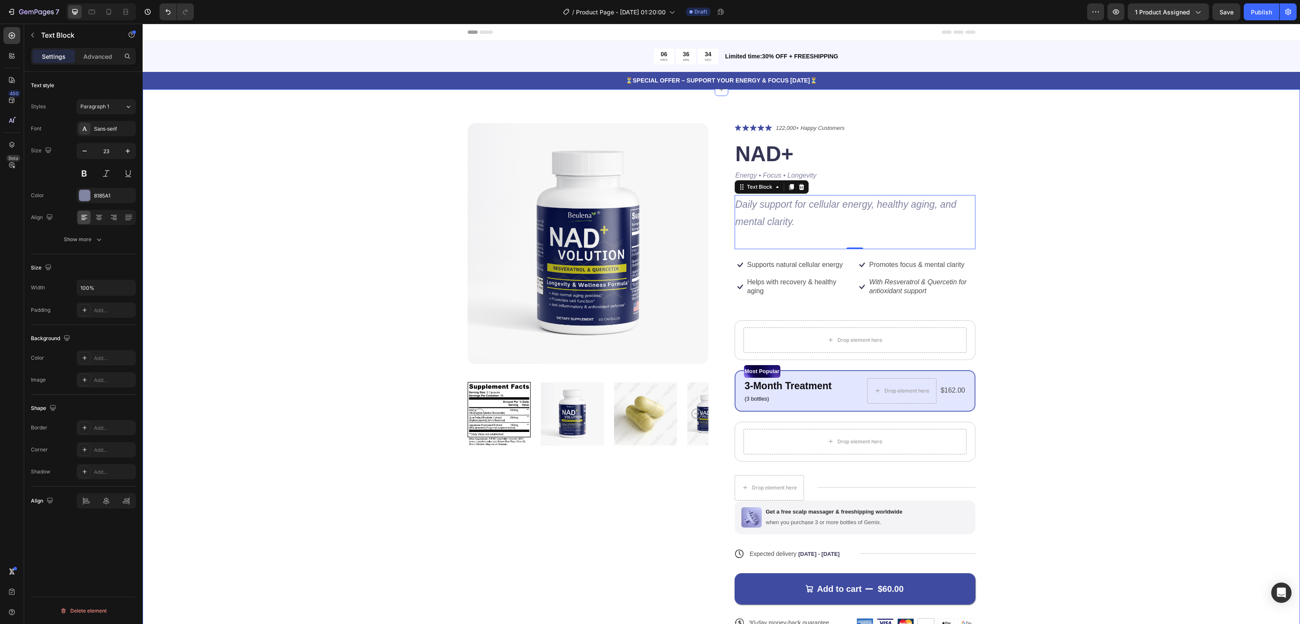
click at [1050, 238] on div "Product Images Icon Icon Icon Icon Icon Icon List 122,000+ Happy Customers Text…" at bounding box center [720, 390] width 1089 height 534
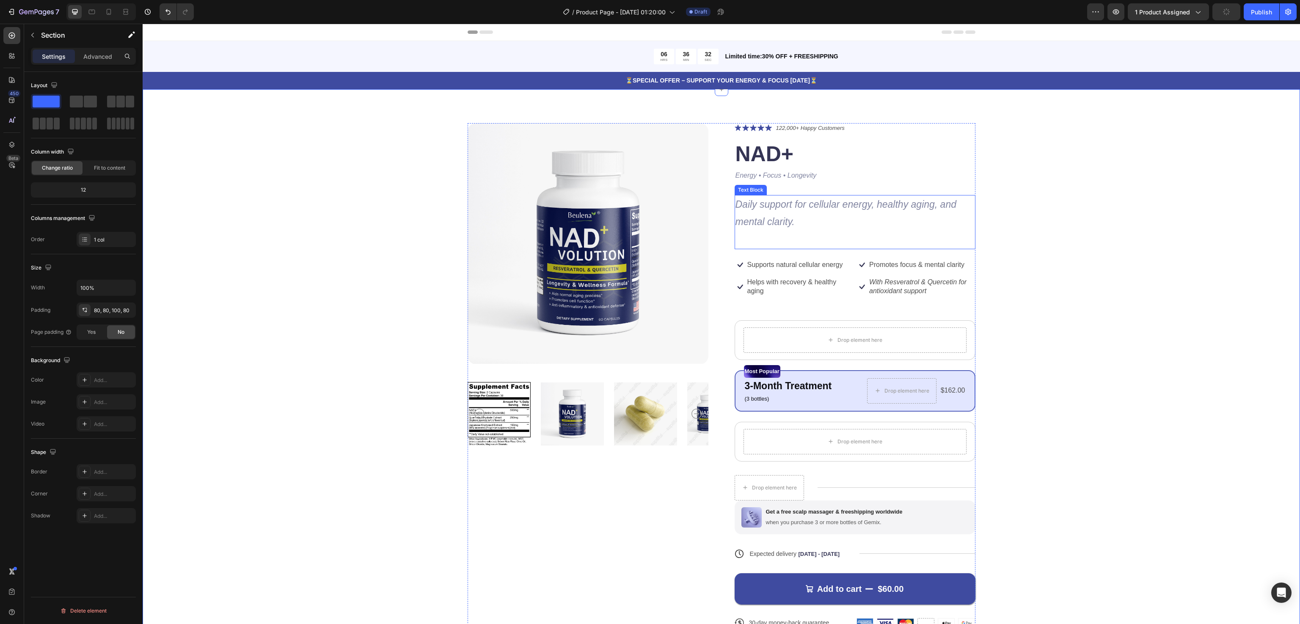
click at [809, 201] on icon "Daily support for cellular energy, healthy aging, and mental clarity." at bounding box center [845, 213] width 221 height 28
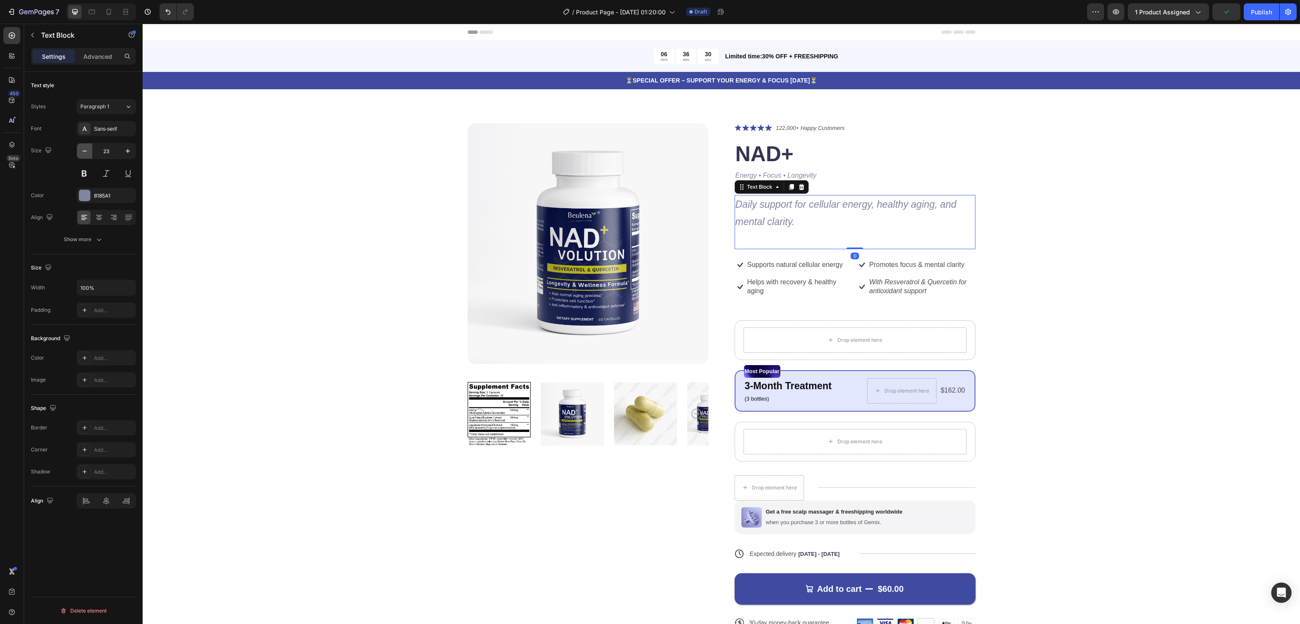
click at [78, 151] on button "button" at bounding box center [84, 150] width 15 height 15
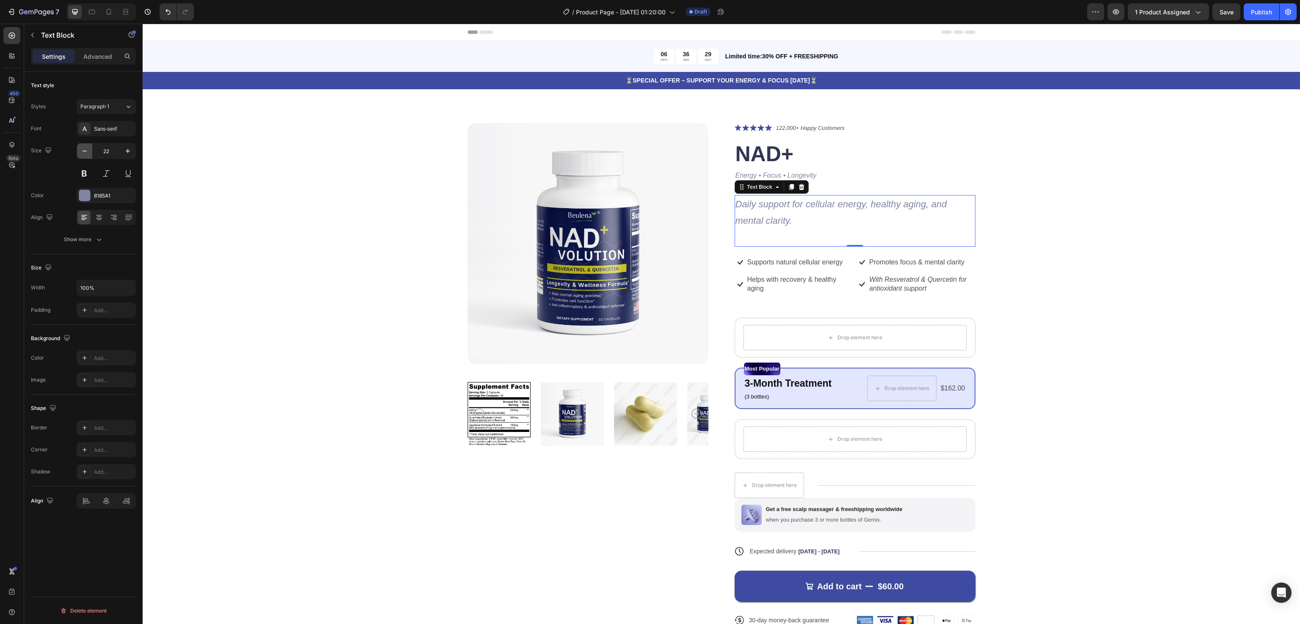
click at [78, 151] on button "button" at bounding box center [84, 150] width 15 height 15
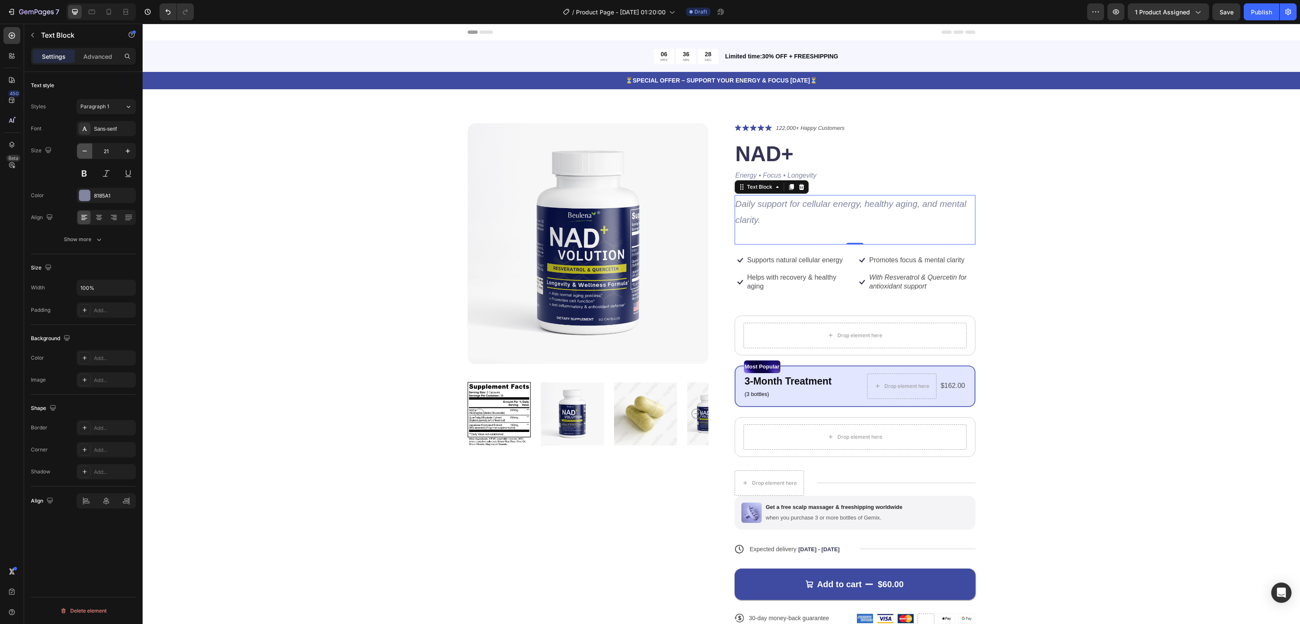
click at [78, 151] on button "button" at bounding box center [84, 150] width 15 height 15
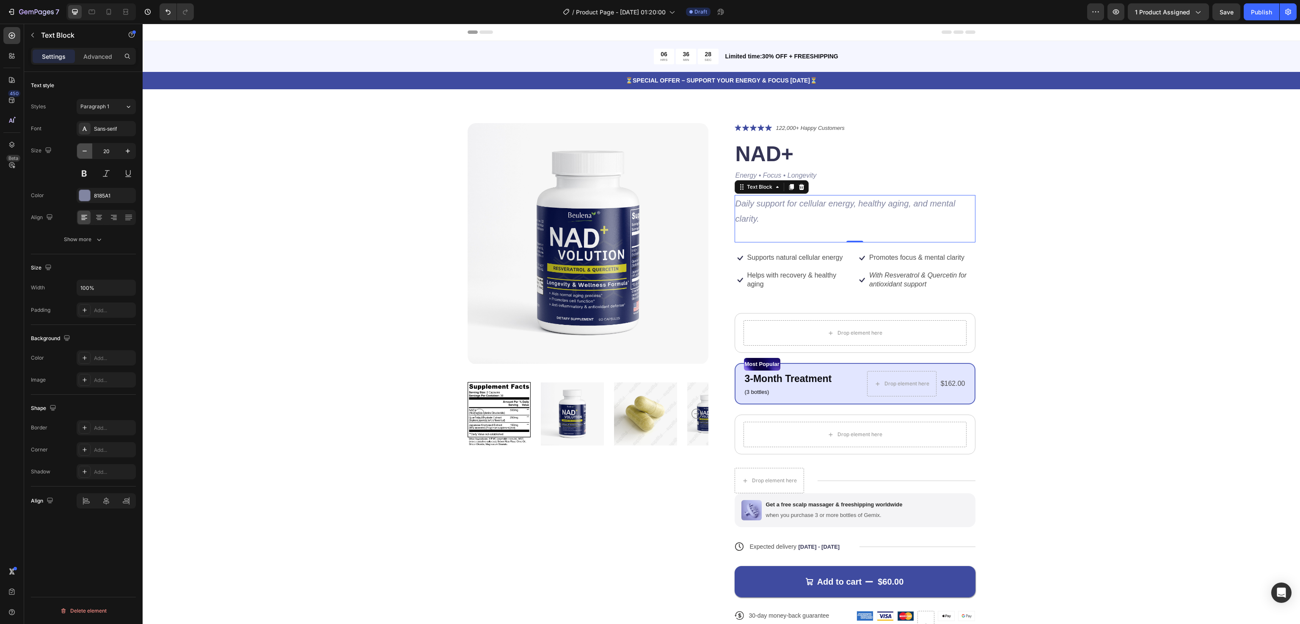
click at [78, 151] on button "button" at bounding box center [84, 150] width 15 height 15
type input "19"
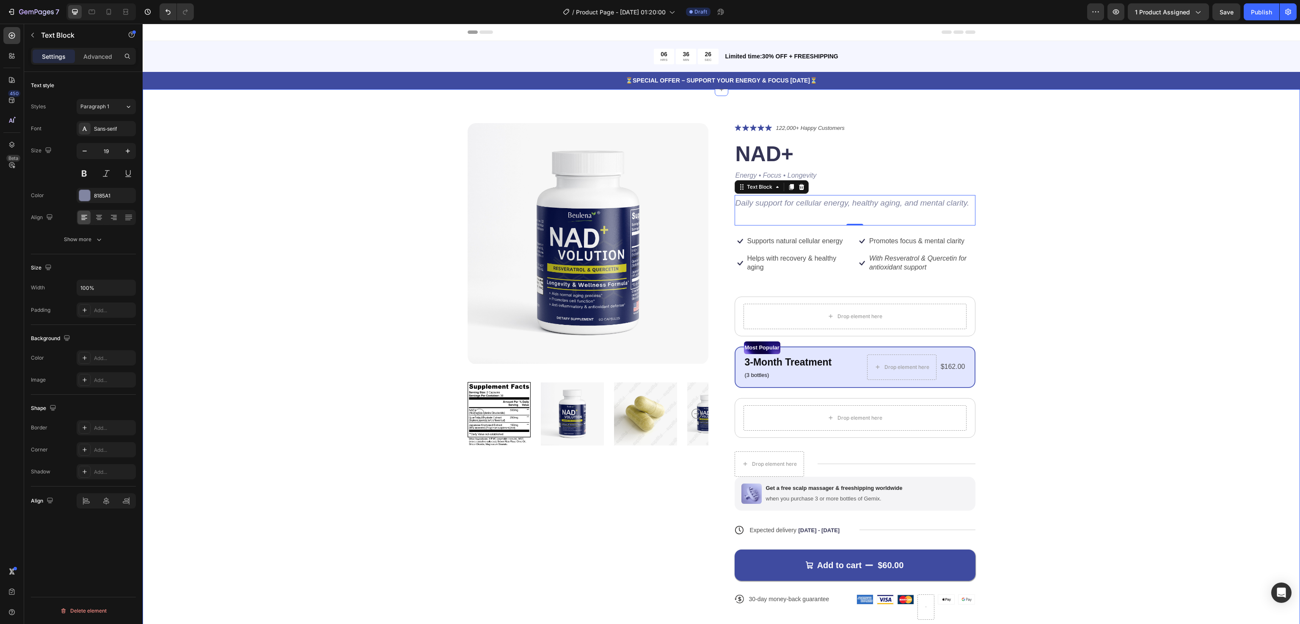
click at [1059, 221] on div "Product Images Icon Icon Icon Icon Icon Icon List 122,000+ Happy Customers Text…" at bounding box center [720, 378] width 1089 height 510
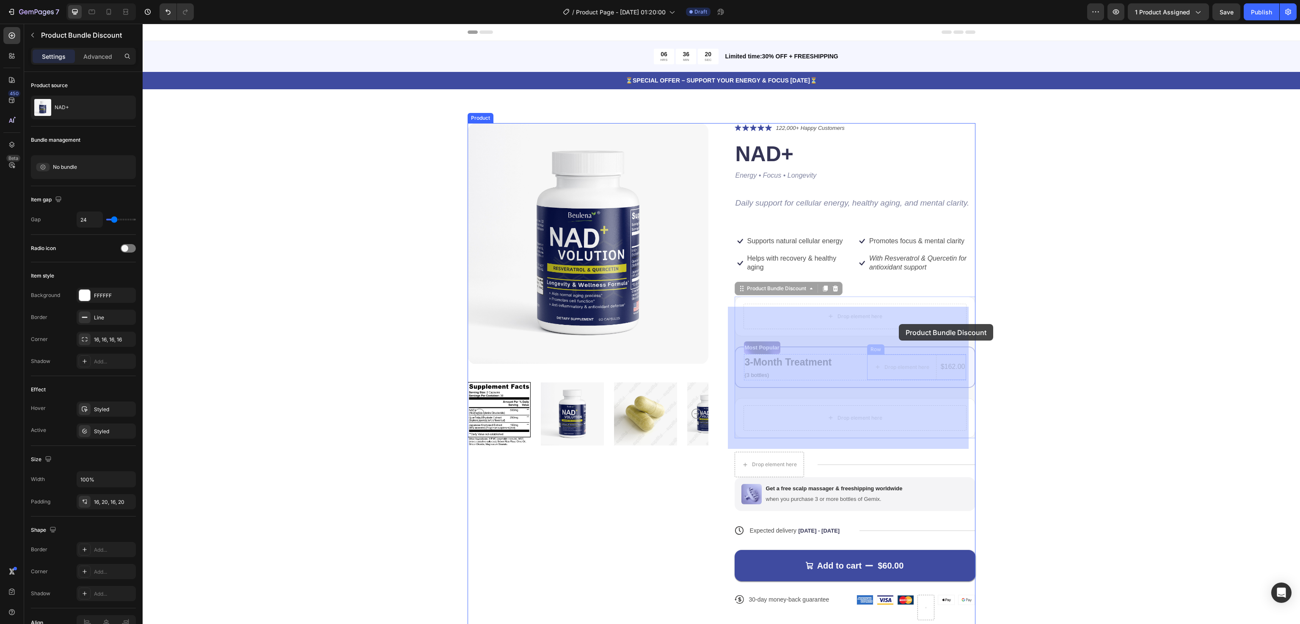
drag, startPoint x: 901, startPoint y: 391, endPoint x: 899, endPoint y: 324, distance: 67.3
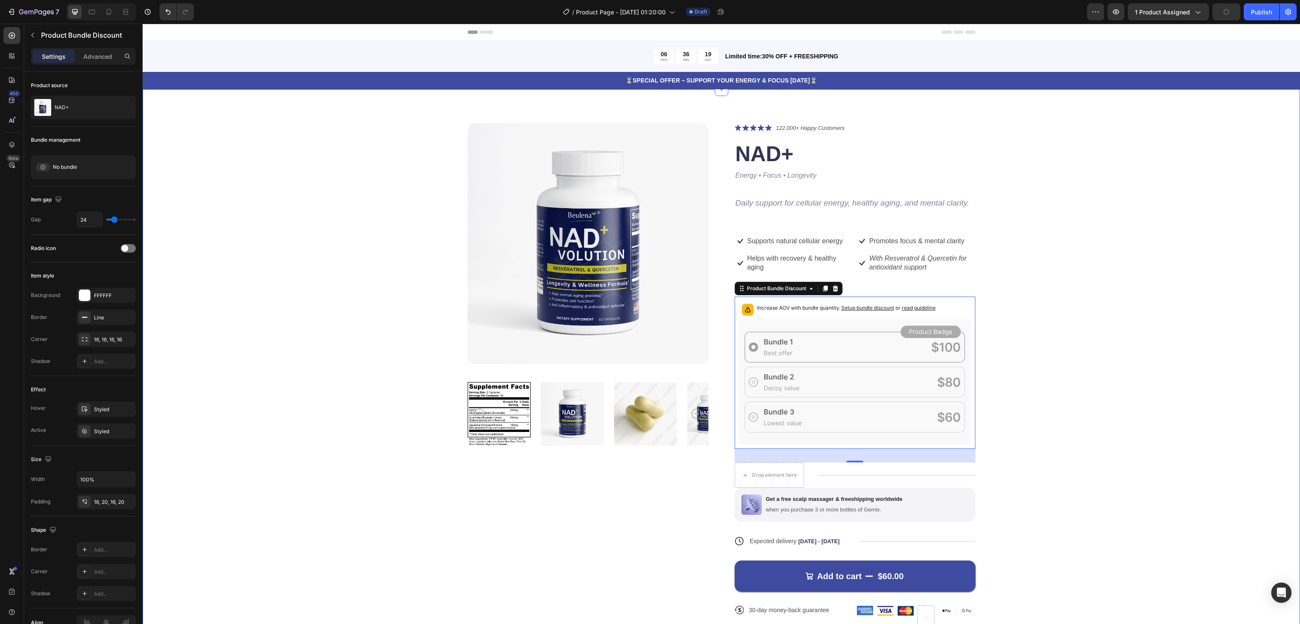
click at [1115, 321] on div "Product Images Icon Icon Icon Icon Icon Icon List 122,000+ Happy Customers Text…" at bounding box center [720, 384] width 1089 height 522
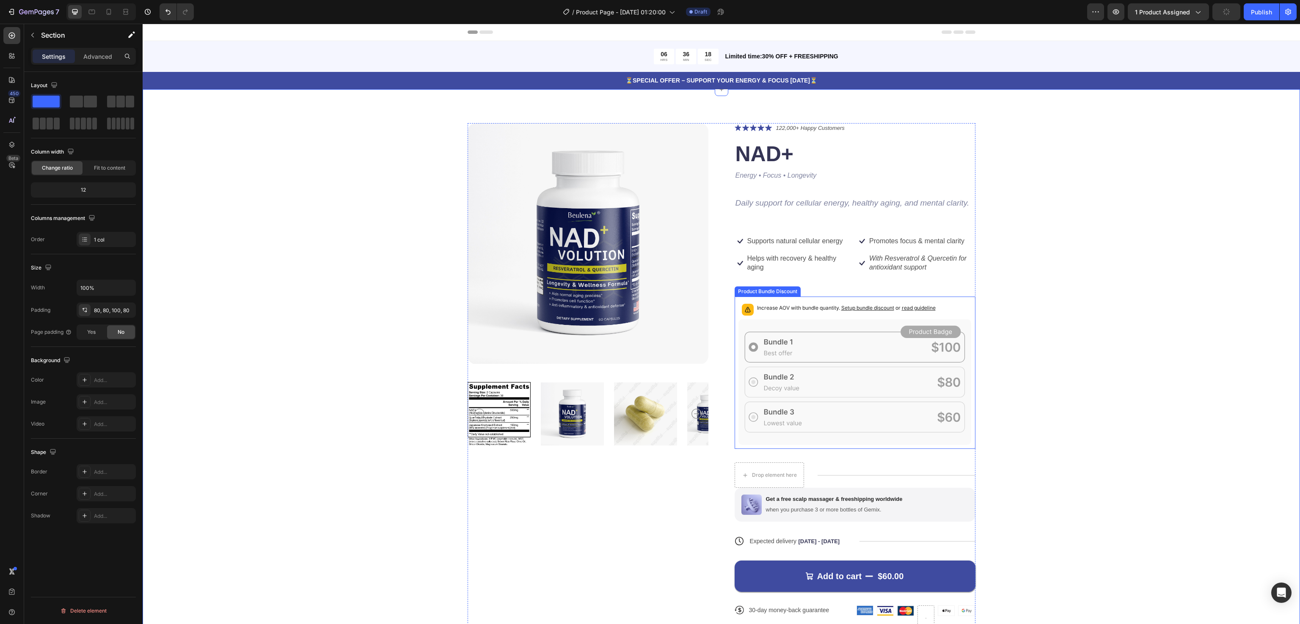
click at [792, 328] on icon at bounding box center [854, 382] width 233 height 126
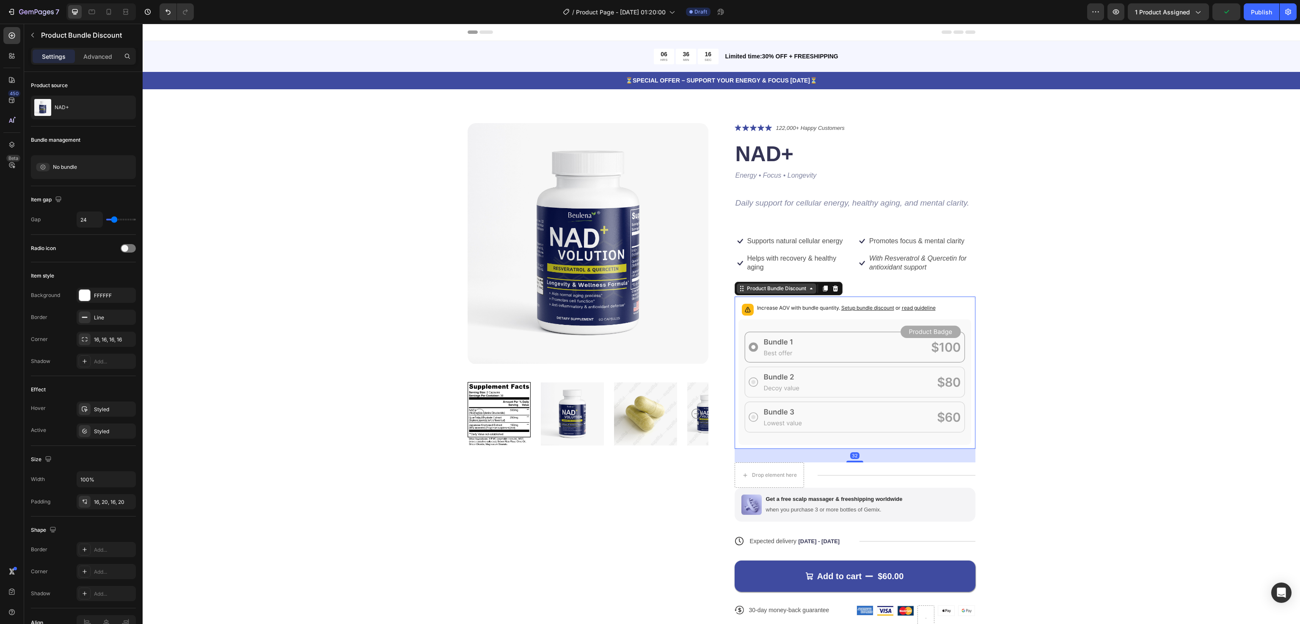
click at [797, 293] on div "Product Bundle Discount" at bounding box center [776, 288] width 80 height 10
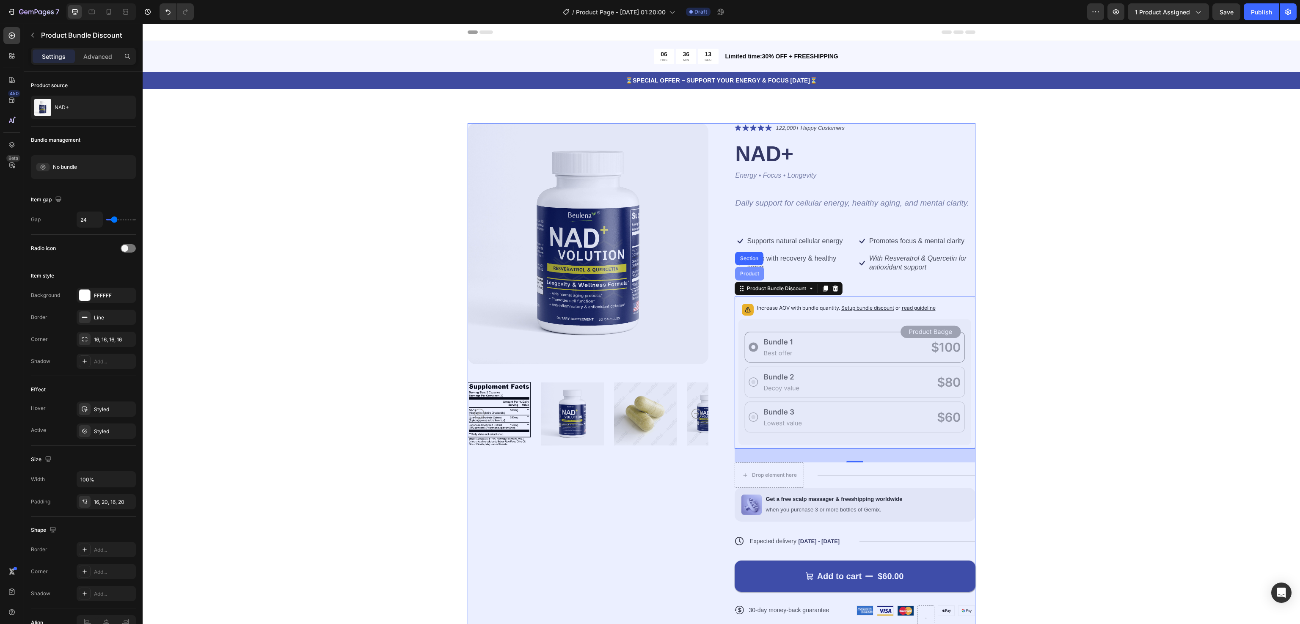
click at [746, 269] on div "Product" at bounding box center [749, 274] width 29 height 14
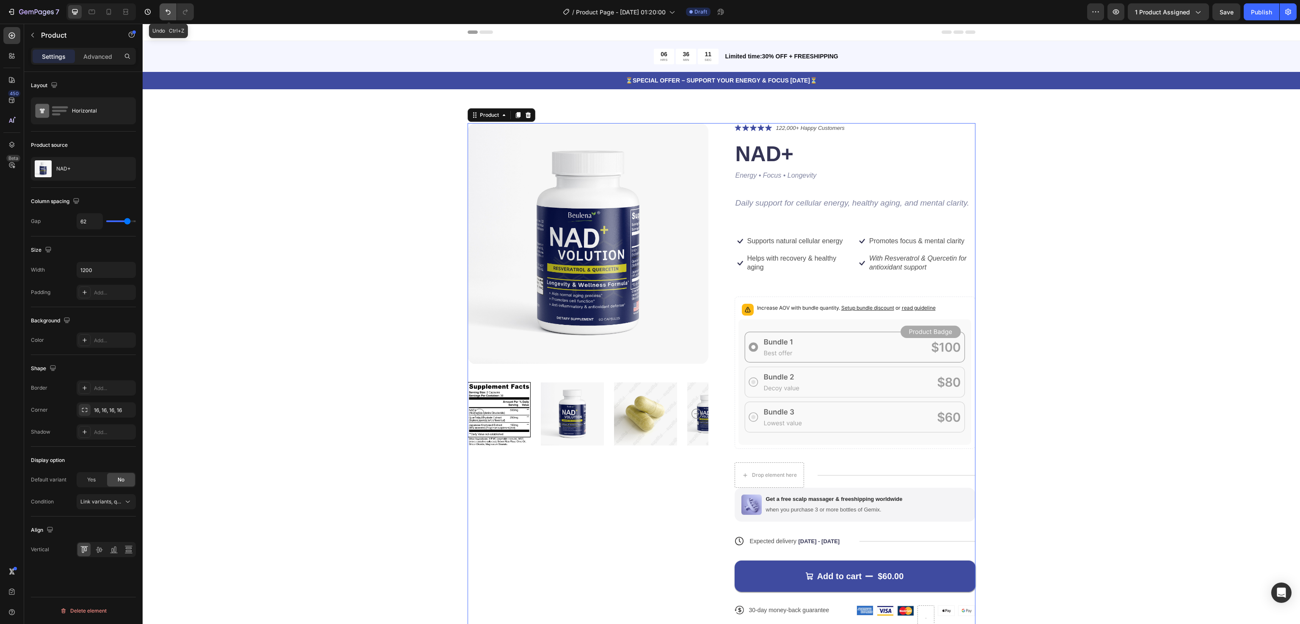
click at [163, 19] on button "Undo/Redo" at bounding box center [167, 11] width 17 height 17
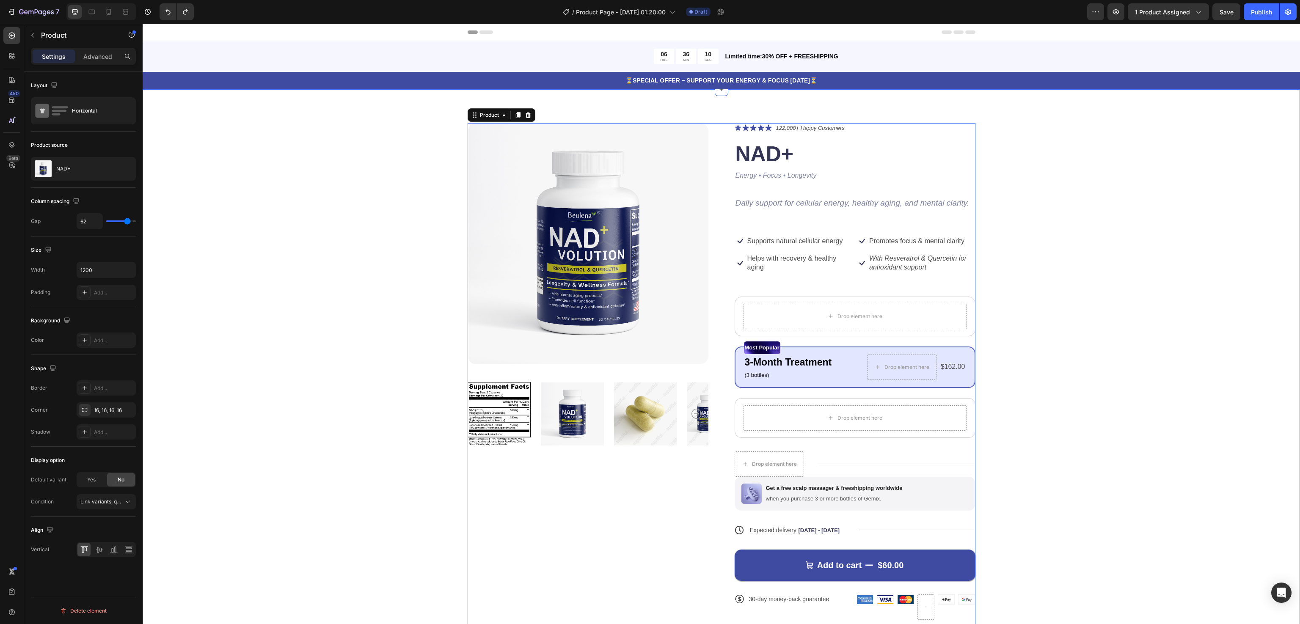
click at [1194, 371] on div "Product Images Icon Icon Icon Icon Icon Icon List 122,000+ Happy Customers Text…" at bounding box center [720, 378] width 1089 height 510
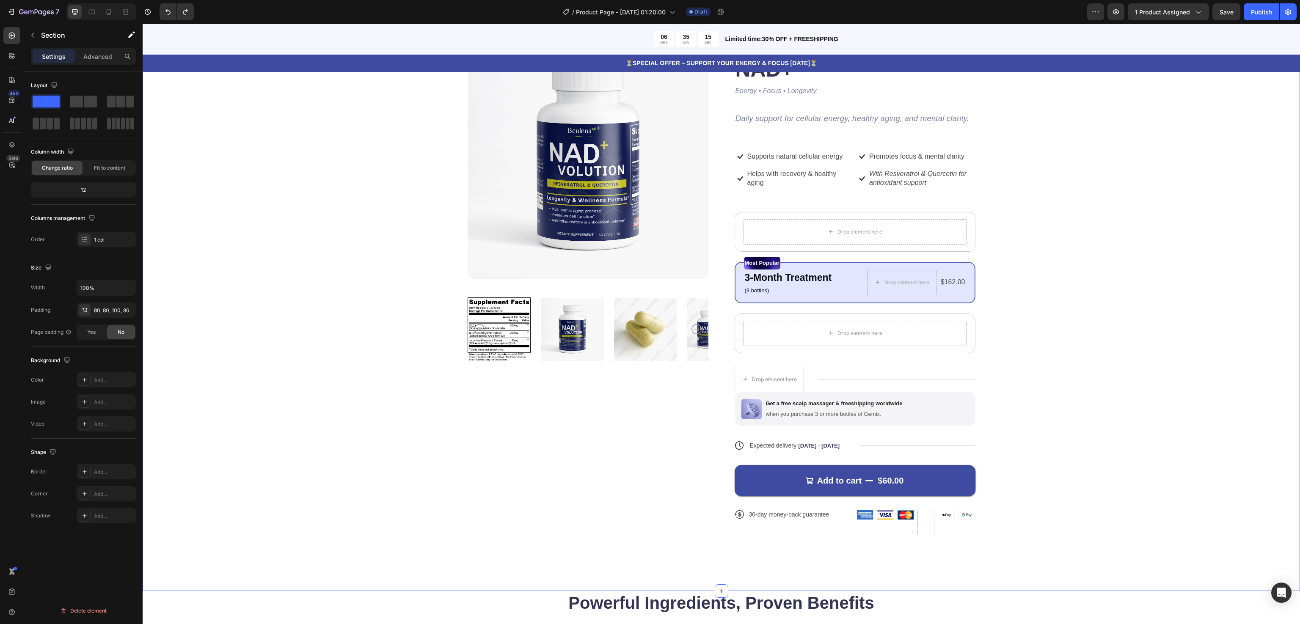
scroll to position [169, 0]
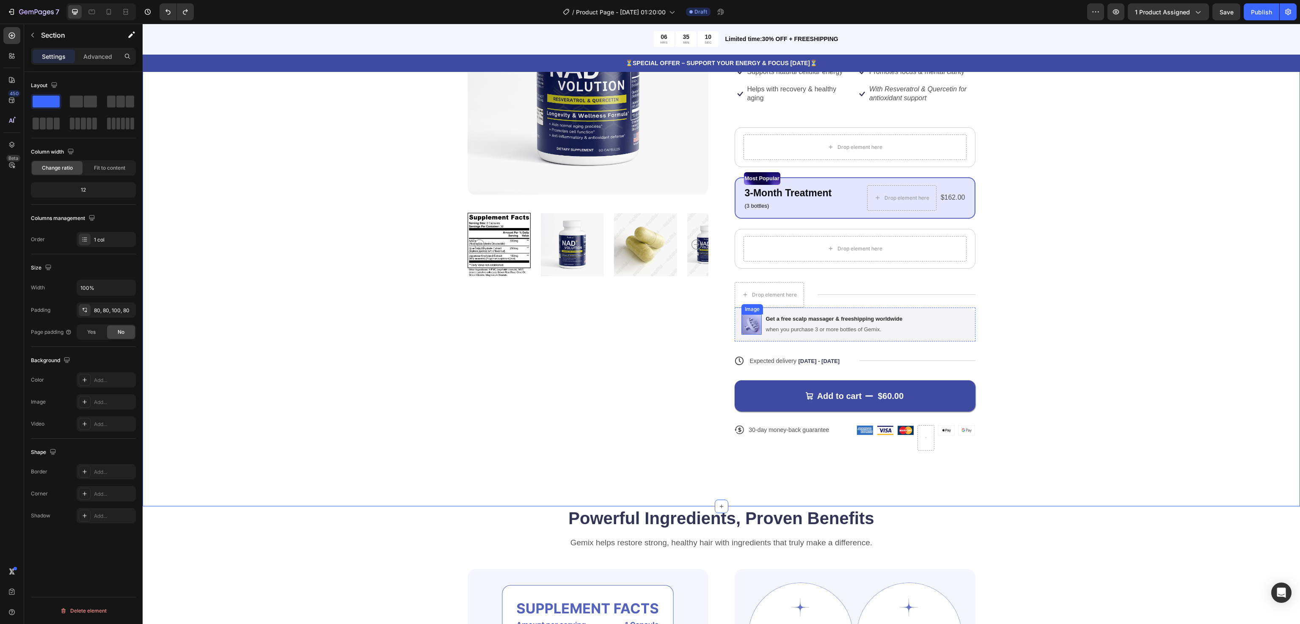
click at [742, 326] on img at bounding box center [751, 324] width 20 height 20
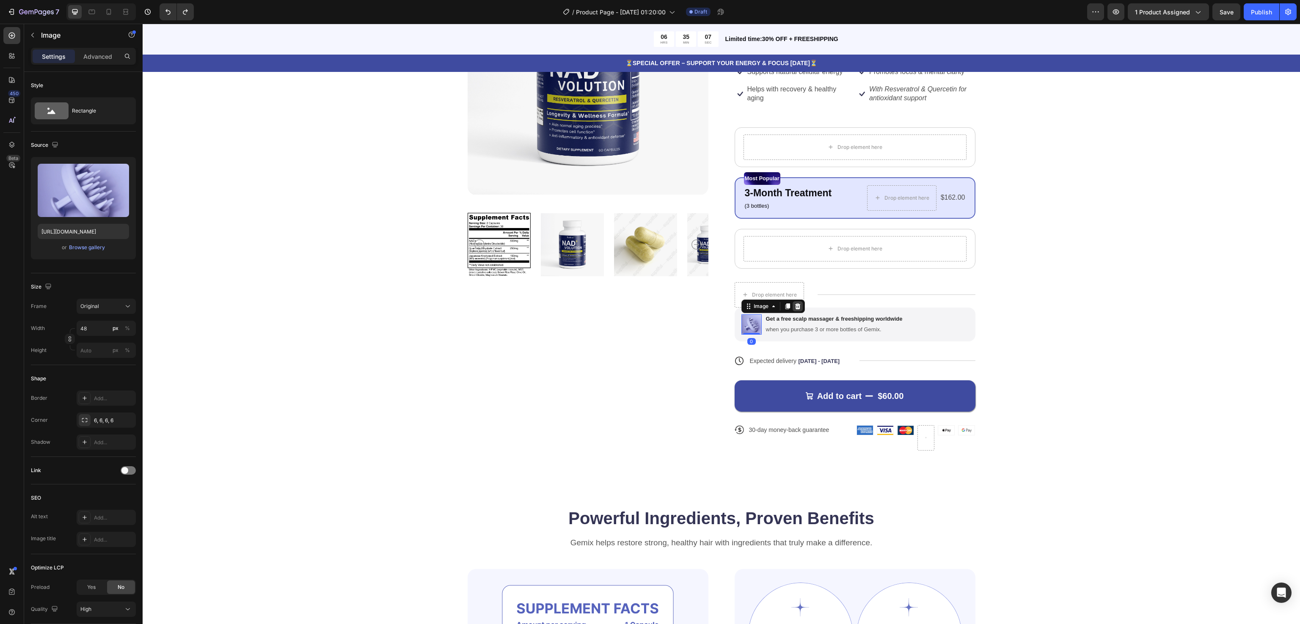
click at [794, 307] on icon at bounding box center [796, 306] width 5 height 6
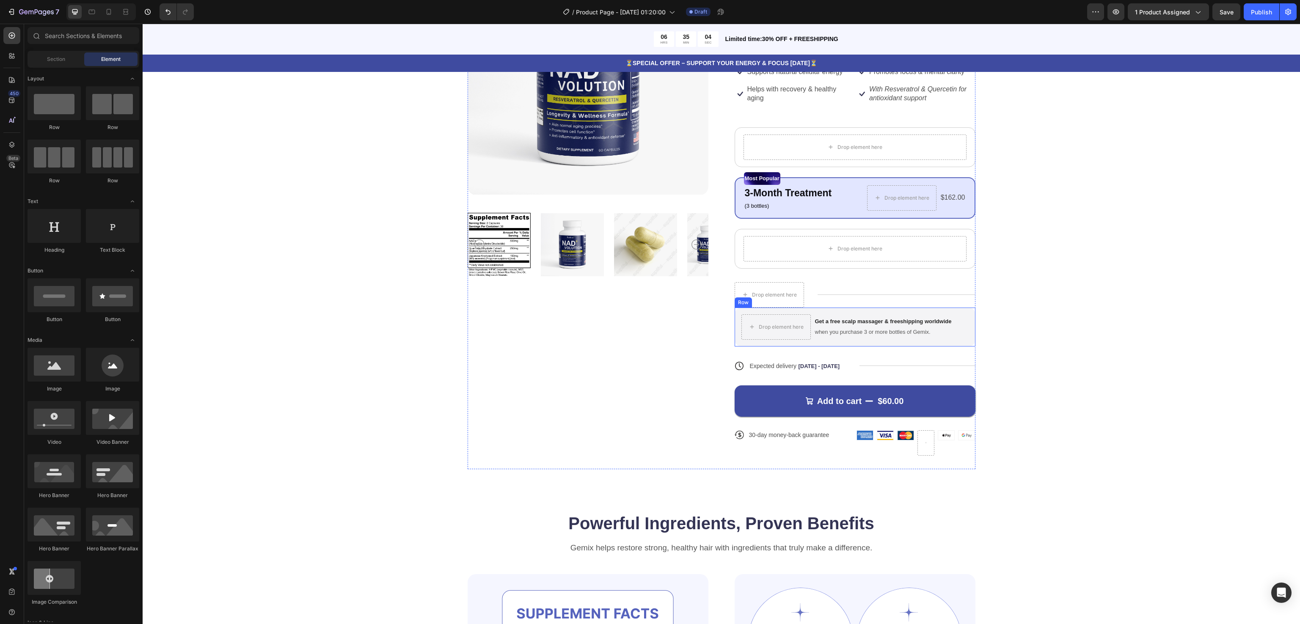
click at [915, 311] on div "Drop element here Get a free scalp massager & freeshipping worldwide Text Block…" at bounding box center [854, 327] width 241 height 39
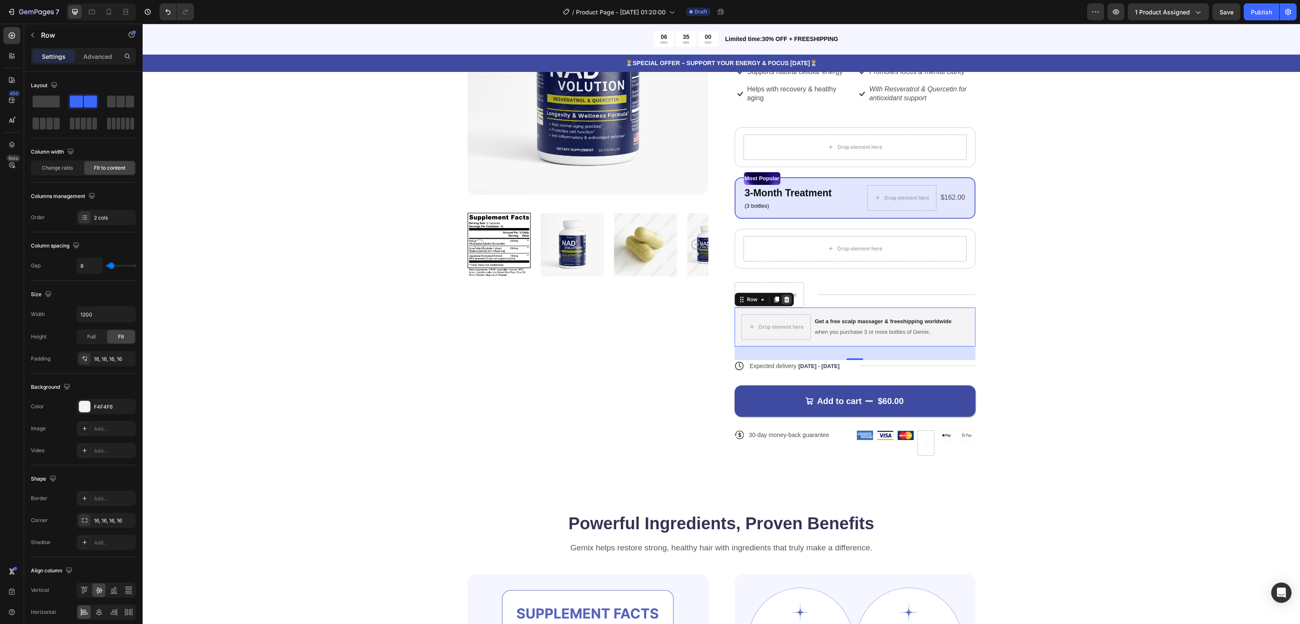
click at [783, 299] on icon at bounding box center [785, 300] width 5 height 6
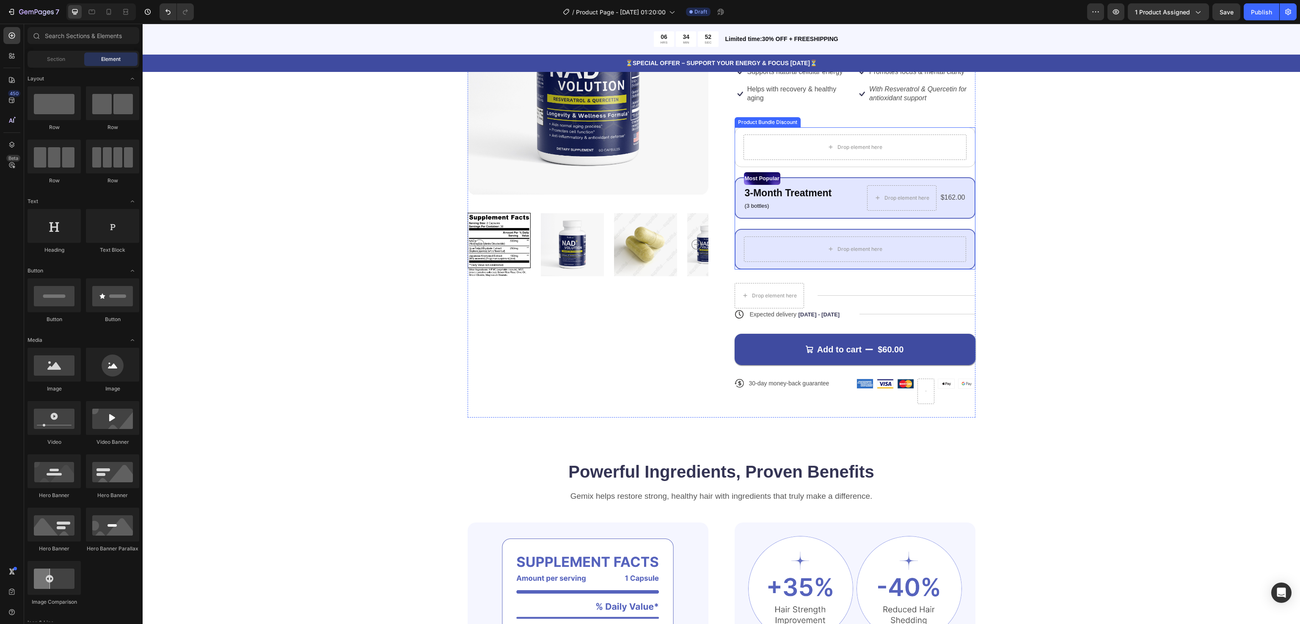
click at [933, 235] on div "Drop element here" at bounding box center [854, 249] width 241 height 41
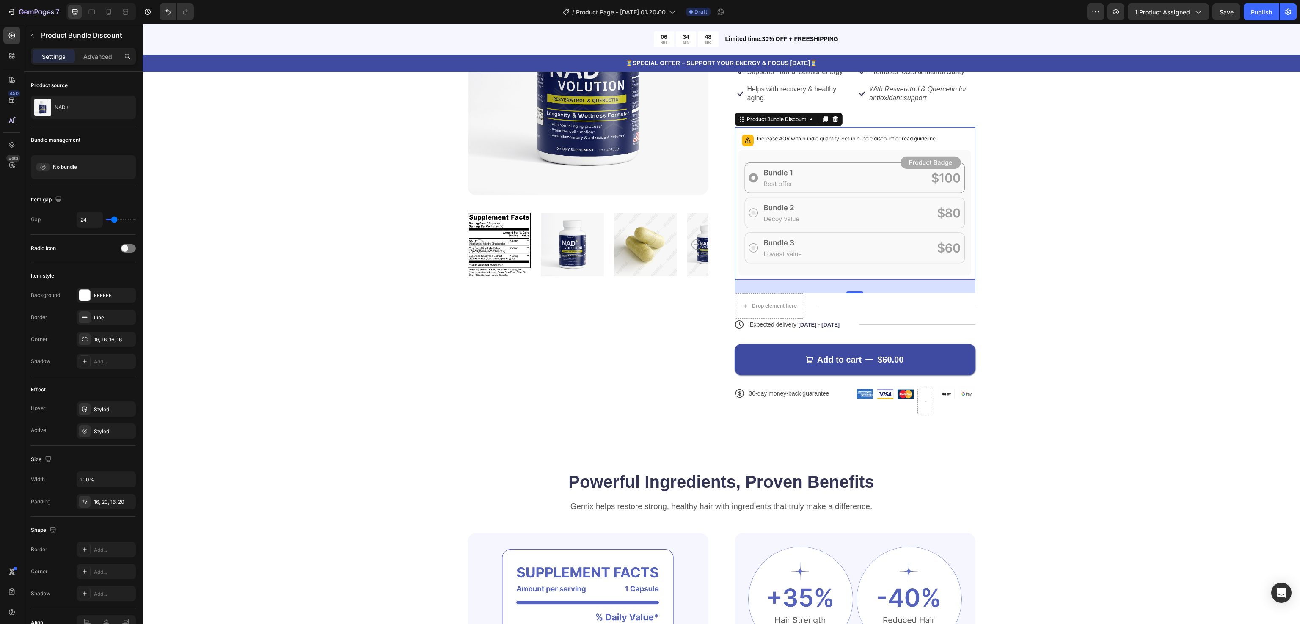
drag, startPoint x: 851, startPoint y: 291, endPoint x: 850, endPoint y: 272, distance: 19.5
click at [850, 272] on div "Increase AOV with bundle quantity. Setup bundle discount or read guideline Prod…" at bounding box center [854, 203] width 241 height 153
click at [172, 14] on icon "Undo/Redo" at bounding box center [168, 12] width 8 height 8
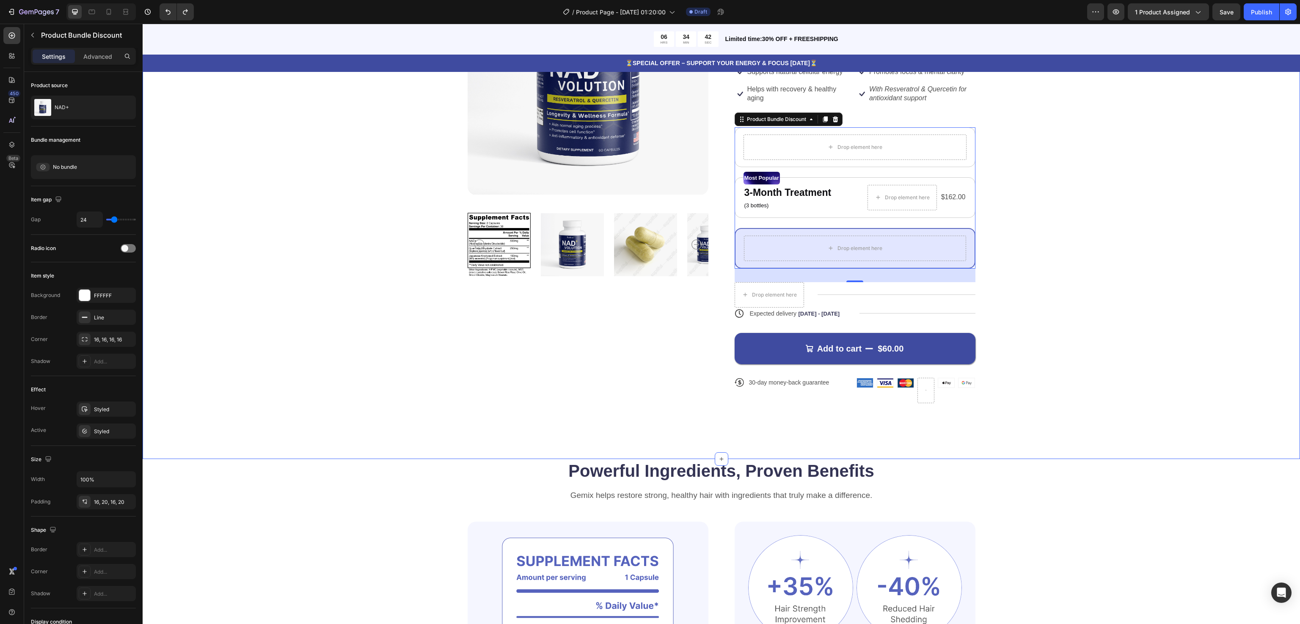
click at [1016, 279] on div "Product Images Icon Icon Icon Icon Icon Icon List 122,000+ Happy Customers Text…" at bounding box center [720, 185] width 1089 height 463
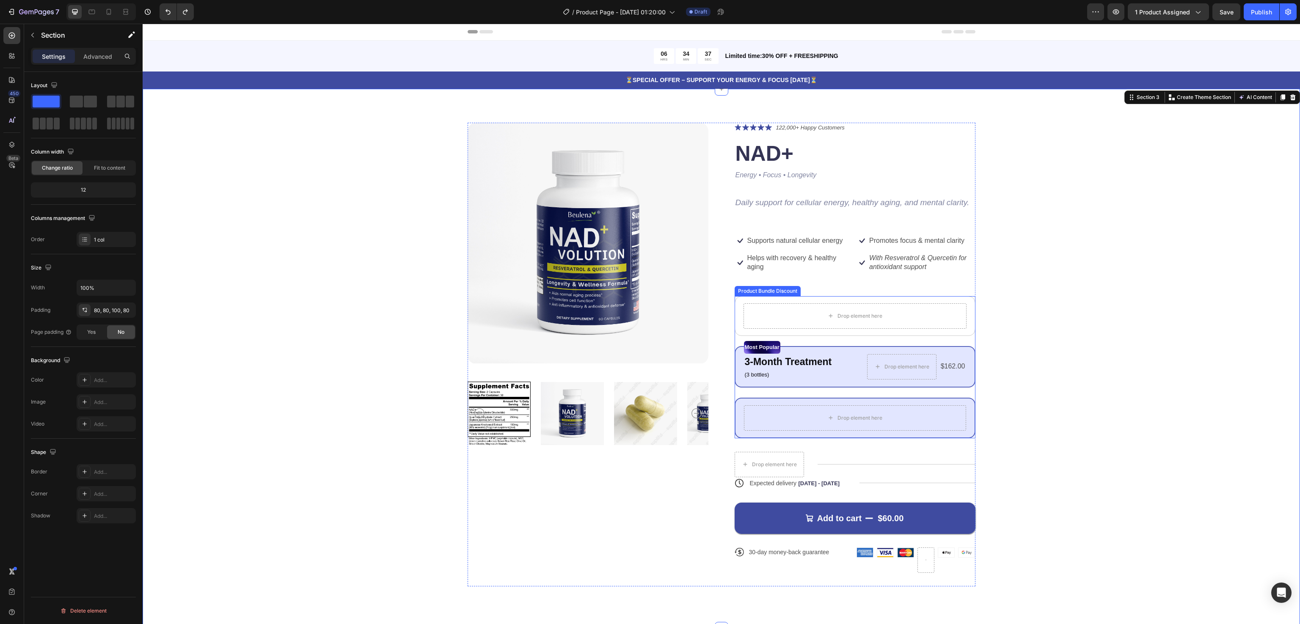
scroll to position [0, 0]
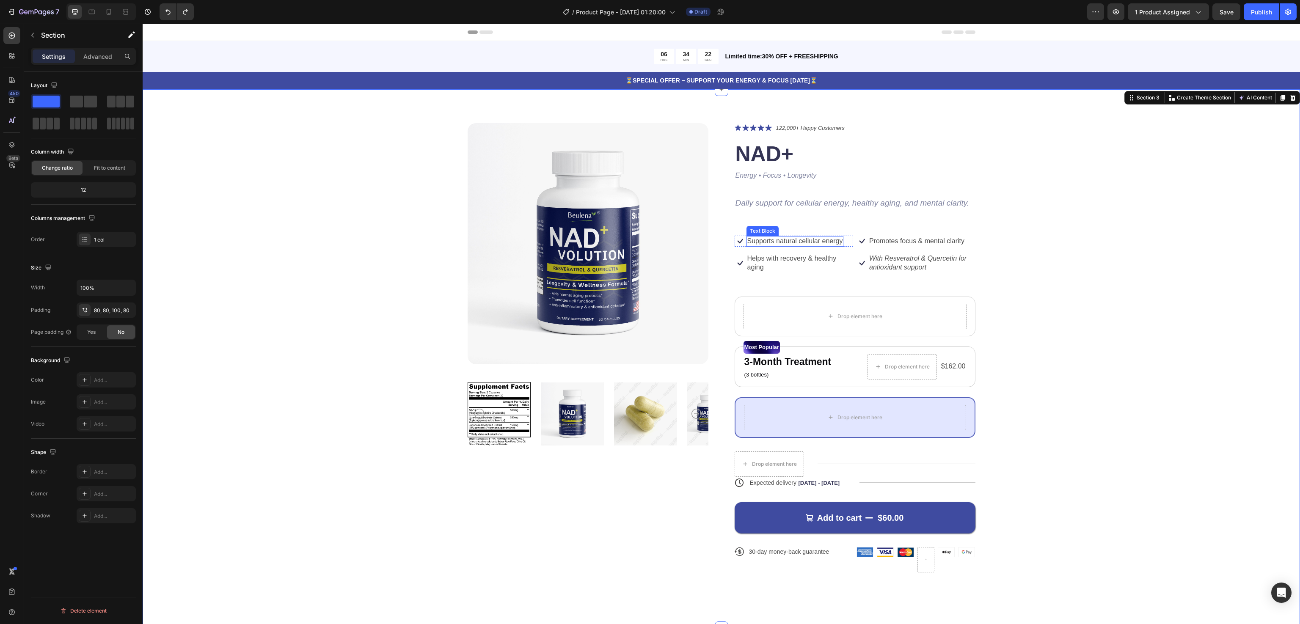
click at [770, 244] on p "Supports natural cellular energy" at bounding box center [795, 241] width 96 height 9
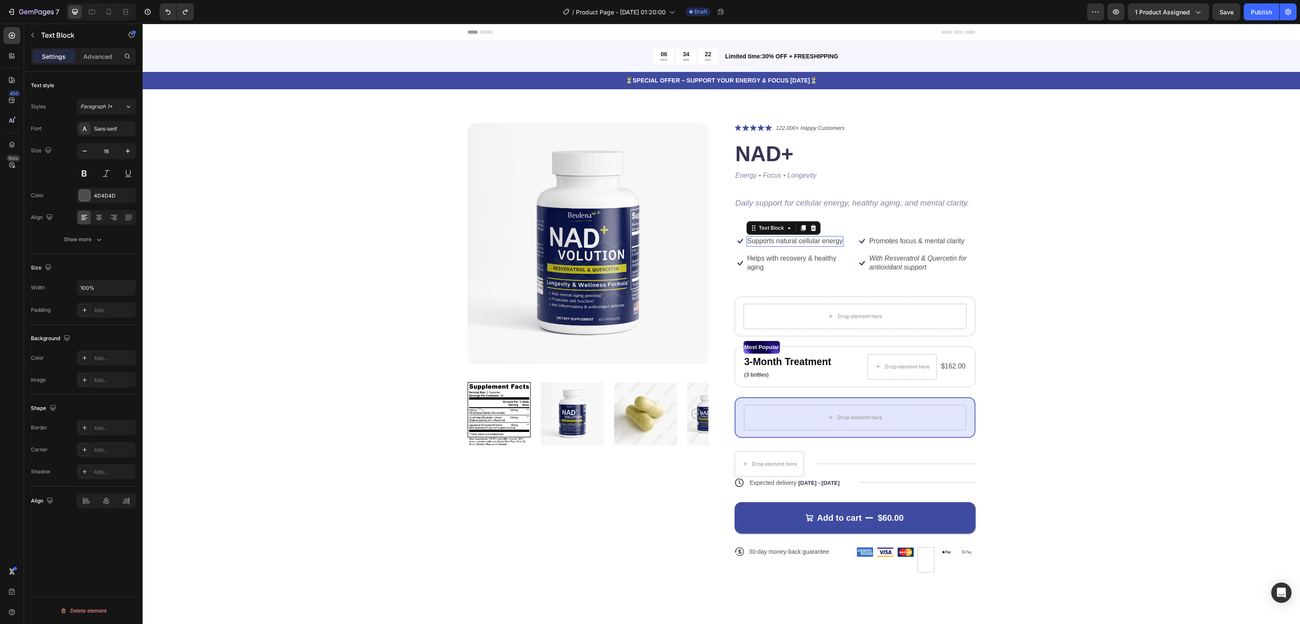
click at [770, 244] on p "Supports natural cellular energy" at bounding box center [795, 241] width 96 height 9
click at [1069, 225] on div "Product Images Icon Icon Icon Icon Icon Icon List 122,000+ Happy Customers Text…" at bounding box center [720, 354] width 1089 height 463
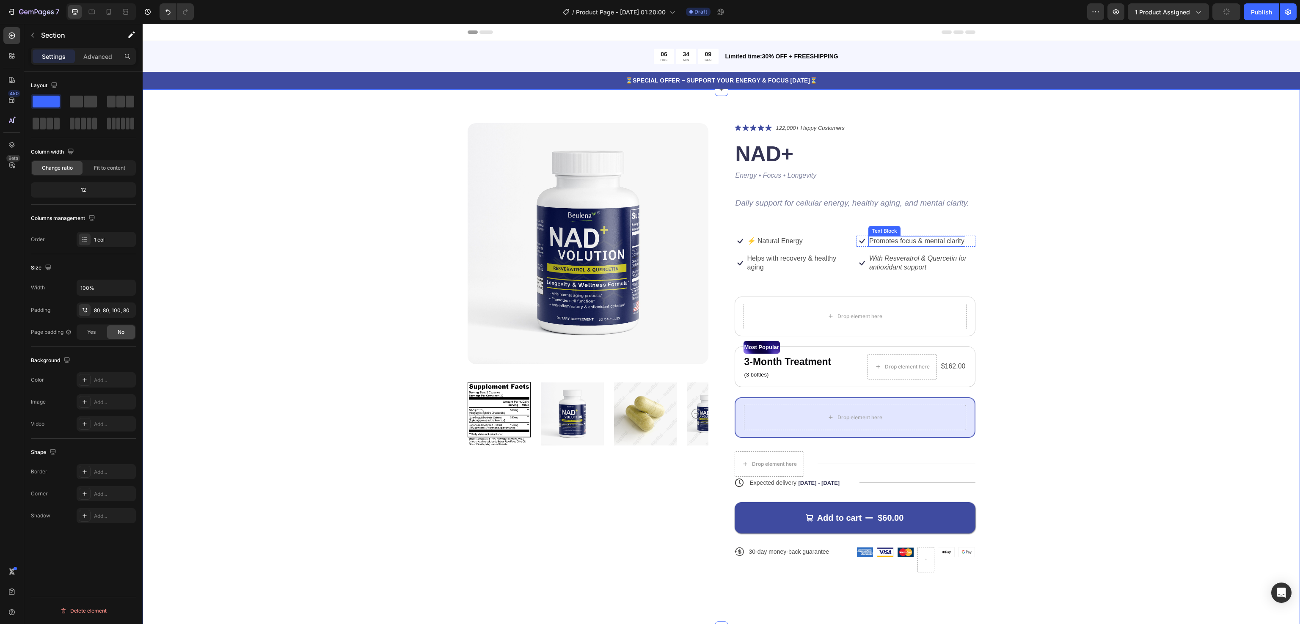
click at [869, 243] on p "Promotes focus & mental clarity" at bounding box center [916, 241] width 95 height 9
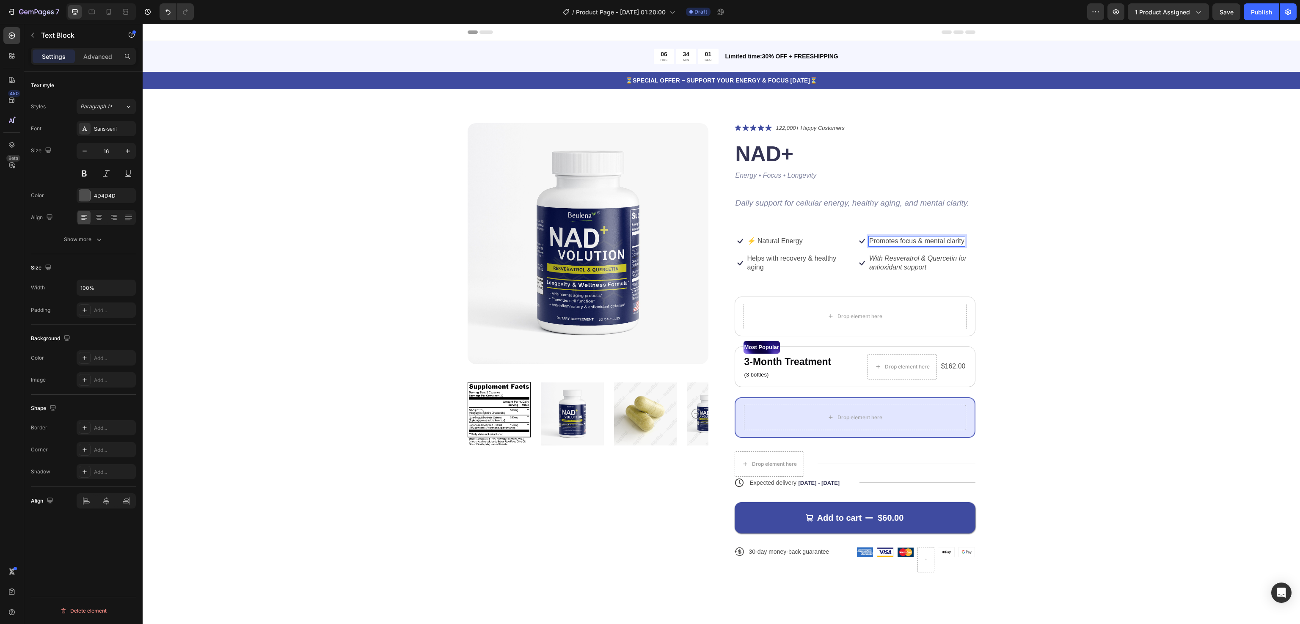
click at [897, 239] on p "Promotes focus & mental clarity" at bounding box center [916, 241] width 95 height 9
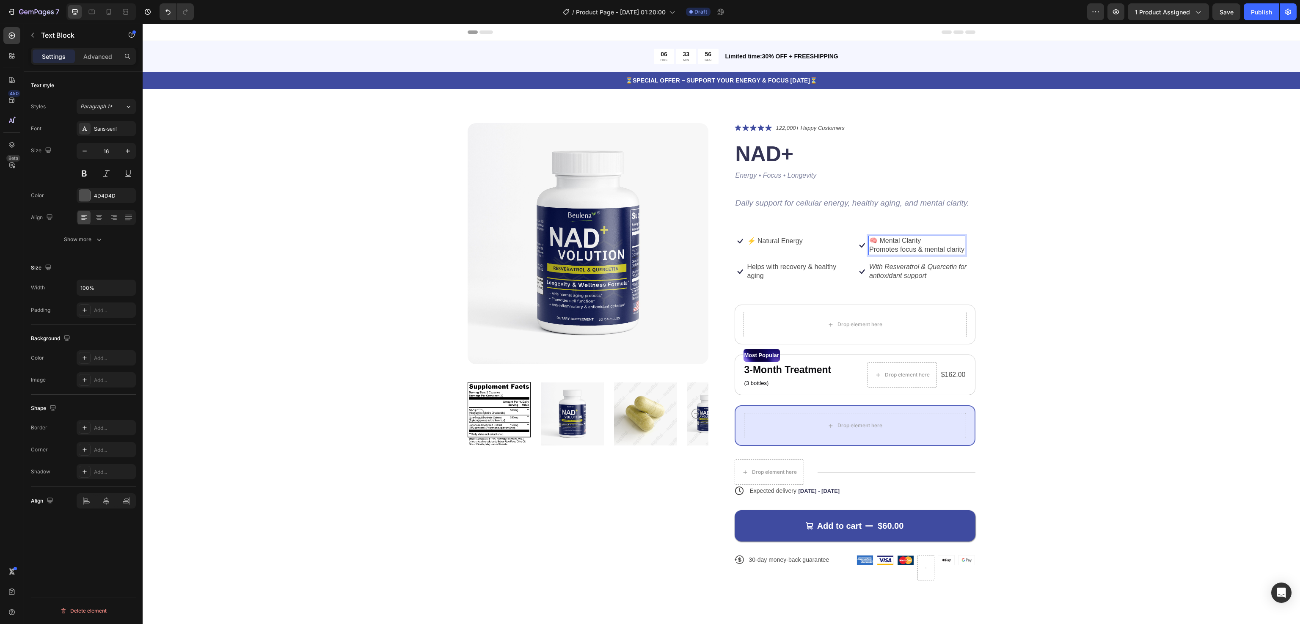
click at [918, 246] on p "🧠 Mental Clarity Promotes focus & mental clarity" at bounding box center [916, 245] width 95 height 18
drag, startPoint x: 913, startPoint y: 250, endPoint x: 919, endPoint y: 238, distance: 13.2
click at [919, 238] on p "🧠 Mental Clarity Promotes focus & mental clarity" at bounding box center [916, 245] width 95 height 18
click at [918, 245] on p "🧠 Mental Clarity Promotes focus & mental clarity" at bounding box center [916, 245] width 95 height 18
click at [920, 245] on p "🧠 Promotes focus & mental clarity" at bounding box center [921, 245] width 105 height 18
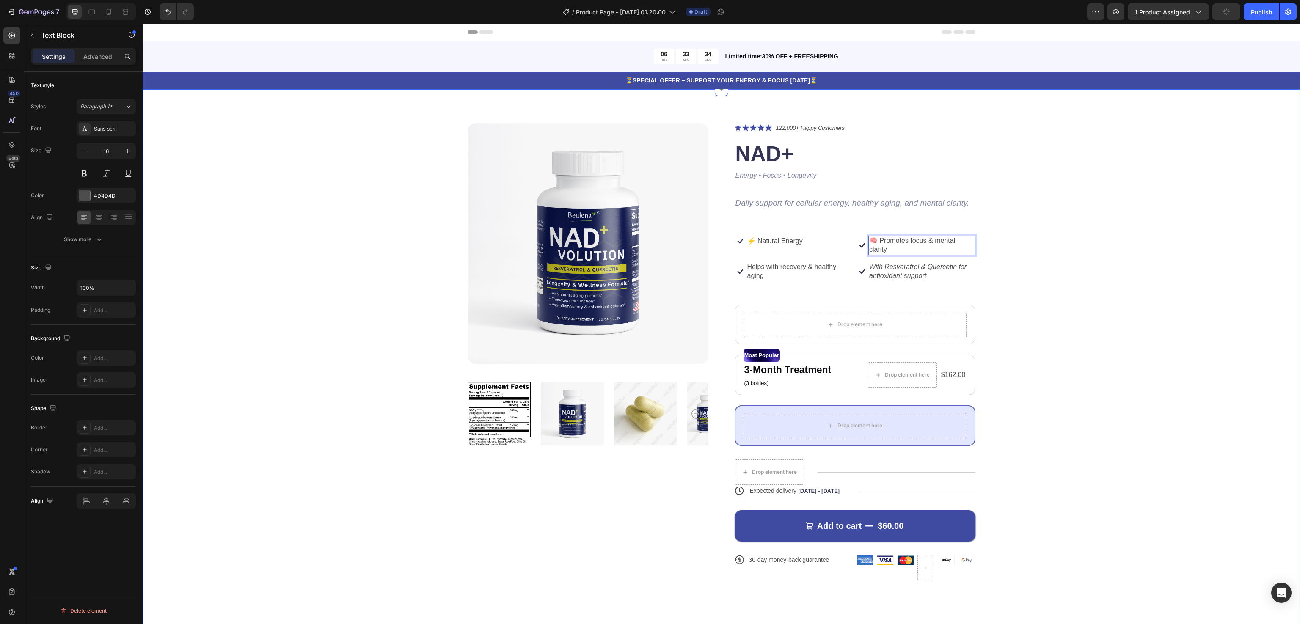
click at [1019, 267] on div "Product Images Icon Icon Icon Icon Icon Icon List 122,000+ Happy Customers Text…" at bounding box center [720, 358] width 1089 height 471
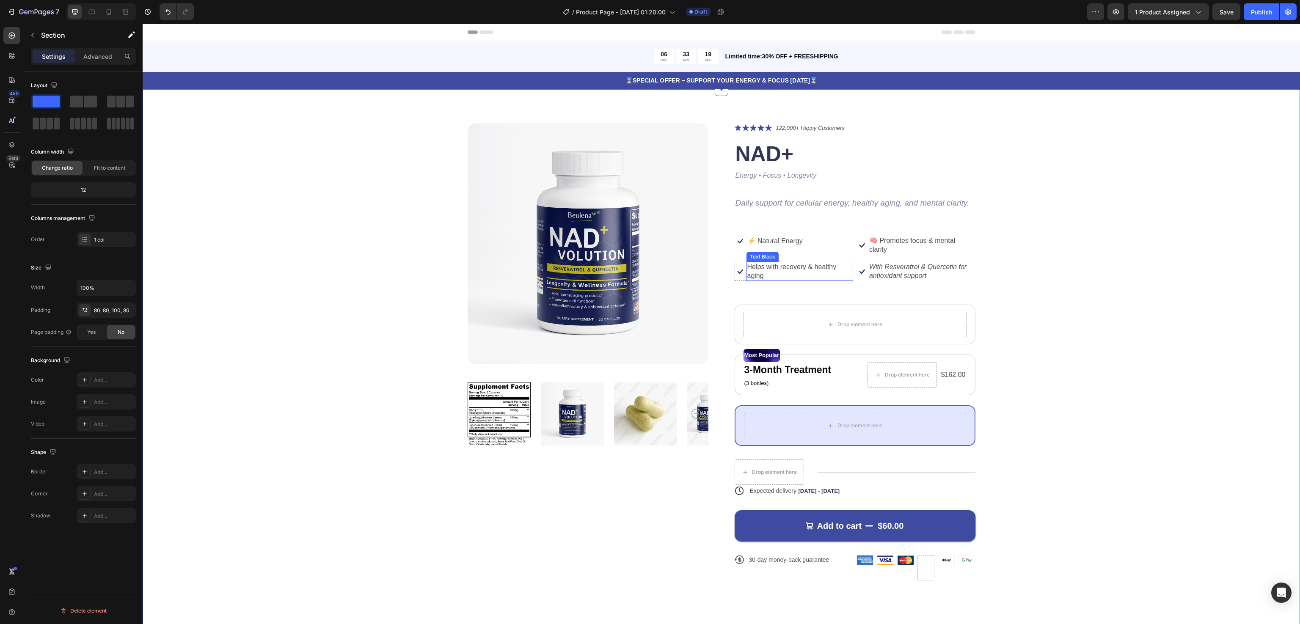
click at [772, 266] on p "Helps with recovery & healthy aging" at bounding box center [799, 272] width 105 height 18
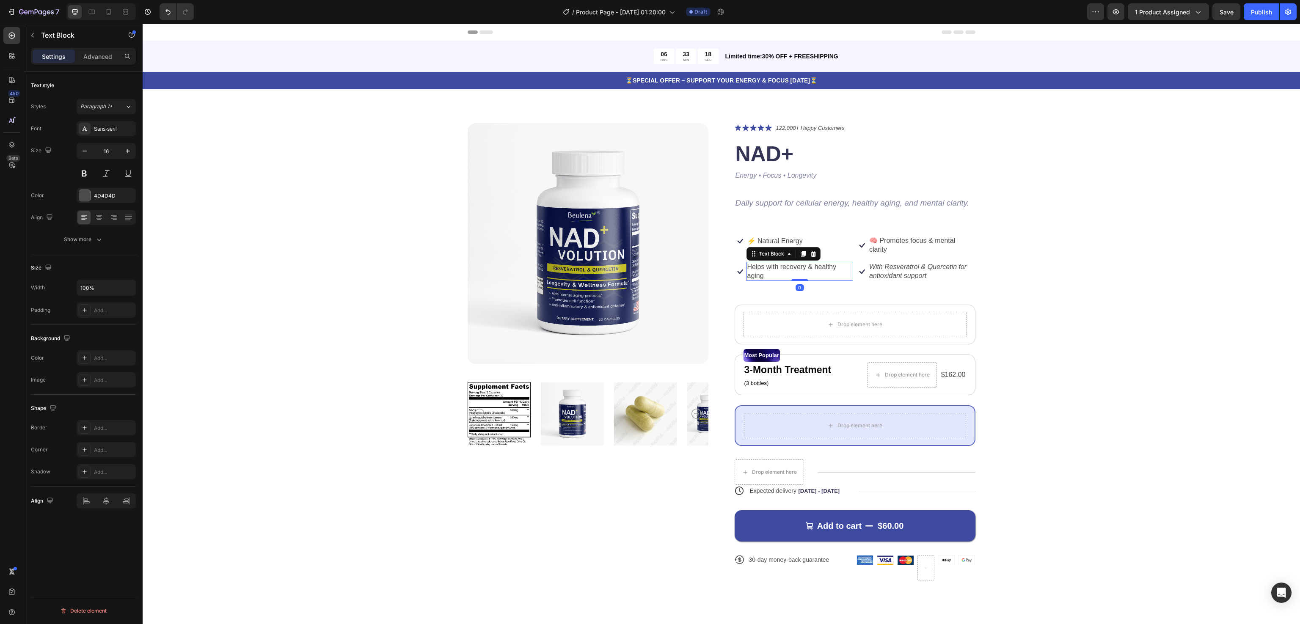
click at [772, 266] on p "Helps with recovery & healthy aging" at bounding box center [799, 272] width 105 height 18
click at [1121, 246] on div "Product Images Icon Icon Icon Icon Icon Icon List 122,000+ Happy Customers Text…" at bounding box center [720, 358] width 1089 height 471
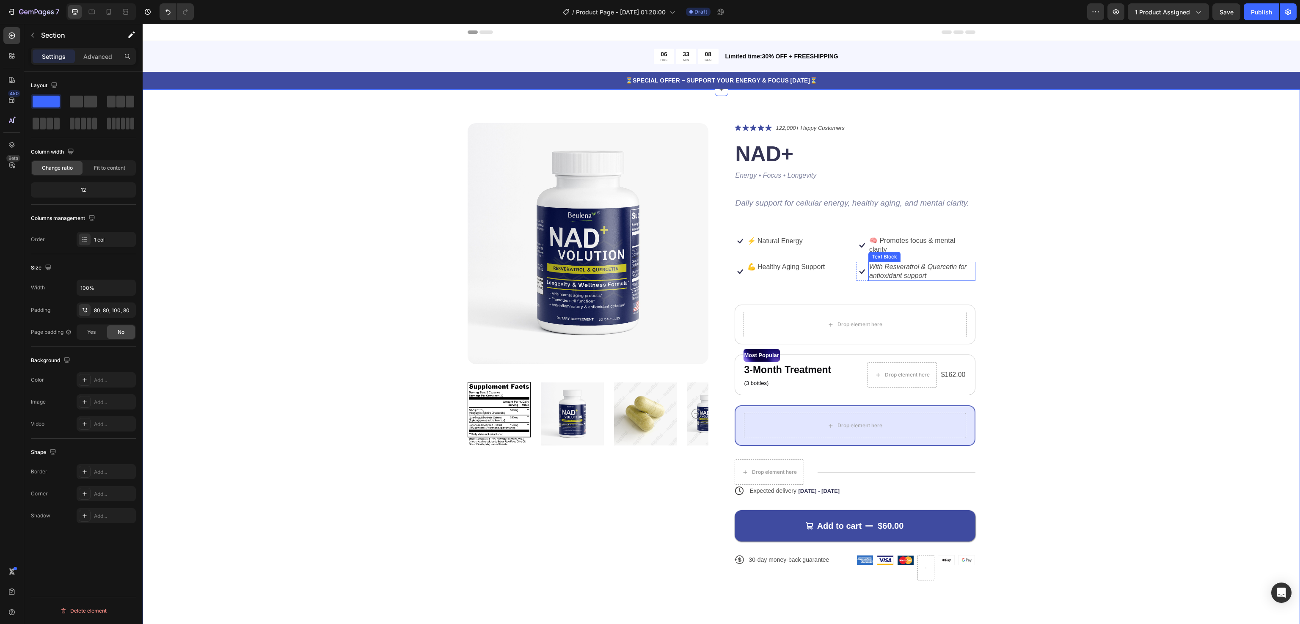
click at [887, 275] on icon "With Resveratrol & Quercetin for antioxidant support" at bounding box center [917, 271] width 97 height 16
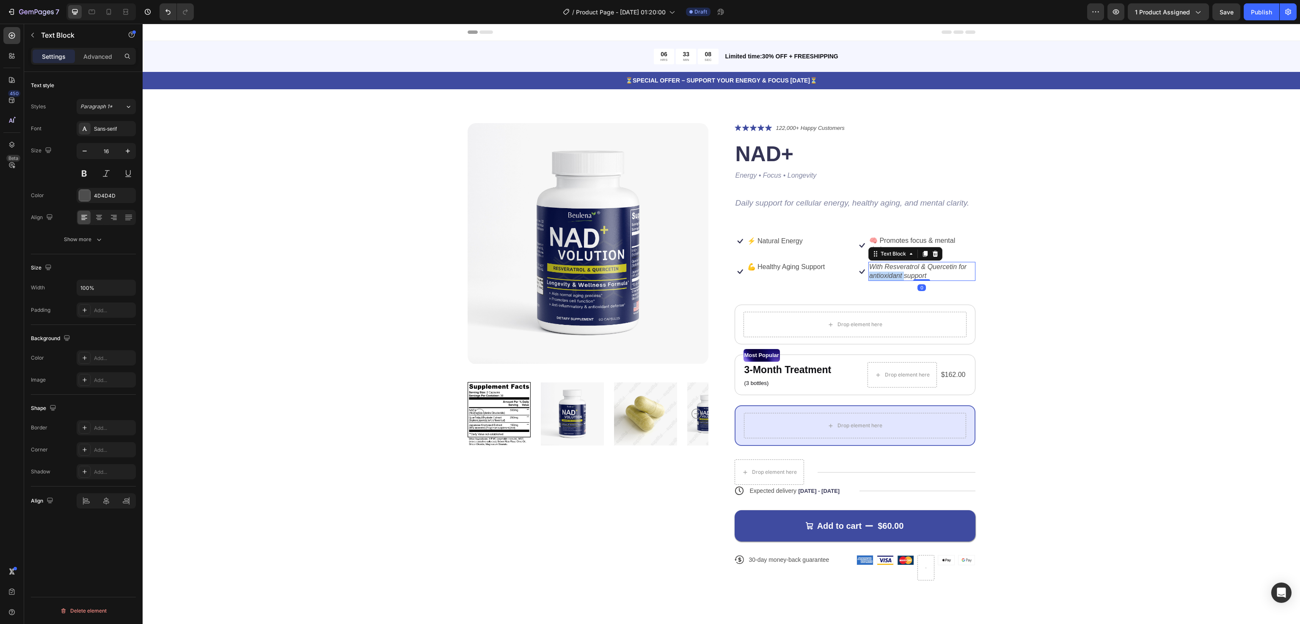
click at [887, 275] on icon "With Resveratrol & Quercetin for antioxidant support" at bounding box center [917, 271] width 97 height 16
click at [1094, 282] on div "Product Images Icon Icon Icon Icon Icon Icon List 122,000+ Happy Customers Text…" at bounding box center [720, 358] width 1089 height 471
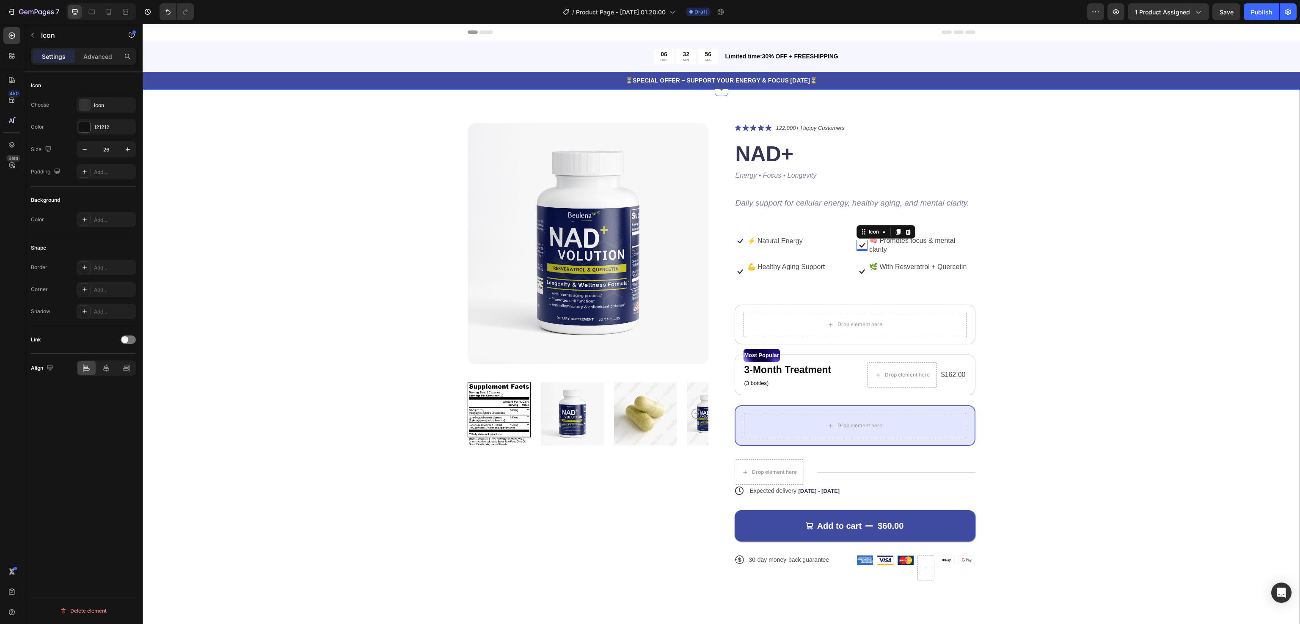
click at [1024, 250] on div "Product Images Icon Icon Icon Icon Icon Icon List 122,000+ Happy Customers Text…" at bounding box center [720, 358] width 1089 height 471
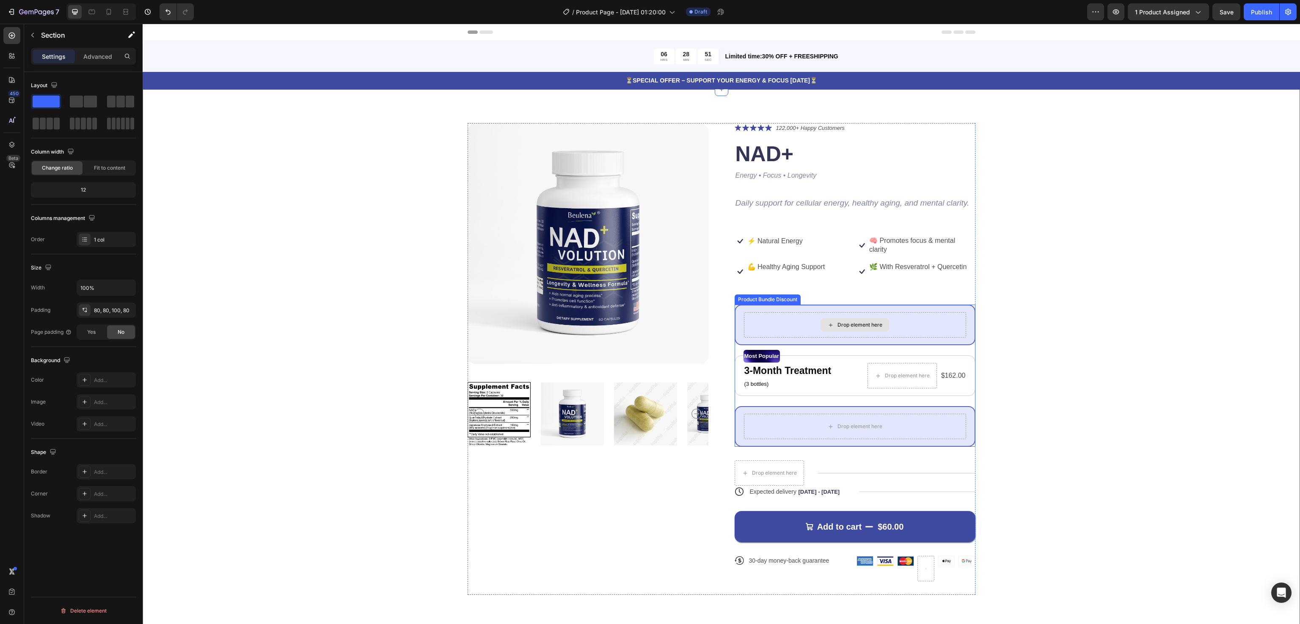
click at [884, 327] on div "Drop element here" at bounding box center [855, 324] width 222 height 25
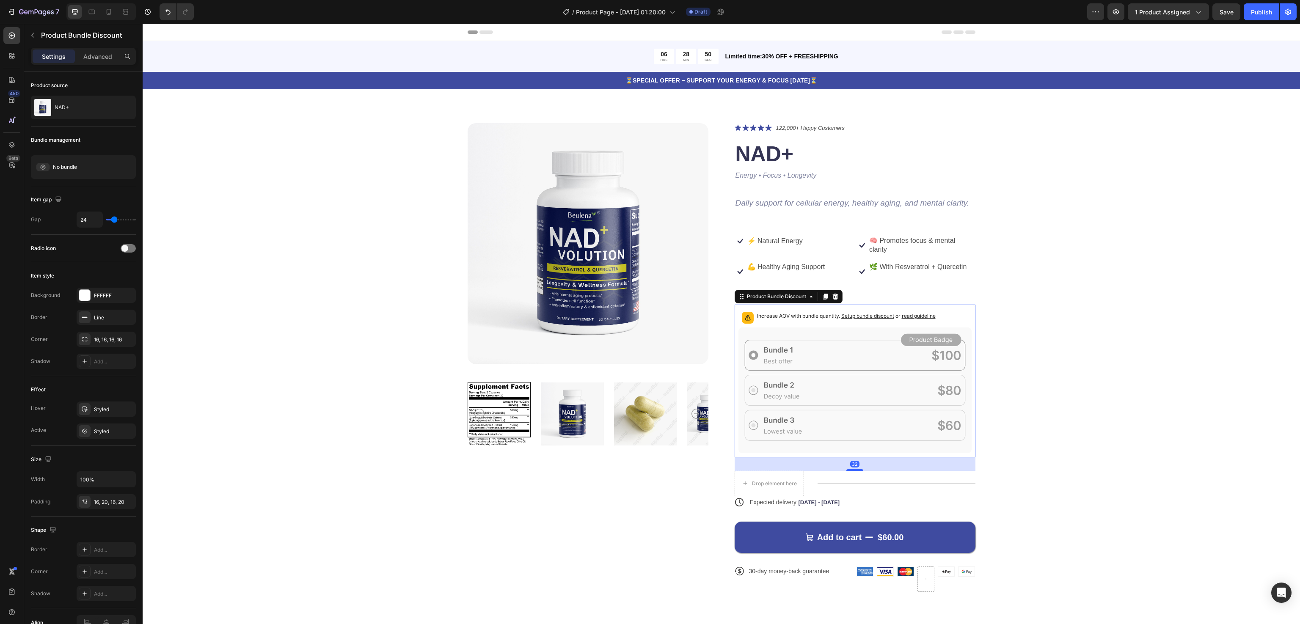
click at [876, 327] on icon at bounding box center [854, 390] width 233 height 126
click at [889, 414] on icon at bounding box center [854, 390] width 233 height 126
click at [748, 424] on icon at bounding box center [854, 390] width 233 height 126
click at [758, 424] on icon at bounding box center [854, 390] width 233 height 126
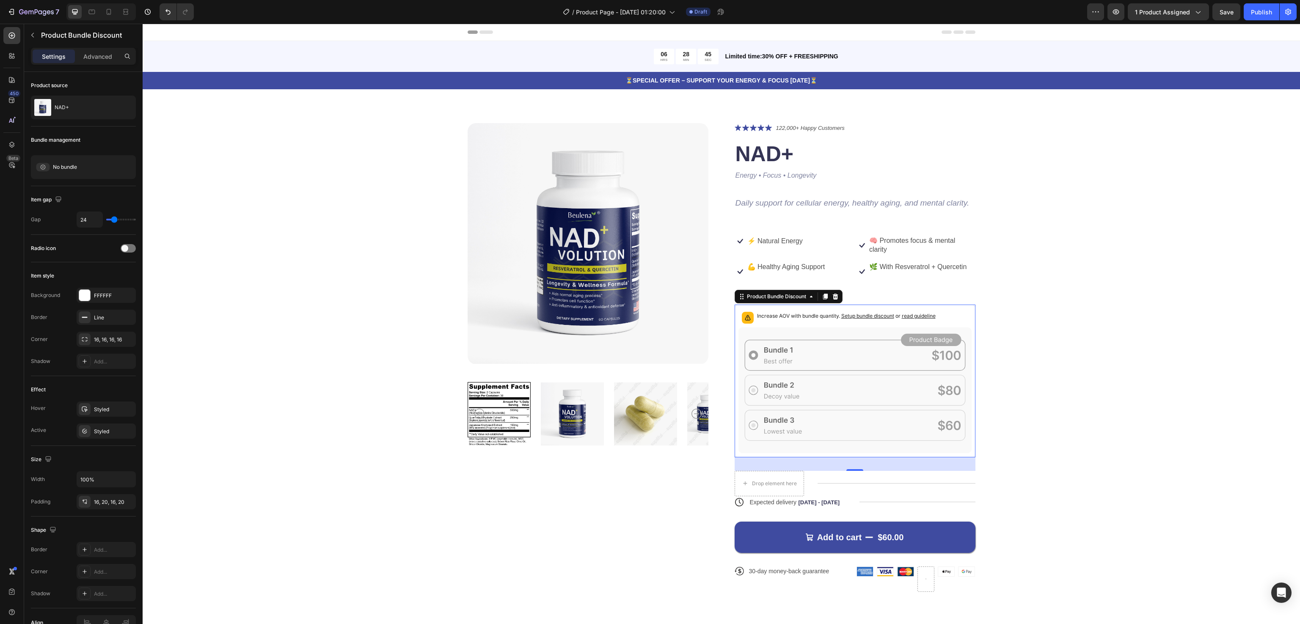
click at [758, 424] on icon at bounding box center [854, 390] width 233 height 126
click at [1053, 368] on div "Product Images Icon Icon Icon Icon Icon Icon List 122,000+ Happy Customers Text…" at bounding box center [720, 364] width 1089 height 482
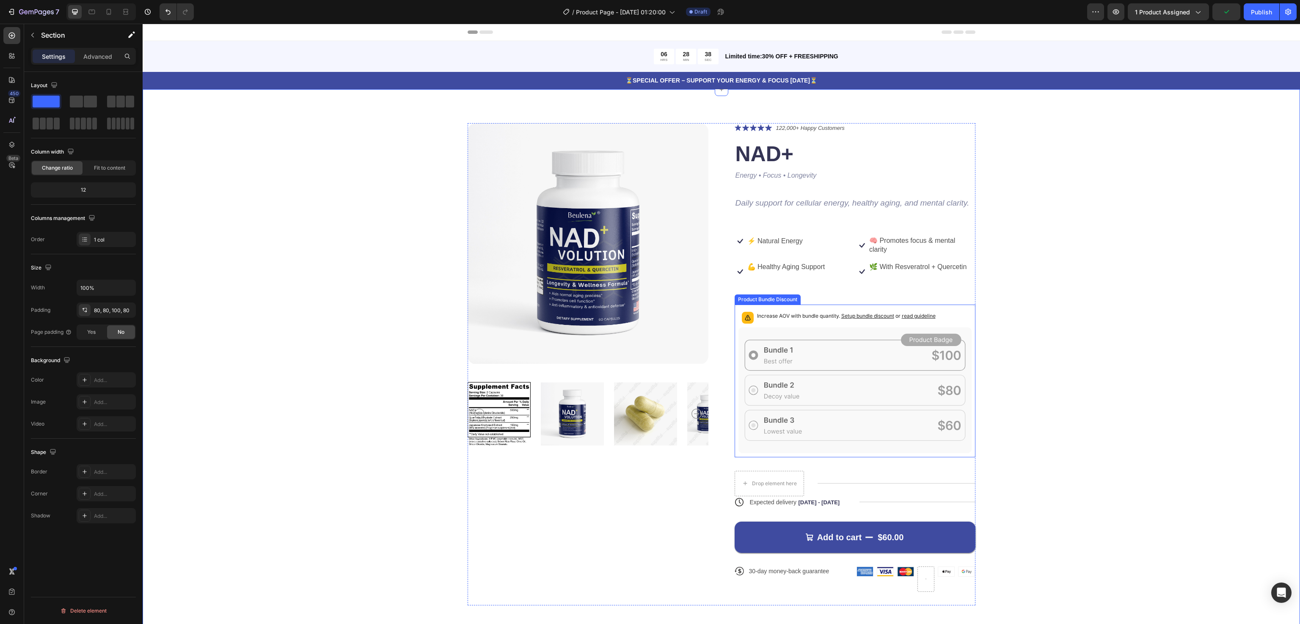
click at [922, 314] on span "read guideline" at bounding box center [918, 316] width 34 height 6
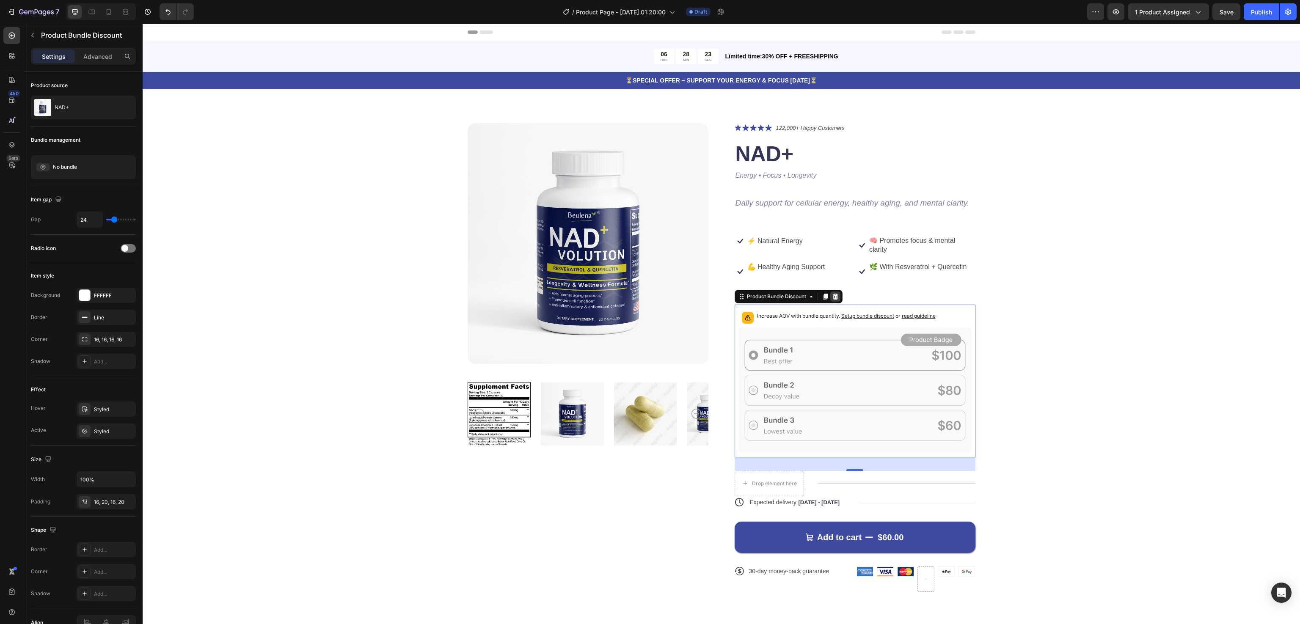
click at [832, 294] on icon at bounding box center [834, 297] width 5 height 6
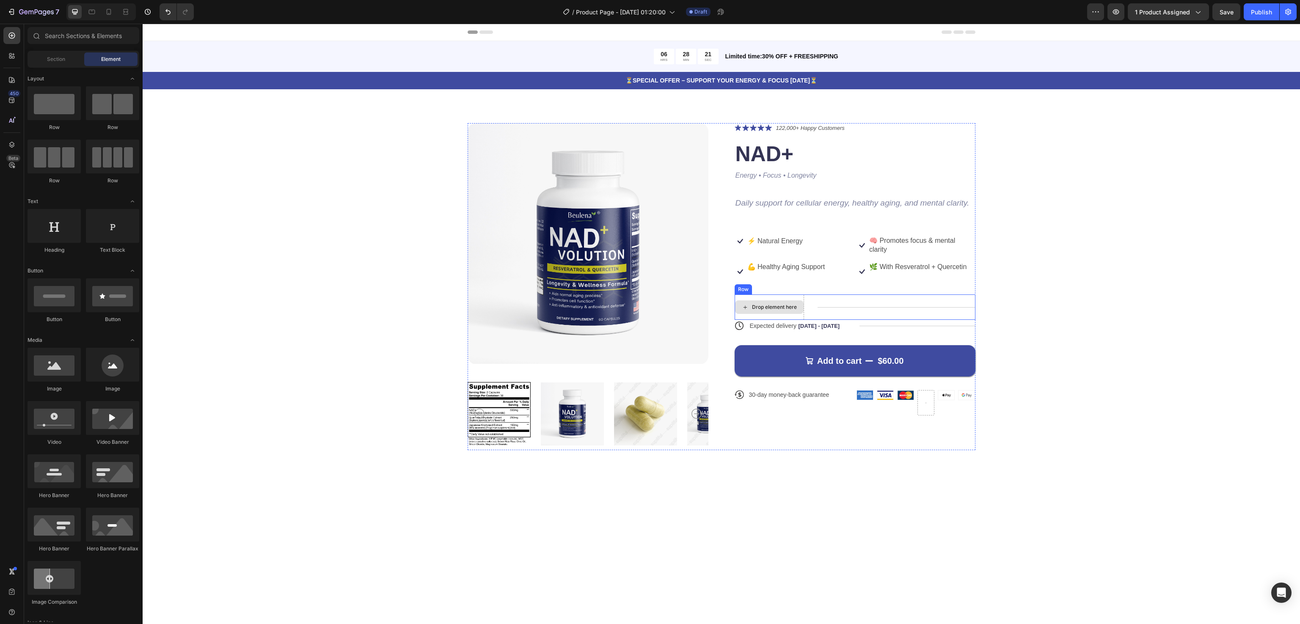
click at [782, 305] on div "Drop element here" at bounding box center [774, 307] width 45 height 7
drag, startPoint x: 166, startPoint y: 11, endPoint x: 698, endPoint y: 262, distance: 588.1
click at [166, 11] on icon "Undo/Redo" at bounding box center [168, 12] width 8 height 8
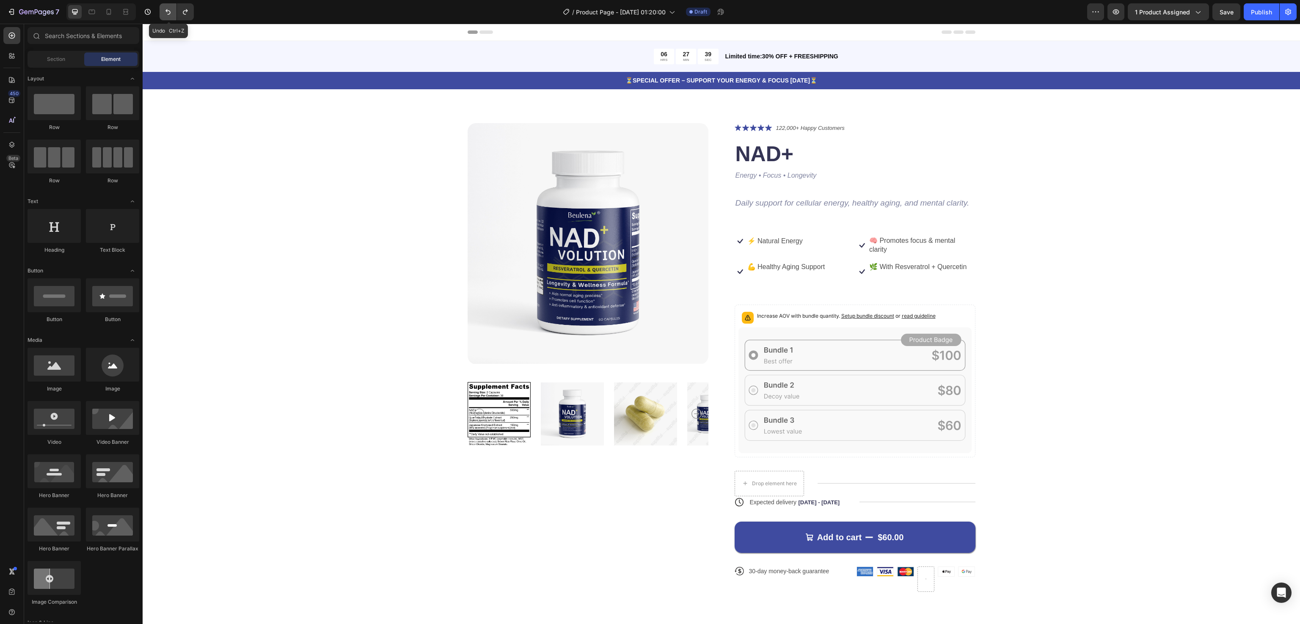
click at [161, 11] on button "Undo/Redo" at bounding box center [167, 11] width 17 height 17
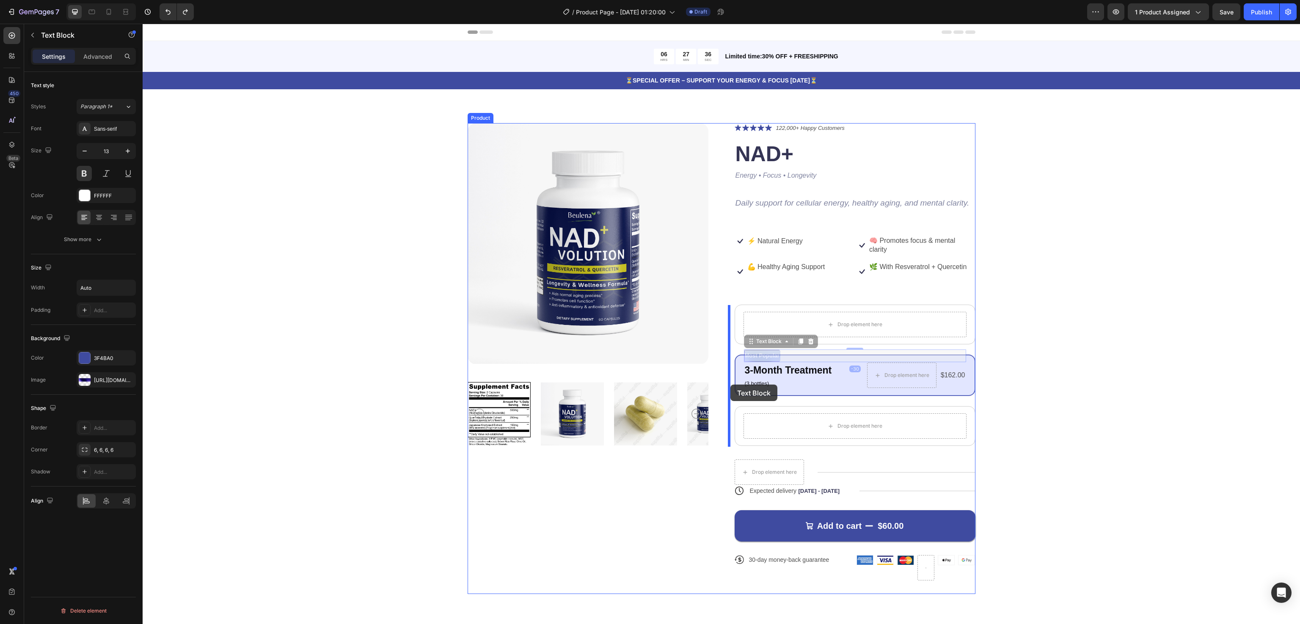
drag, startPoint x: 753, startPoint y: 354, endPoint x: 730, endPoint y: 385, distance: 37.5
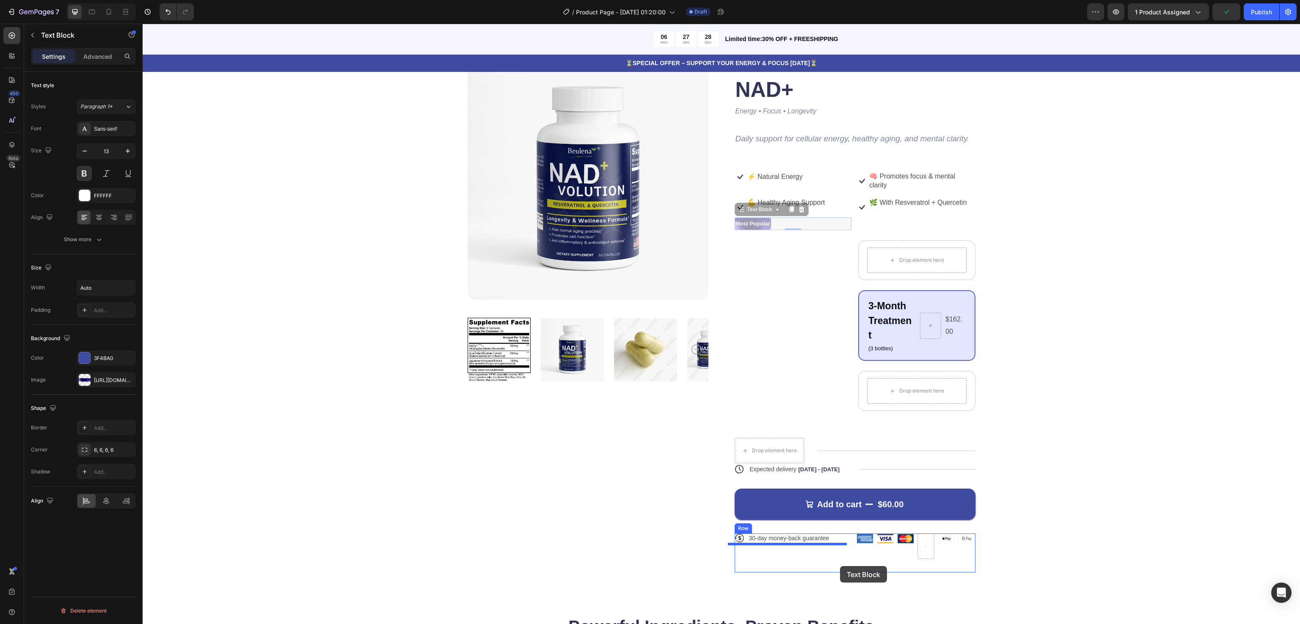
scroll to position [70, 0]
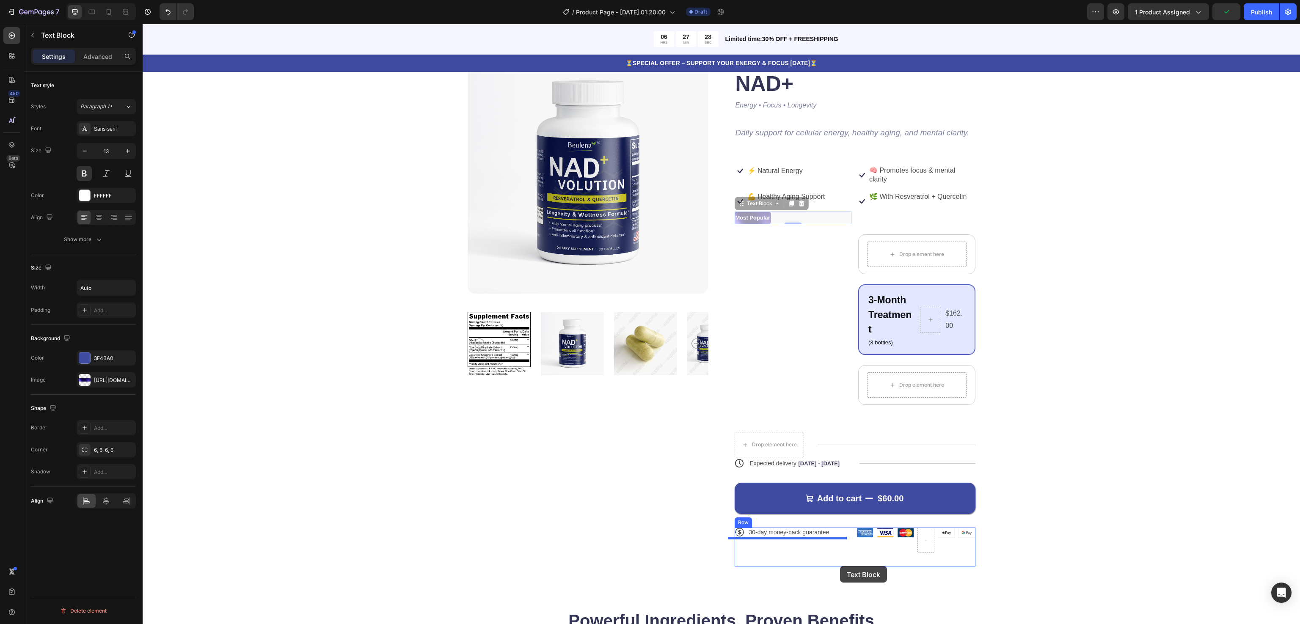
drag, startPoint x: 761, startPoint y: 288, endPoint x: 840, endPoint y: 566, distance: 289.1
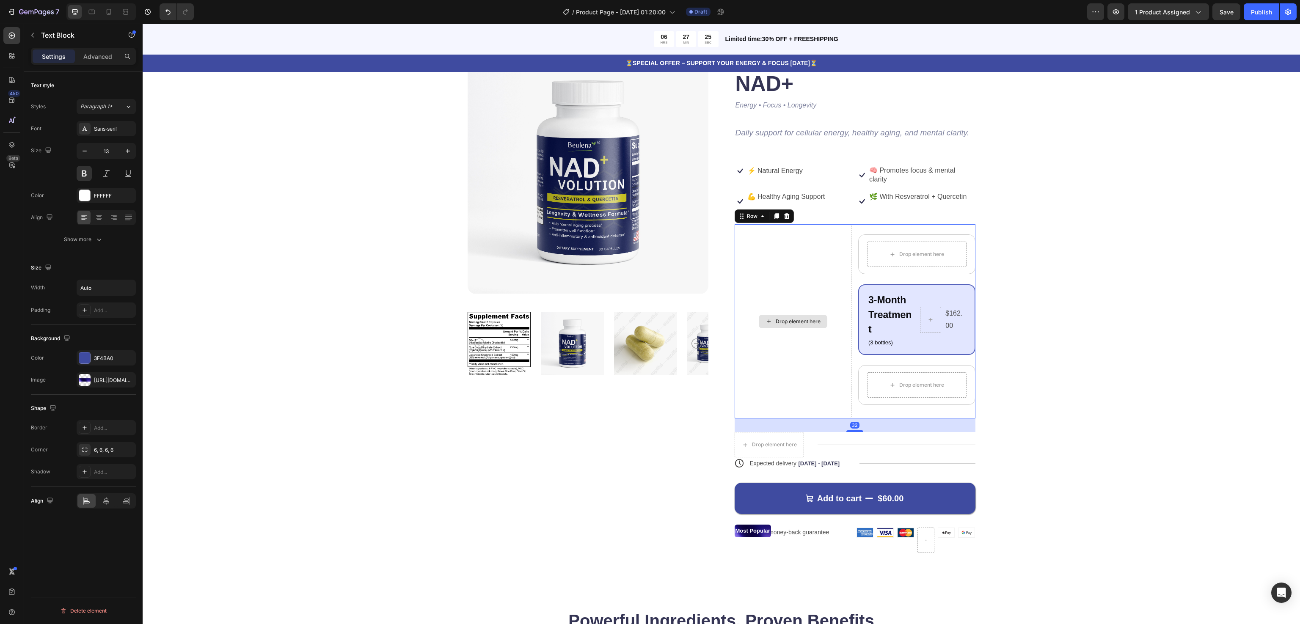
click at [816, 245] on div "Drop element here" at bounding box center [792, 321] width 117 height 194
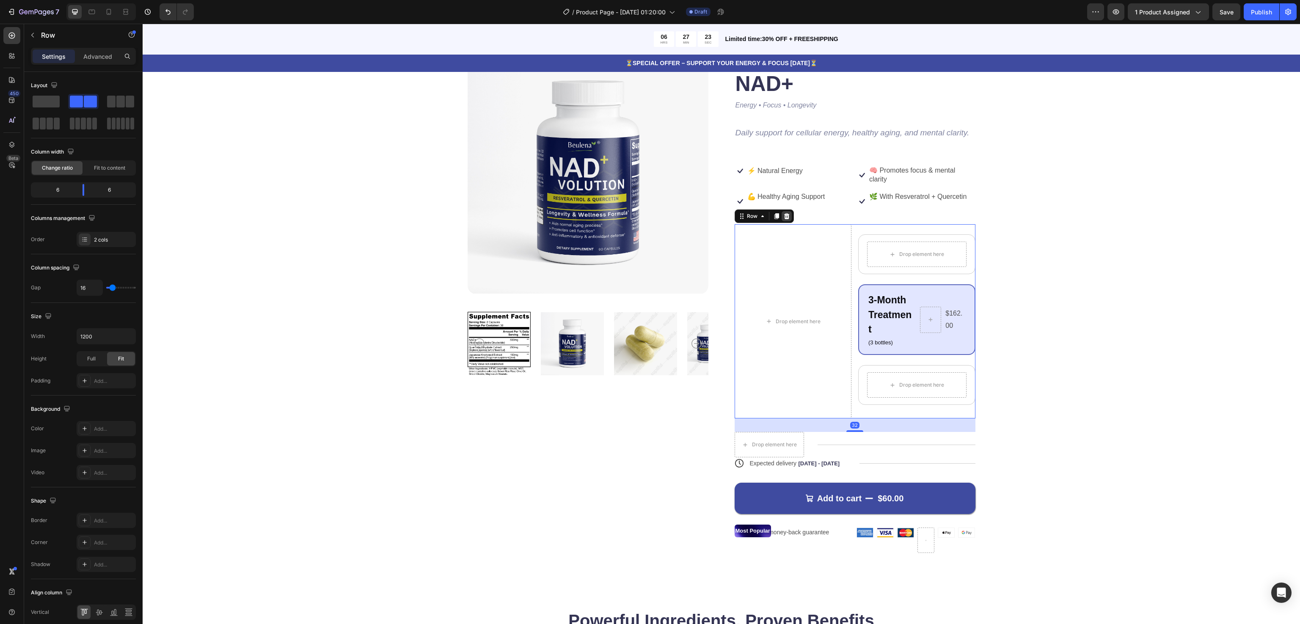
click at [780, 221] on div "Row" at bounding box center [763, 216] width 59 height 14
click at [783, 216] on icon at bounding box center [785, 216] width 5 height 6
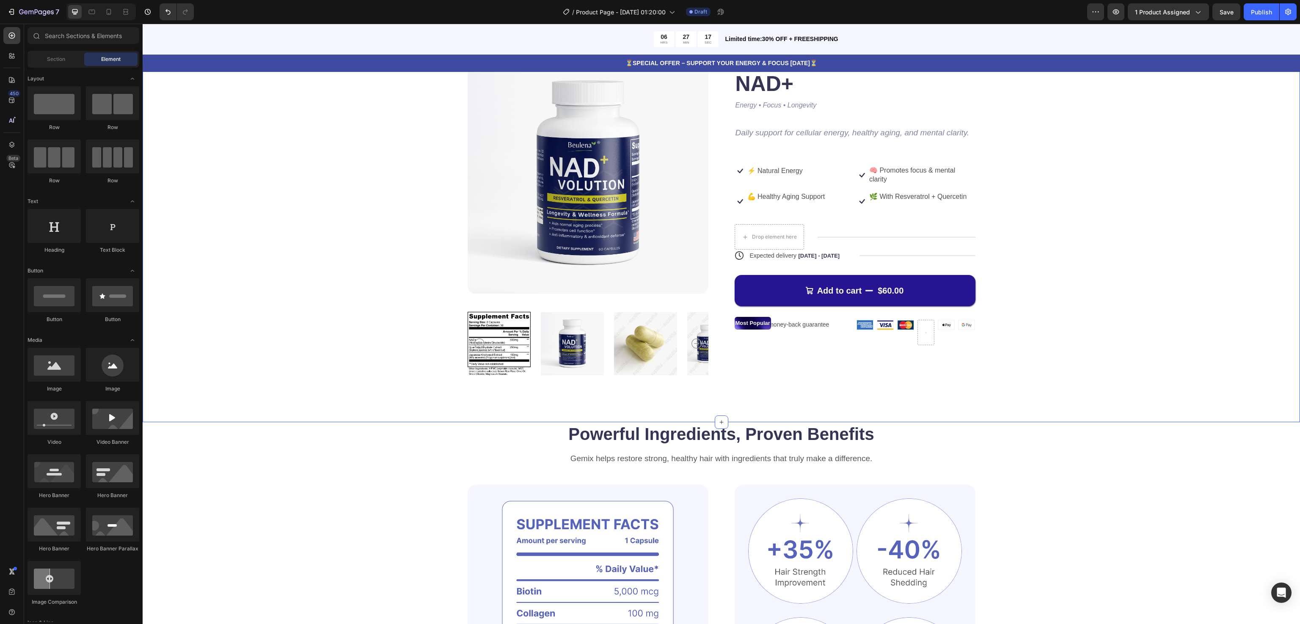
scroll to position [0, 0]
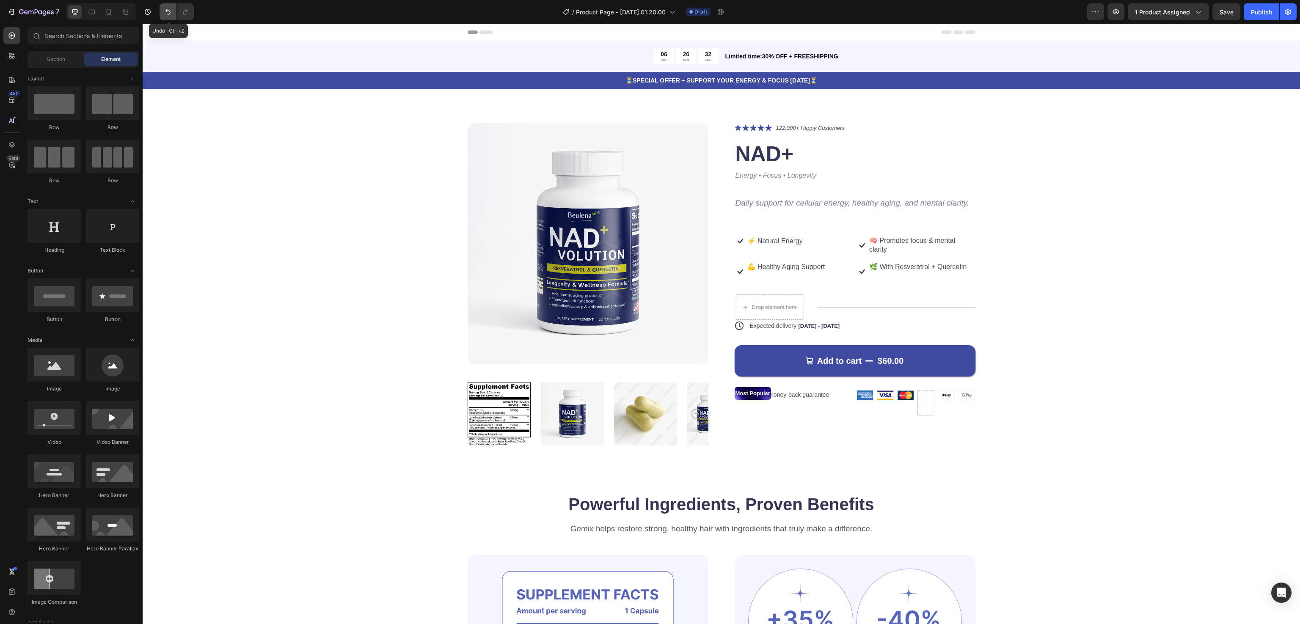
drag, startPoint x: 164, startPoint y: 11, endPoint x: 598, endPoint y: 250, distance: 495.7
click at [164, 11] on icon "Undo/Redo" at bounding box center [168, 12] width 8 height 8
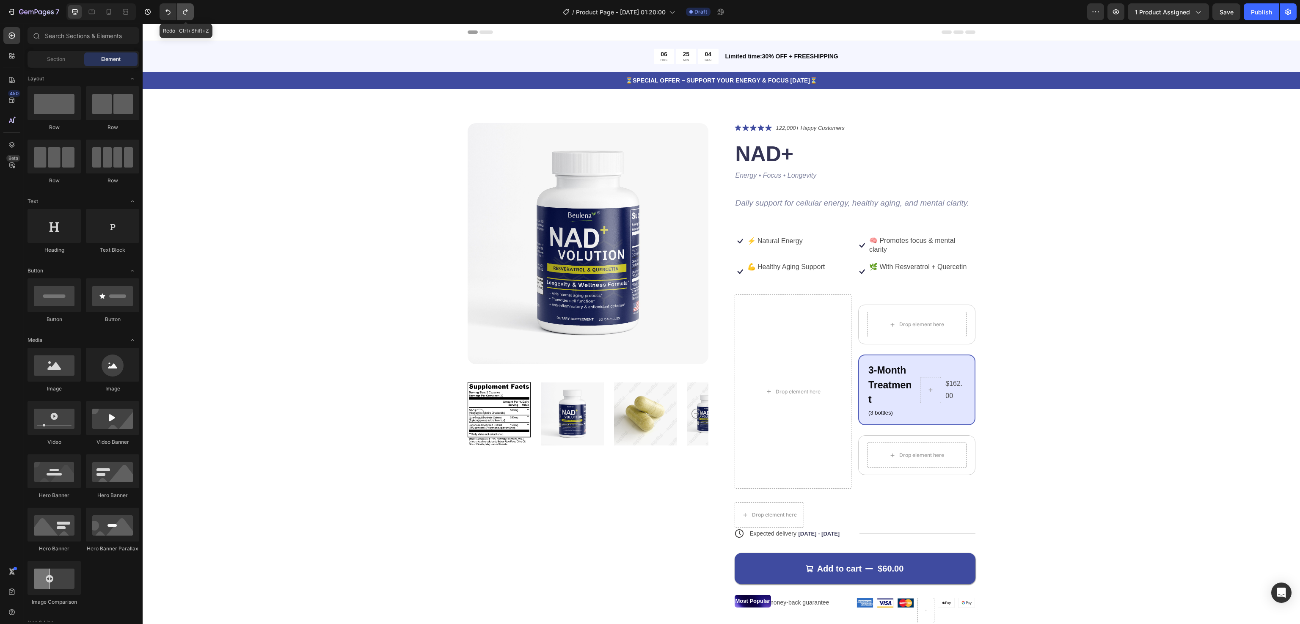
click at [190, 15] on button "Undo/Redo" at bounding box center [185, 11] width 17 height 17
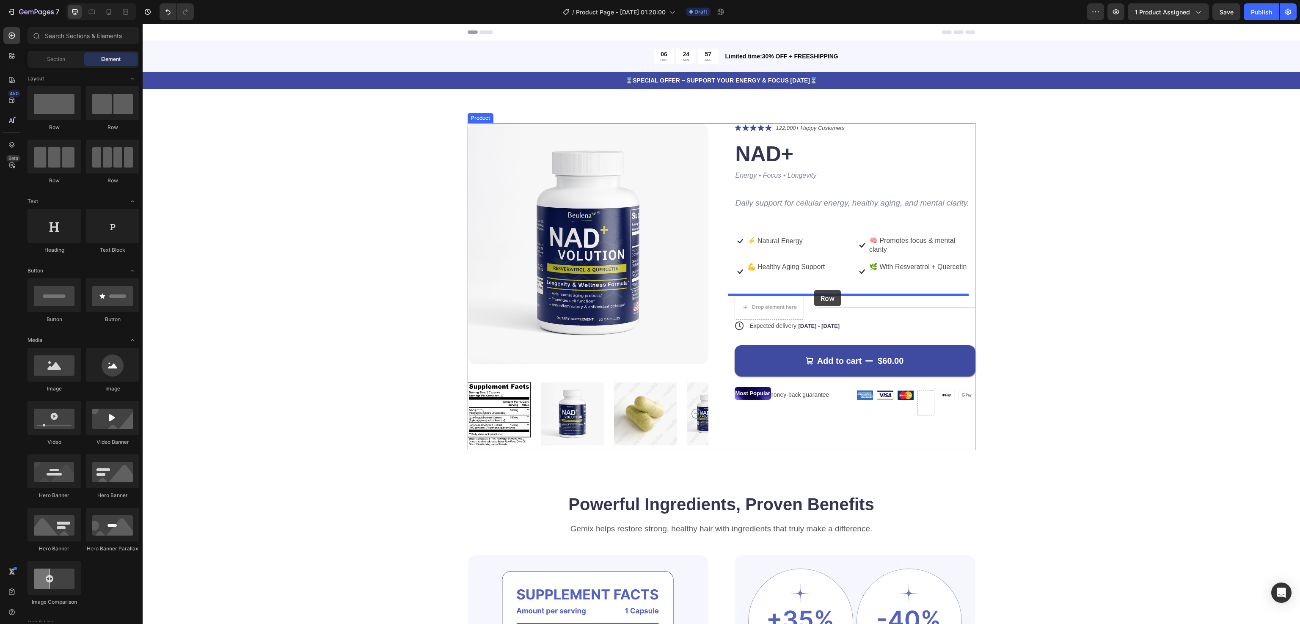
drag, startPoint x: 624, startPoint y: 282, endPoint x: 813, endPoint y: 290, distance: 189.7
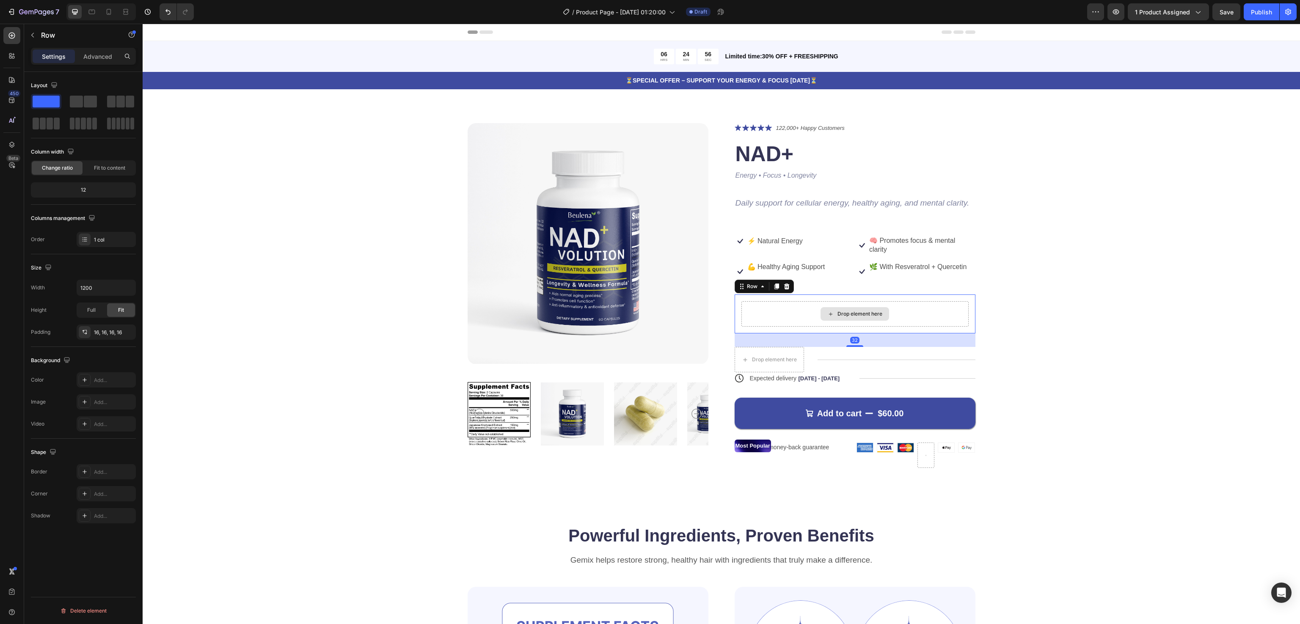
click at [773, 313] on div "Drop element here" at bounding box center [854, 313] width 227 height 25
click at [82, 101] on span at bounding box center [76, 102] width 13 height 12
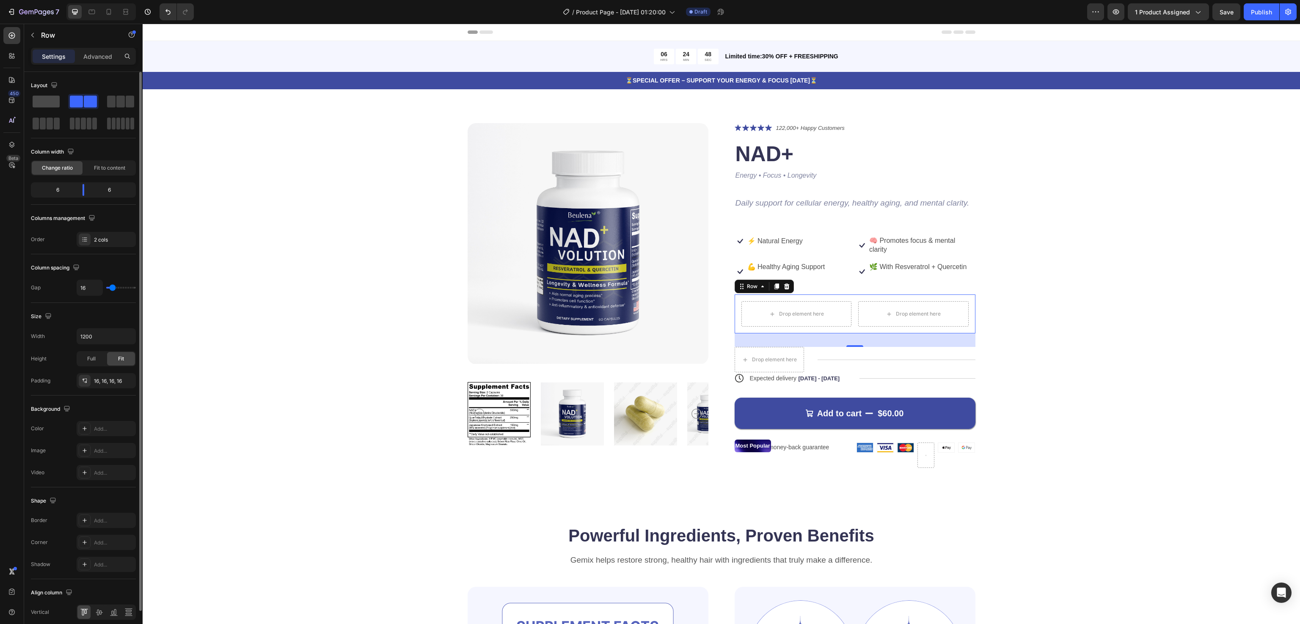
click at [52, 97] on span at bounding box center [46, 102] width 27 height 12
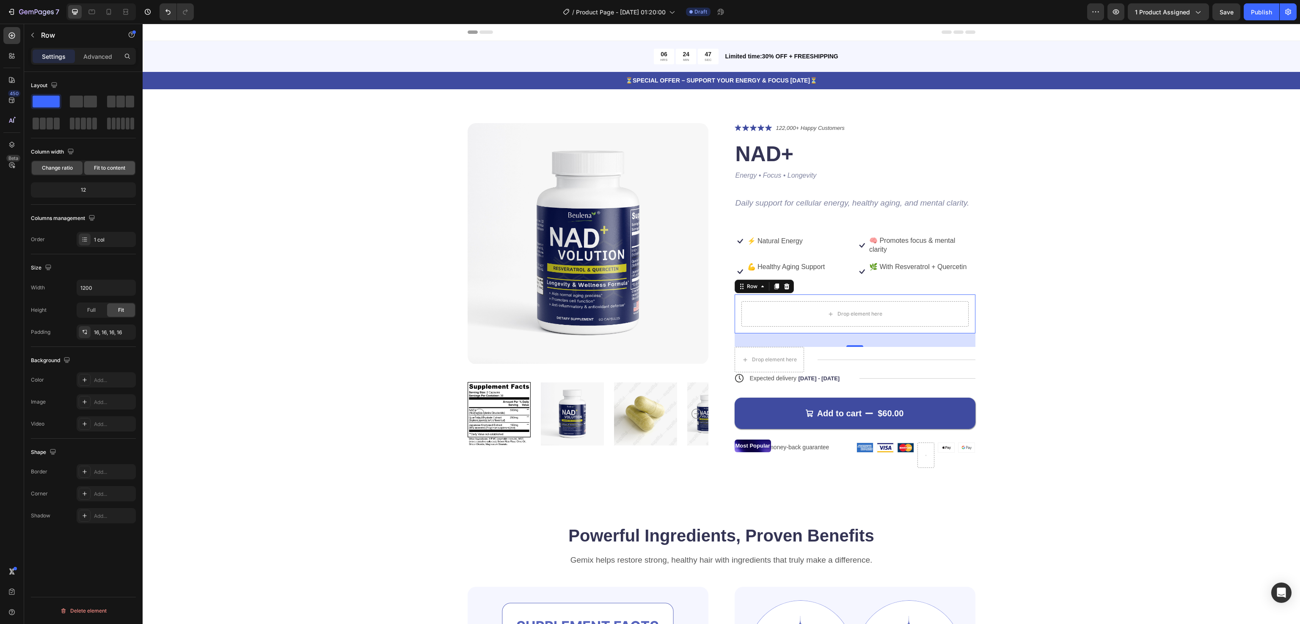
click at [96, 162] on div "Fit to content" at bounding box center [109, 168] width 51 height 14
click at [59, 164] on div "Change ratio" at bounding box center [57, 168] width 51 height 14
click at [36, 35] on icon "button" at bounding box center [32, 35] width 7 height 7
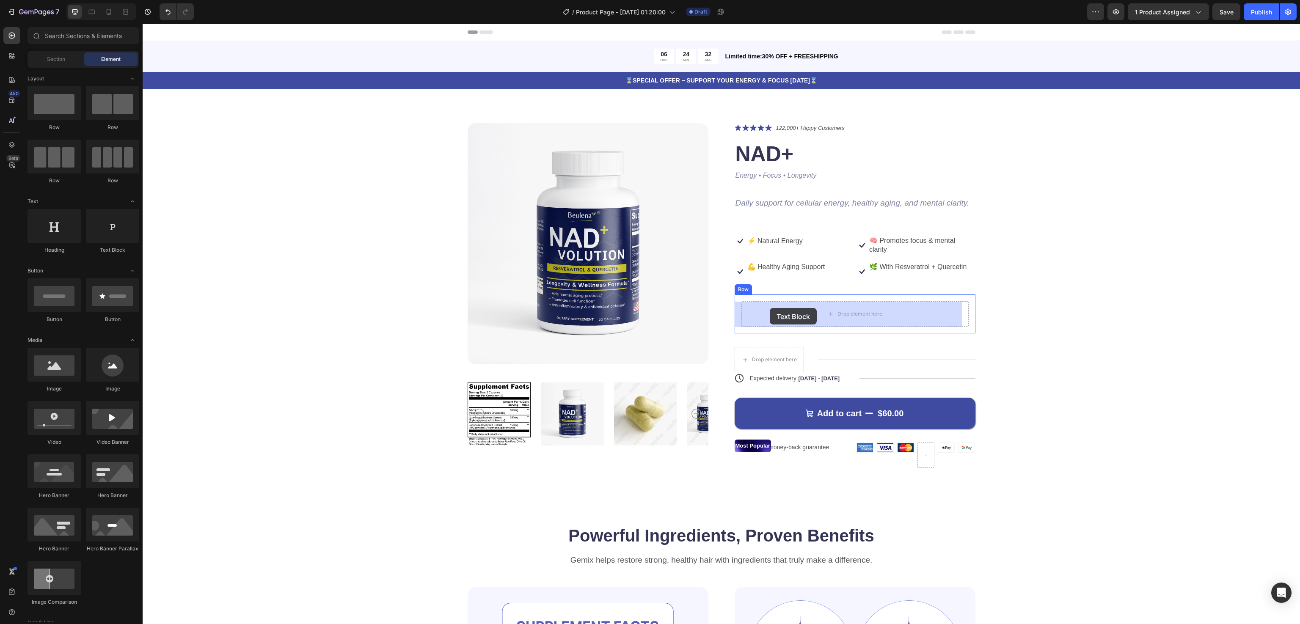
drag, startPoint x: 421, startPoint y: 283, endPoint x: 769, endPoint y: 309, distance: 348.7
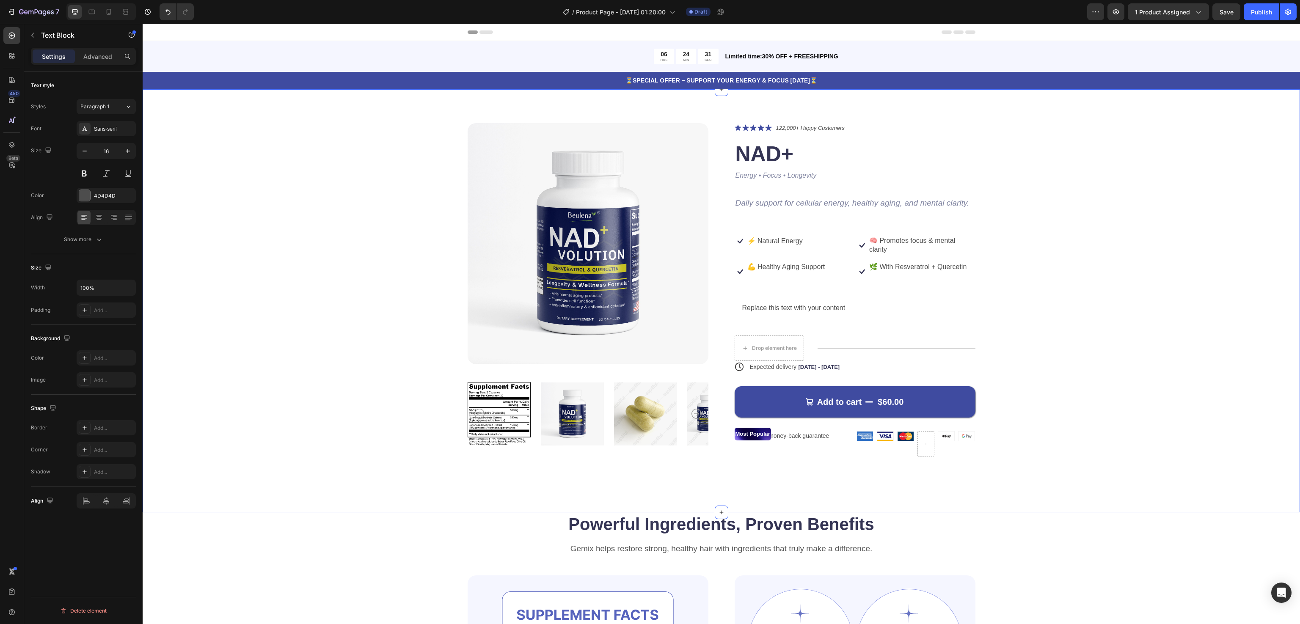
click at [1081, 333] on div "Product Images Icon Icon Icon Icon Icon Icon List 122,000+ Happy Customers Text…" at bounding box center [720, 296] width 1089 height 347
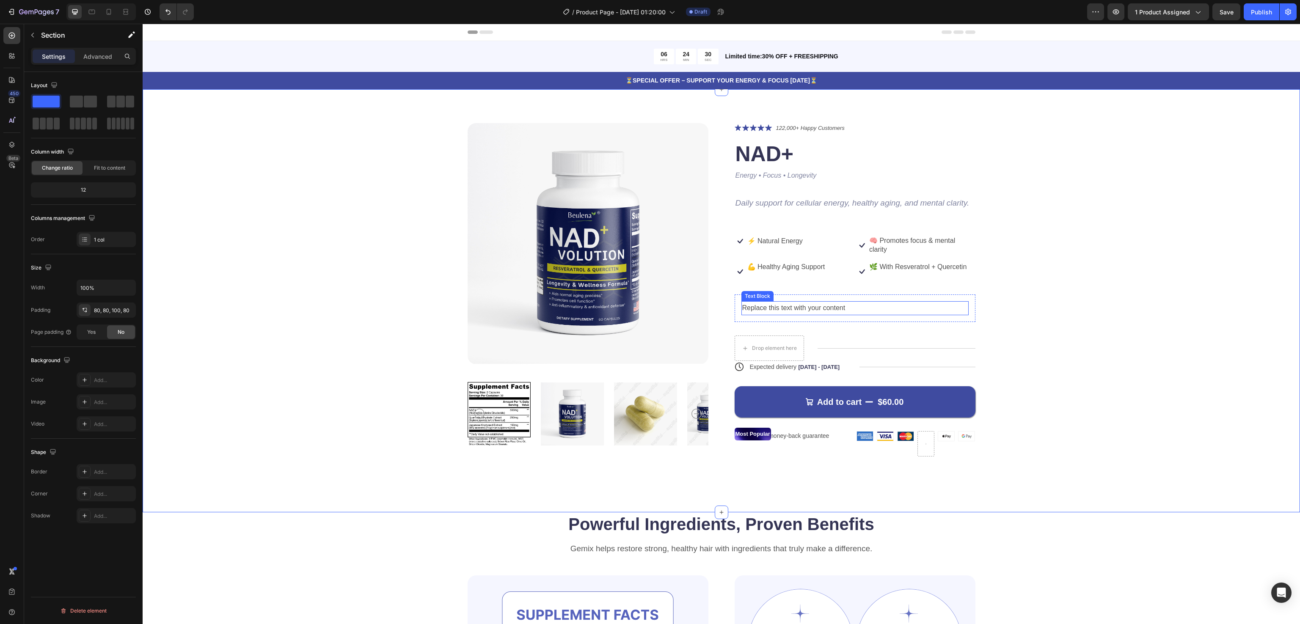
click at [790, 308] on div "Replace this text with your content" at bounding box center [854, 308] width 227 height 14
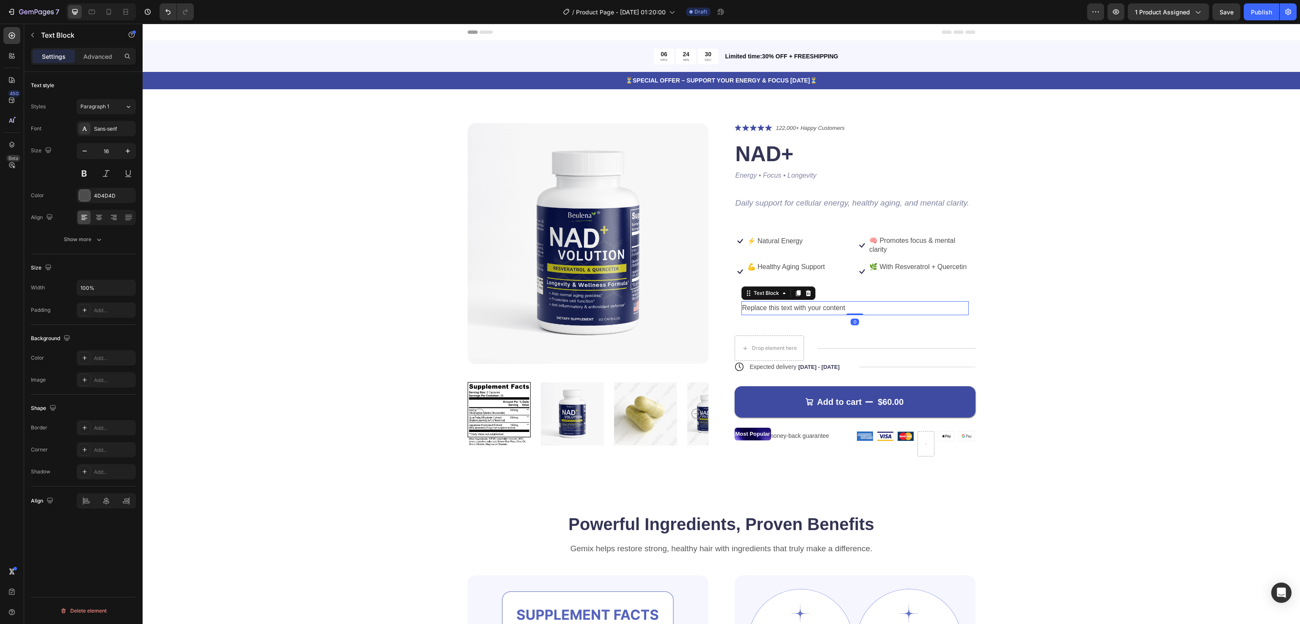
click at [790, 308] on div "Replace this text with your content" at bounding box center [854, 308] width 227 height 14
click at [790, 308] on p "Replace this text with your content" at bounding box center [854, 308] width 225 height 12
click at [742, 309] on p "NAD+" at bounding box center [854, 308] width 225 height 12
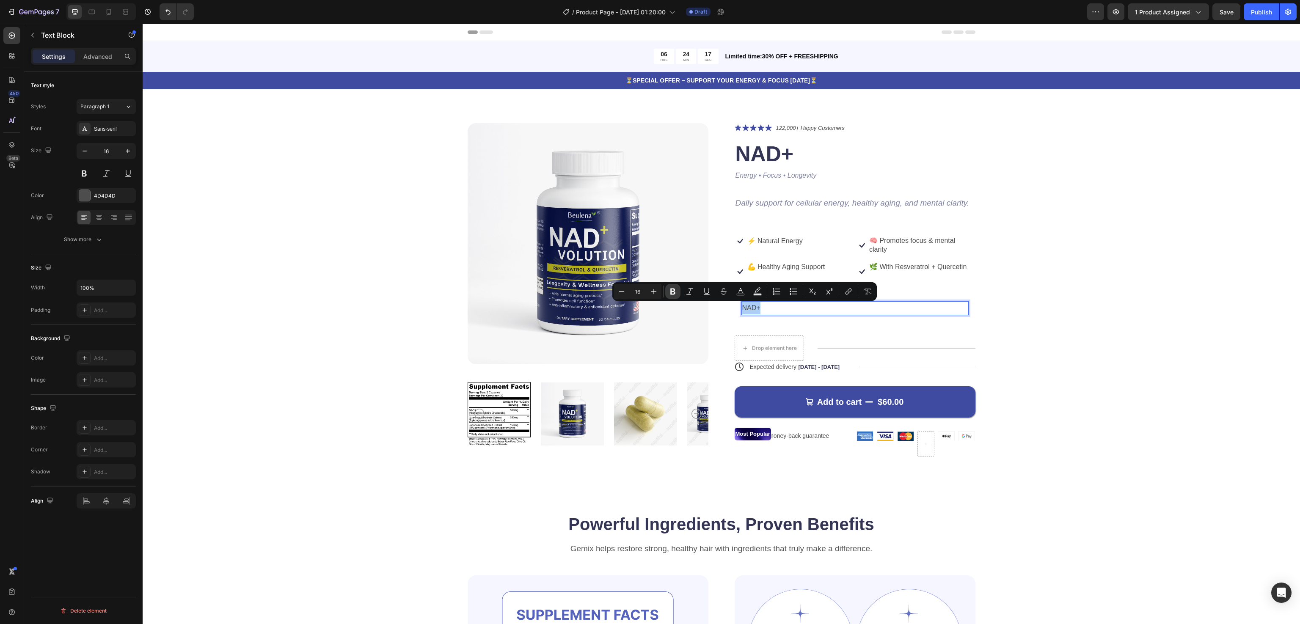
click at [671, 290] on icon "Editor contextual toolbar" at bounding box center [672, 292] width 5 height 6
click at [746, 307] on strong "NAD+" at bounding box center [751, 307] width 19 height 7
copy strong "NAD+"
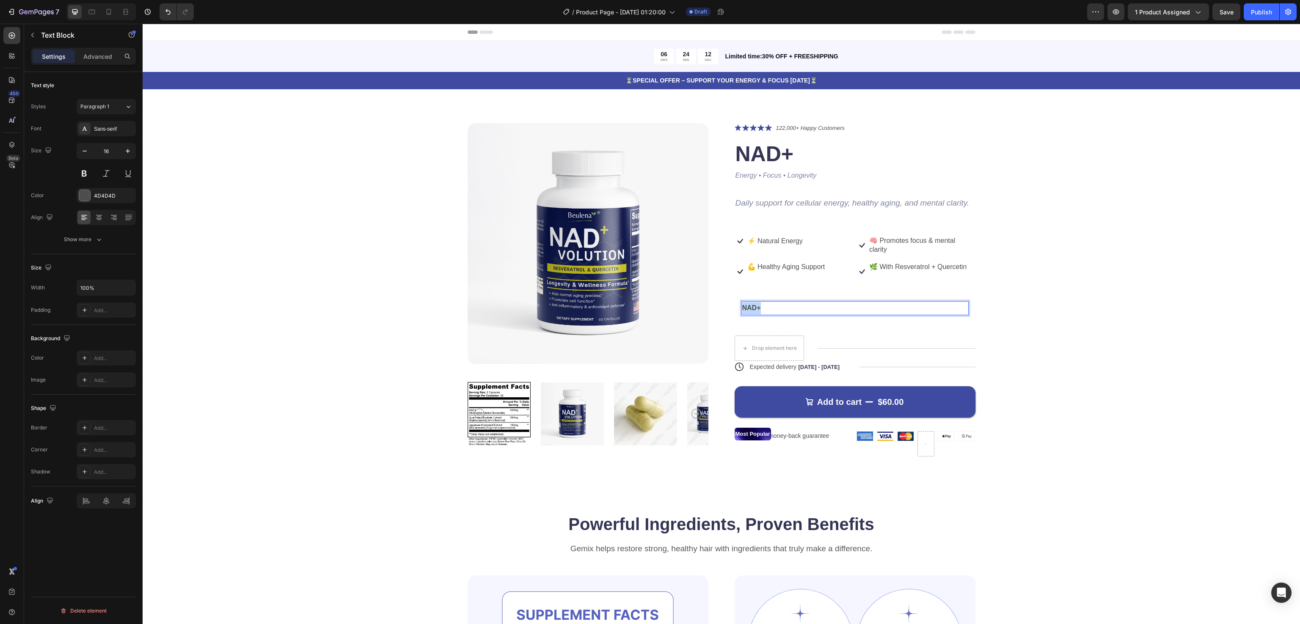
click at [745, 309] on strong "NAD+" at bounding box center [751, 307] width 19 height 7
click at [763, 312] on p "NAD+" at bounding box center [854, 308] width 225 height 12
click at [169, 14] on icon "Undo/Redo" at bounding box center [167, 11] width 5 height 5
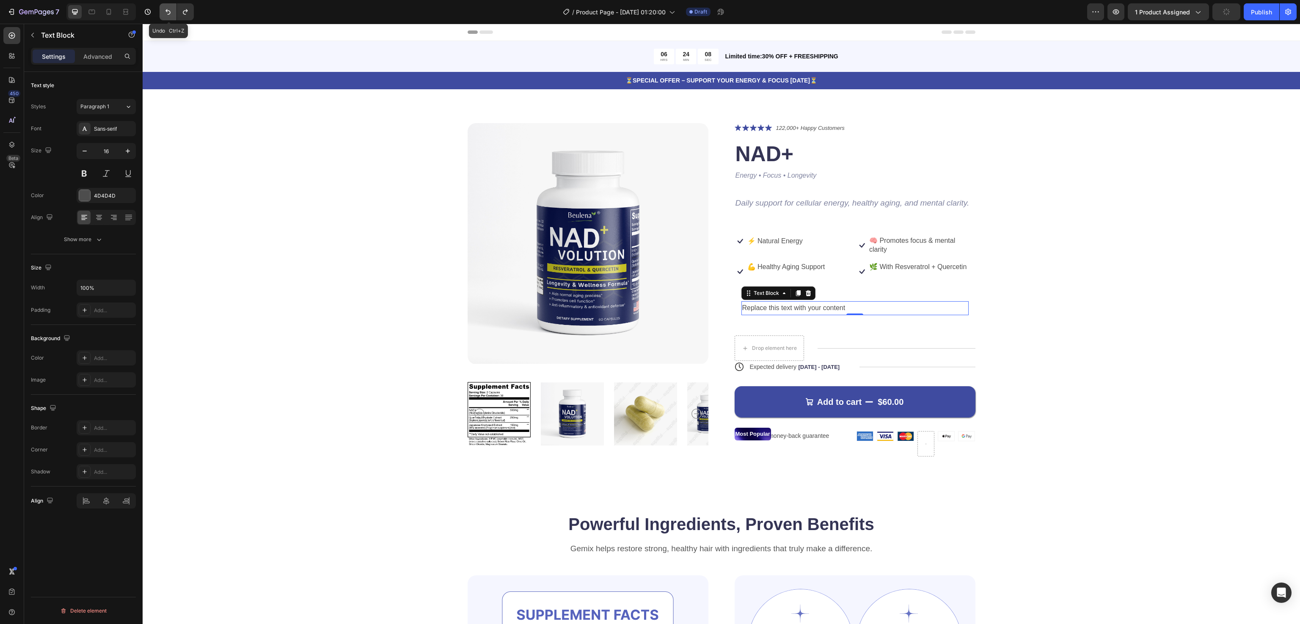
click at [169, 14] on icon "Undo/Redo" at bounding box center [167, 11] width 5 height 5
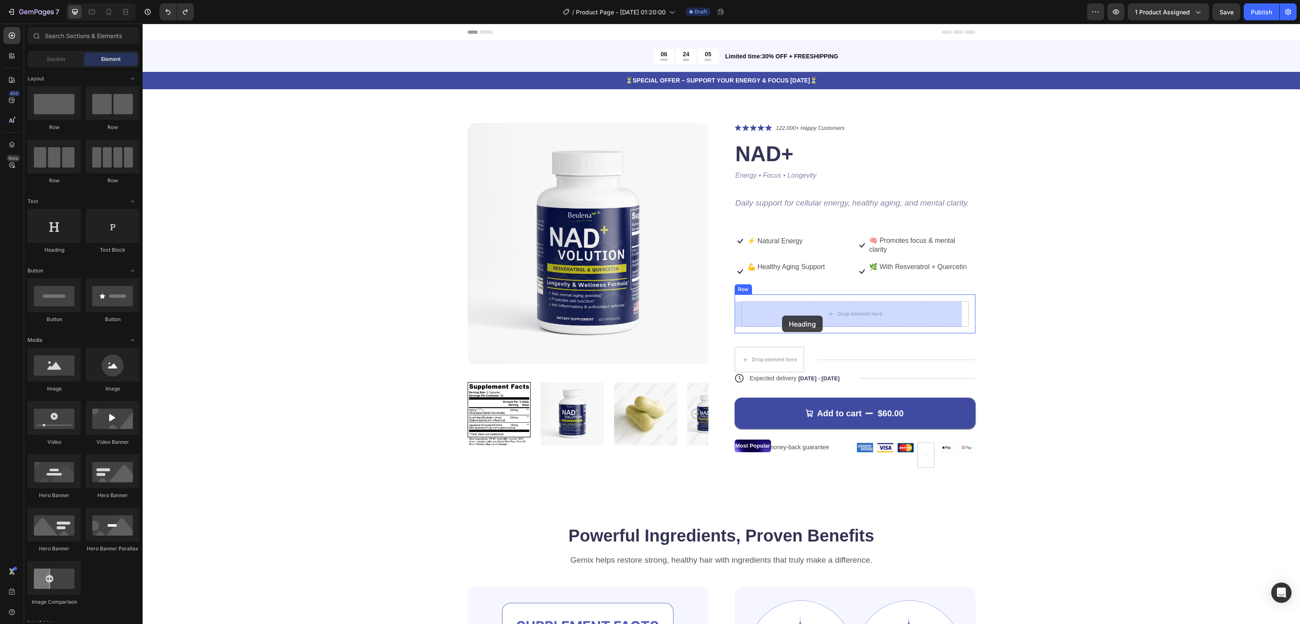
drag, startPoint x: 195, startPoint y: 255, endPoint x: 782, endPoint y: 316, distance: 589.9
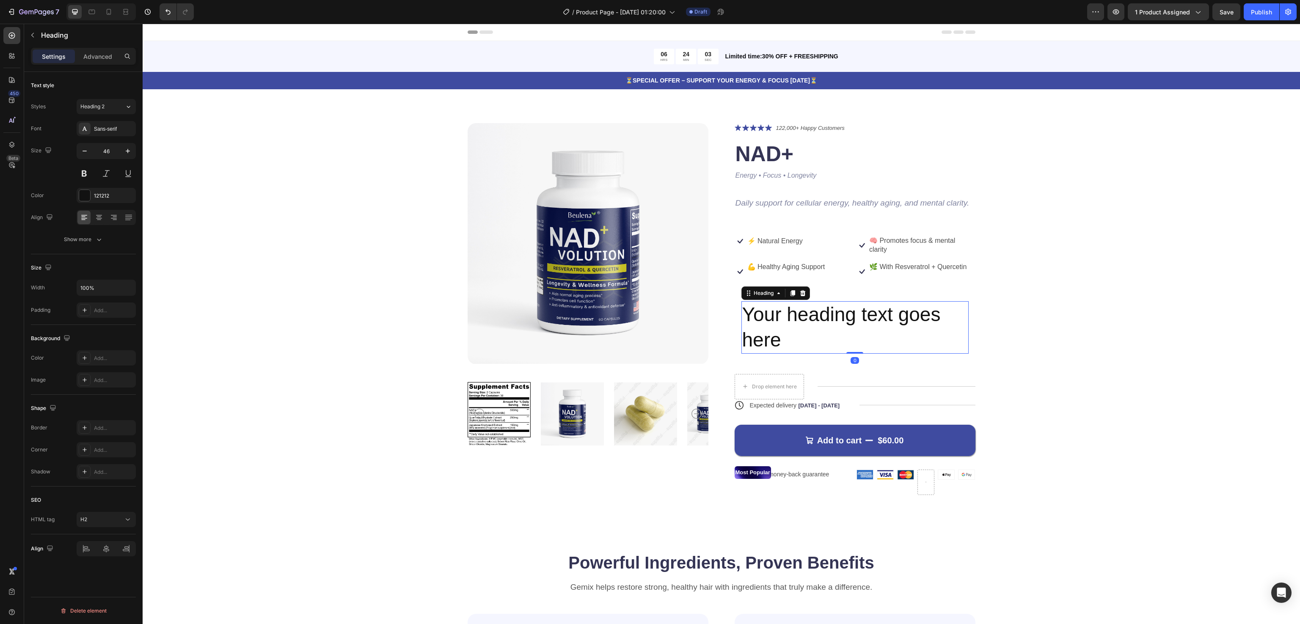
click at [747, 324] on h2 "Your heading text goes here" at bounding box center [854, 327] width 227 height 52
click at [747, 324] on p "Your heading text goes here" at bounding box center [854, 327] width 225 height 51
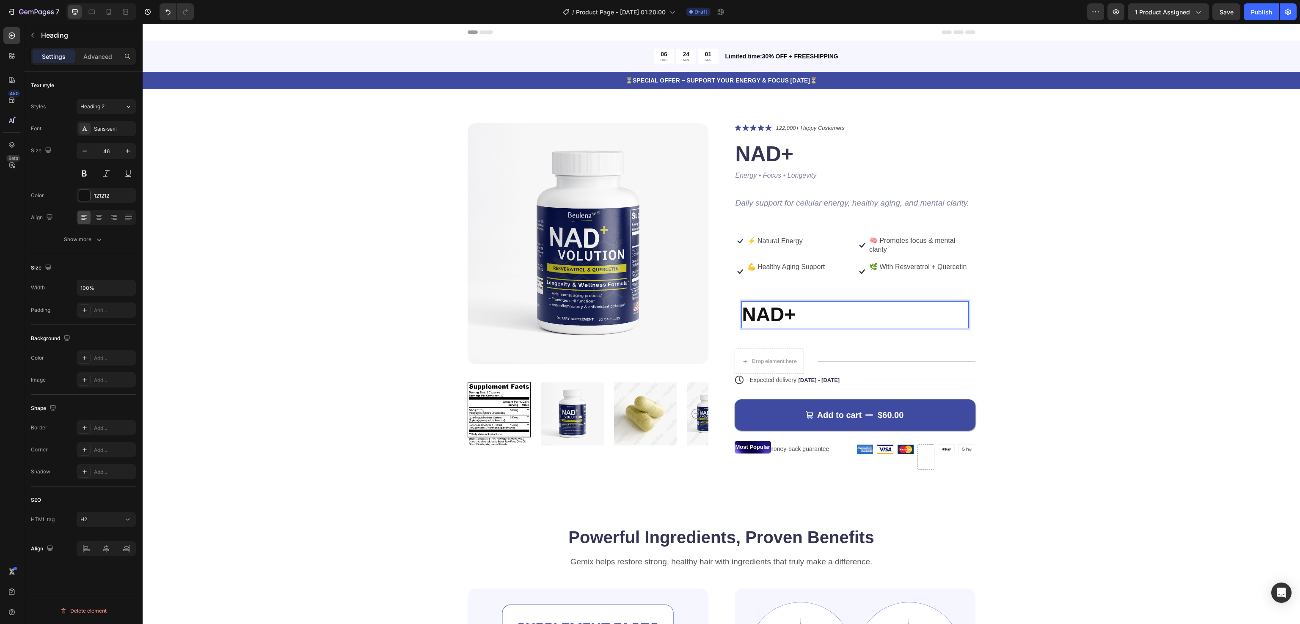
click at [817, 315] on p "NAD+" at bounding box center [854, 314] width 225 height 25
click at [756, 315] on strong "NAD+" at bounding box center [769, 314] width 54 height 22
click at [86, 151] on icon "button" at bounding box center [84, 151] width 4 height 1
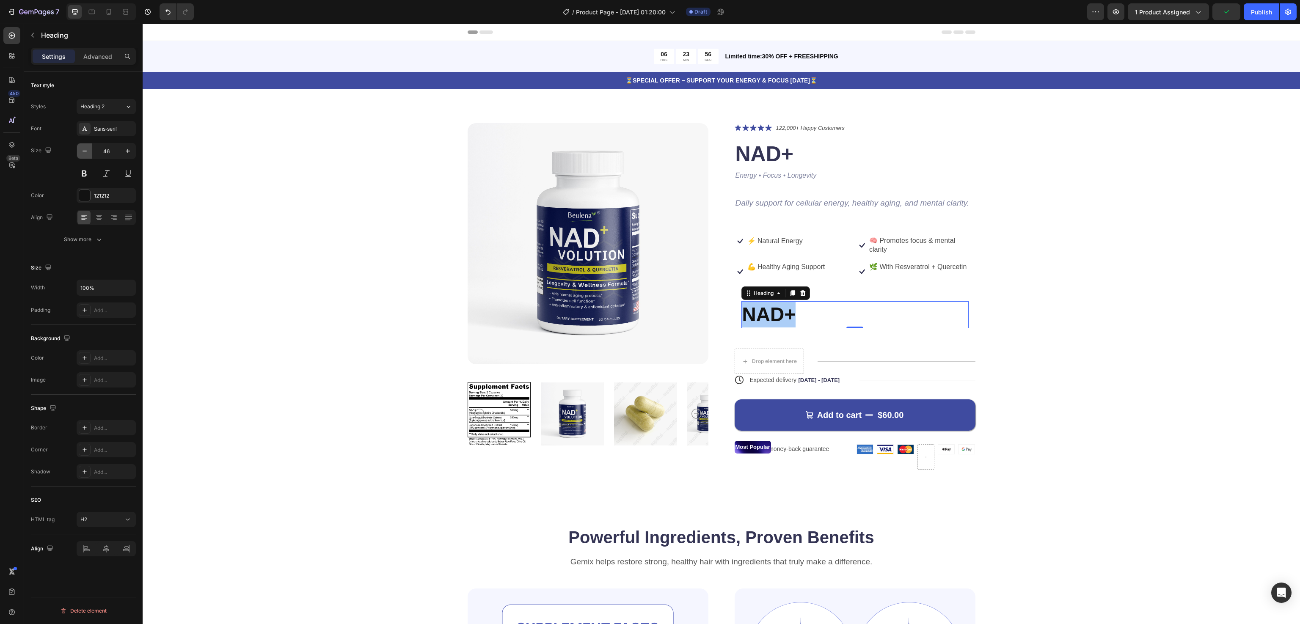
click at [86, 151] on icon "button" at bounding box center [84, 151] width 4 height 1
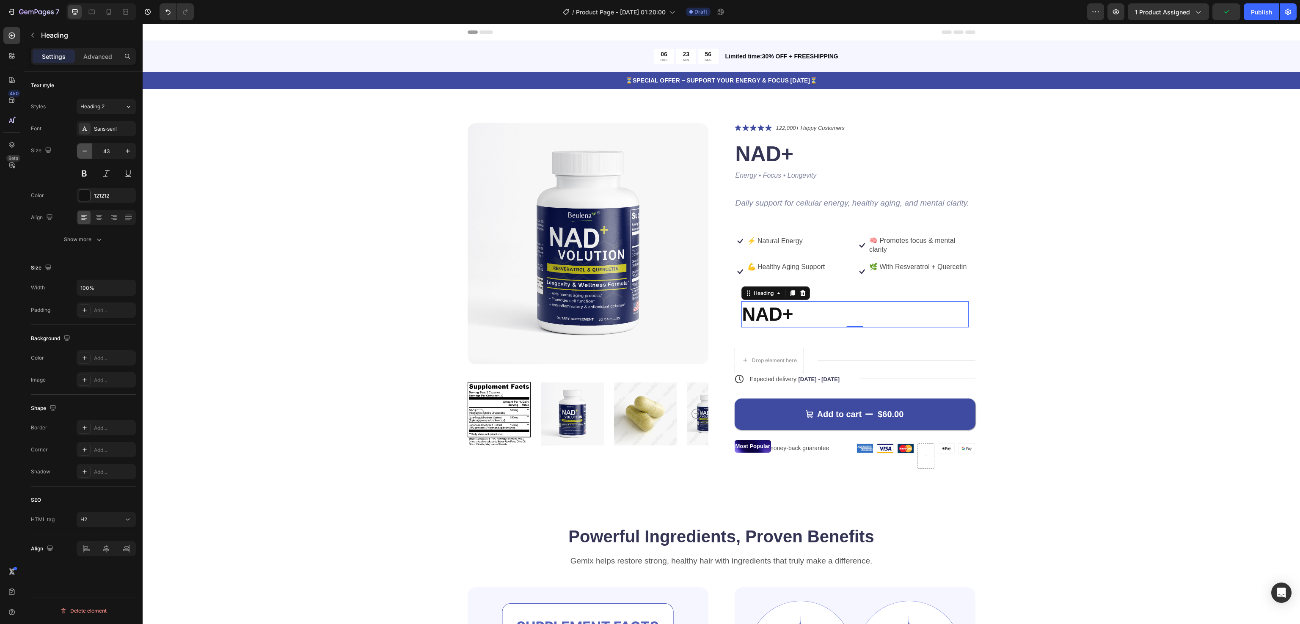
click at [86, 151] on icon "button" at bounding box center [84, 151] width 4 height 1
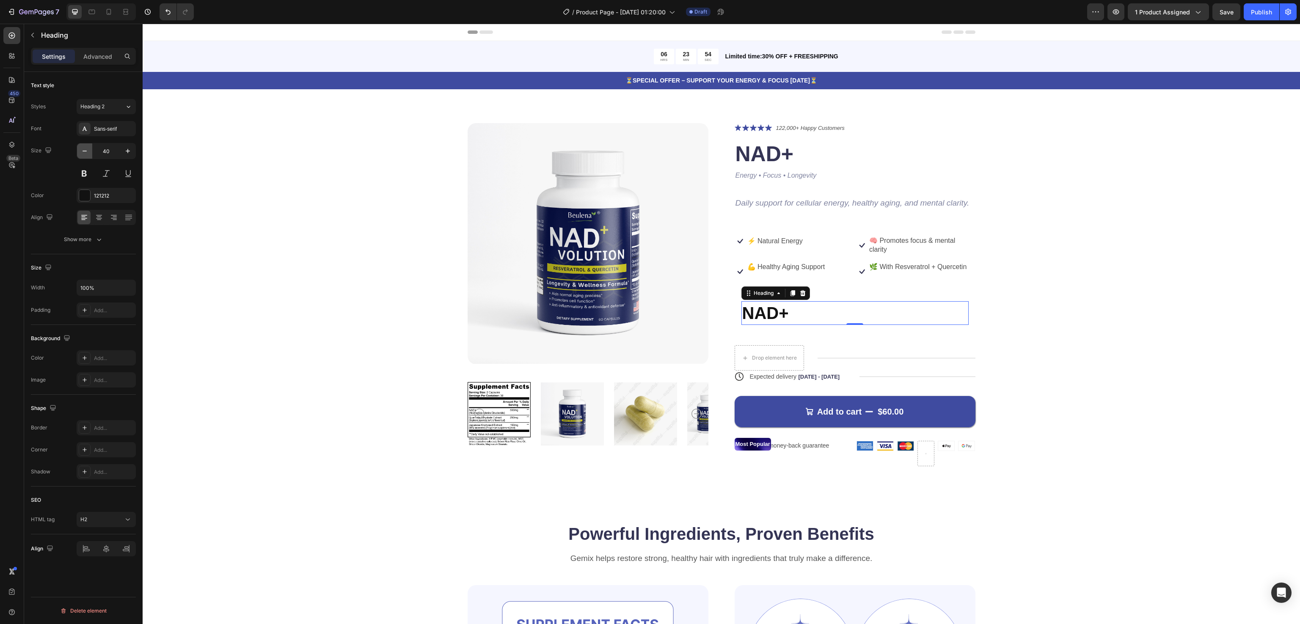
click at [86, 151] on icon "button" at bounding box center [84, 151] width 4 height 1
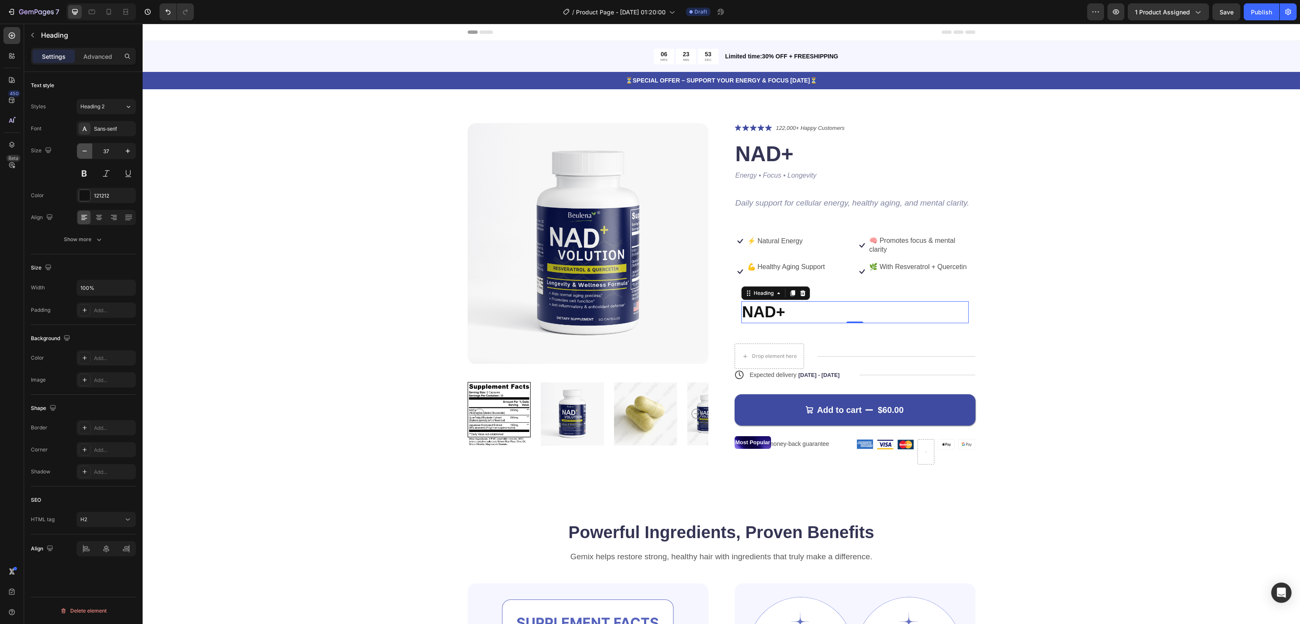
click at [86, 151] on icon "button" at bounding box center [84, 151] width 4 height 1
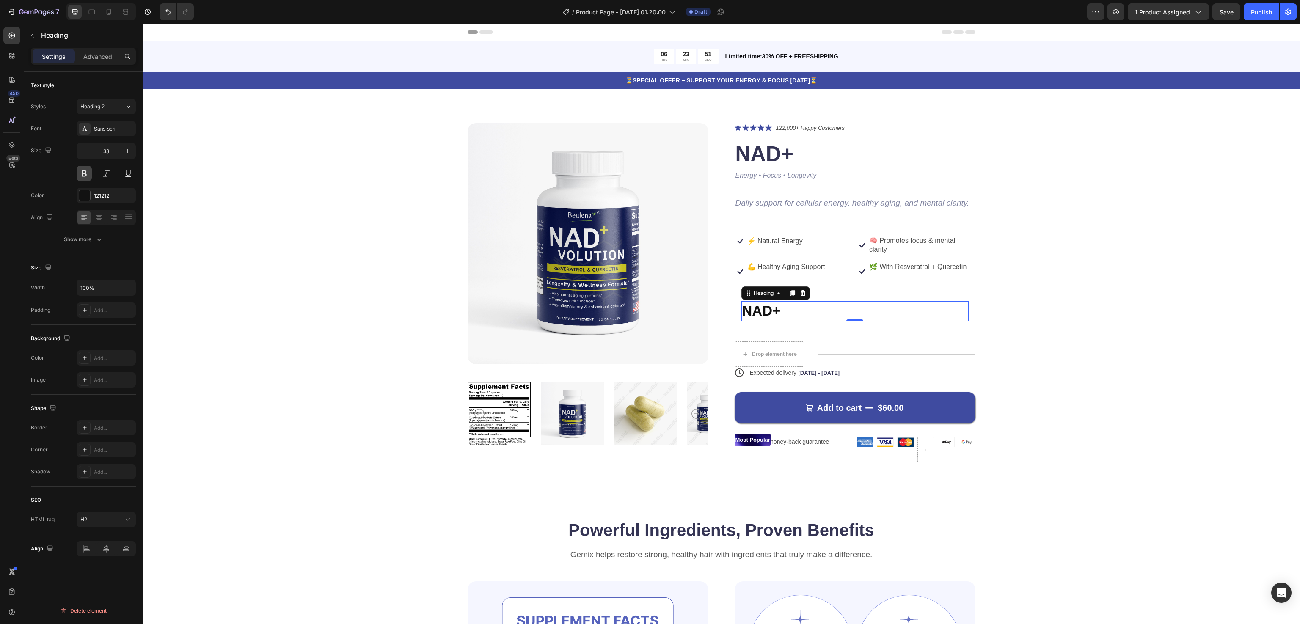
click at [78, 179] on button at bounding box center [84, 173] width 15 height 15
click at [81, 154] on icon "button" at bounding box center [84, 151] width 8 height 8
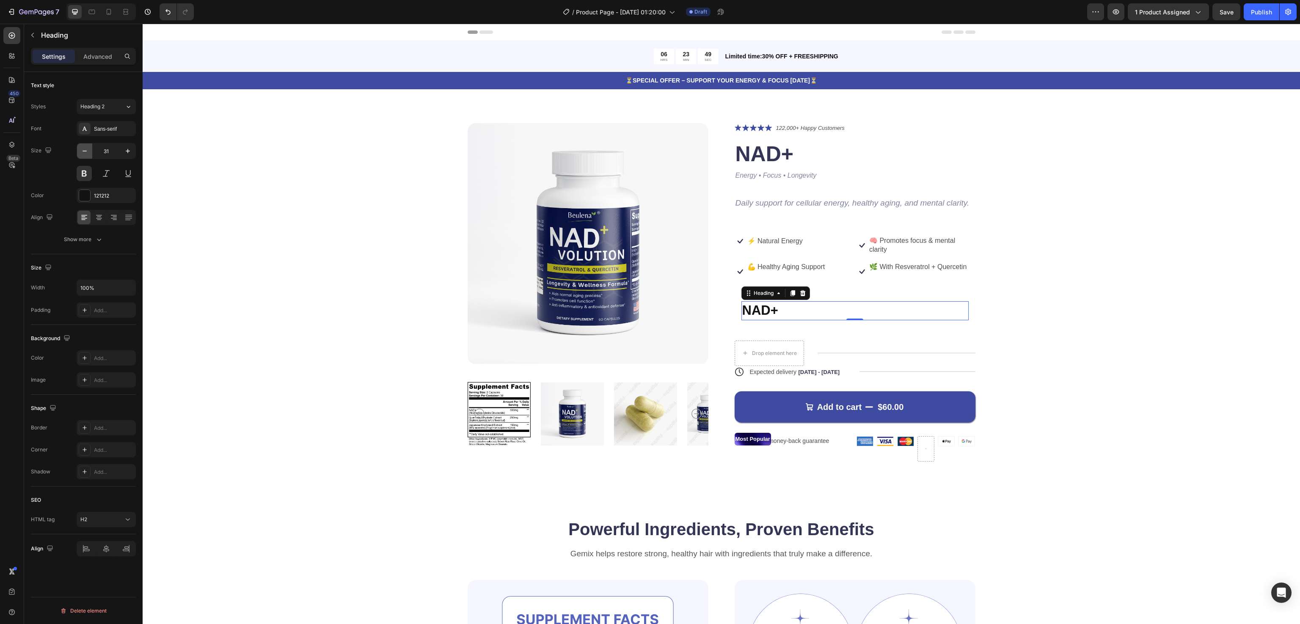
click at [81, 154] on icon "button" at bounding box center [84, 151] width 8 height 8
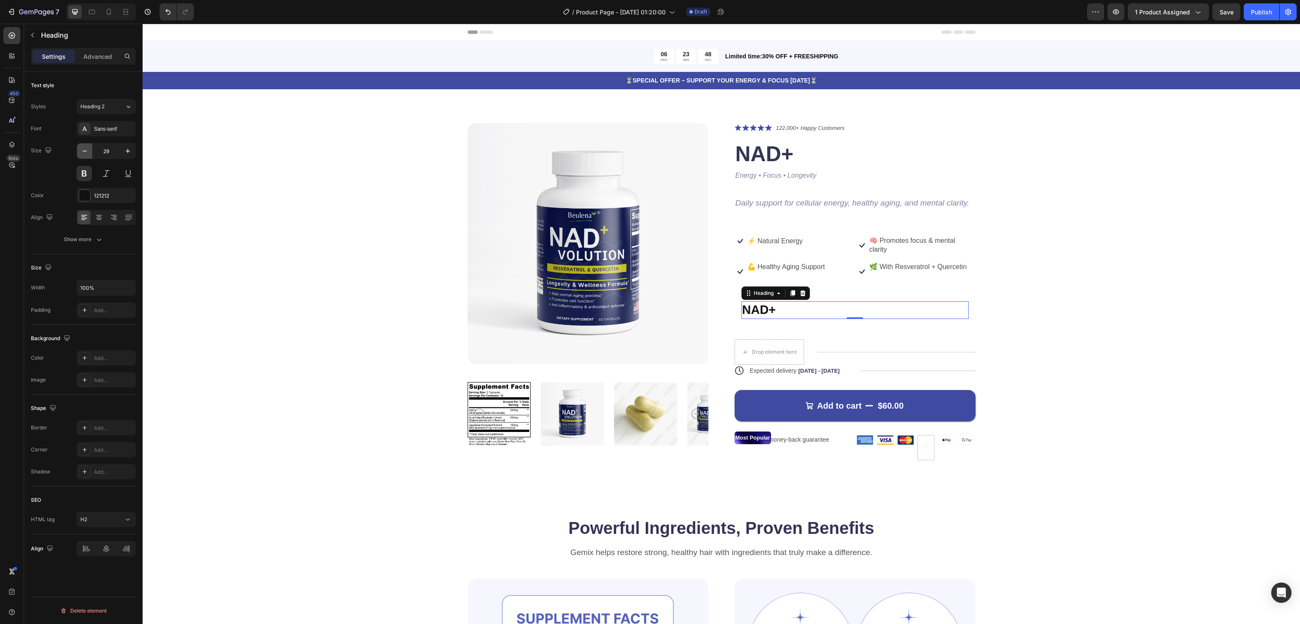
click at [81, 154] on icon "button" at bounding box center [84, 151] width 8 height 8
type input "26"
click at [1029, 342] on div "Product Images Icon Icon Icon Icon Icon Icon List 122,000+ Happy Customers Text…" at bounding box center [720, 297] width 1089 height 349
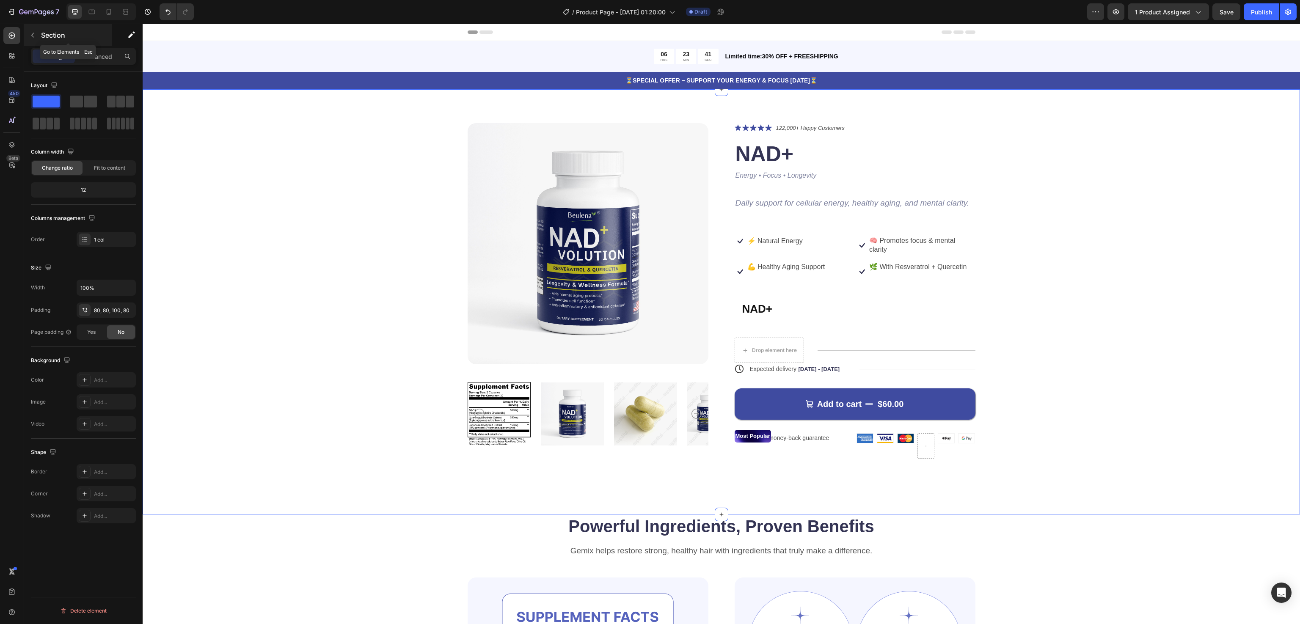
click at [33, 30] on button "button" at bounding box center [33, 35] width 14 height 14
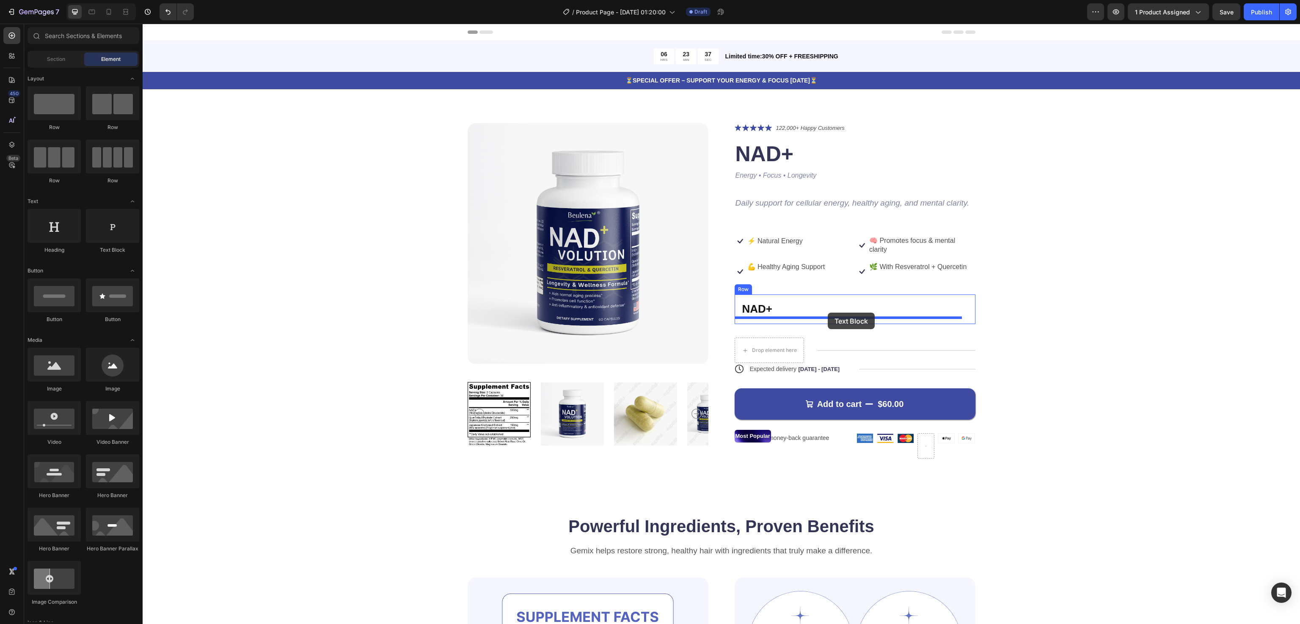
drag, startPoint x: 245, startPoint y: 261, endPoint x: 827, endPoint y: 313, distance: 585.3
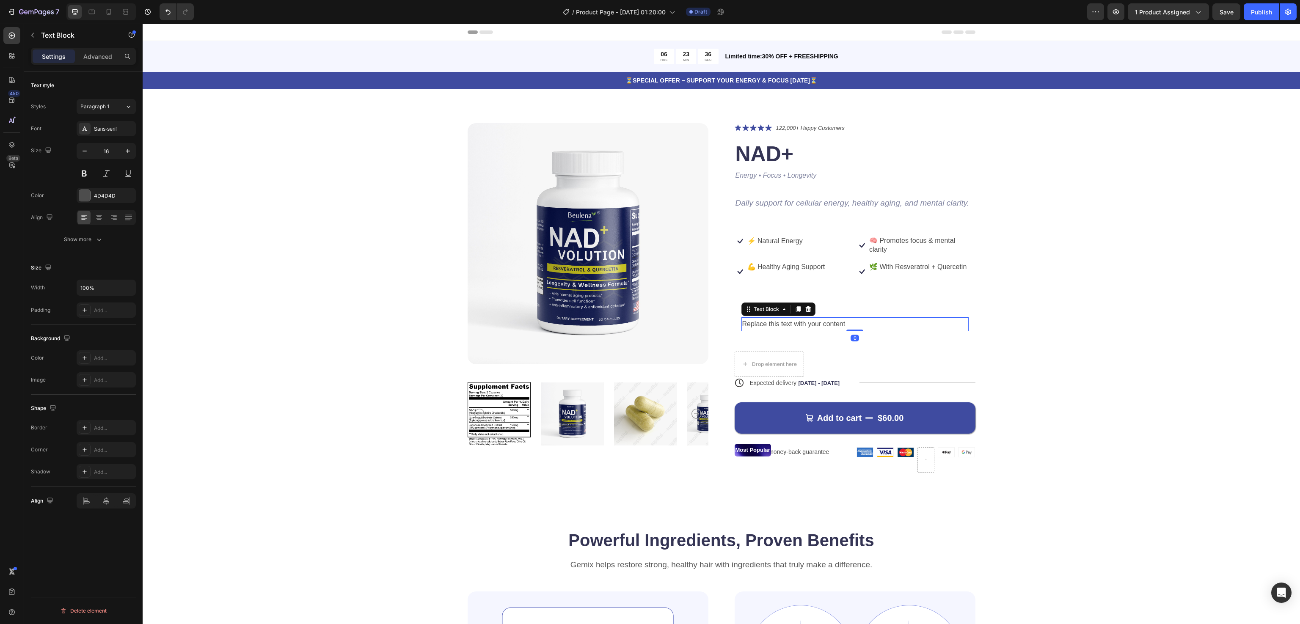
click at [1002, 317] on div "Product Images Icon Icon Icon Icon Icon Icon List 122,000+ Happy Customers Text…" at bounding box center [720, 304] width 1089 height 363
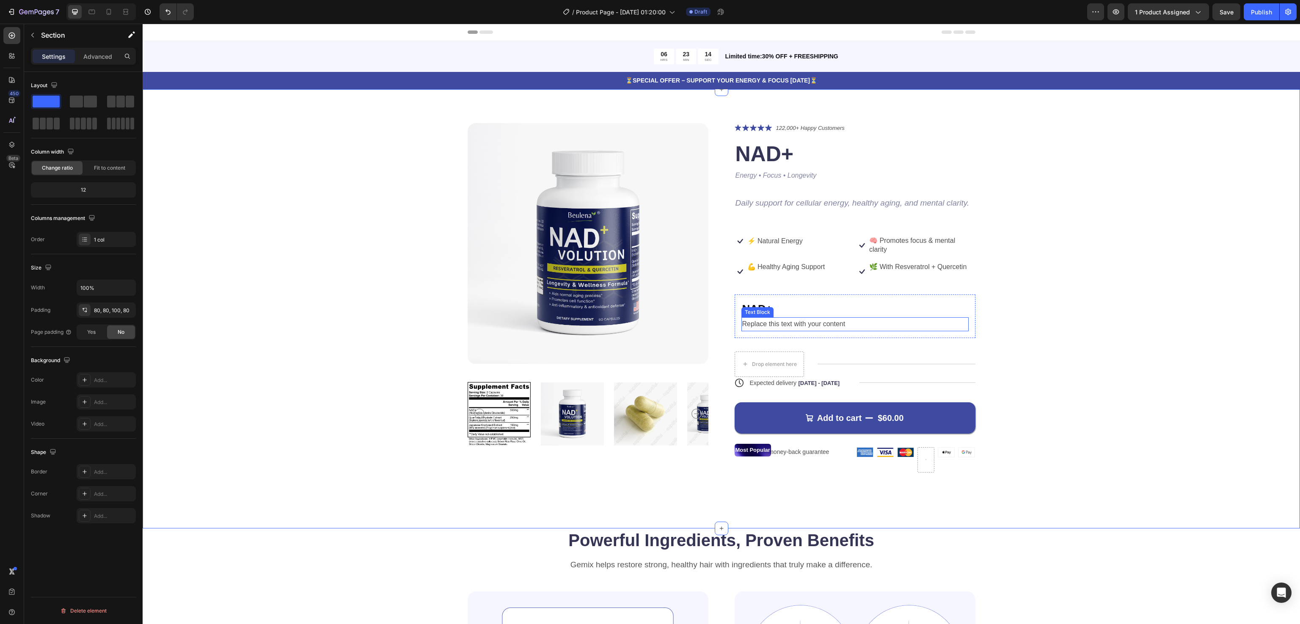
click at [796, 320] on div "Replace this text with your content" at bounding box center [854, 324] width 227 height 14
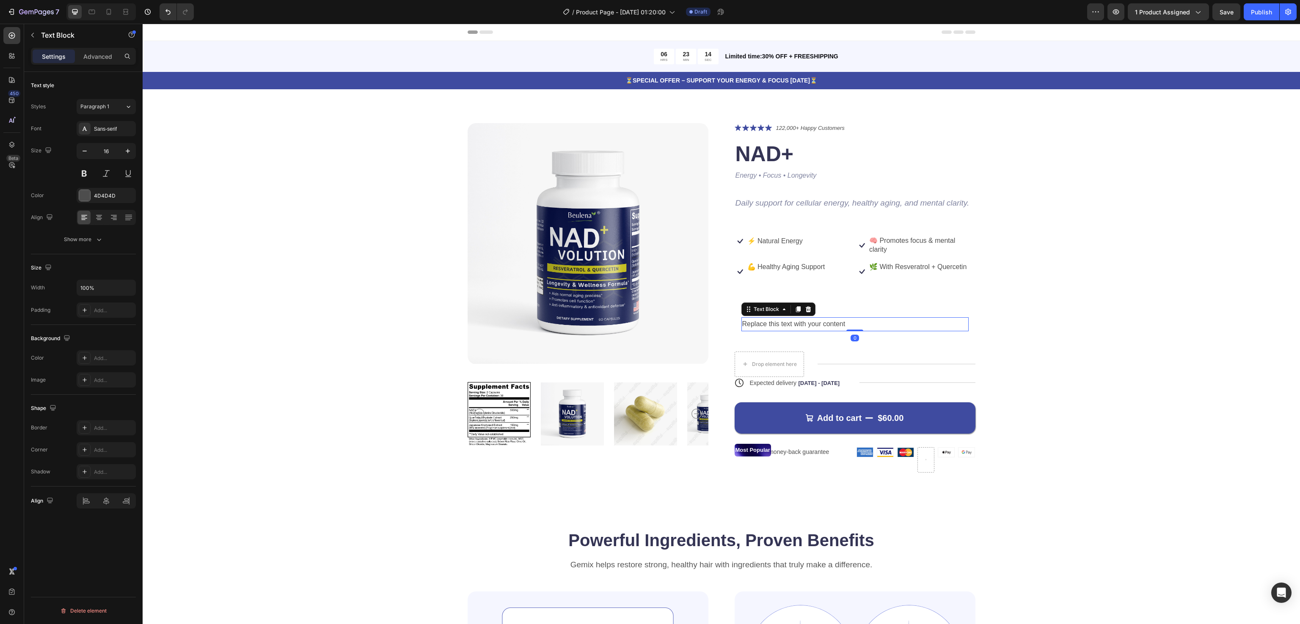
click at [796, 320] on div "Replace this text with your content" at bounding box center [854, 324] width 227 height 14
click at [796, 320] on p "Replace this text with your content" at bounding box center [854, 324] width 225 height 12
click at [801, 321] on p "Energy • Focus • Longevity" at bounding box center [854, 324] width 225 height 12
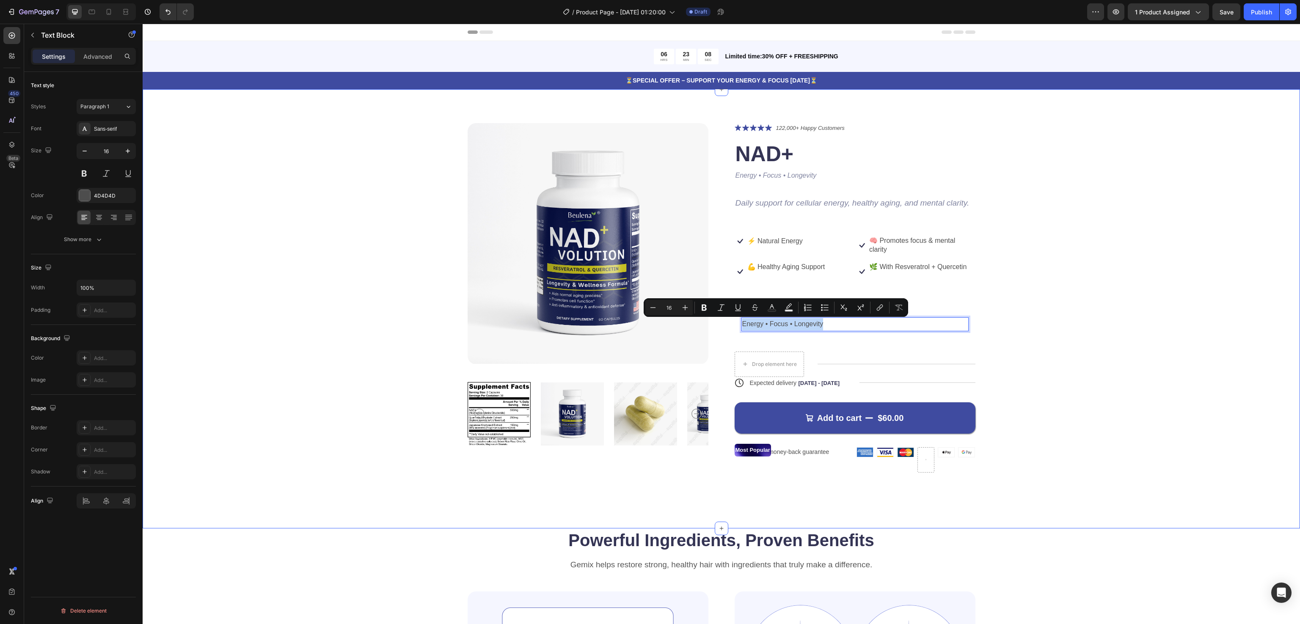
click at [1052, 302] on div "Product Images Icon Icon Icon Icon Icon Icon List 122,000+ Happy Customers Text…" at bounding box center [720, 304] width 1089 height 363
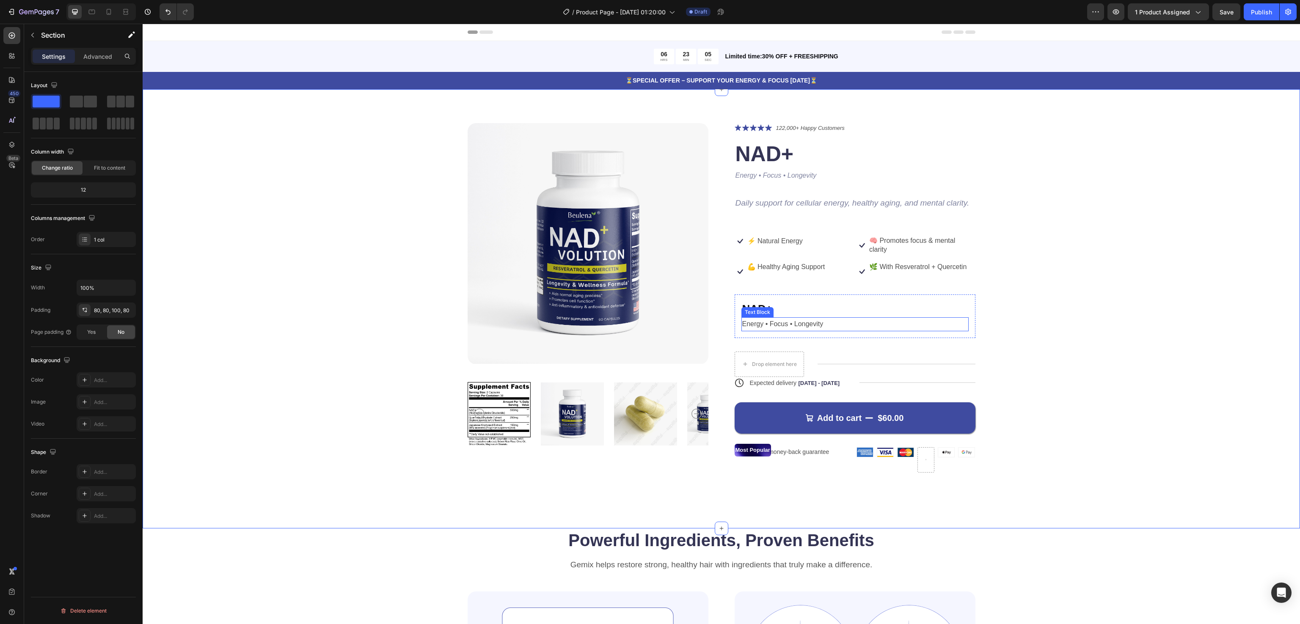
click at [798, 327] on p "Energy • Focus • Longevity" at bounding box center [854, 324] width 225 height 12
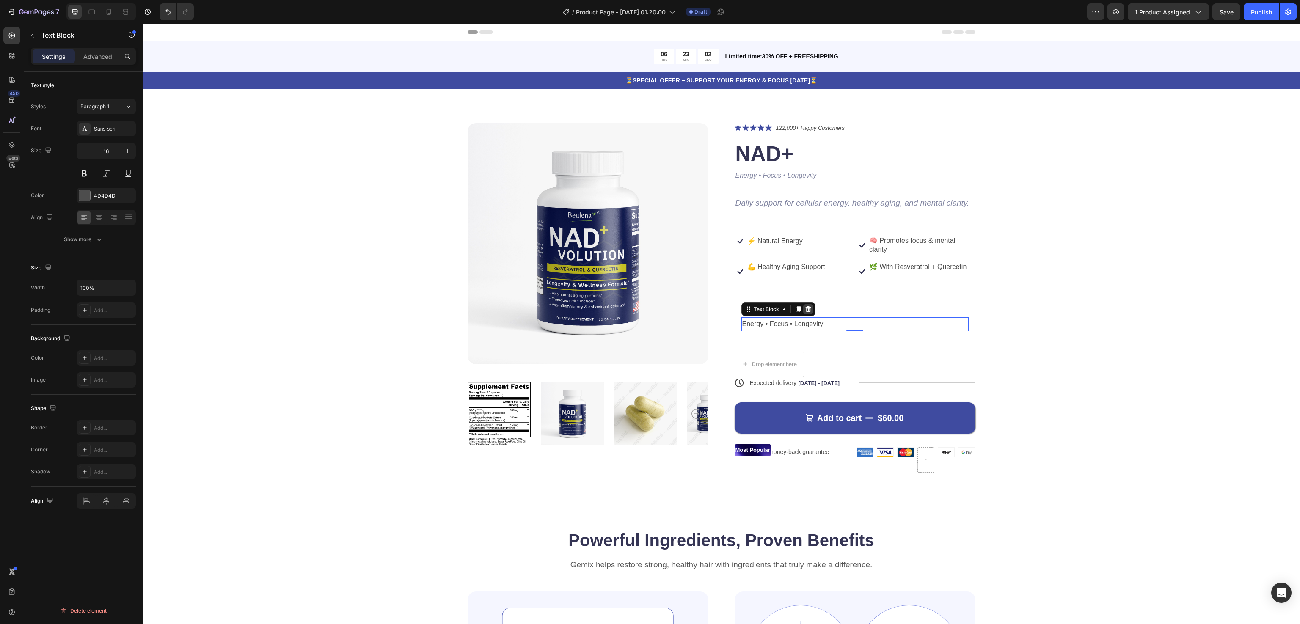
click at [805, 306] on icon at bounding box center [808, 309] width 7 height 7
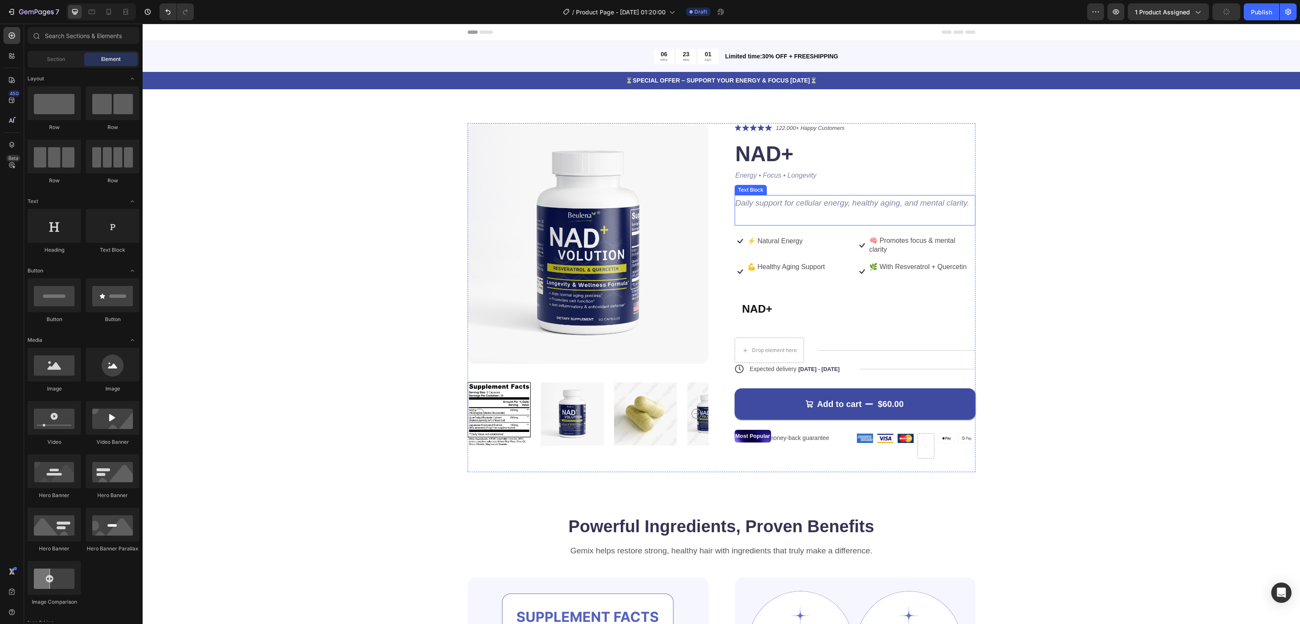
click at [807, 203] on icon "Daily support for cellular energy, healthy aging, and mental clarity." at bounding box center [852, 202] width 234 height 9
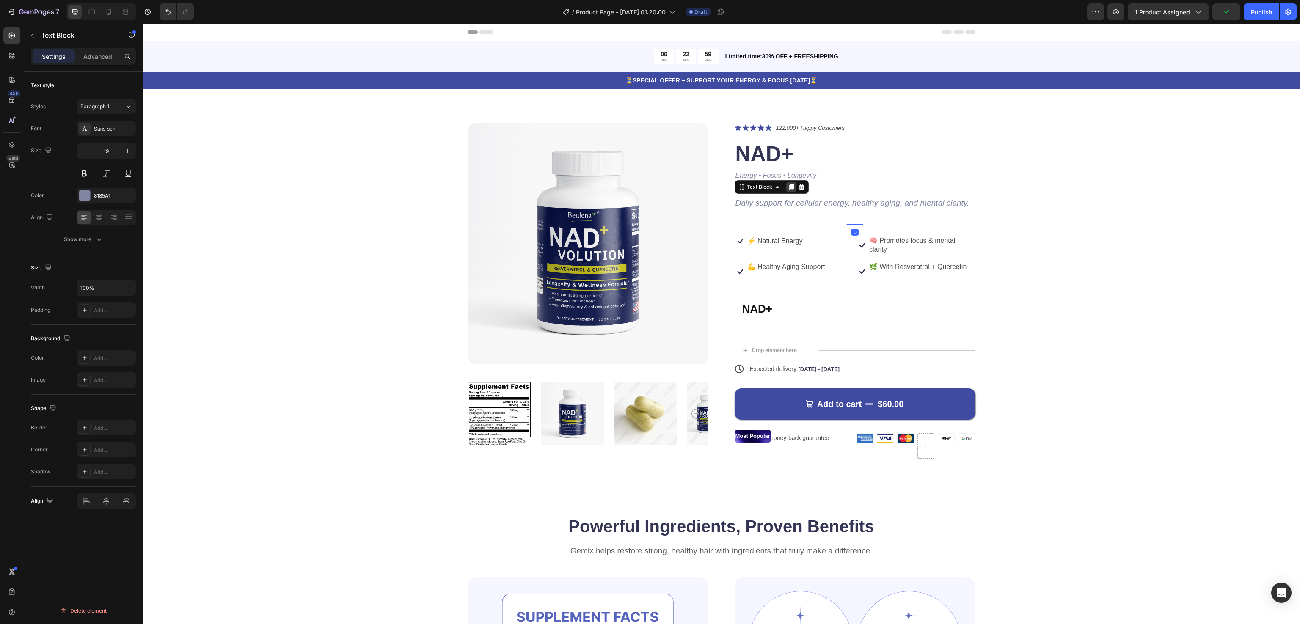
click at [789, 187] on icon at bounding box center [791, 187] width 5 height 6
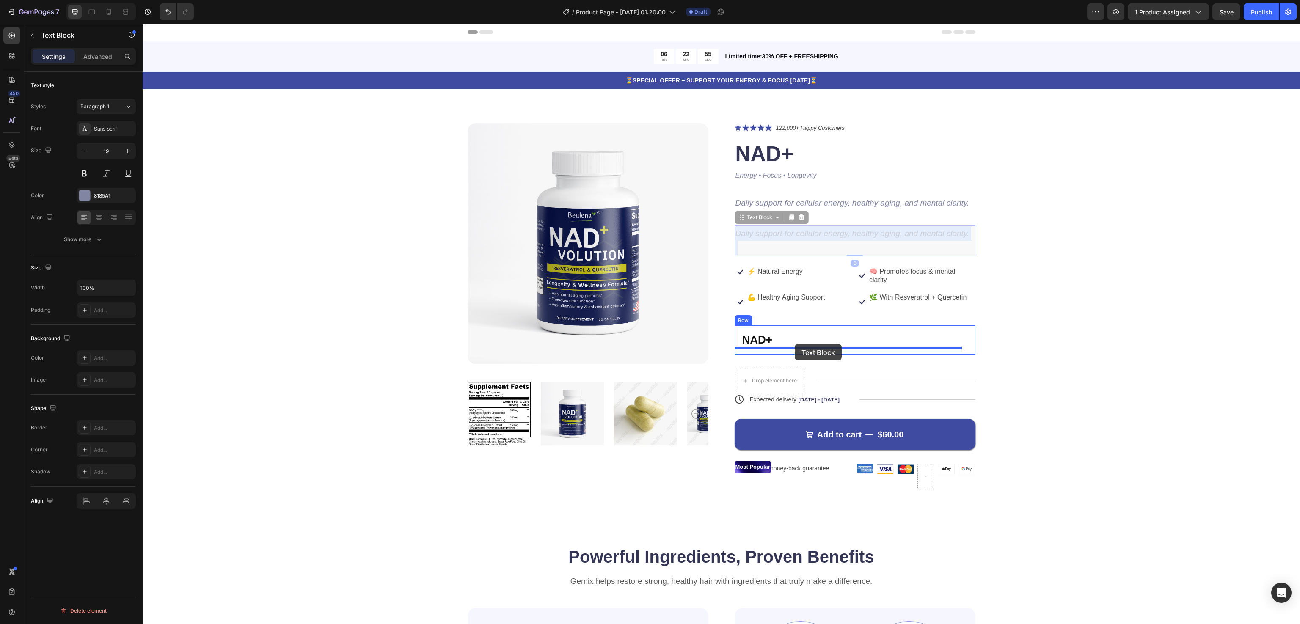
drag, startPoint x: 809, startPoint y: 231, endPoint x: 794, endPoint y: 344, distance: 113.9
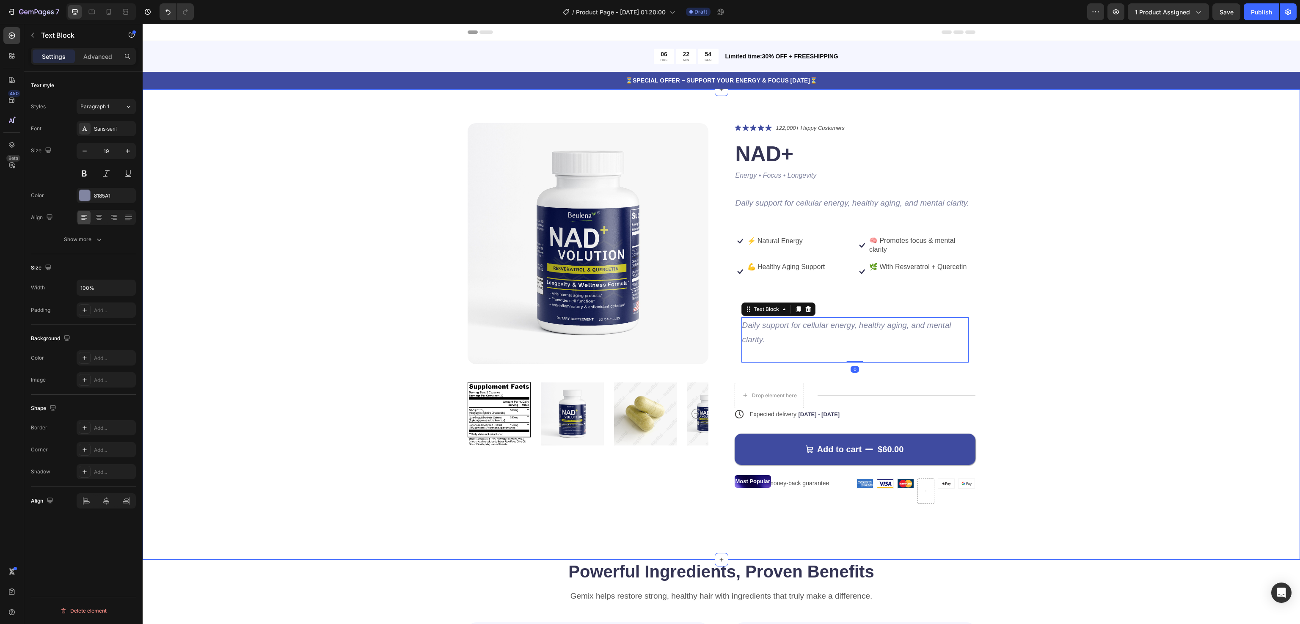
click at [999, 323] on div "Product Images Icon Icon Icon Icon Icon Icon List 122,000+ Happy Customers Text…" at bounding box center [720, 320] width 1089 height 394
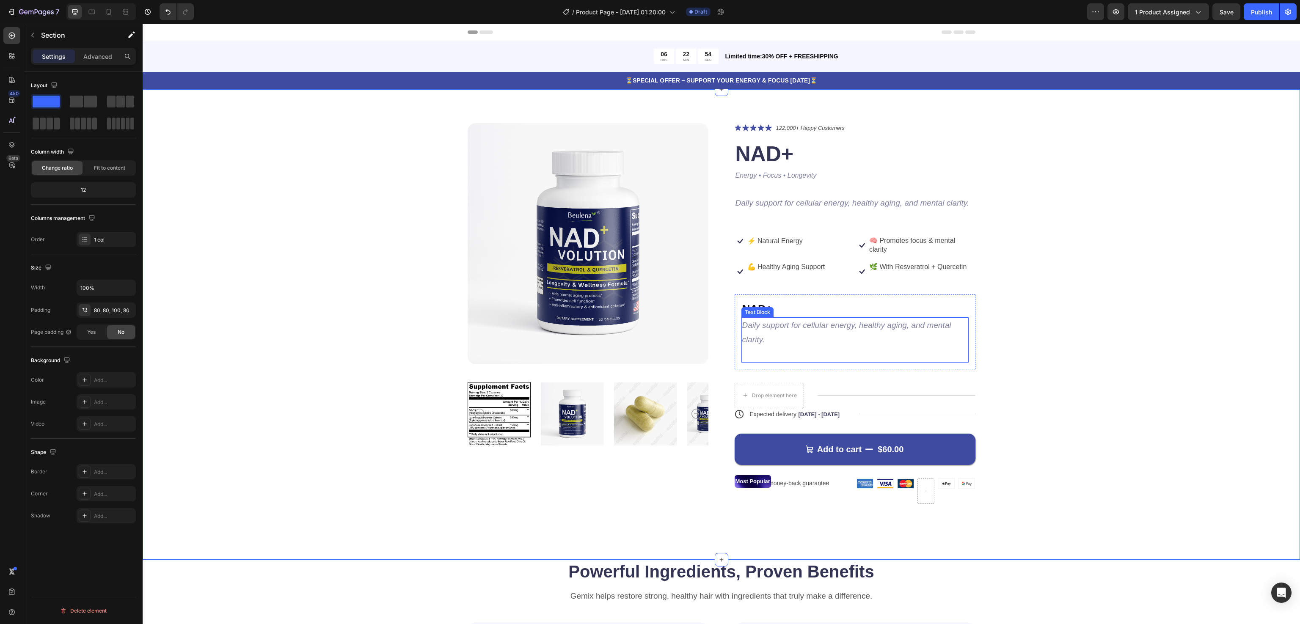
click at [797, 326] on icon "Daily support for cellular energy, healthy aging, and mental clarity." at bounding box center [846, 332] width 209 height 23
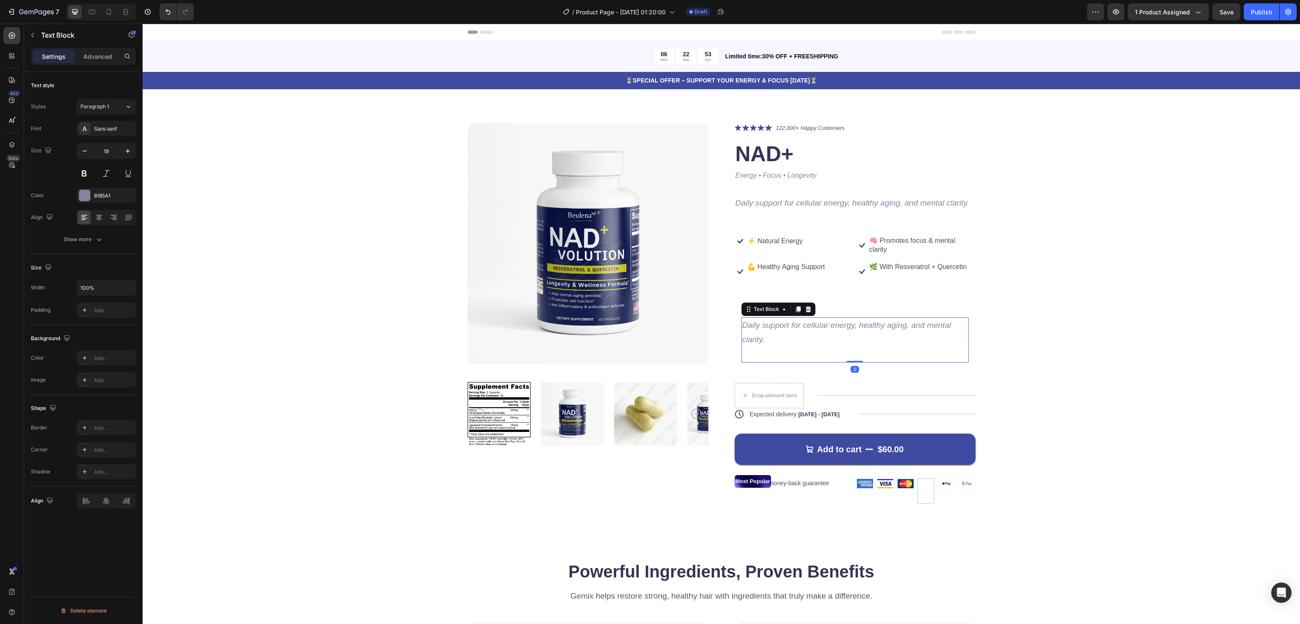
click at [797, 326] on icon "Daily support for cellular energy, healthy aging, and mental clarity." at bounding box center [846, 332] width 209 height 23
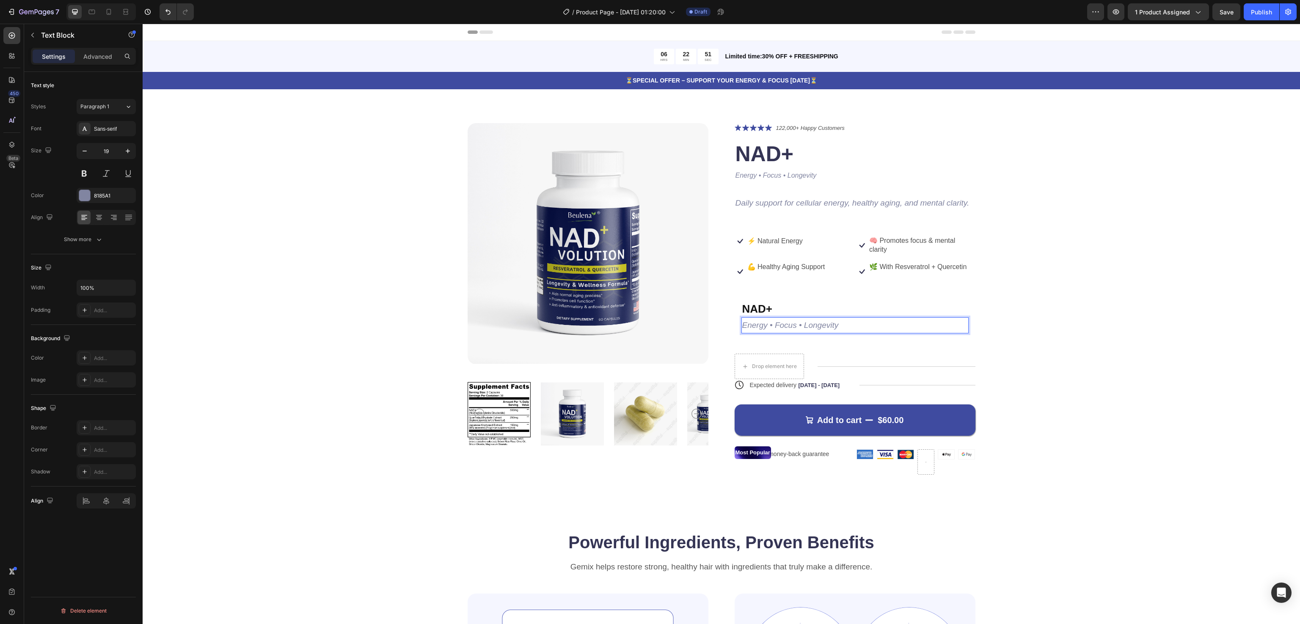
click at [848, 322] on p "Energy • Focus • Longevity" at bounding box center [854, 325] width 225 height 14
click at [801, 324] on icon "Energy • Focus • Longevity" at bounding box center [790, 325] width 96 height 9
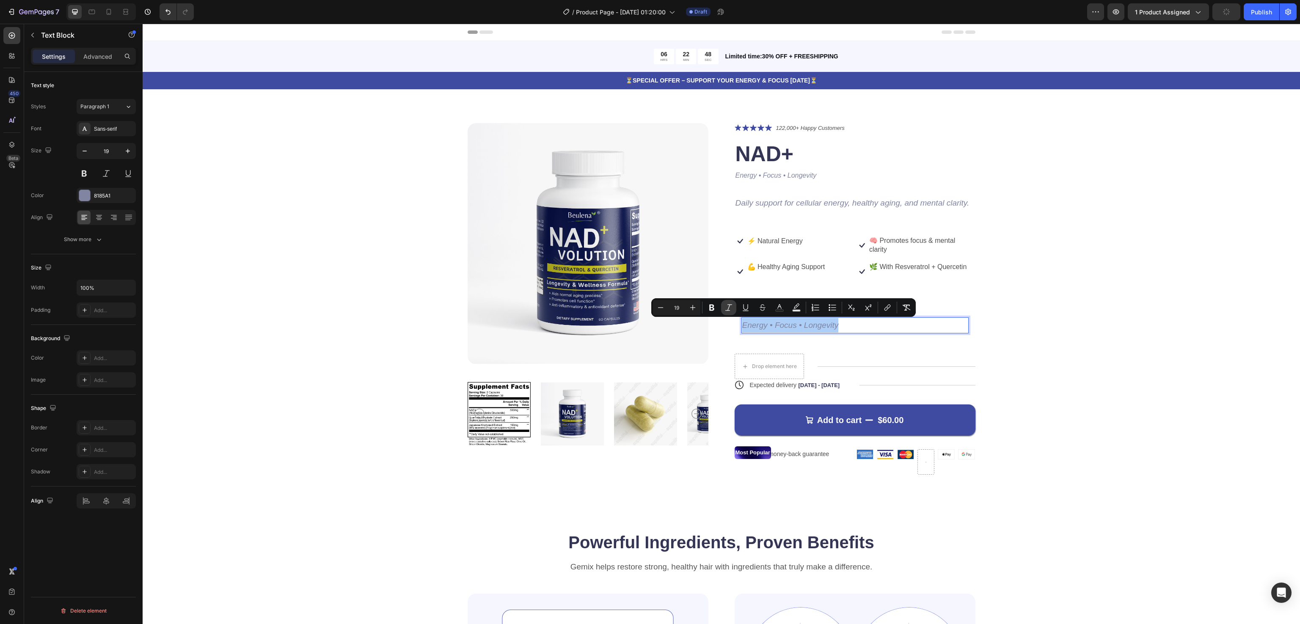
click at [726, 307] on icon "Editor contextual toolbar" at bounding box center [728, 307] width 8 height 8
click at [725, 309] on icon "Editor contextual toolbar" at bounding box center [728, 307] width 8 height 8
click at [794, 307] on icon "Editor contextual toolbar" at bounding box center [796, 307] width 8 height 8
type input "000000"
type input "77"
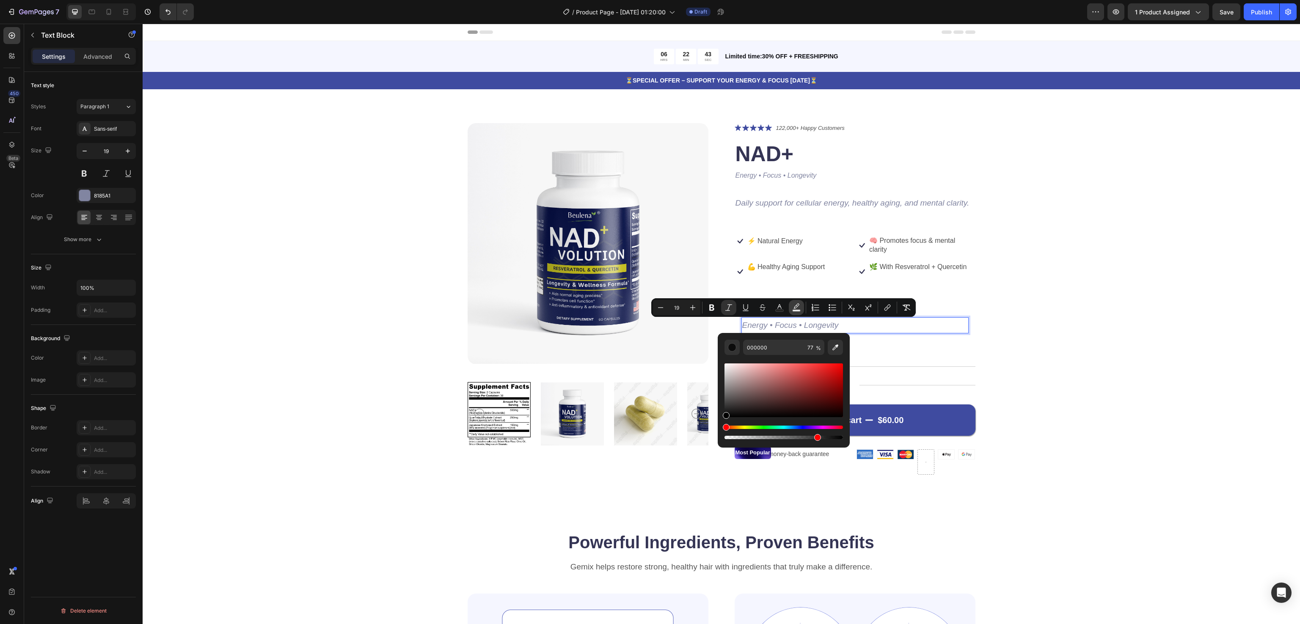
click at [794, 307] on icon "Editor contextual toolbar" at bounding box center [796, 307] width 8 height 8
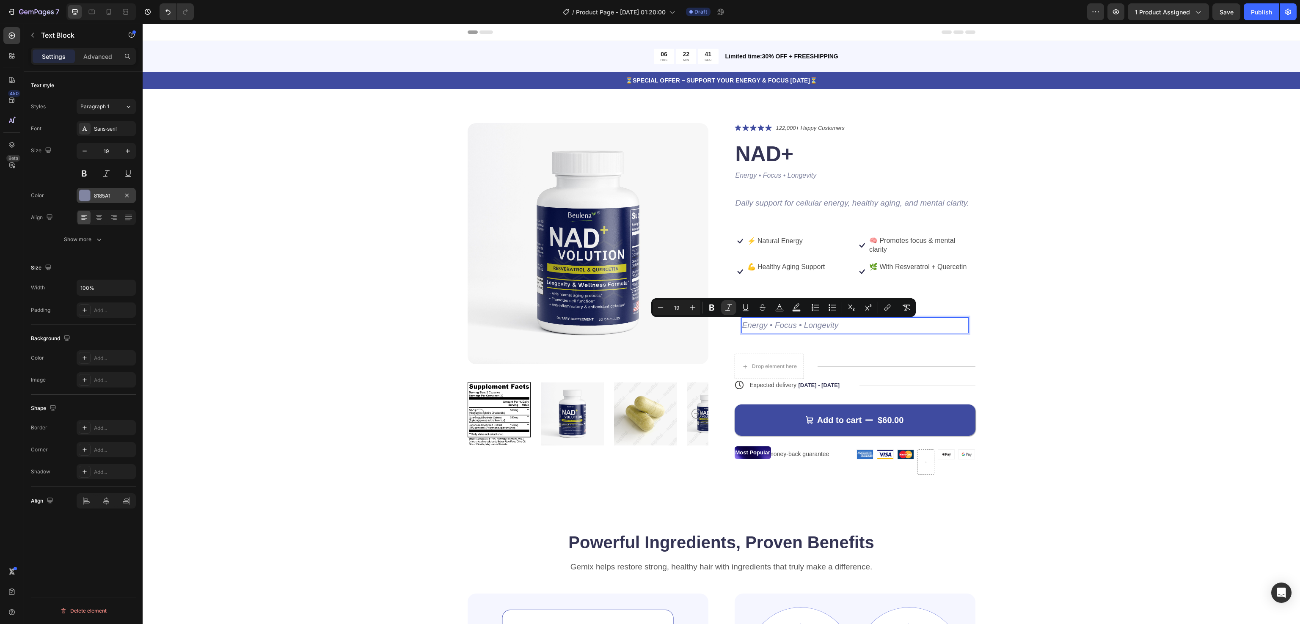
click at [82, 198] on div at bounding box center [84, 195] width 11 height 11
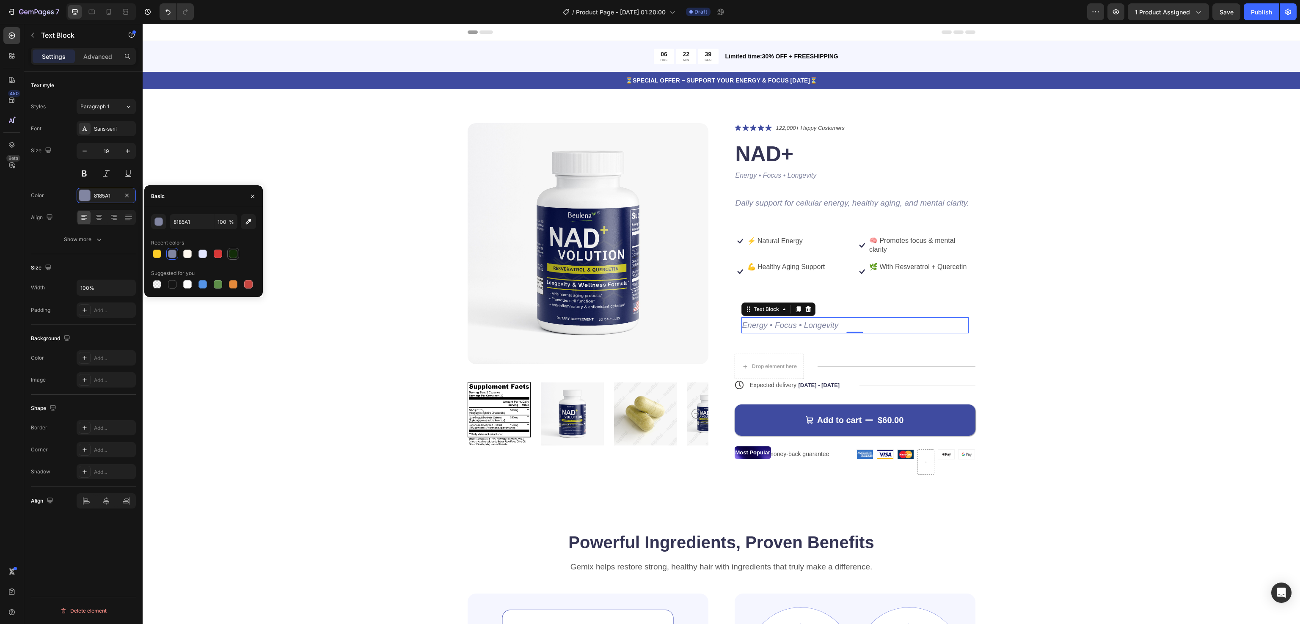
click at [231, 253] on div at bounding box center [233, 254] width 8 height 8
type input "122D08"
click at [1117, 265] on div "Product Images Icon Icon Icon Icon Icon Icon List 122,000+ Happy Customers Text…" at bounding box center [720, 305] width 1089 height 365
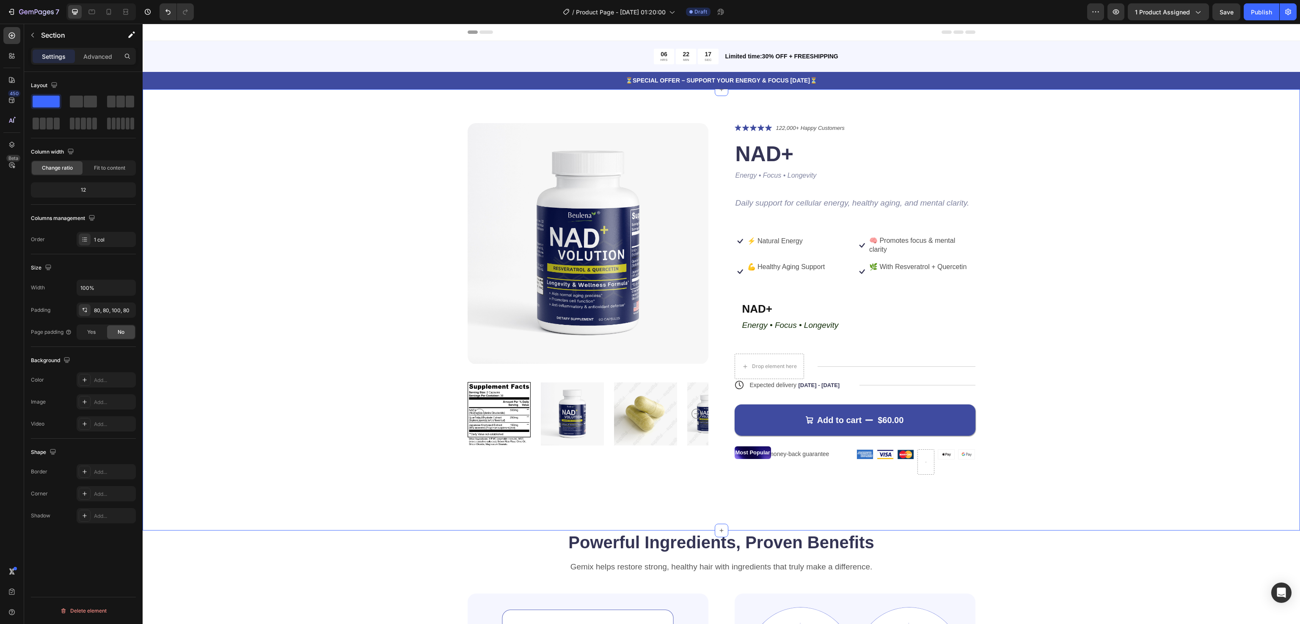
click at [1075, 354] on div "Product Images Icon Icon Icon Icon Icon Icon List 122,000+ Happy Customers Text…" at bounding box center [720, 305] width 1089 height 365
click at [808, 324] on icon "Energy • Focus • Longevity" at bounding box center [790, 325] width 96 height 9
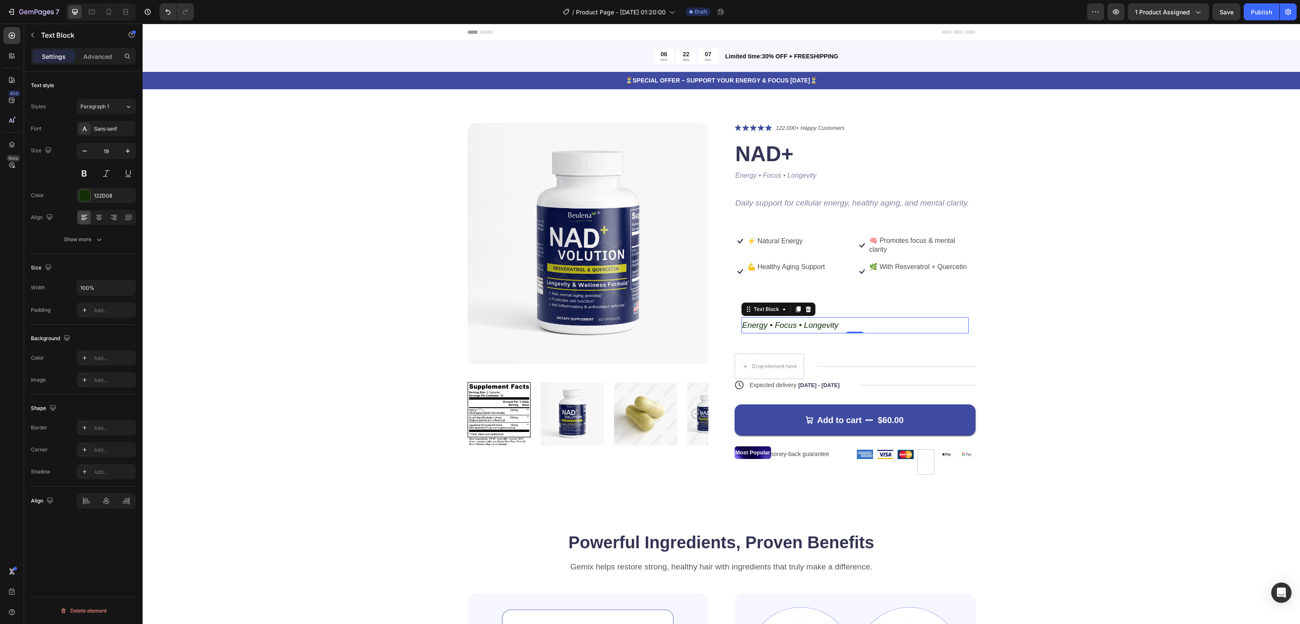
click at [798, 324] on icon "Energy • Focus • Longevity" at bounding box center [790, 325] width 96 height 9
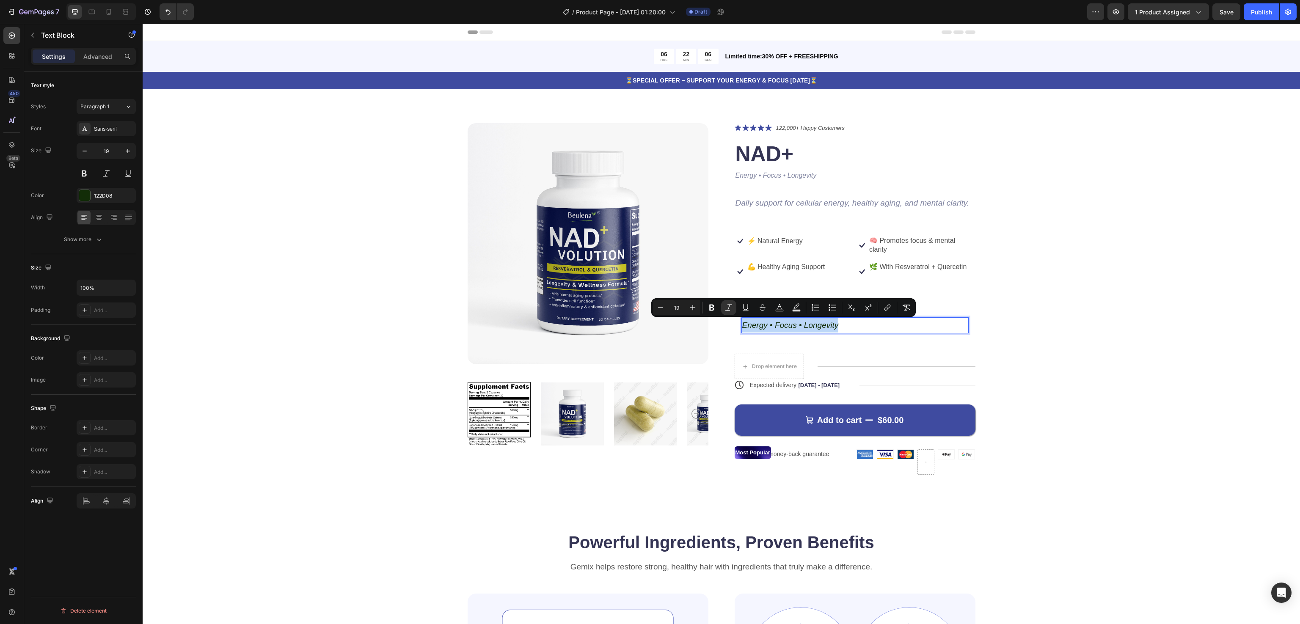
copy icon "Energy • Focus • Longevity"
click at [1116, 260] on div "Product Images Icon Icon Icon Icon Icon Icon List 122,000+ Happy Customers Text…" at bounding box center [720, 305] width 1089 height 365
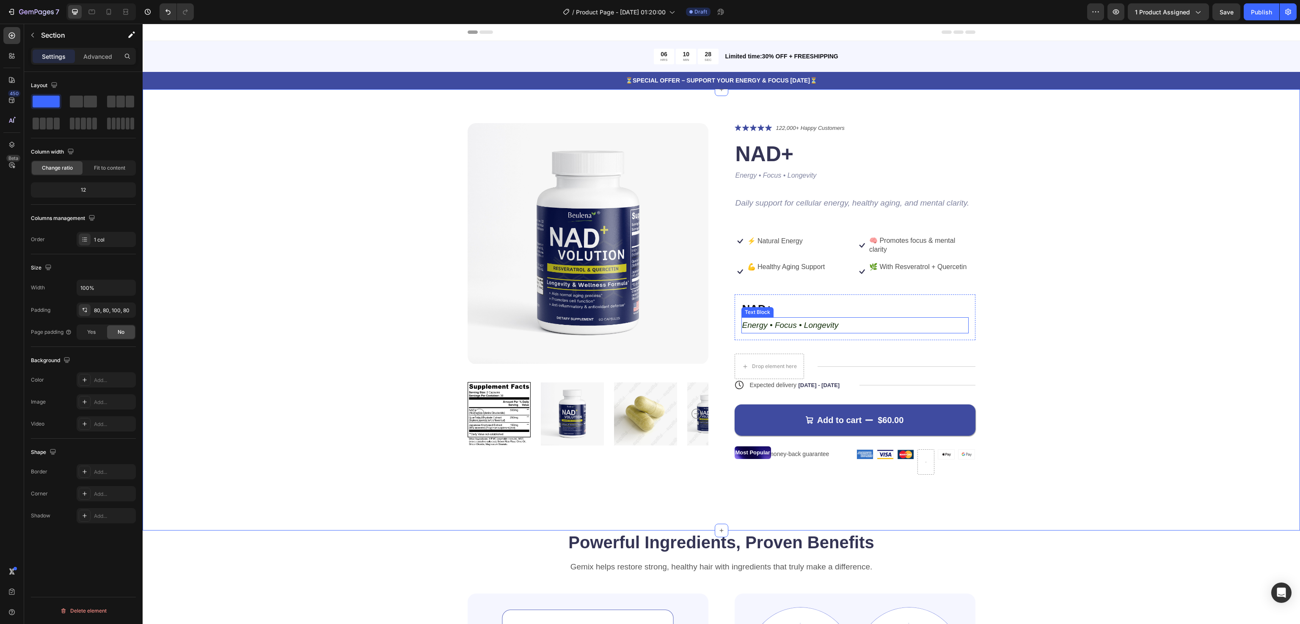
click at [794, 327] on icon "Energy • Focus • Longevity" at bounding box center [790, 325] width 96 height 9
